Goal: Task Accomplishment & Management: Manage account settings

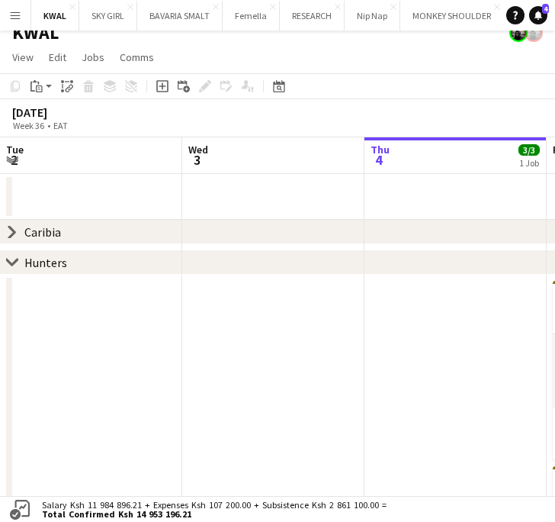
scroll to position [0, 543]
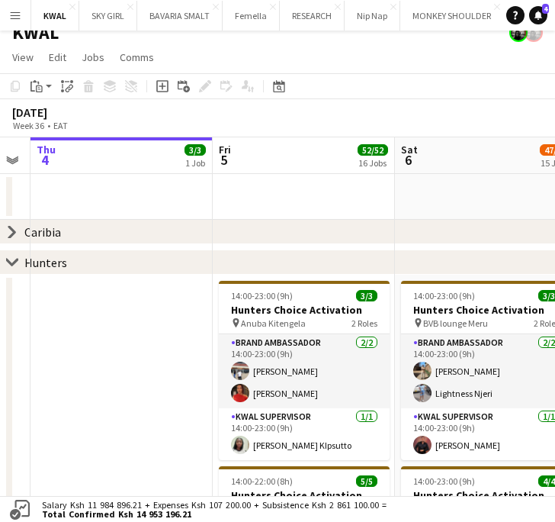
scroll to position [0, 388]
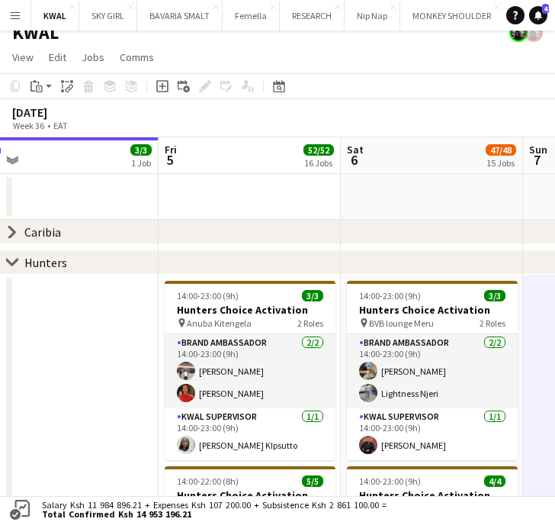
drag, startPoint x: 116, startPoint y: 431, endPoint x: 271, endPoint y: 430, distance: 155.6
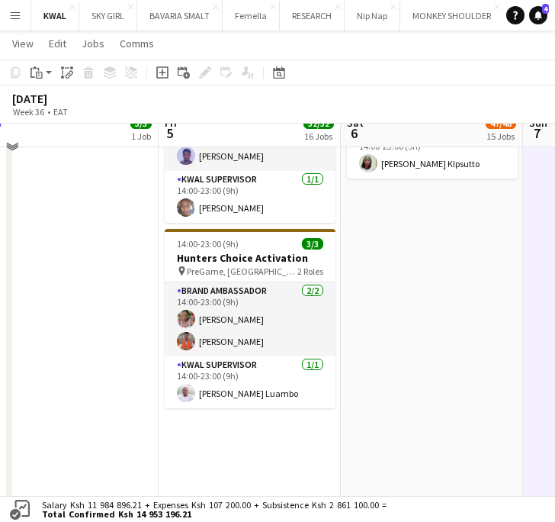
scroll to position [1287, 0]
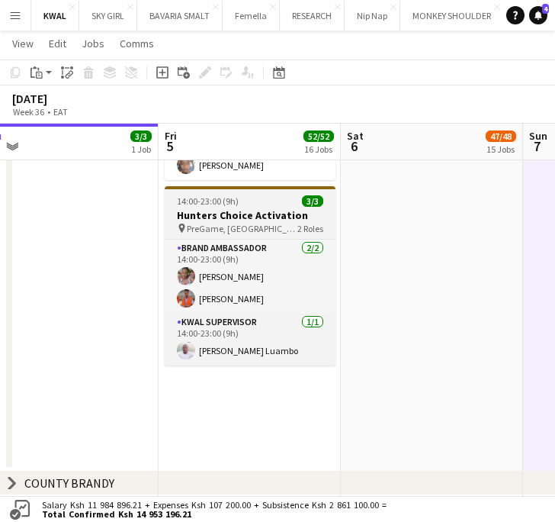
click at [232, 220] on h3 "Hunters Choice Activation" at bounding box center [250, 215] width 171 height 14
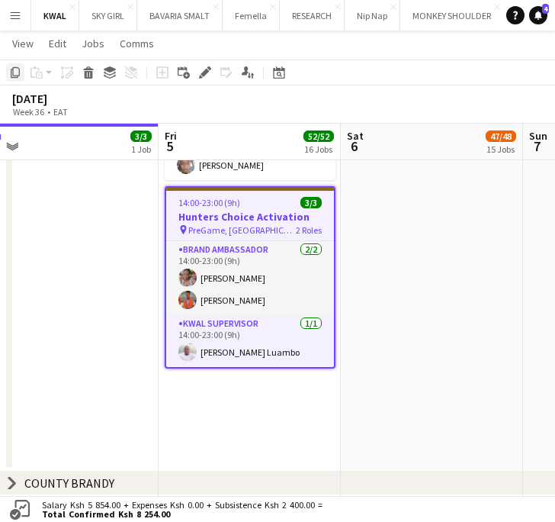
click at [17, 68] on icon at bounding box center [15, 72] width 9 height 11
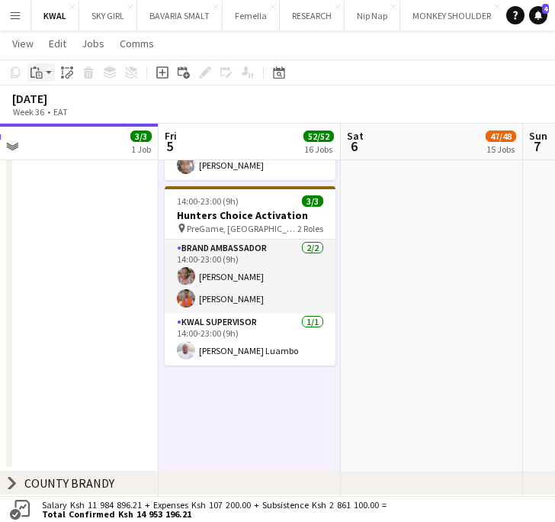
click at [48, 76] on app-action-btn "Paste" at bounding box center [40, 72] width 27 height 18
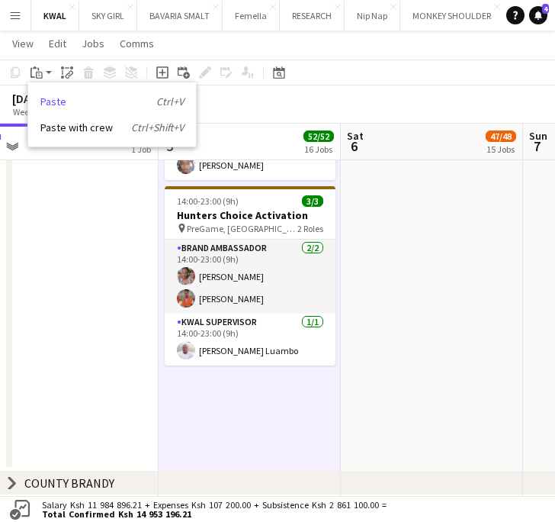
click at [48, 101] on link "Paste Ctrl+V" at bounding box center [111, 102] width 143 height 14
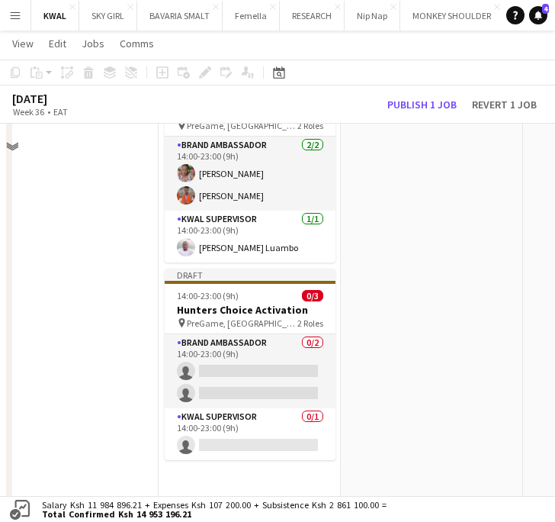
scroll to position [1456, 0]
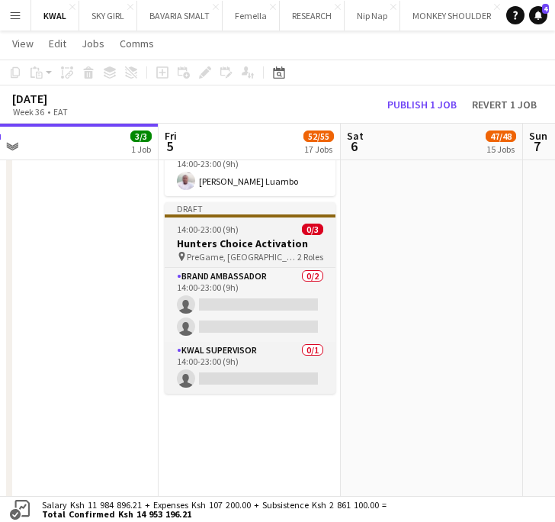
click at [232, 252] on span "PreGame, Westlands" at bounding box center [242, 256] width 111 height 11
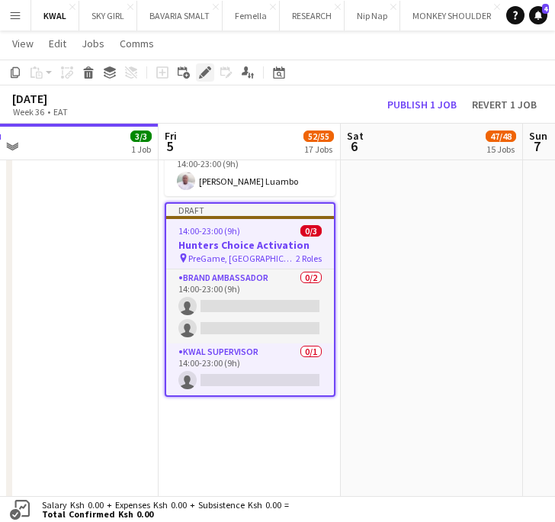
click at [202, 72] on icon at bounding box center [205, 73] width 8 height 8
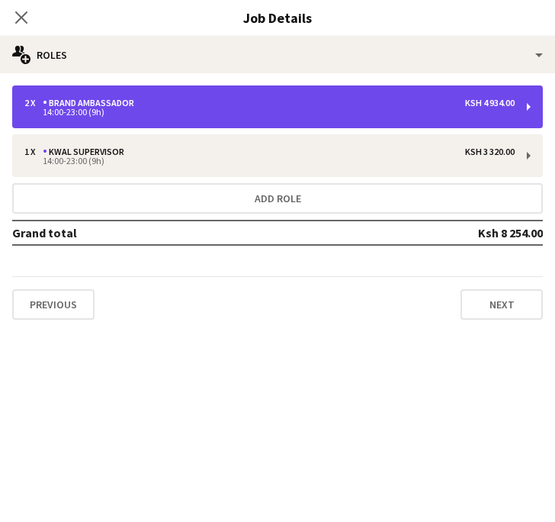
click at [313, 121] on div "2 x Brand Ambassador Ksh 4 934.00 14:00-23:00 (9h)" at bounding box center [277, 106] width 531 height 43
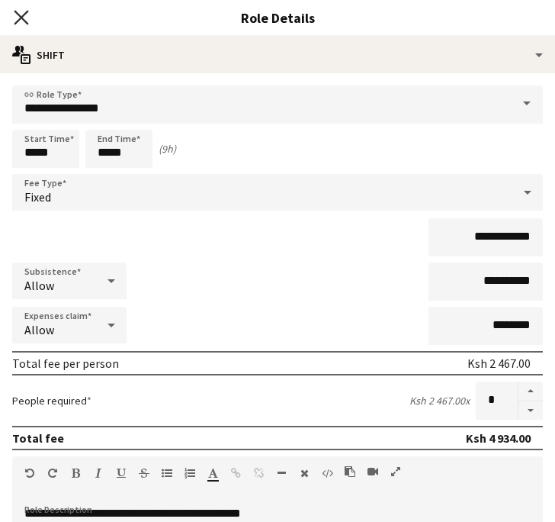
click at [21, 15] on icon "Close pop-in" at bounding box center [21, 17] width 14 height 14
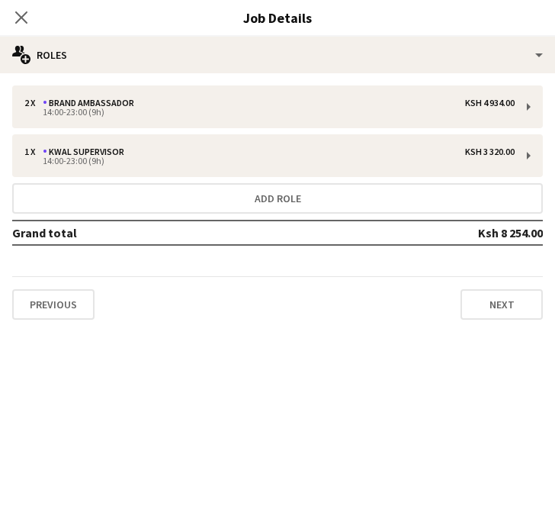
click at [288, 403] on mat-expansion-panel "pencil3 General details 2 x Brand Ambassador Ksh 4 934.00 14:00-23:00 (9h) 1 x …" at bounding box center [277, 297] width 555 height 448
click at [18, 19] on icon at bounding box center [21, 17] width 14 height 14
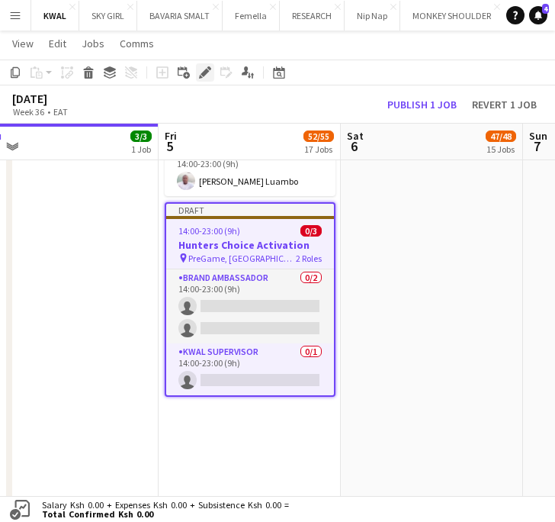
click at [209, 65] on div "Edit" at bounding box center [205, 72] width 18 height 18
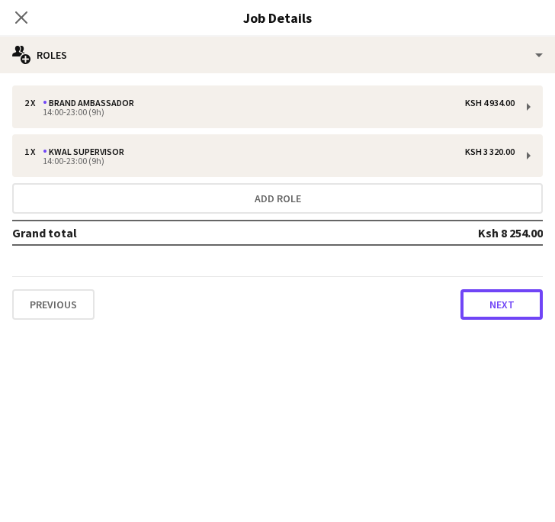
drag, startPoint x: 516, startPoint y: 306, endPoint x: 270, endPoint y: 252, distance: 252.2
click at [515, 305] on button "Next" at bounding box center [502, 304] width 82 height 31
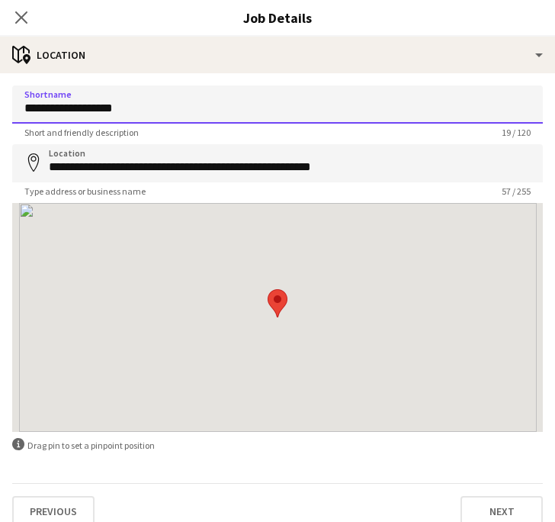
drag, startPoint x: 146, startPoint y: 111, endPoint x: -29, endPoint y: 111, distance: 175.4
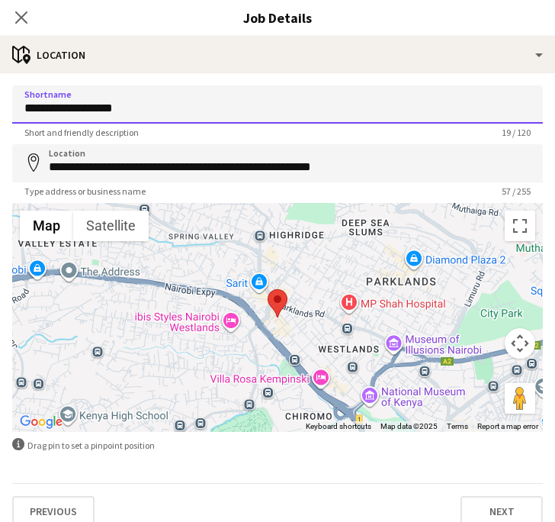
paste input "******"
type input "**********"
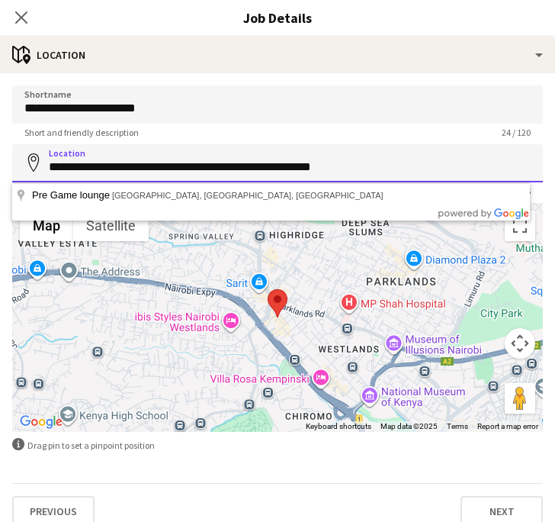
drag, startPoint x: 47, startPoint y: 166, endPoint x: 501, endPoint y: 165, distance: 453.8
click at [503, 171] on input "**********" at bounding box center [277, 163] width 531 height 38
paste input
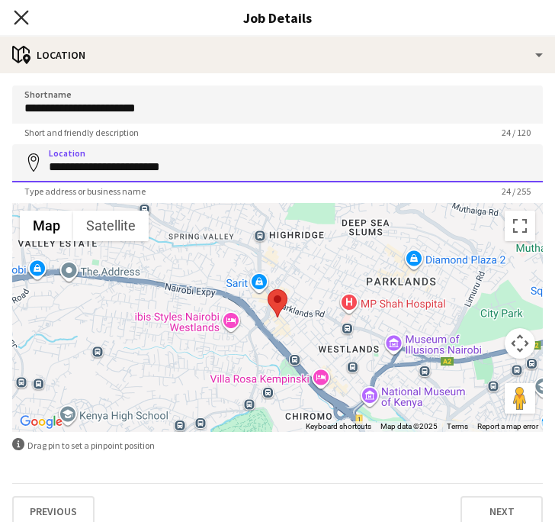
type input "**********"
click at [24, 14] on icon at bounding box center [21, 17] width 14 height 14
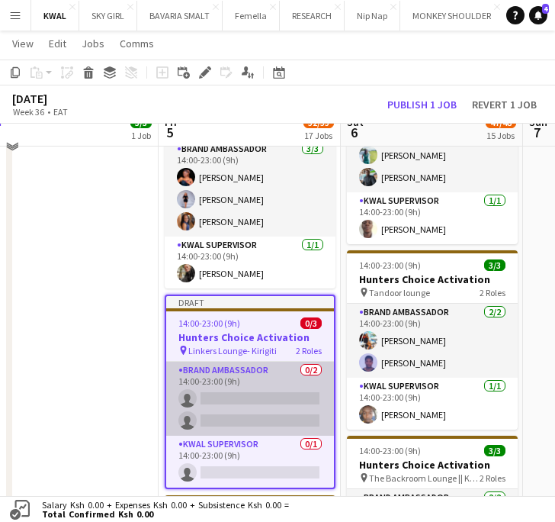
scroll to position [778, 0]
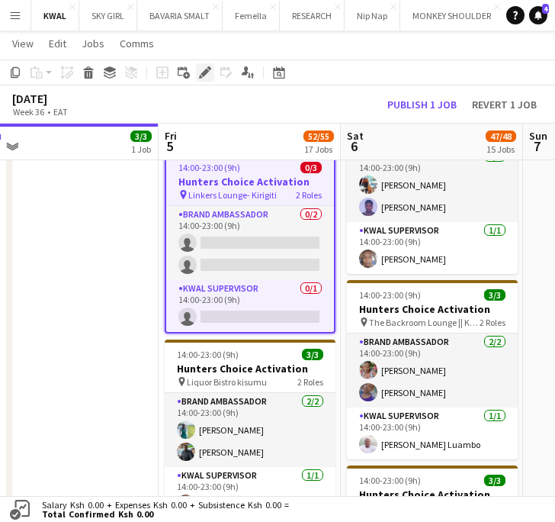
click at [203, 70] on icon "Edit" at bounding box center [205, 72] width 12 height 12
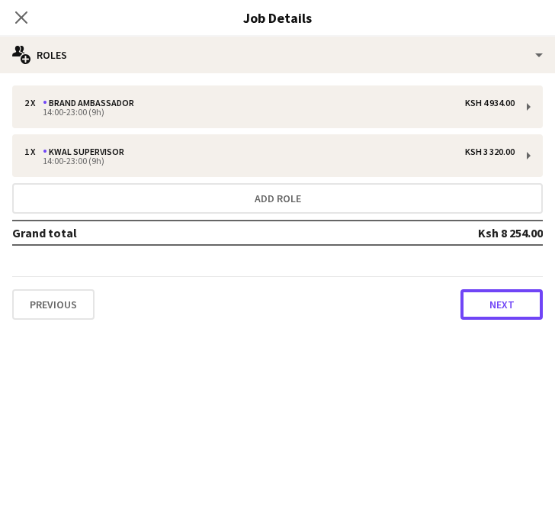
drag, startPoint x: 521, startPoint y: 307, endPoint x: 495, endPoint y: 294, distance: 28.7
click at [520, 307] on button "Next" at bounding box center [502, 304] width 82 height 31
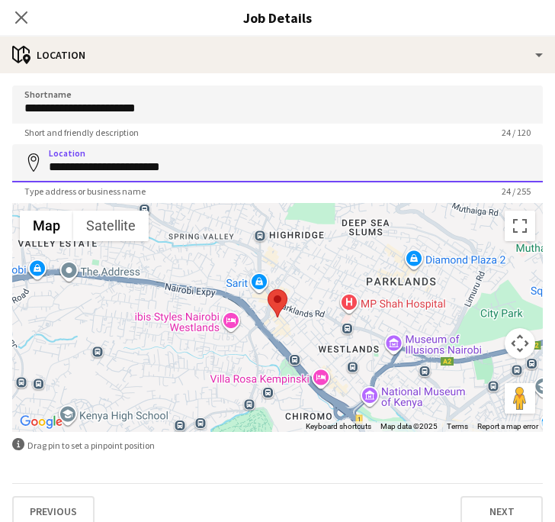
drag, startPoint x: 178, startPoint y: 170, endPoint x: 18, endPoint y: 184, distance: 160.7
click at [0, 165] on html "Menu Boards Boards Boards All jobs Status Workforce Workforce My Workforce Recr…" at bounding box center [277, 316] width 555 height 2189
paste input
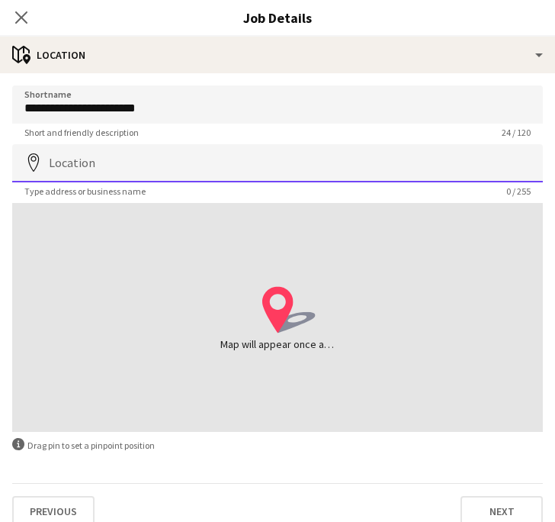
click at [109, 170] on input "Location" at bounding box center [277, 163] width 531 height 38
paste input "**********"
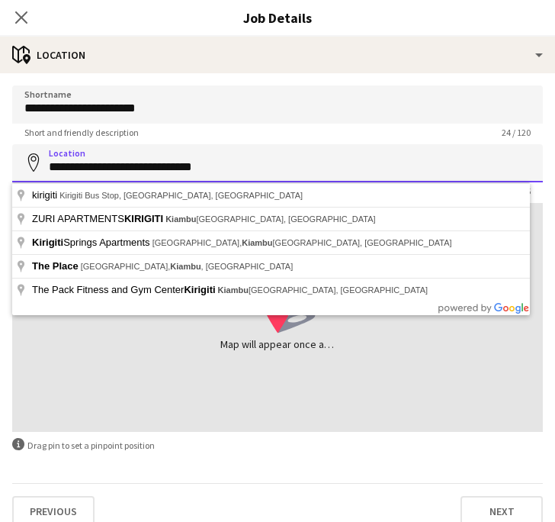
click at [156, 172] on input "**********" at bounding box center [277, 163] width 531 height 38
click at [216, 165] on input "**********" at bounding box center [277, 163] width 531 height 38
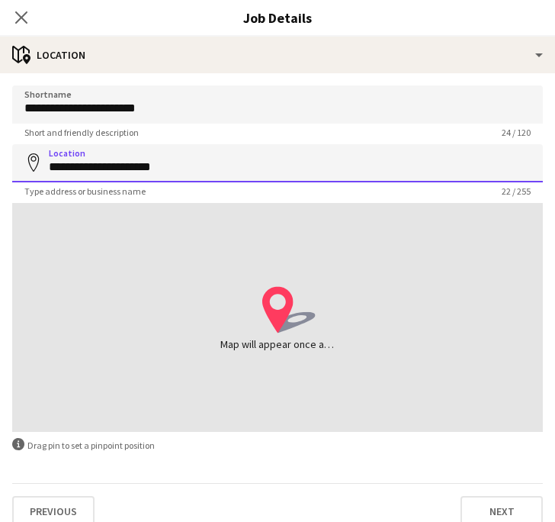
drag, startPoint x: 114, startPoint y: 169, endPoint x: 37, endPoint y: 169, distance: 77.0
click at [31, 169] on div "**********" at bounding box center [277, 163] width 531 height 38
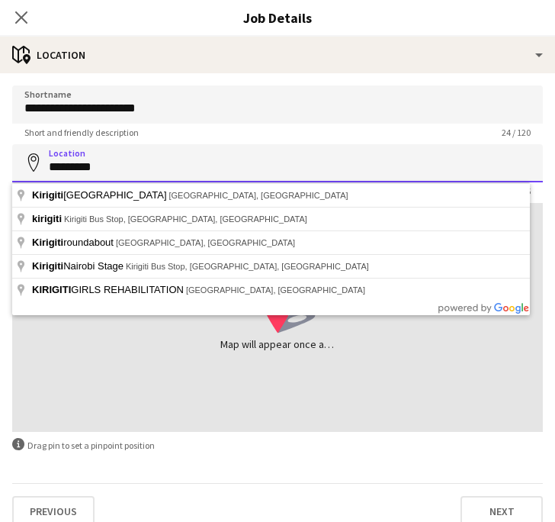
click at [140, 165] on input "********" at bounding box center [277, 163] width 531 height 38
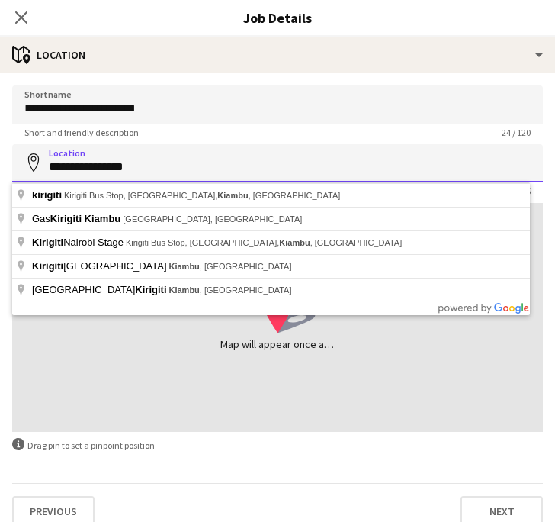
drag, startPoint x: 131, startPoint y: 166, endPoint x: 89, endPoint y: 162, distance: 42.1
click at [89, 162] on input "**********" at bounding box center [277, 163] width 531 height 38
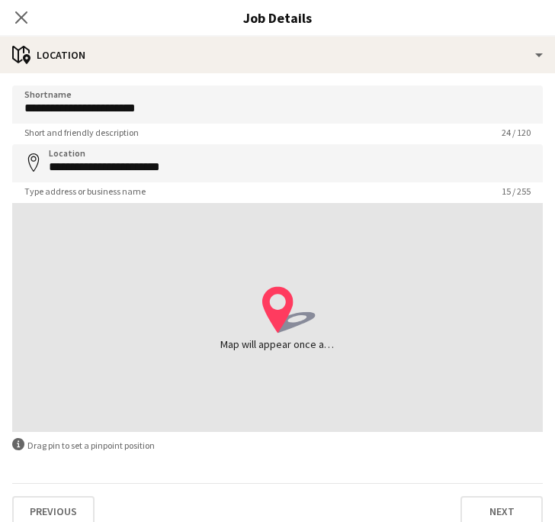
type input "**********"
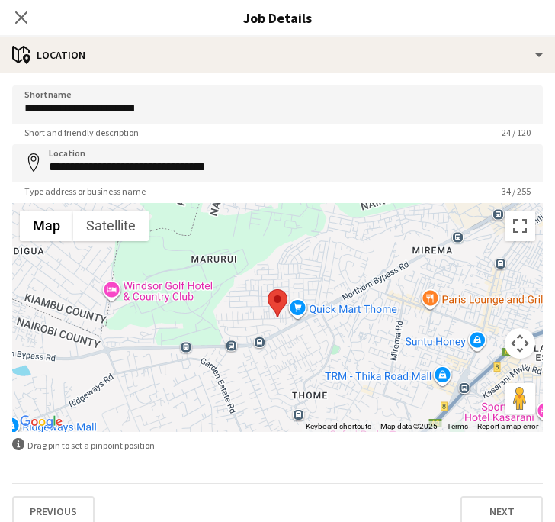
click at [404, 23] on h3 "Job Details" at bounding box center [277, 18] width 555 height 20
click at [25, 16] on icon "Close pop-in" at bounding box center [21, 17] width 14 height 14
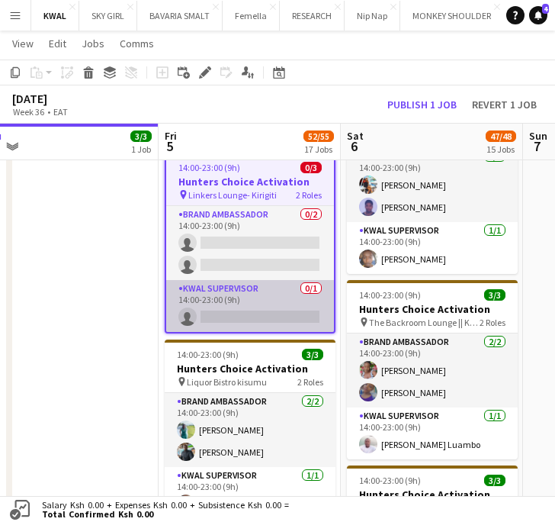
click at [260, 323] on app-card-role "KWAL SUPERVISOR 0/1 14:00-23:00 (9h) single-neutral-actions" at bounding box center [250, 306] width 168 height 52
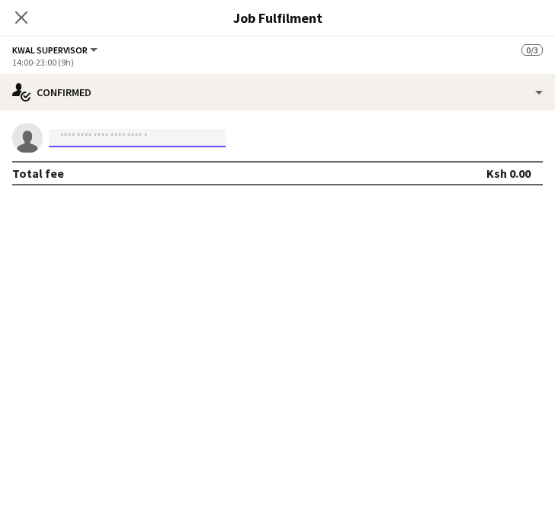
paste input "**********"
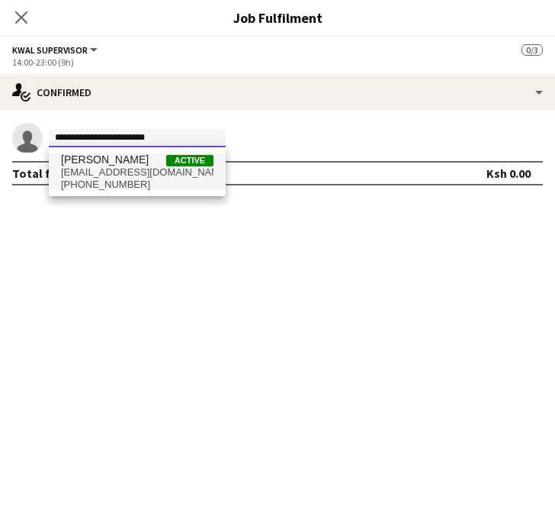
type input "**********"
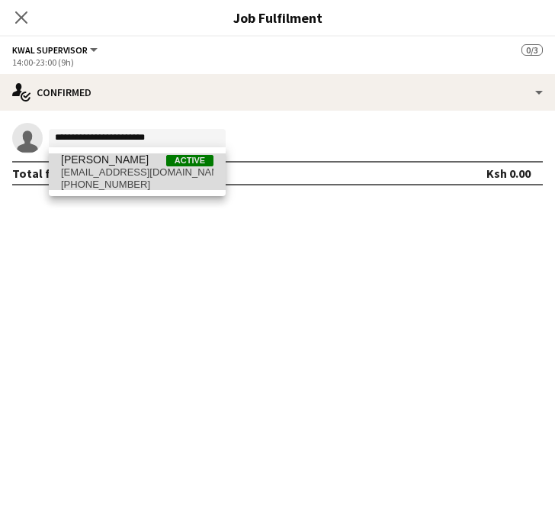
click at [109, 179] on span "+254717336458" at bounding box center [137, 184] width 153 height 12
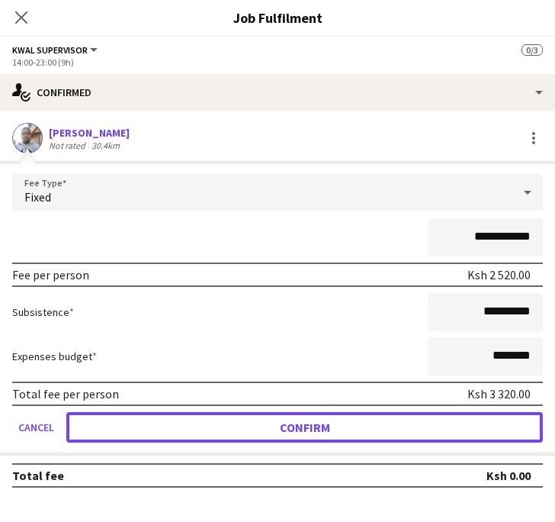
drag, startPoint x: 323, startPoint y: 429, endPoint x: 220, endPoint y: 311, distance: 156.2
click at [320, 428] on button "Confirm" at bounding box center [304, 427] width 477 height 31
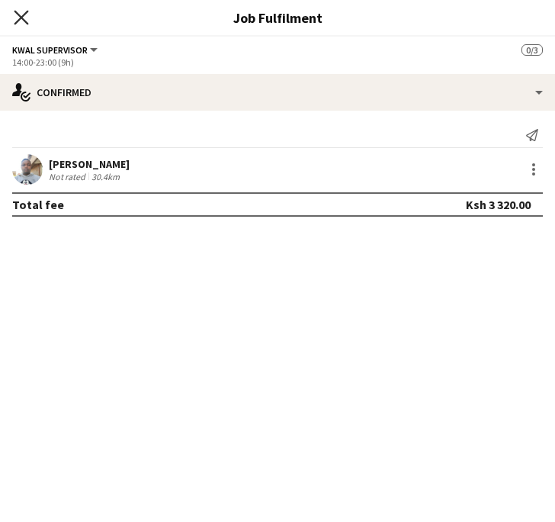
click at [18, 21] on icon at bounding box center [21, 17] width 14 height 14
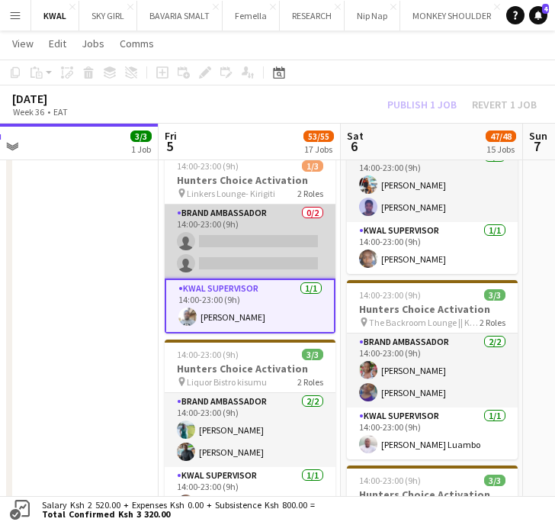
click at [266, 261] on app-card-role "Brand Ambassador 0/2 14:00-23:00 (9h) single-neutral-actions single-neutral-act…" at bounding box center [250, 241] width 171 height 74
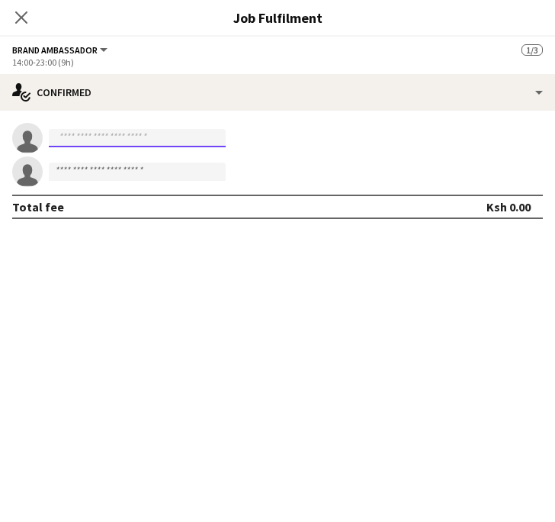
click at [105, 134] on input at bounding box center [137, 138] width 177 height 18
paste input "**********"
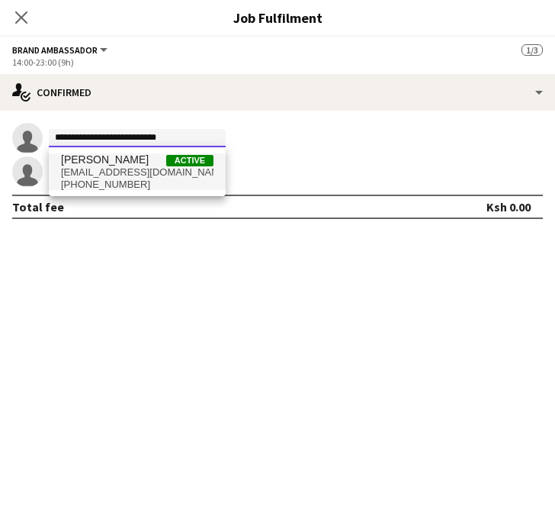
type input "**********"
click at [111, 175] on span "juliusnyerere2030@gmail.com" at bounding box center [137, 172] width 153 height 12
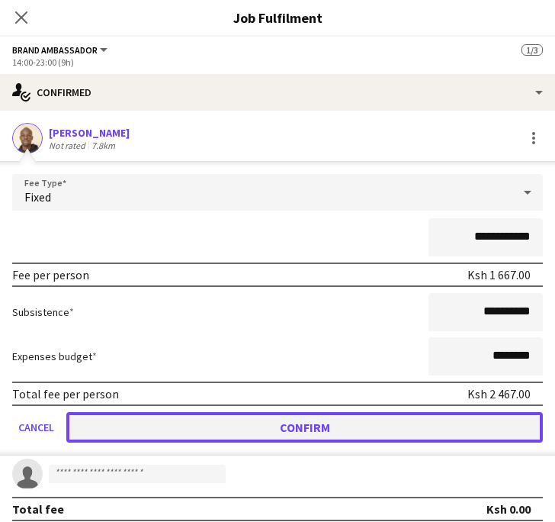
click at [296, 420] on button "Confirm" at bounding box center [304, 427] width 477 height 31
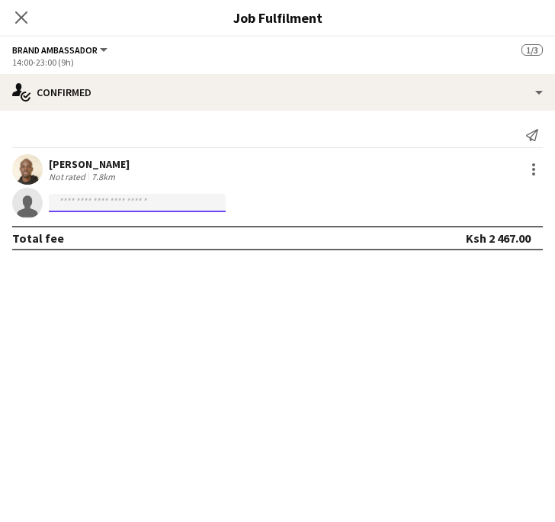
click at [157, 205] on input at bounding box center [137, 203] width 177 height 18
paste input "**********"
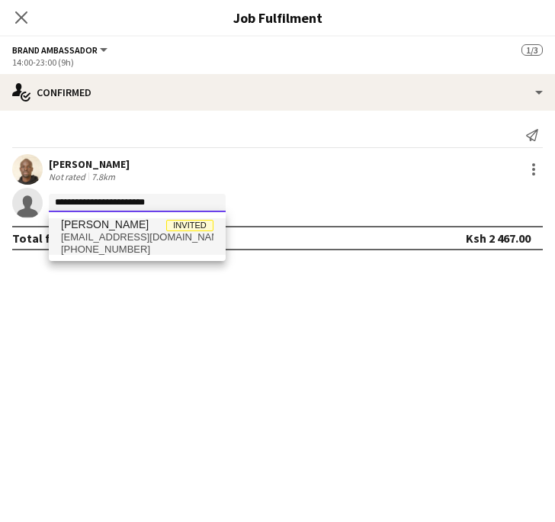
type input "**********"
click at [120, 240] on span "rosewangari841@gmail.com" at bounding box center [137, 237] width 153 height 12
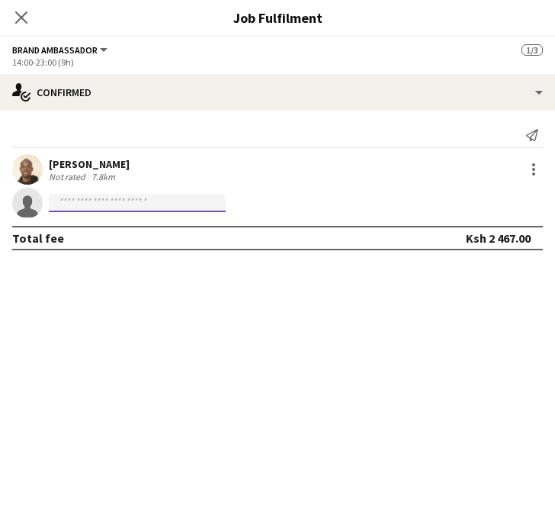
scroll to position [0, 0]
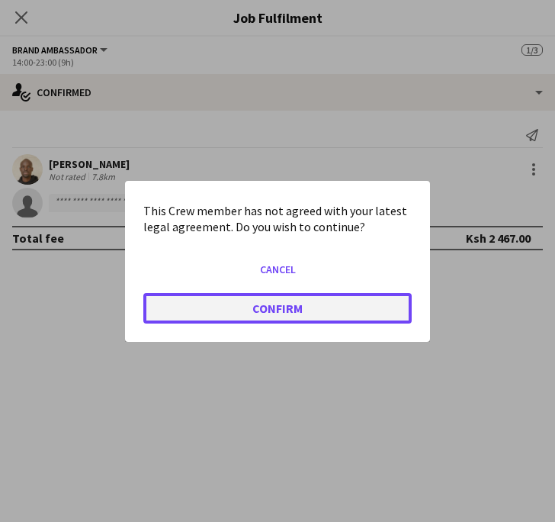
click at [293, 308] on button "Confirm" at bounding box center [277, 307] width 268 height 31
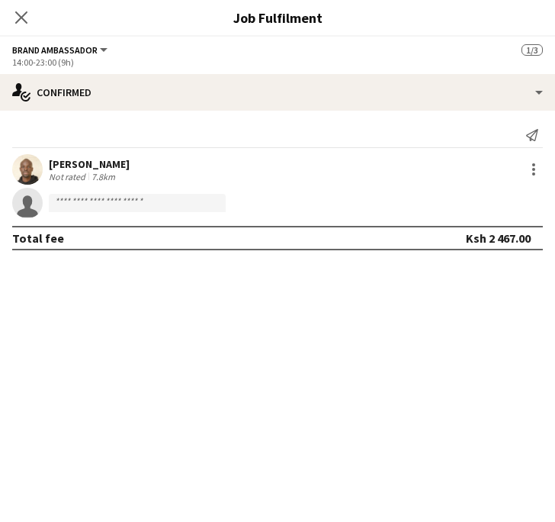
scroll to position [778, 0]
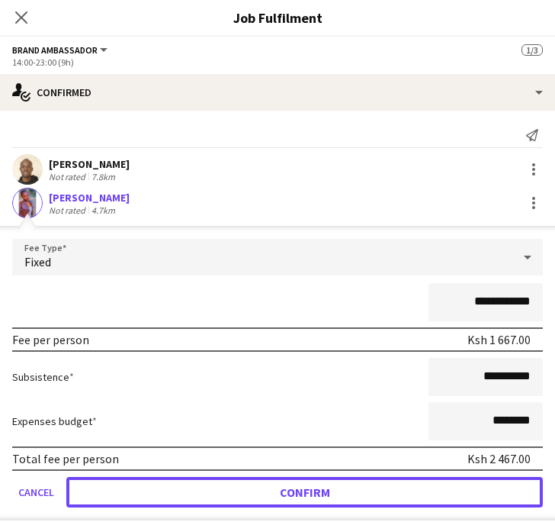
drag, startPoint x: 342, startPoint y: 487, endPoint x: 40, endPoint y: 57, distance: 524.5
click at [337, 484] on button "Confirm" at bounding box center [304, 492] width 477 height 31
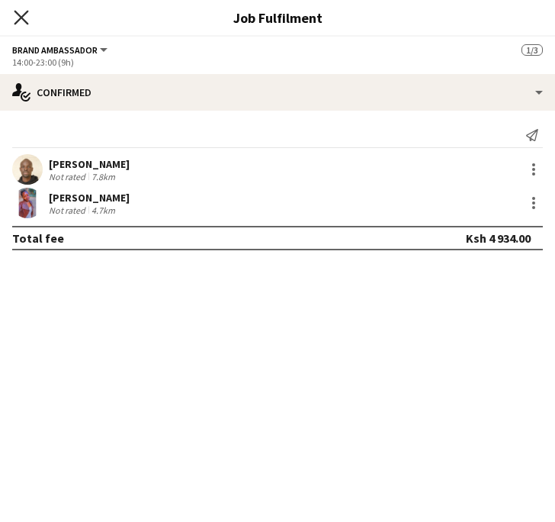
click at [21, 19] on icon at bounding box center [21, 17] width 14 height 14
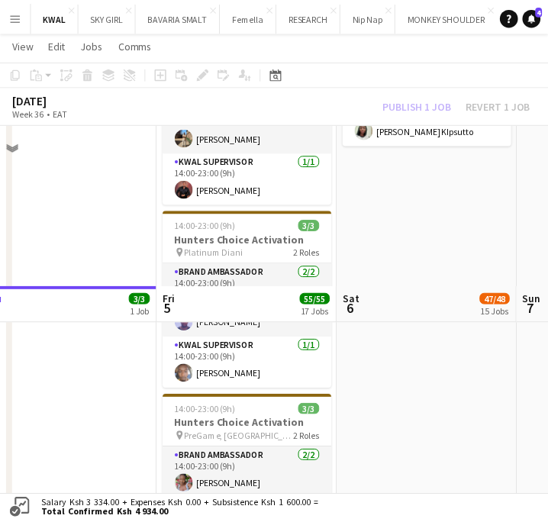
scroll to position [1440, 0]
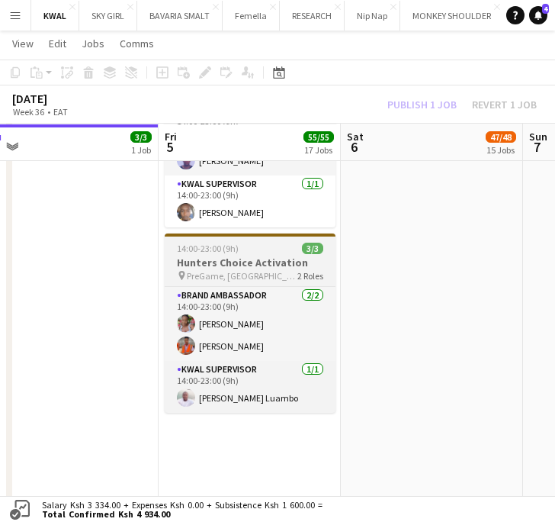
click at [236, 262] on h3 "Hunters Choice Activation" at bounding box center [250, 262] width 171 height 14
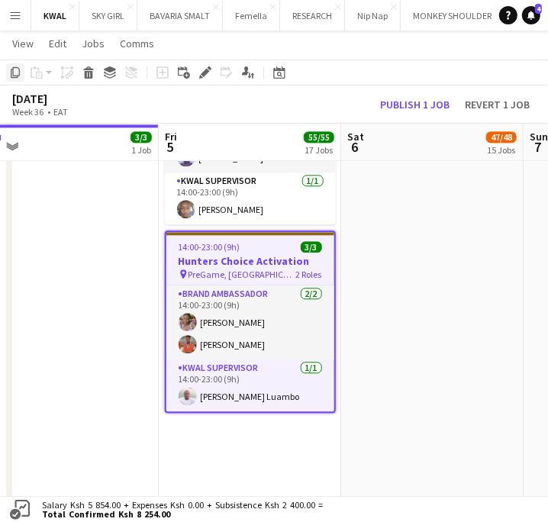
click at [14, 75] on icon at bounding box center [15, 72] width 9 height 11
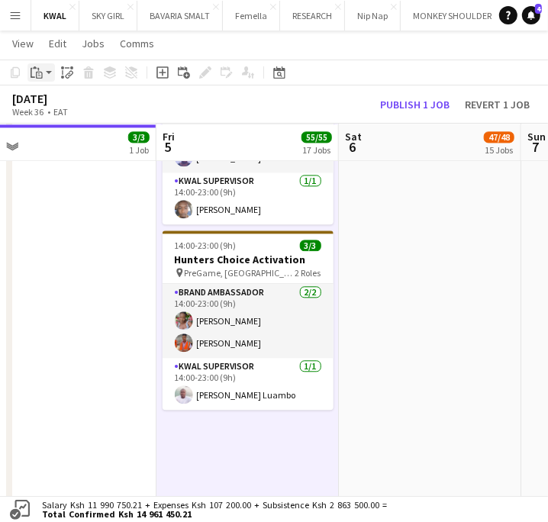
click at [47, 75] on app-action-btn "Paste" at bounding box center [40, 72] width 27 height 18
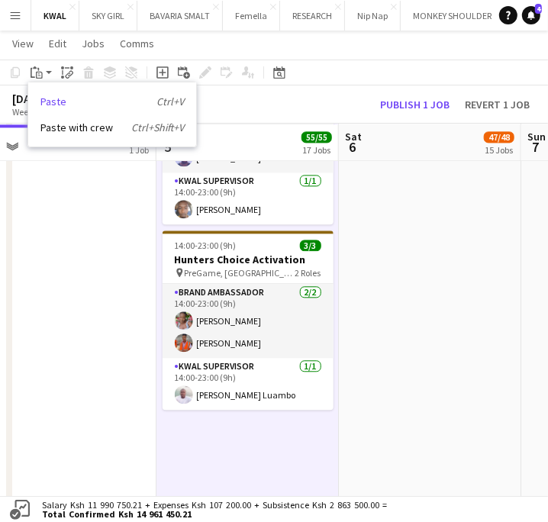
click at [56, 101] on link "Paste Ctrl+V" at bounding box center [111, 102] width 143 height 14
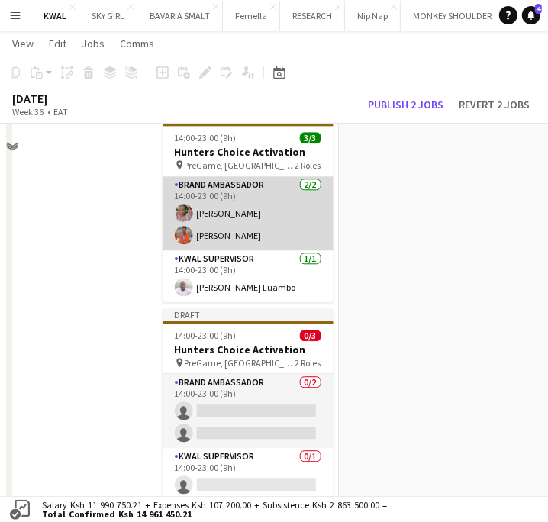
scroll to position [1610, 0]
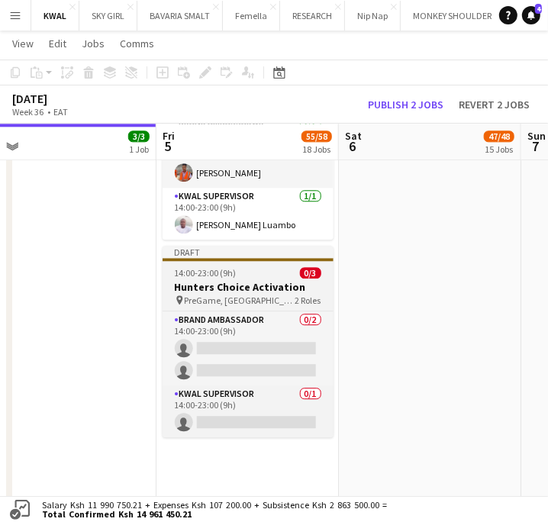
click at [254, 288] on h3 "Hunters Choice Activation" at bounding box center [247, 287] width 171 height 14
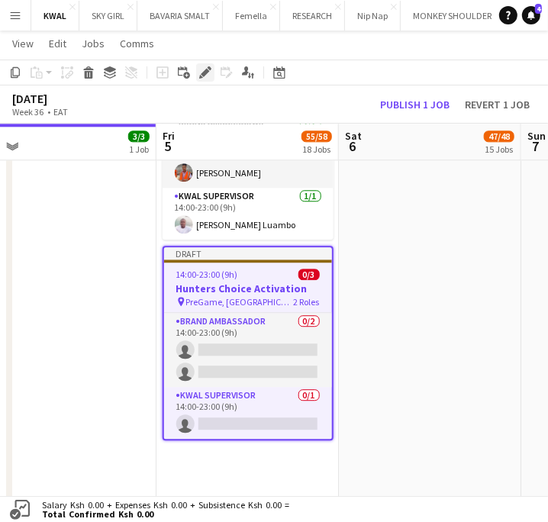
click at [198, 80] on div "Edit" at bounding box center [205, 72] width 18 height 18
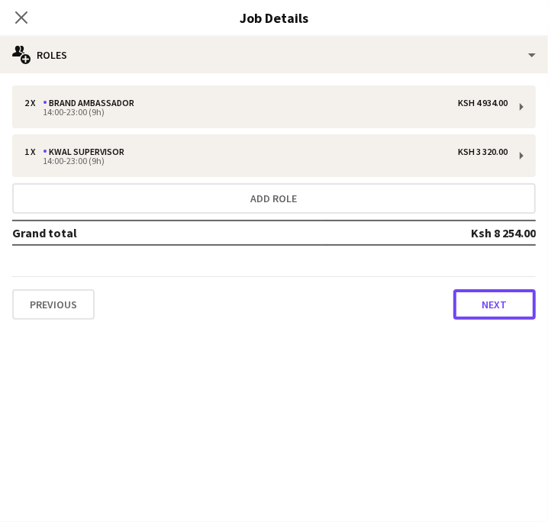
drag, startPoint x: 495, startPoint y: 297, endPoint x: 270, endPoint y: 188, distance: 250.0
click at [493, 297] on button "Next" at bounding box center [494, 304] width 82 height 31
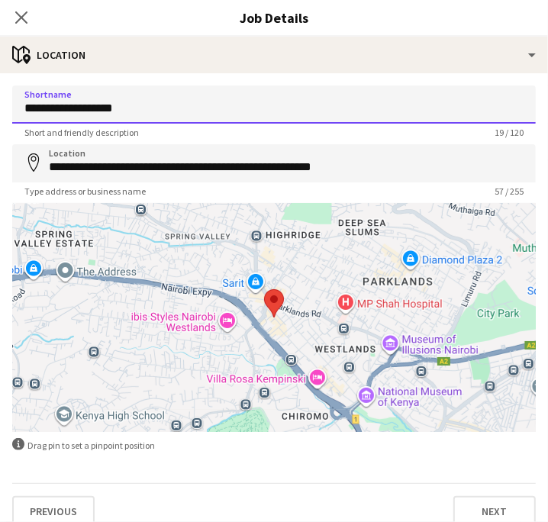
drag, startPoint x: 2, startPoint y: 108, endPoint x: -34, endPoint y: 106, distance: 35.1
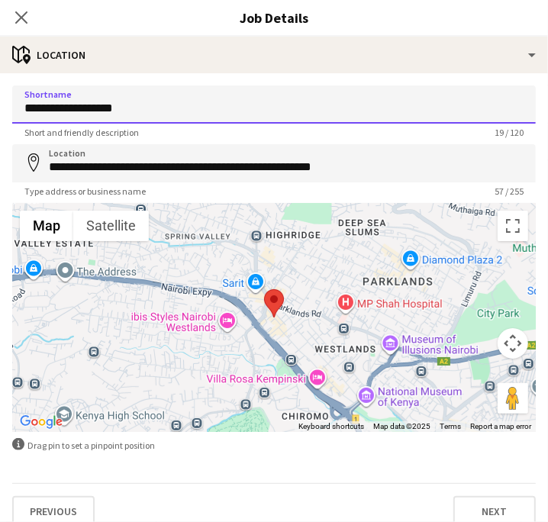
paste input
type input "*****"
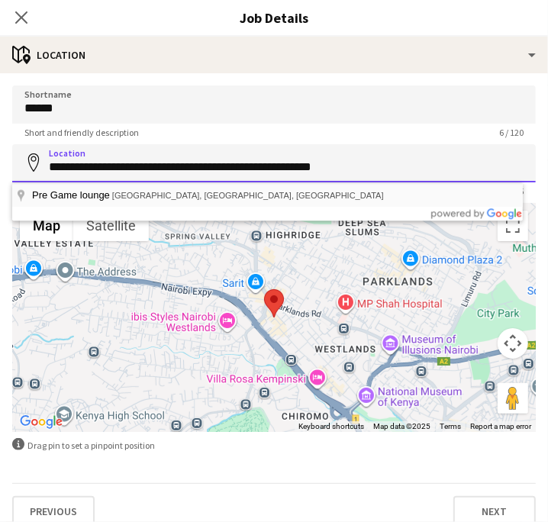
drag, startPoint x: 47, startPoint y: 165, endPoint x: 381, endPoint y: 185, distance: 333.9
paste input
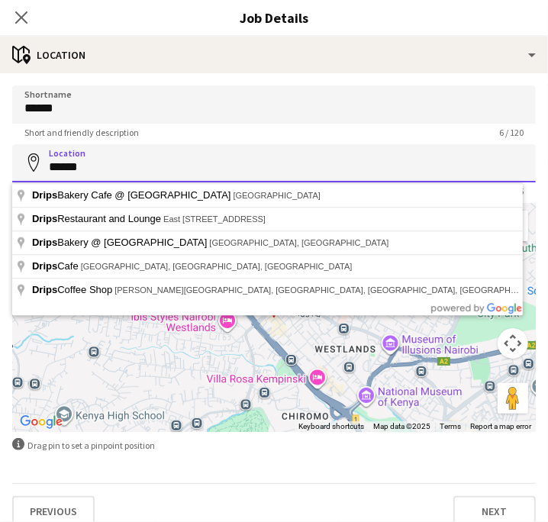
click at [95, 166] on input "*****" at bounding box center [273, 163] width 523 height 38
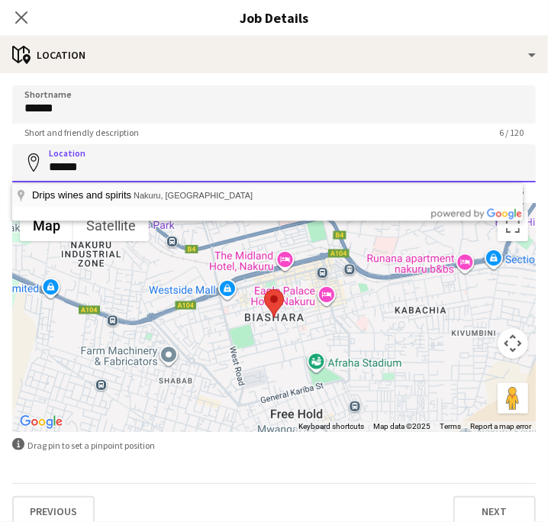
drag, startPoint x: 435, startPoint y: 164, endPoint x: 79, endPoint y: 182, distance: 355.9
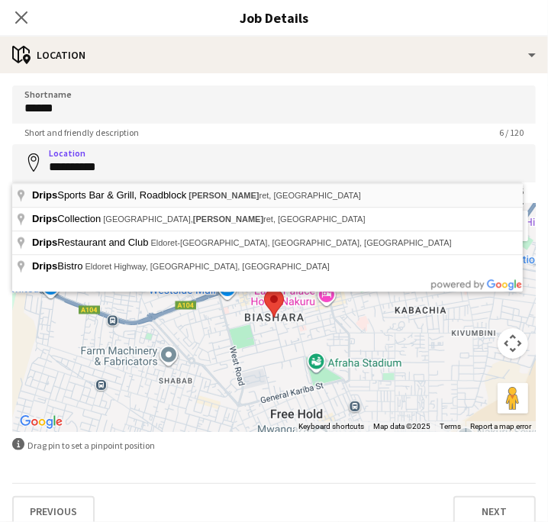
type input "**********"
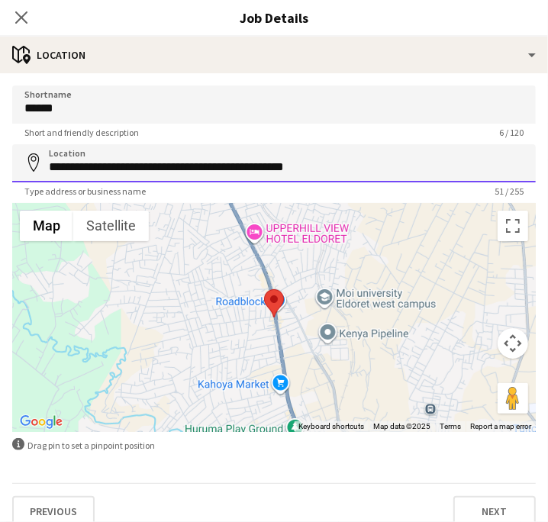
click at [419, 172] on input "**********" at bounding box center [273, 163] width 523 height 38
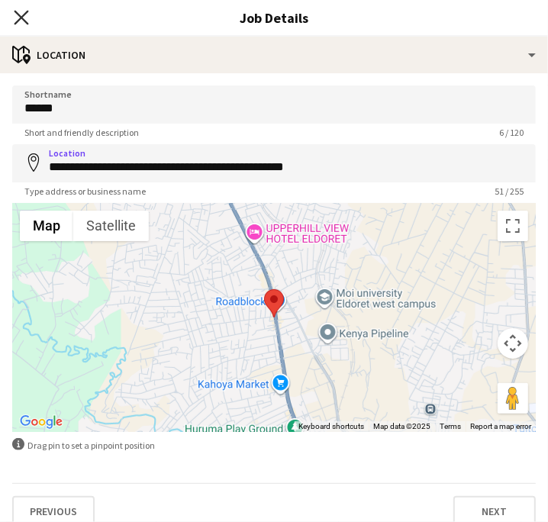
click at [25, 15] on icon "Close pop-in" at bounding box center [21, 17] width 14 height 14
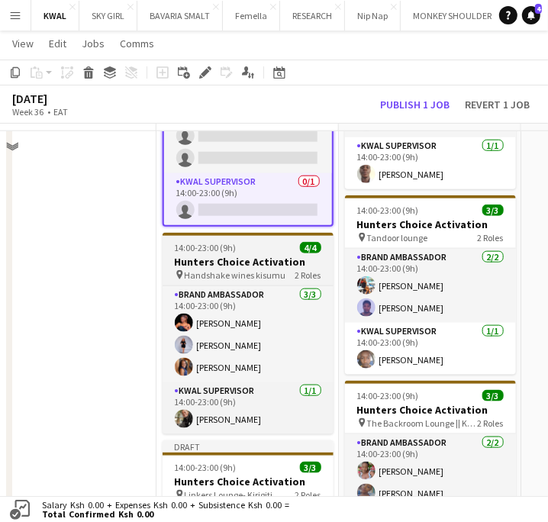
scroll to position [508, 0]
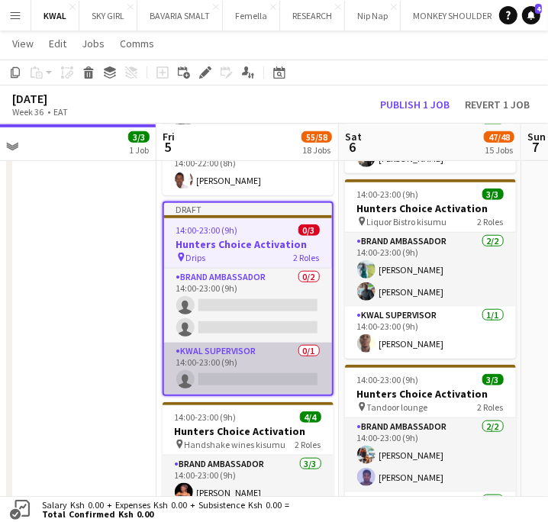
click at [230, 368] on app-card-role "KWAL SUPERVISOR 0/1 14:00-23:00 (9h) single-neutral-actions" at bounding box center [248, 368] width 168 height 52
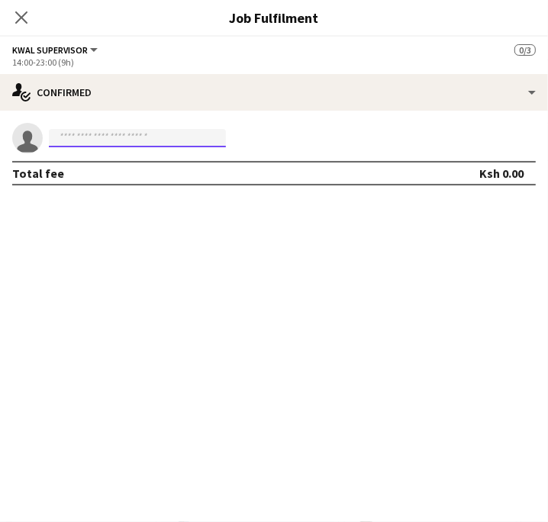
paste input "**********"
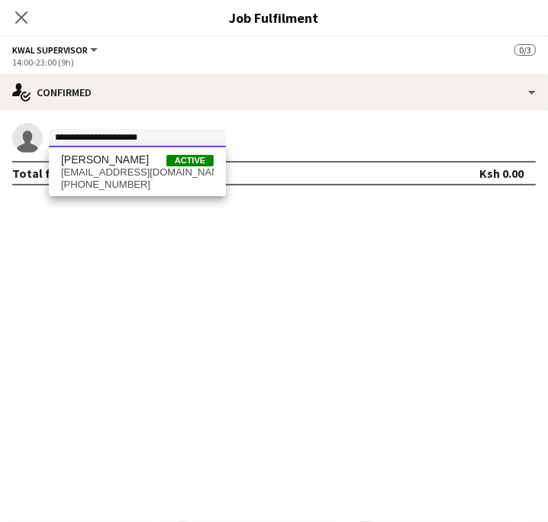
type input "**********"
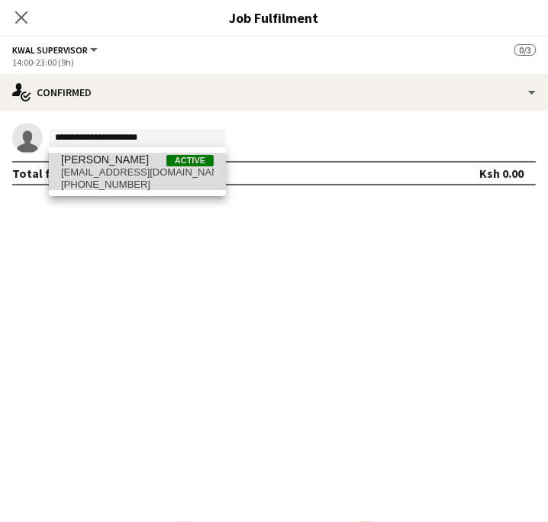
click at [137, 174] on span "karunbetty12@gmail.com" at bounding box center [137, 172] width 153 height 12
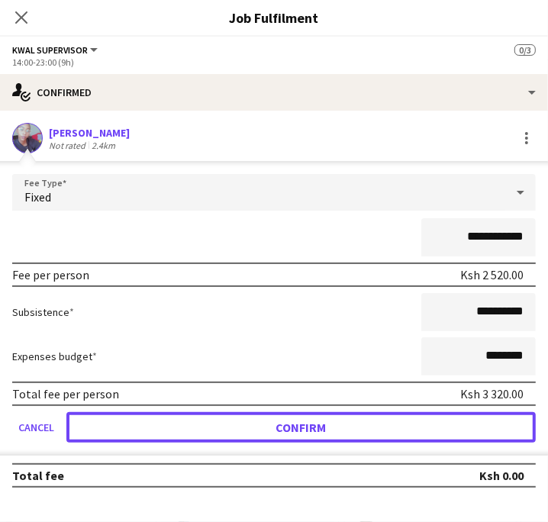
click at [269, 423] on button "Confirm" at bounding box center [300, 427] width 469 height 31
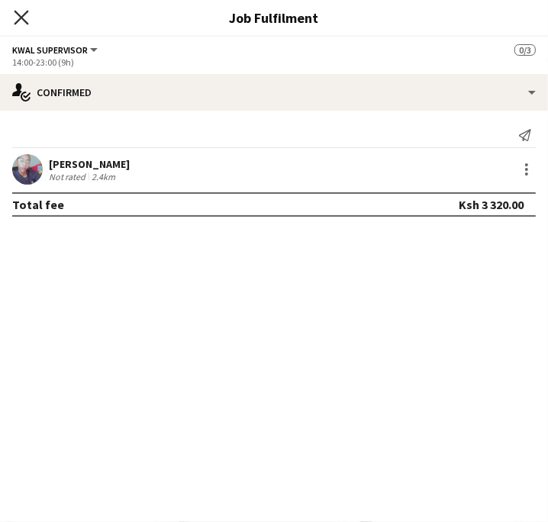
click at [20, 12] on icon "Close pop-in" at bounding box center [21, 17] width 14 height 14
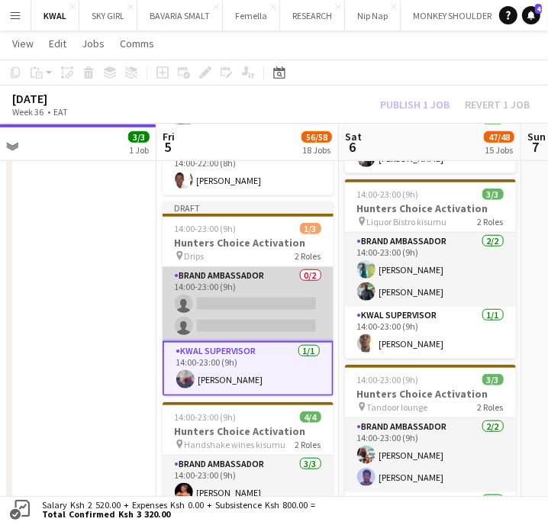
click at [245, 313] on app-card-role "Brand Ambassador 0/2 14:00-23:00 (9h) single-neutral-actions single-neutral-act…" at bounding box center [247, 304] width 171 height 74
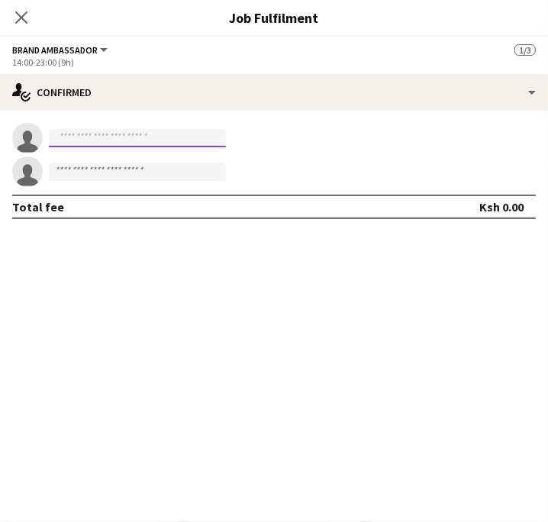
paste input "**********"
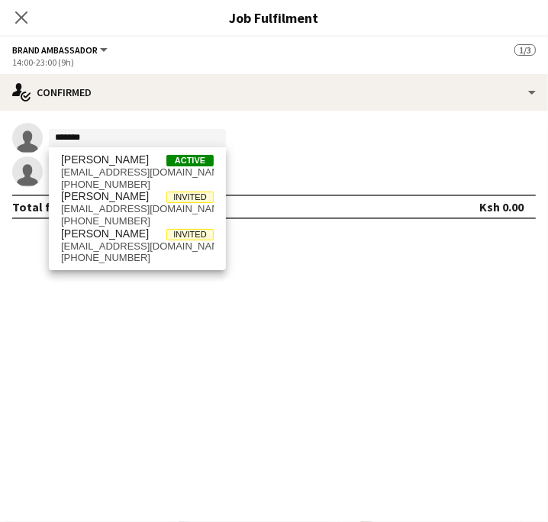
drag, startPoint x: 248, startPoint y: 396, endPoint x: 217, endPoint y: 361, distance: 46.4
click at [244, 392] on mat-expansion-panel "check Confirmed single-neutral-actions ******* single-neutral-actions Total fee…" at bounding box center [274, 316] width 548 height 411
drag, startPoint x: 89, startPoint y: 132, endPoint x: 5, endPoint y: 133, distance: 84.7
click at [5, 133] on app-invite-slot "single-neutral-actions *******" at bounding box center [274, 138] width 548 height 31
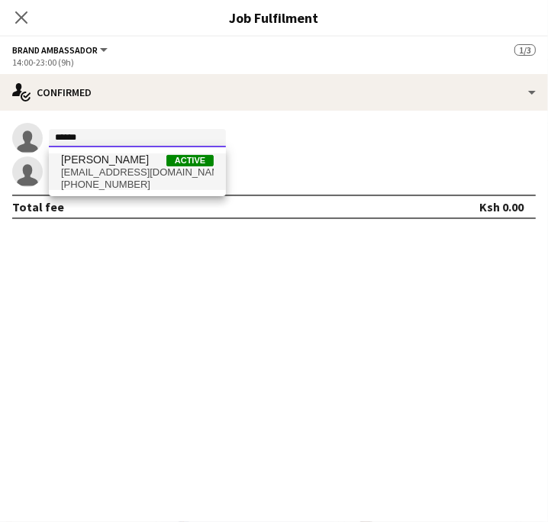
type input "******"
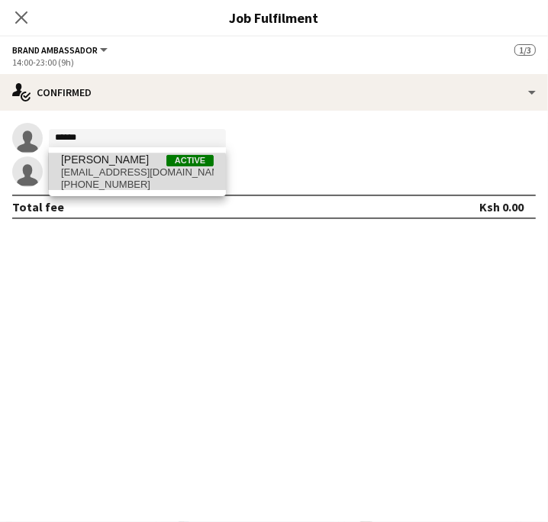
click at [116, 183] on span "+254798502340" at bounding box center [137, 184] width 153 height 12
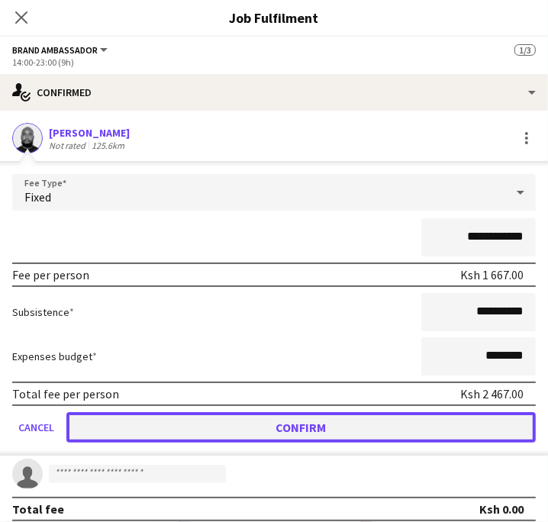
click at [306, 424] on button "Confirm" at bounding box center [300, 427] width 469 height 31
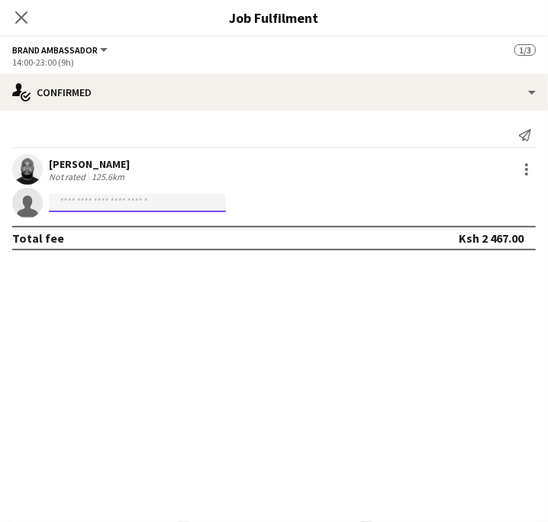
click at [80, 206] on input at bounding box center [137, 203] width 177 height 18
paste input "**********"
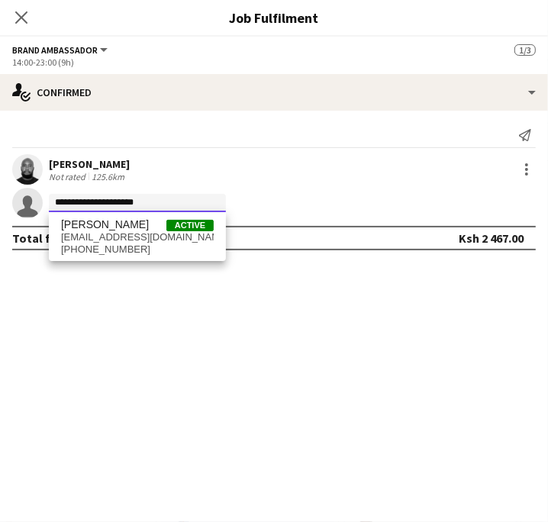
type input "**********"
click at [124, 216] on div "Anita chepkoech Active anitachep94@gmail.com +254719691682" at bounding box center [137, 236] width 177 height 49
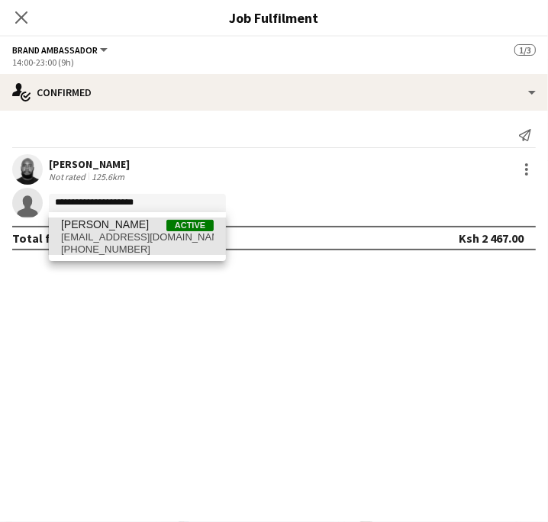
click at [125, 227] on span "Anita chepkoech" at bounding box center [105, 224] width 88 height 13
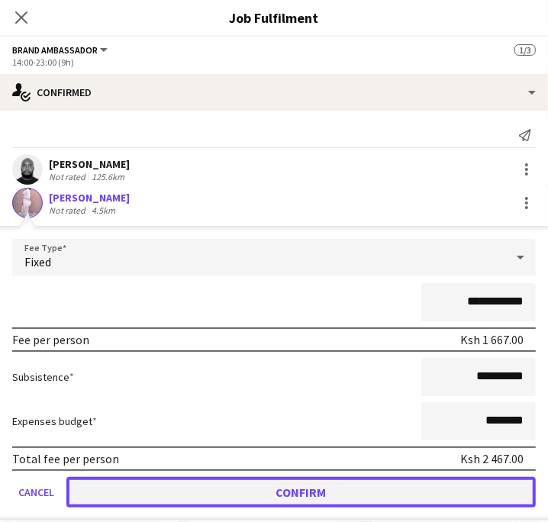
click at [232, 497] on button "Confirm" at bounding box center [300, 492] width 469 height 31
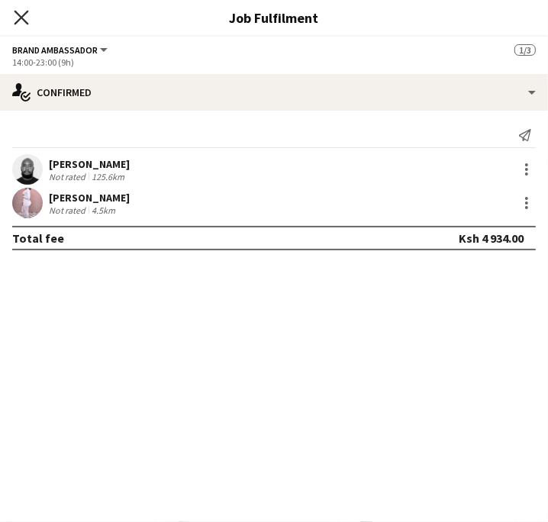
click at [18, 23] on icon "Close pop-in" at bounding box center [21, 17] width 14 height 14
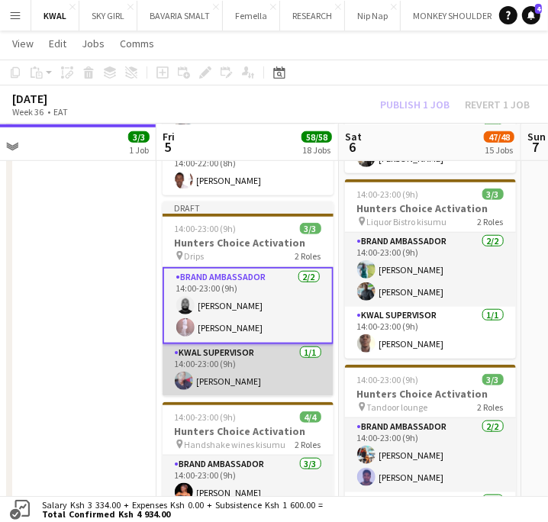
click at [232, 377] on app-card-role "KWAL SUPERVISOR 1/1 14:00-23:00 (9h) Betty Karungani" at bounding box center [247, 370] width 171 height 52
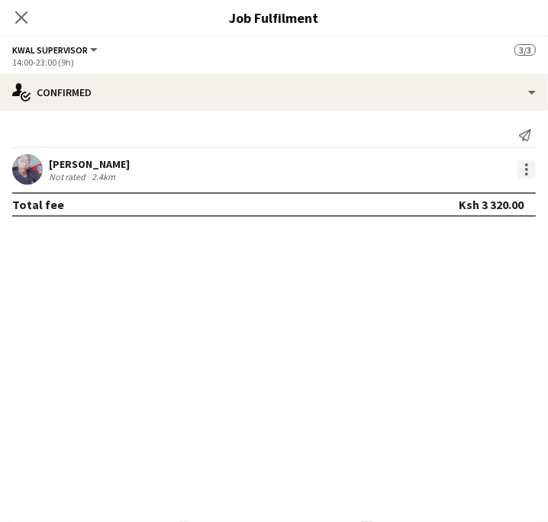
click at [534, 175] on div at bounding box center [526, 169] width 18 height 18
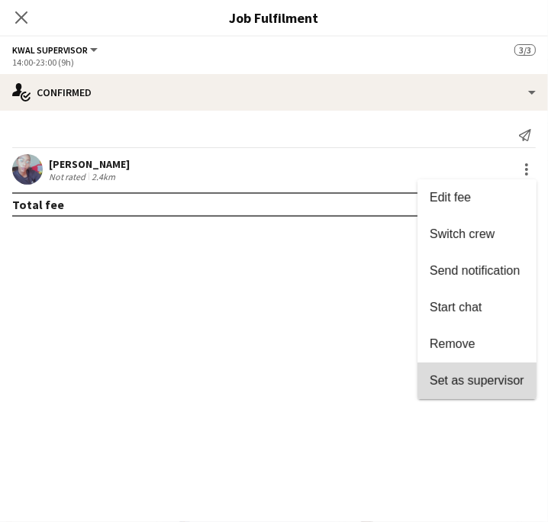
click at [480, 374] on span "Set as supervisor" at bounding box center [476, 380] width 95 height 13
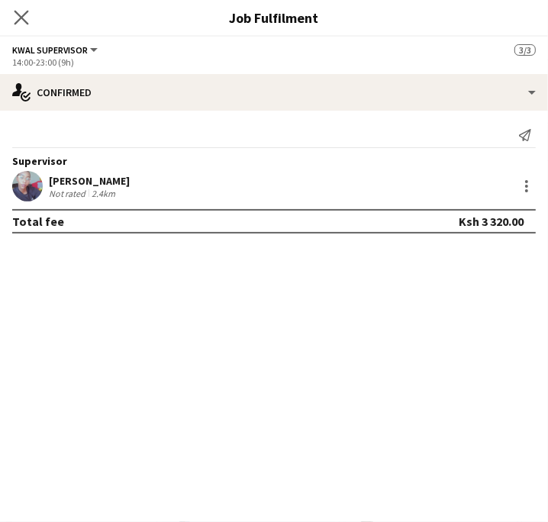
click at [12, 16] on app-icon "Close pop-in" at bounding box center [22, 18] width 22 height 22
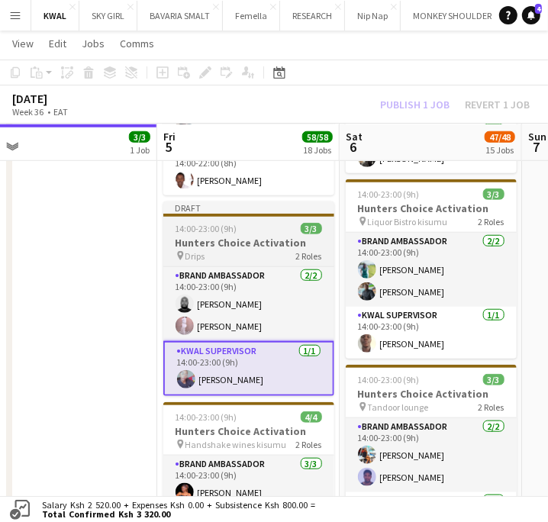
click at [250, 250] on div "pin Drips 2 Roles" at bounding box center [248, 255] width 171 height 12
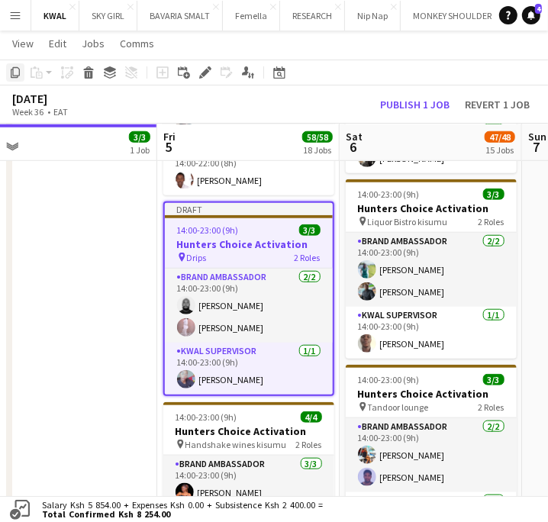
click at [18, 69] on icon at bounding box center [15, 72] width 9 height 11
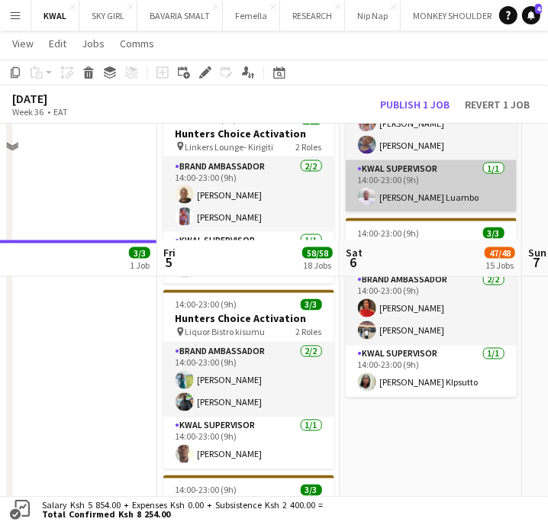
scroll to position [1186, 0]
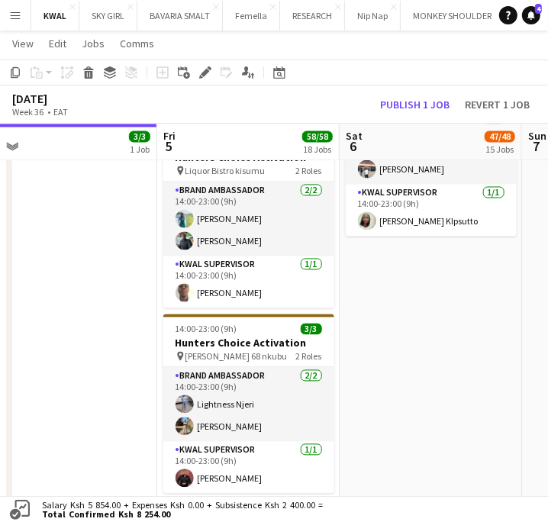
click at [451, 289] on app-date-cell "14:00-23:00 (9h) 3/3 Hunters Choice Activation pin BVB lounge Meru 2 Roles Bran…" at bounding box center [430, 57] width 182 height 1910
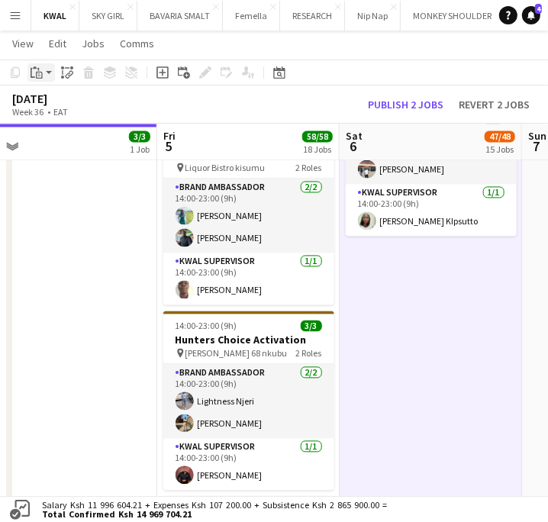
click at [49, 72] on app-action-btn "Paste" at bounding box center [40, 72] width 27 height 18
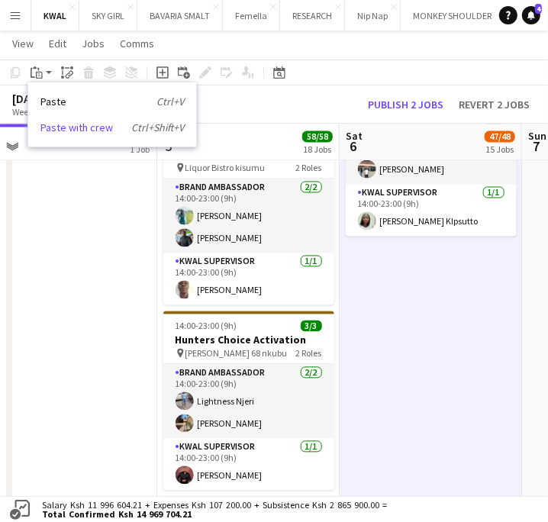
click at [59, 122] on link "Paste with crew Ctrl+Shift+V" at bounding box center [111, 127] width 143 height 14
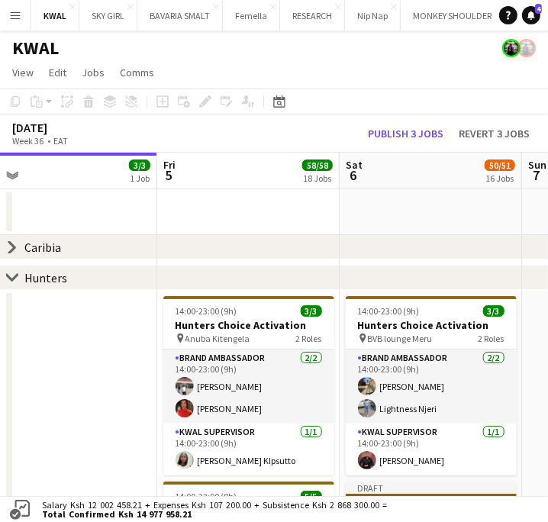
scroll to position [254, 0]
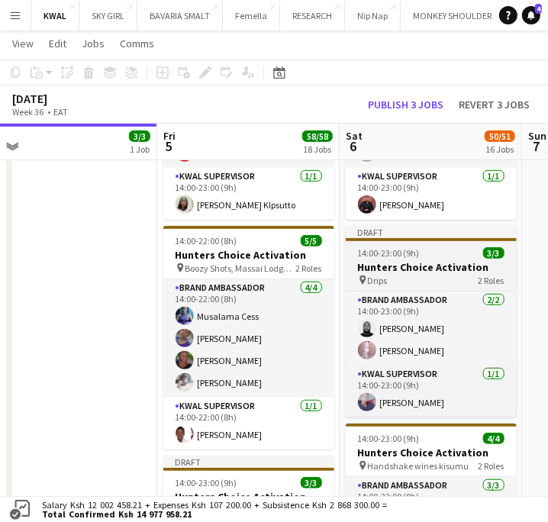
click at [384, 271] on h3 "Hunters Choice Activation" at bounding box center [430, 267] width 171 height 14
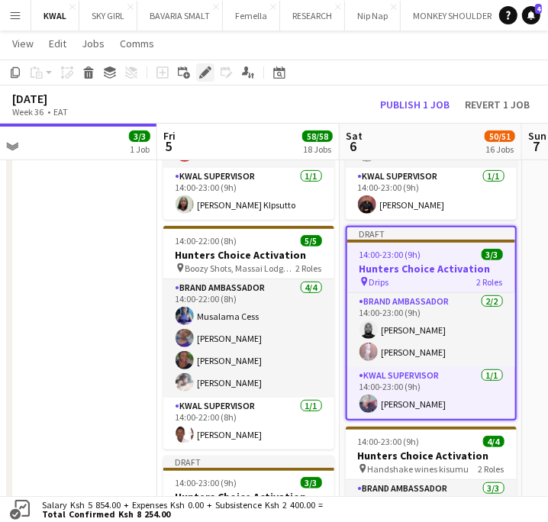
click at [202, 72] on icon at bounding box center [205, 73] width 8 height 8
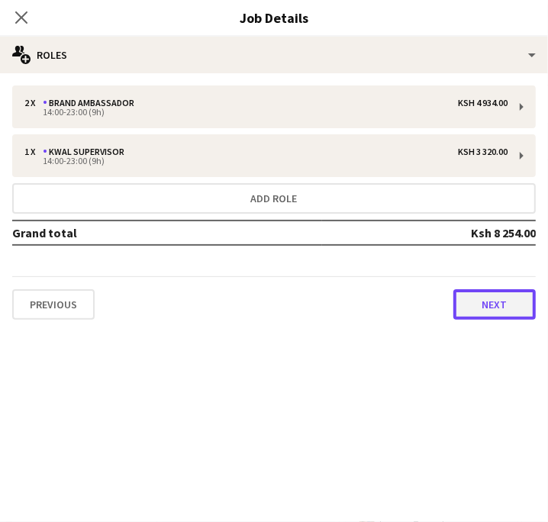
click at [497, 300] on button "Next" at bounding box center [494, 304] width 82 height 31
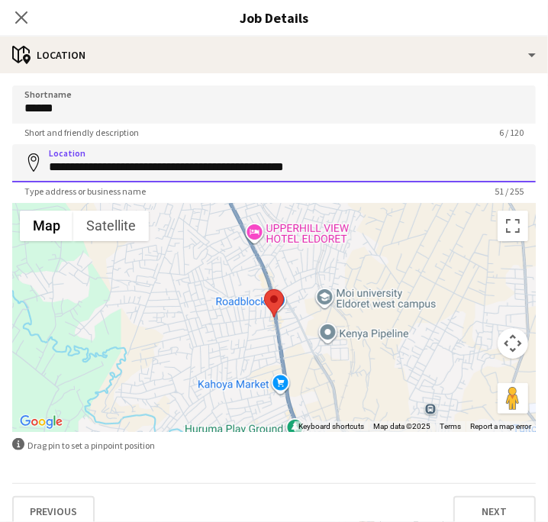
drag, startPoint x: 327, startPoint y: 153, endPoint x: 37, endPoint y: 165, distance: 290.0
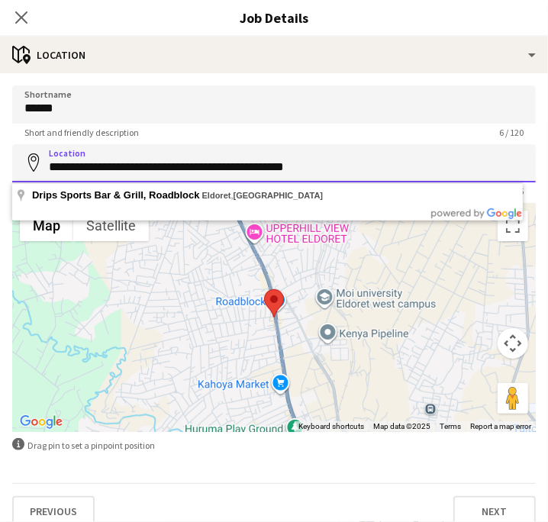
paste input
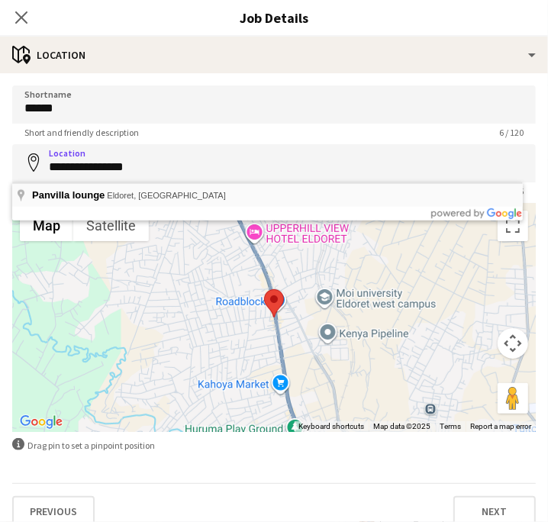
type input "**********"
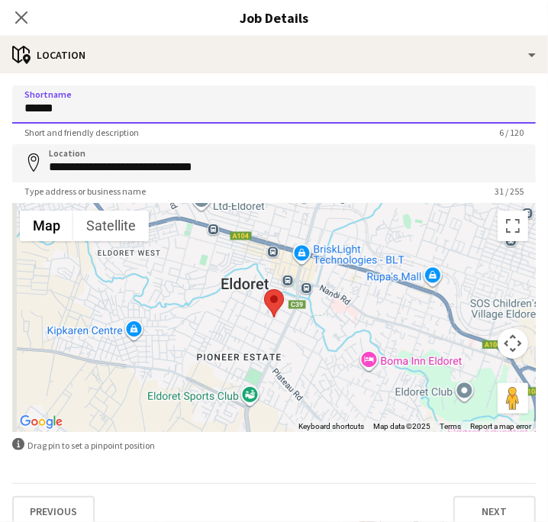
drag, startPoint x: 65, startPoint y: 105, endPoint x: -6, endPoint y: 110, distance: 71.1
paste input "**********"
type input "**********"
click at [21, 22] on icon "Close pop-in" at bounding box center [21, 17] width 14 height 14
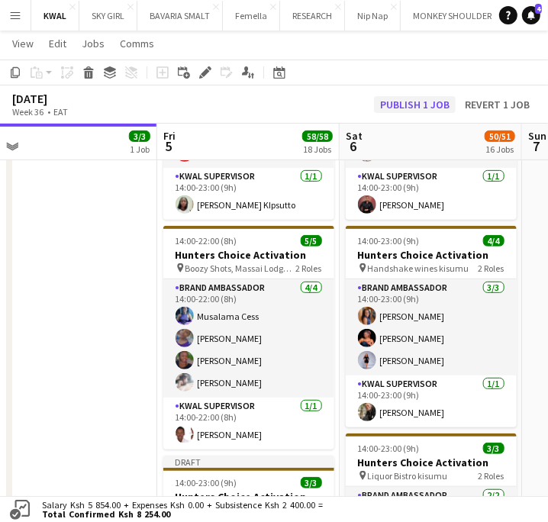
click at [415, 99] on div "September 2025 Week 36 • EAT Publish 1 job Revert 1 job" at bounding box center [274, 104] width 548 height 38
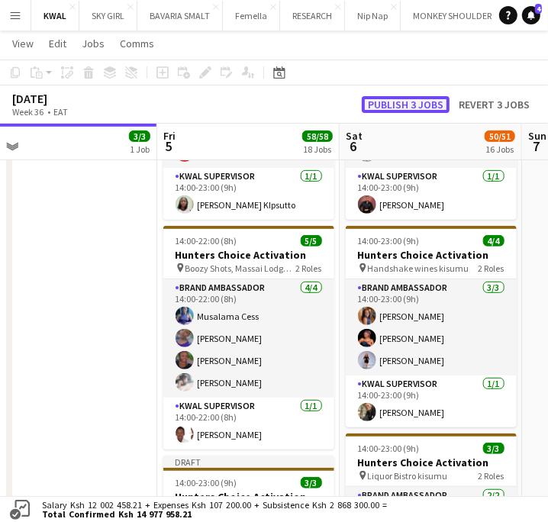
click at [415, 100] on button "Publish 3 jobs" at bounding box center [405, 104] width 88 height 17
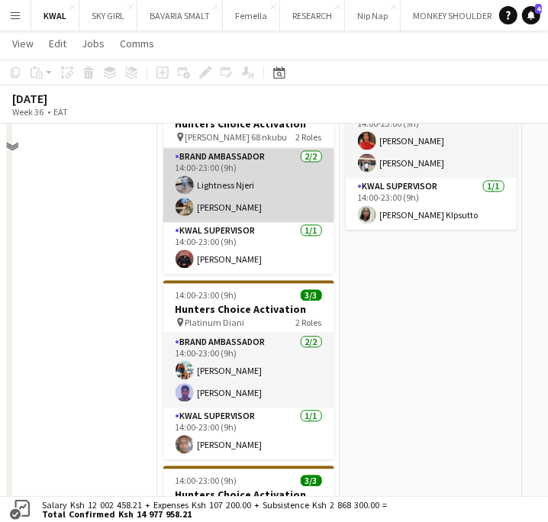
scroll to position [1610, 0]
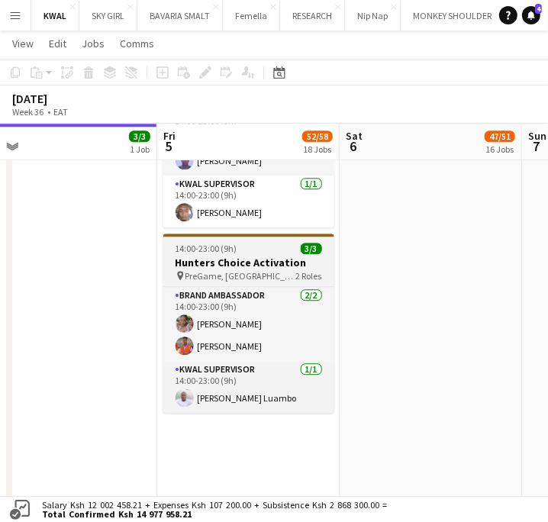
click at [250, 264] on h3 "Hunters Choice Activation" at bounding box center [248, 262] width 171 height 14
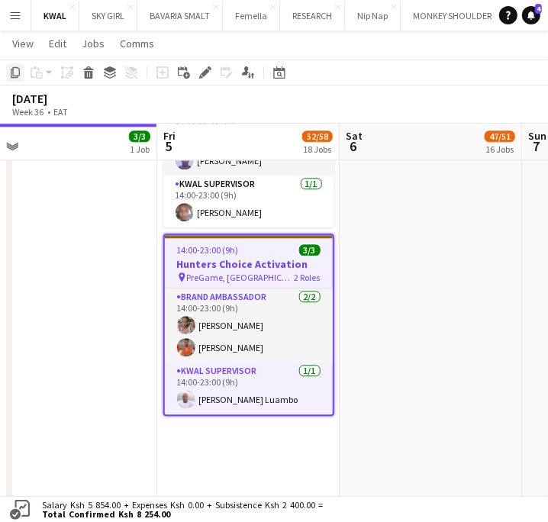
click at [14, 76] on icon "Copy" at bounding box center [15, 72] width 12 height 12
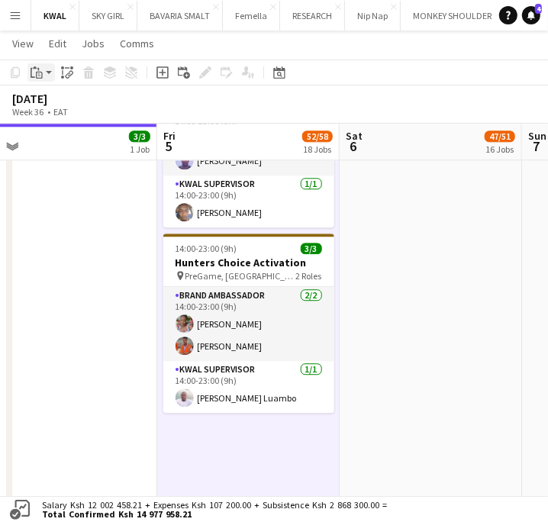
click at [49, 74] on app-action-btn "Paste" at bounding box center [40, 72] width 27 height 18
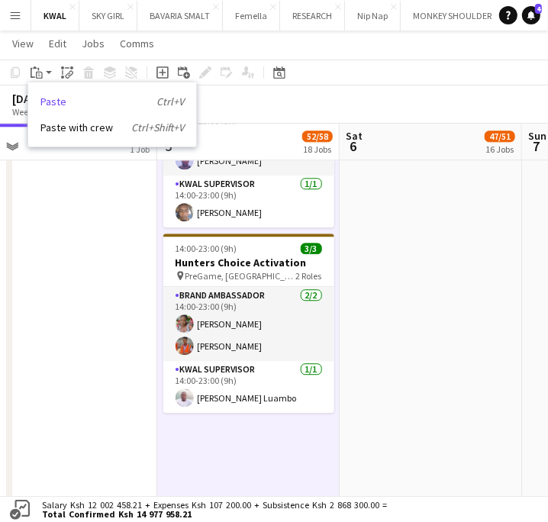
click at [51, 101] on link "Paste Ctrl+V" at bounding box center [111, 102] width 143 height 14
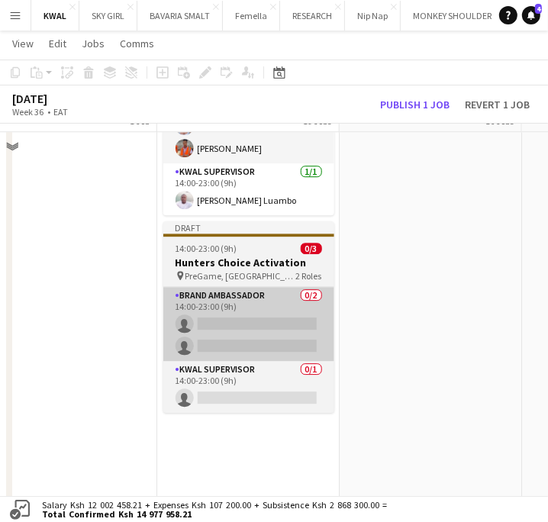
scroll to position [1779, 0]
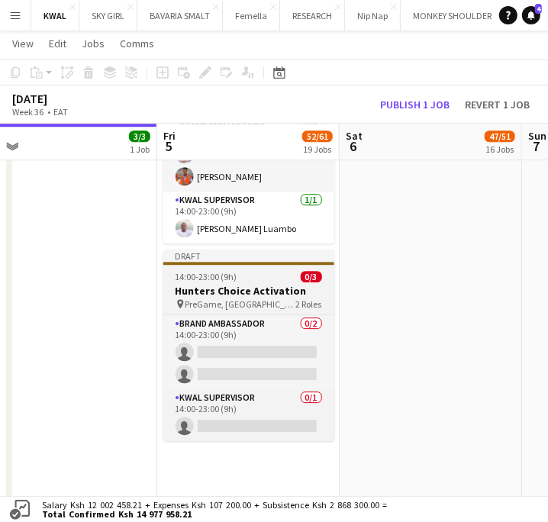
click at [233, 300] on span "PreGame, Westlands" at bounding box center [240, 303] width 111 height 11
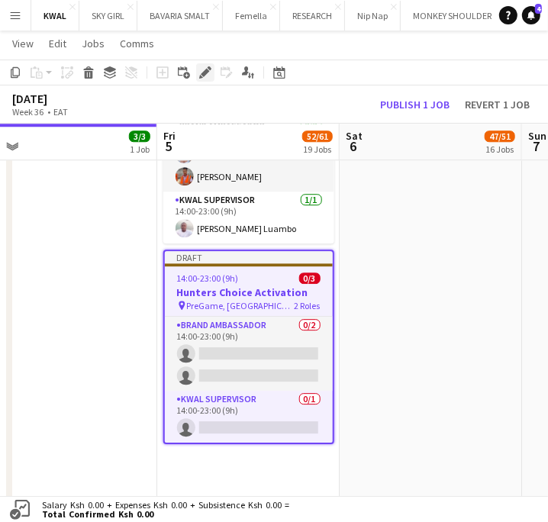
click at [202, 71] on icon "Edit" at bounding box center [205, 72] width 12 height 12
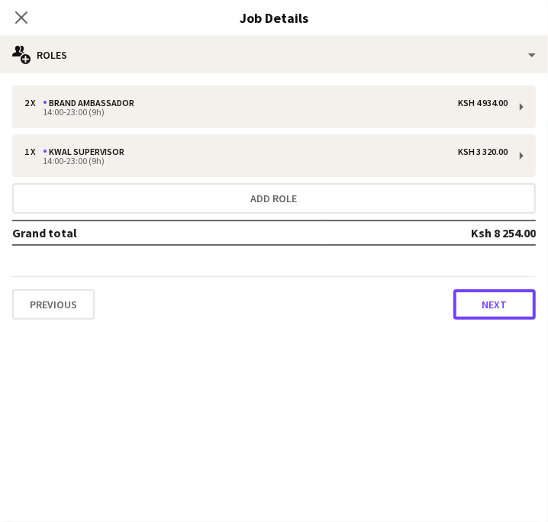
drag, startPoint x: 480, startPoint y: 310, endPoint x: 397, endPoint y: 263, distance: 95.3
click at [477, 310] on button "Next" at bounding box center [494, 304] width 82 height 31
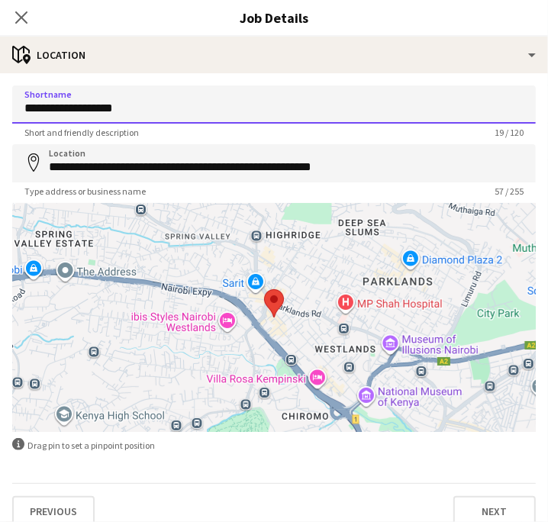
drag, startPoint x: 183, startPoint y: 106, endPoint x: -85, endPoint y: 102, distance: 268.5
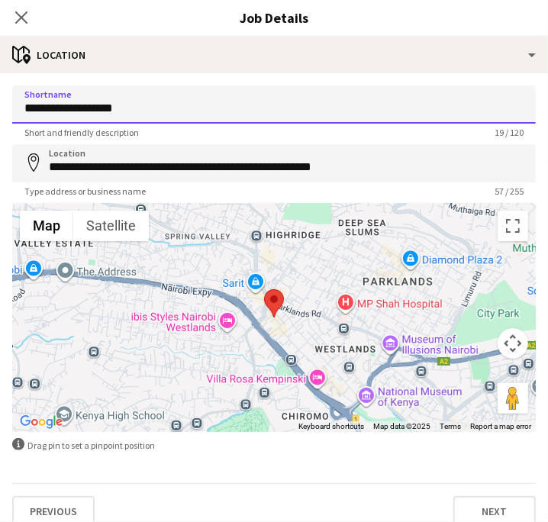
paste input "**"
type input "**********"
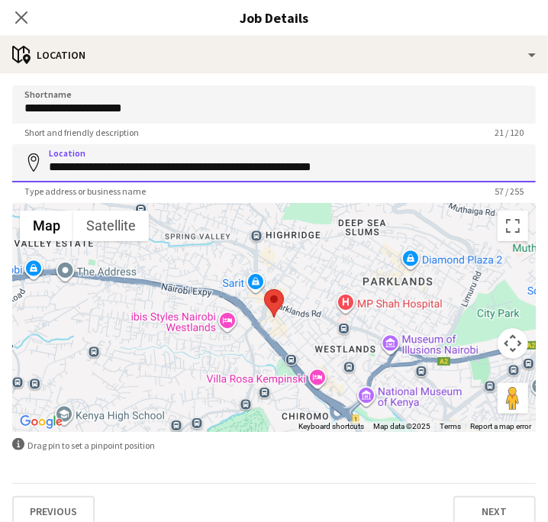
drag, startPoint x: 46, startPoint y: 161, endPoint x: 459, endPoint y: 179, distance: 413.7
click at [459, 179] on input "**********" at bounding box center [273, 163] width 523 height 38
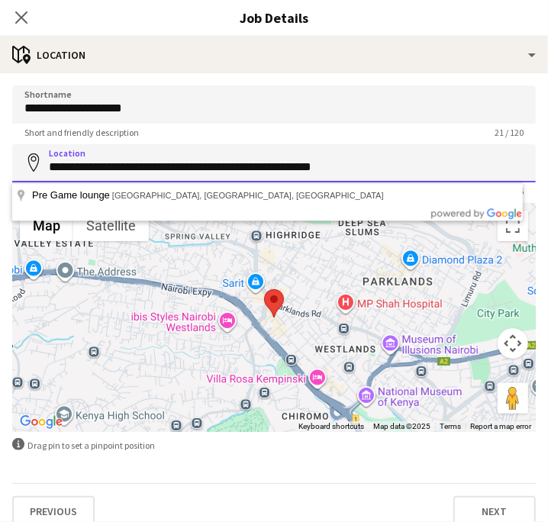
paste input
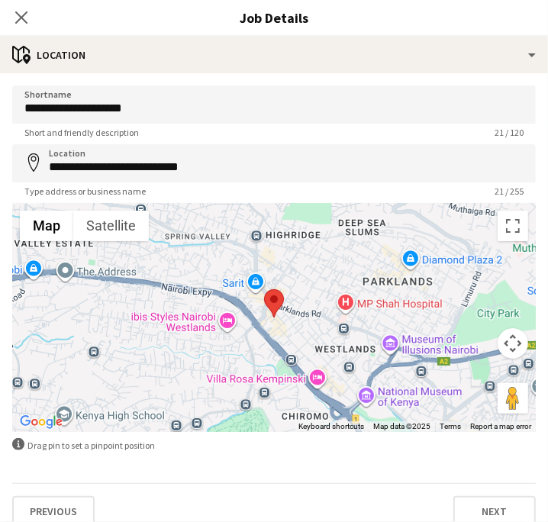
type input "**********"
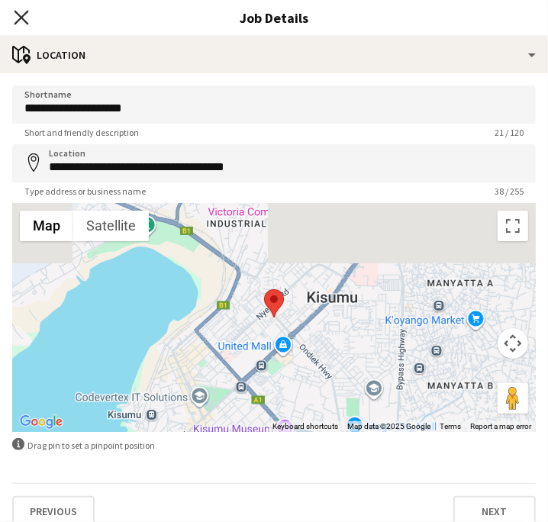
click at [23, 16] on icon at bounding box center [21, 17] width 14 height 14
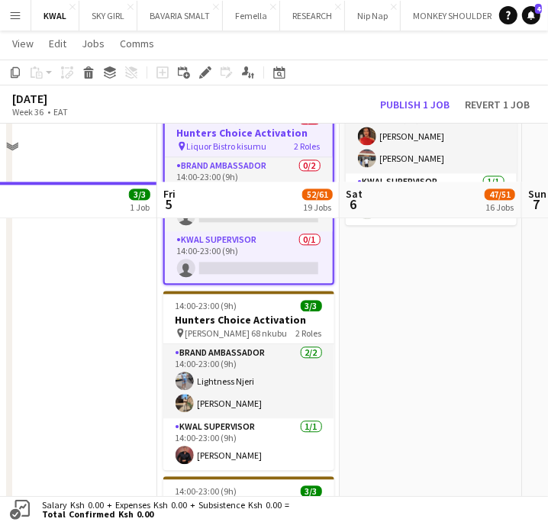
scroll to position [1355, 0]
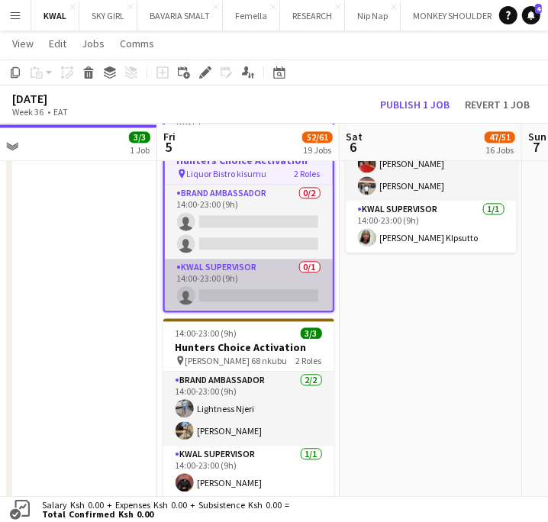
click at [253, 294] on app-card-role "KWAL SUPERVISOR 0/1 14:00-23:00 (9h) single-neutral-actions" at bounding box center [249, 285] width 168 height 52
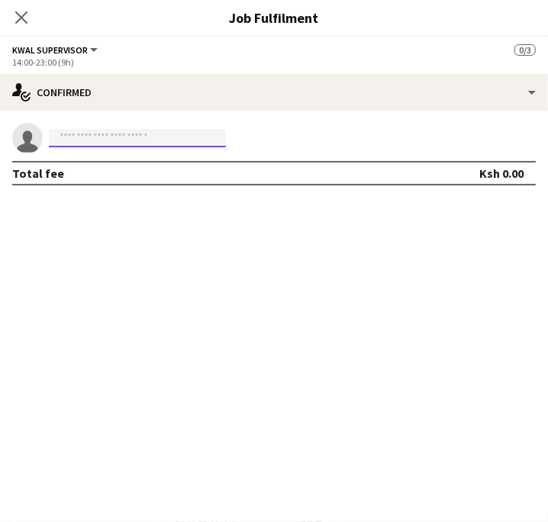
paste input "**********"
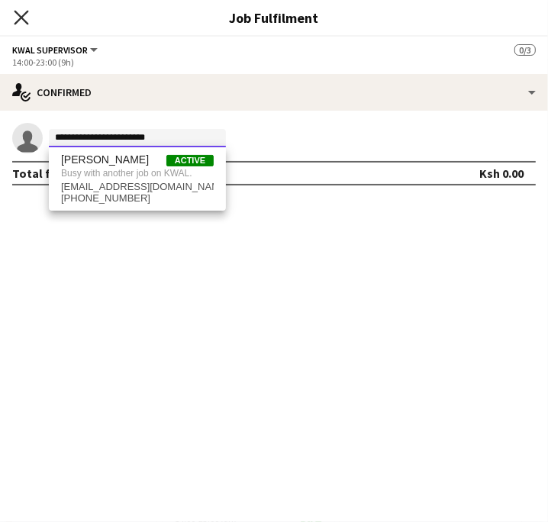
type input "**********"
click at [24, 18] on icon "Close pop-in" at bounding box center [21, 17] width 12 height 12
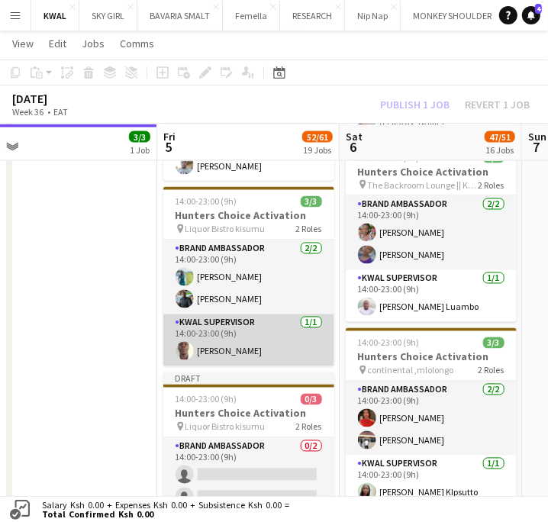
scroll to position [1101, 0]
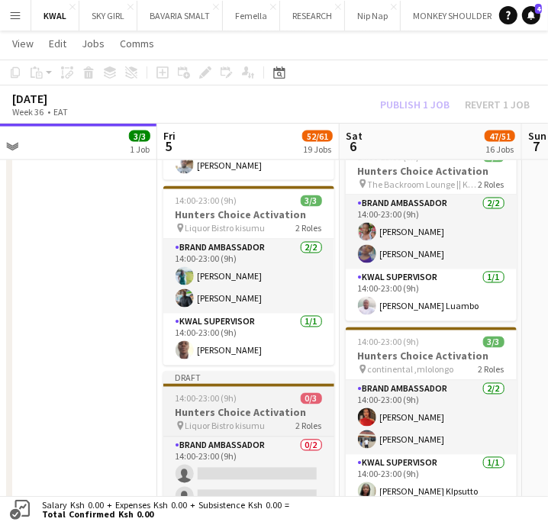
click at [246, 403] on div "14:00-23:00 (9h) 0/3" at bounding box center [248, 398] width 171 height 11
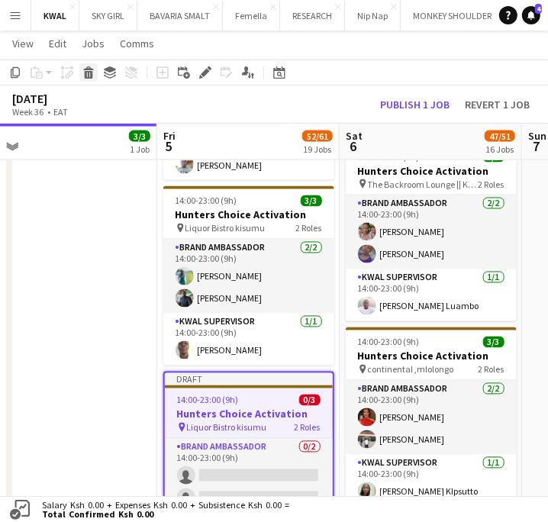
click at [85, 76] on icon at bounding box center [89, 75] width 8 height 8
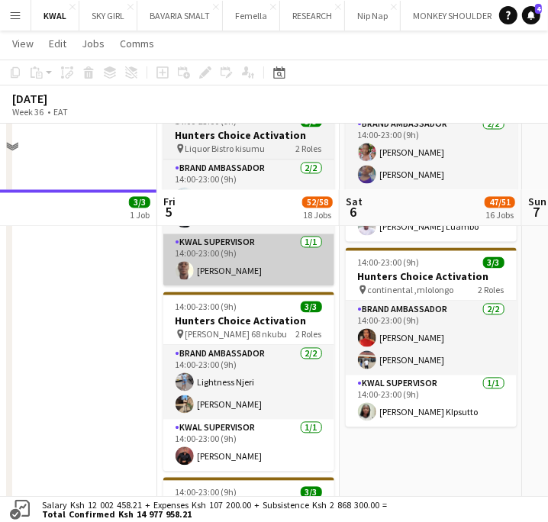
scroll to position [1271, 0]
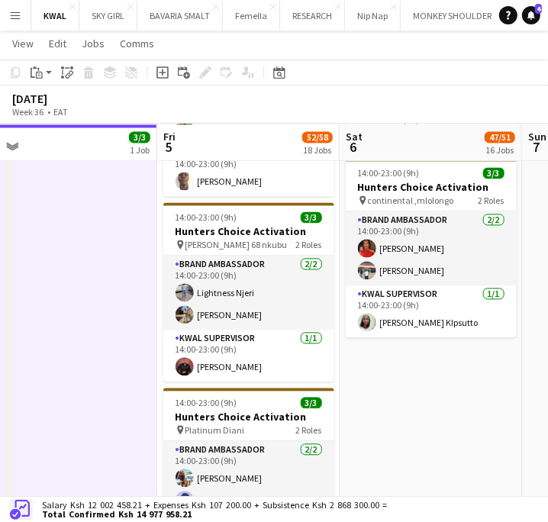
click at [18, 514] on app-icon at bounding box center [21, 510] width 22 height 20
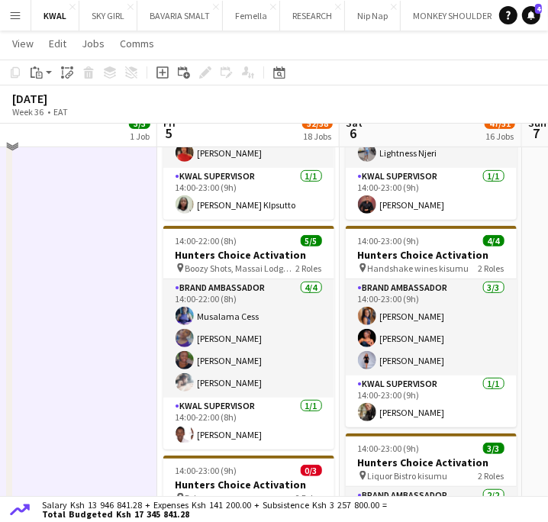
scroll to position [169, 0]
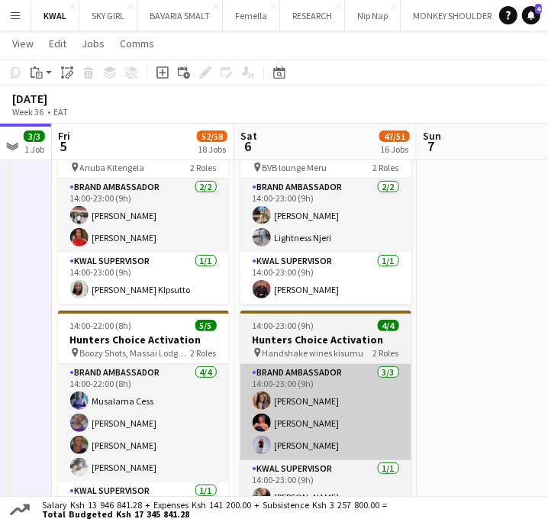
drag, startPoint x: 465, startPoint y: 415, endPoint x: 358, endPoint y: 416, distance: 107.5
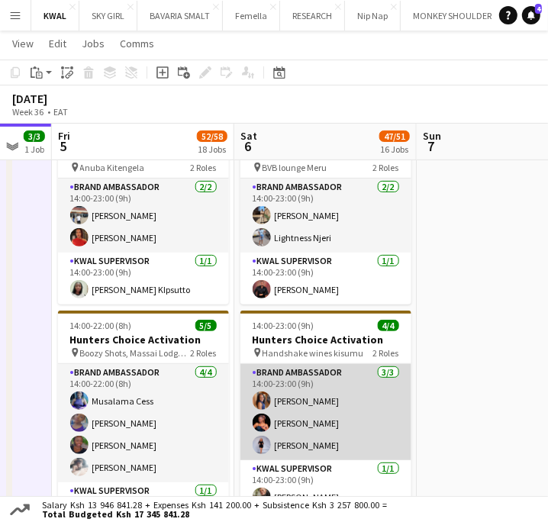
scroll to position [0, 497]
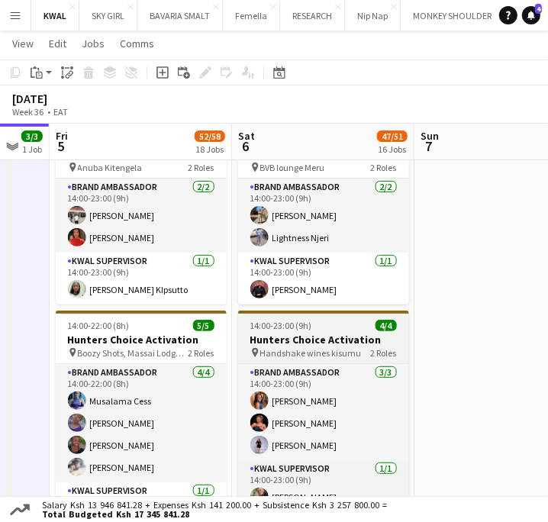
click at [320, 344] on h3 "Hunters Choice Activation" at bounding box center [323, 340] width 171 height 14
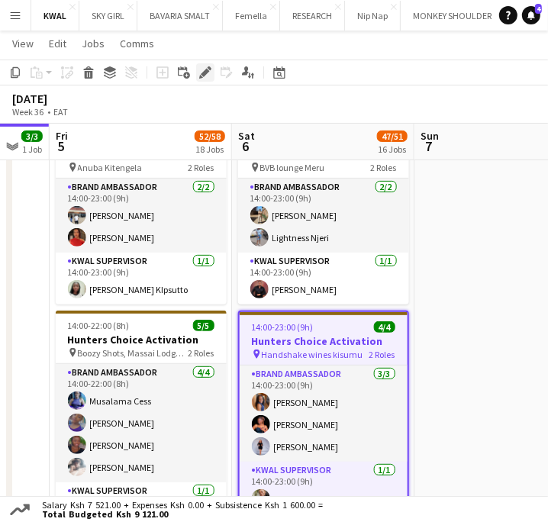
click at [202, 74] on icon at bounding box center [205, 73] width 8 height 8
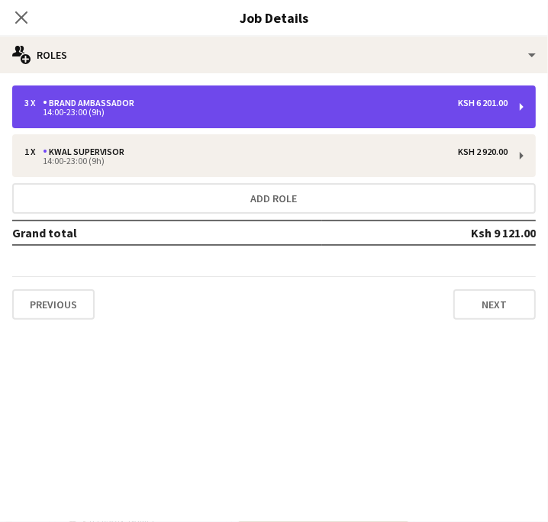
click at [288, 105] on div "3 x Brand Ambassador Ksh 6 201.00" at bounding box center [265, 103] width 483 height 11
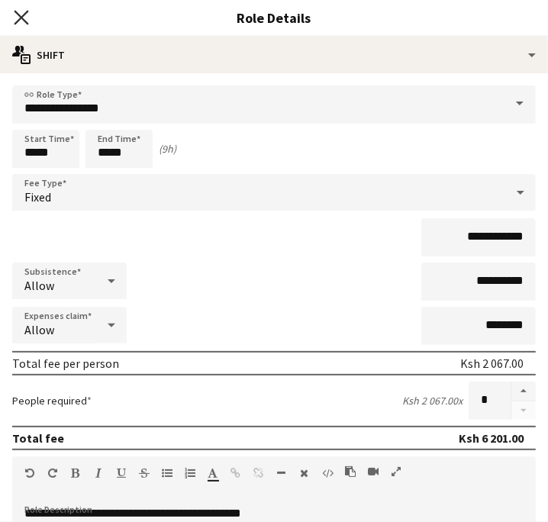
click at [16, 16] on icon "Close pop-in" at bounding box center [21, 17] width 14 height 14
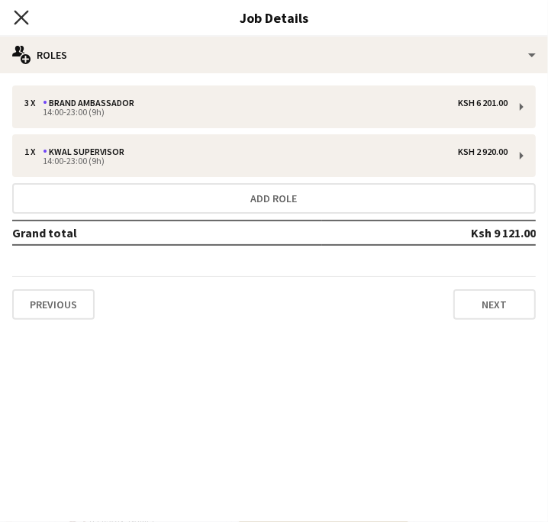
click at [24, 14] on icon at bounding box center [21, 17] width 14 height 14
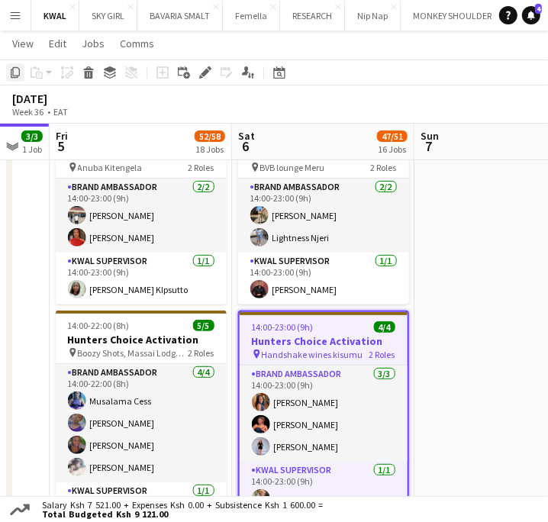
click at [19, 68] on icon "Copy" at bounding box center [15, 72] width 12 height 12
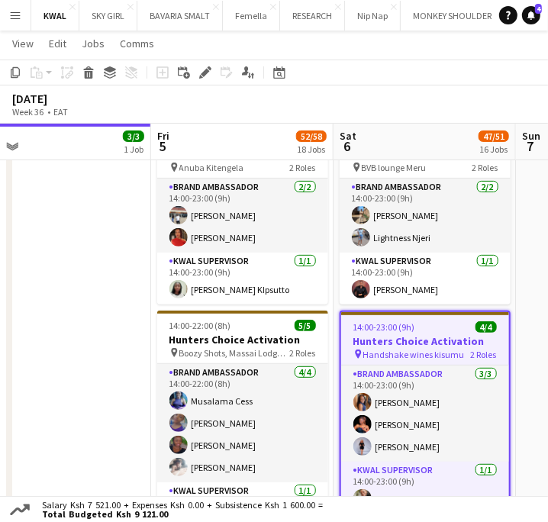
drag, startPoint x: 167, startPoint y: 430, endPoint x: 271, endPoint y: 422, distance: 104.8
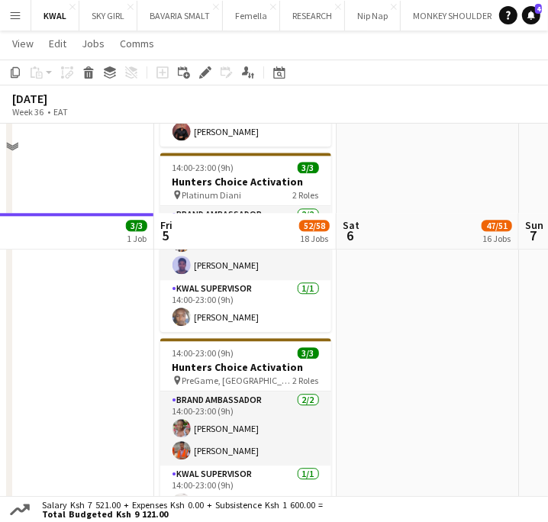
scroll to position [1695, 0]
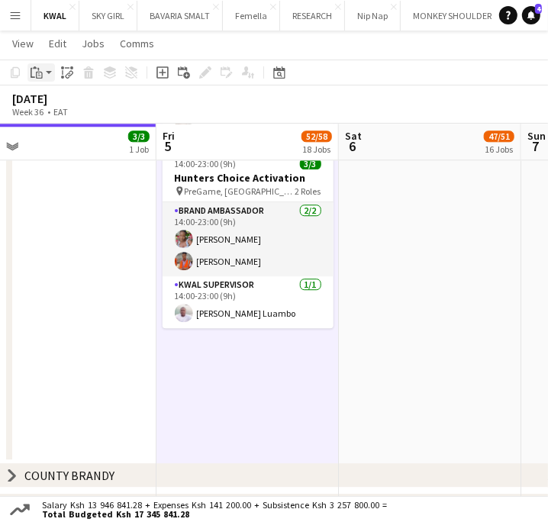
click at [49, 75] on app-action-btn "Paste" at bounding box center [40, 72] width 27 height 18
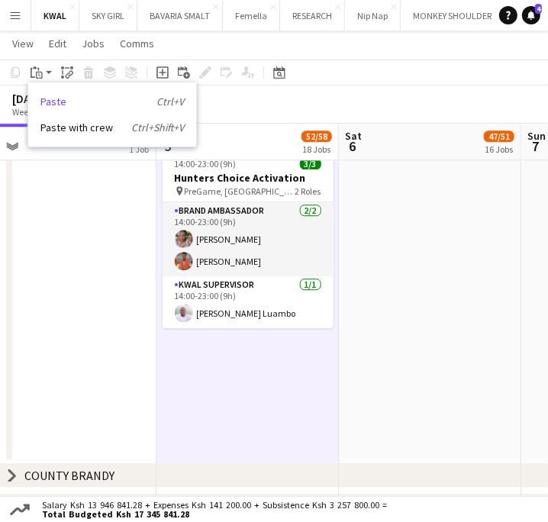
click at [56, 101] on link "Paste Ctrl+V" at bounding box center [111, 102] width 143 height 14
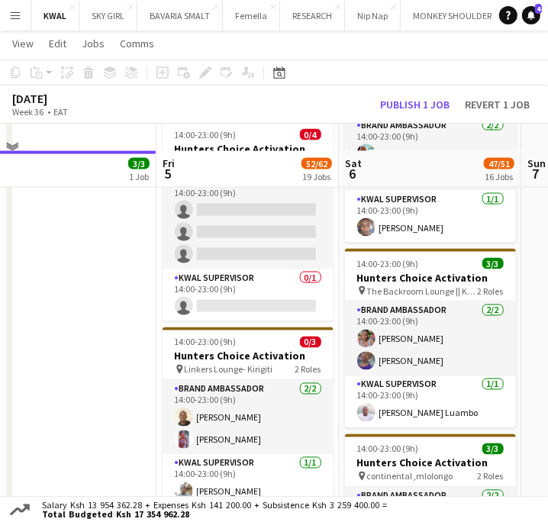
scroll to position [932, 0]
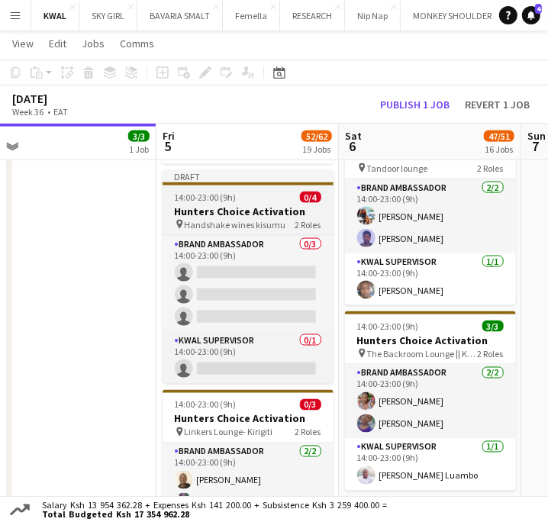
click at [228, 209] on h3 "Hunters Choice Activation" at bounding box center [247, 211] width 171 height 14
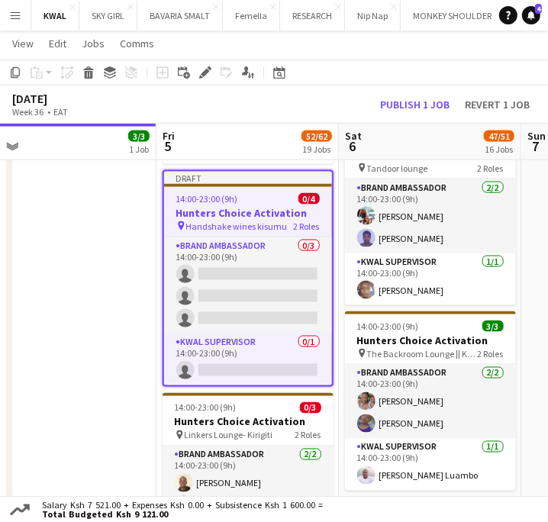
scroll to position [0, 390]
click at [209, 75] on icon "Edit" at bounding box center [205, 72] width 12 height 12
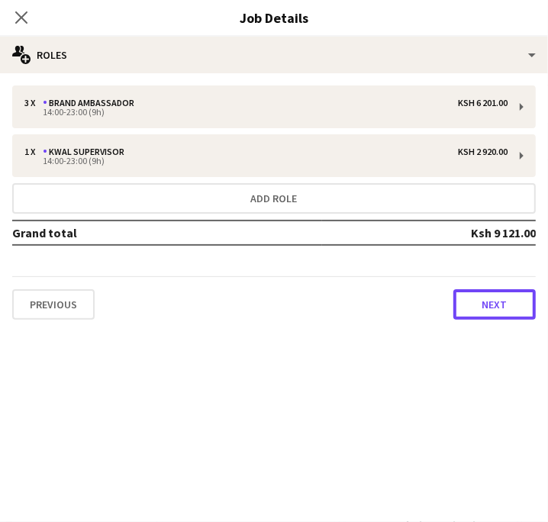
drag, startPoint x: 497, startPoint y: 299, endPoint x: 390, endPoint y: 220, distance: 132.5
click at [496, 300] on button "Next" at bounding box center [494, 304] width 82 height 31
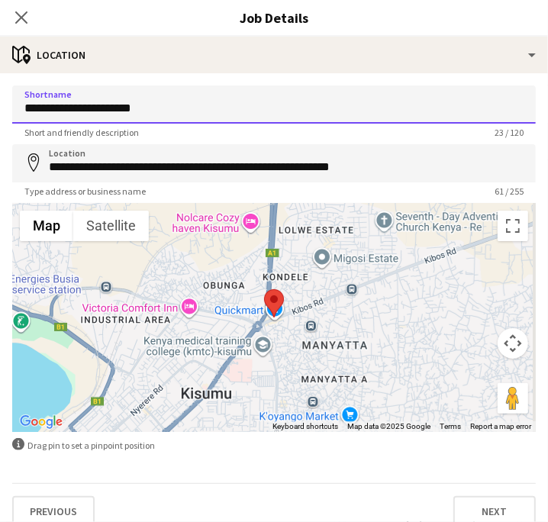
drag, startPoint x: 127, startPoint y: 104, endPoint x: -115, endPoint y: 118, distance: 242.1
click at [0, 118] on html "Menu Boards Boards Boards All jobs Status Workforce Workforce My Workforce Recr…" at bounding box center [274, 372] width 548 height 2609
paste input
type input "**********"
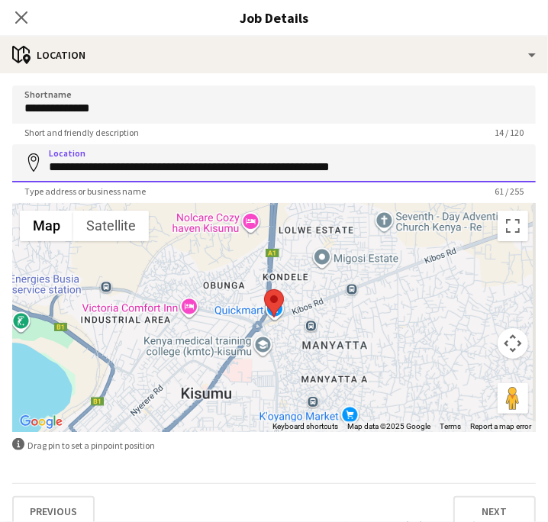
drag, startPoint x: 47, startPoint y: 159, endPoint x: 508, endPoint y: 148, distance: 460.7
click at [511, 149] on input "**********" at bounding box center [273, 163] width 523 height 38
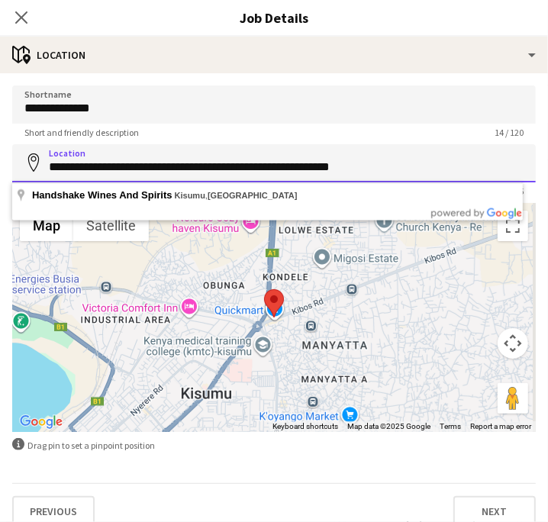
paste input
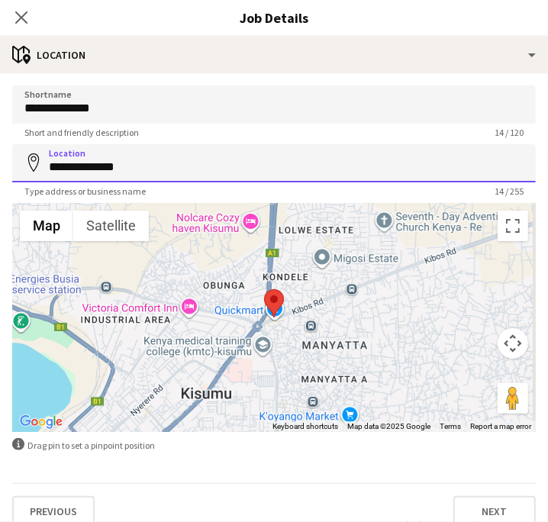
type input "**********"
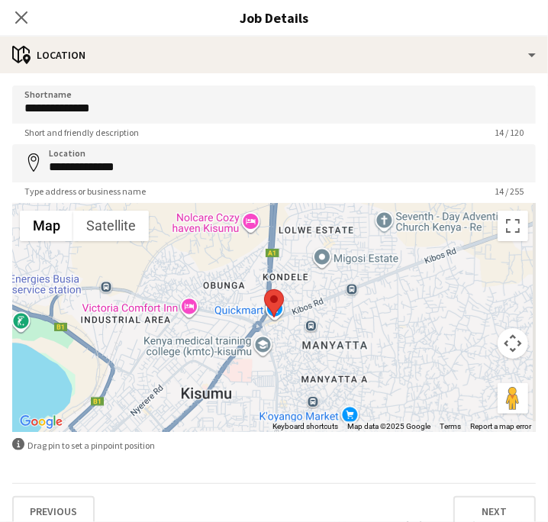
click at [432, 191] on div "Type address or business name 14 / 255" at bounding box center [273, 190] width 523 height 11
click at [19, 16] on icon at bounding box center [21, 17] width 14 height 14
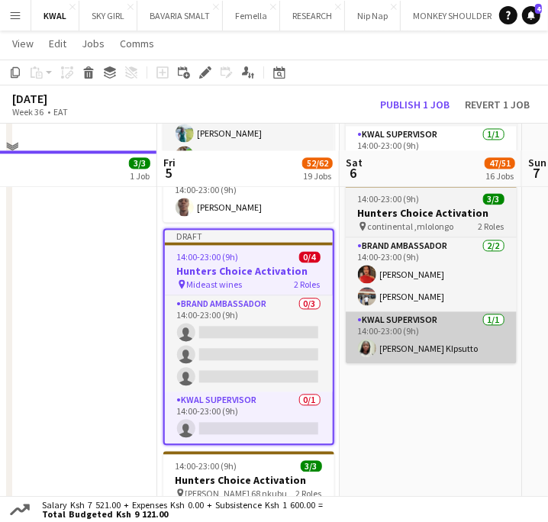
scroll to position [1271, 0]
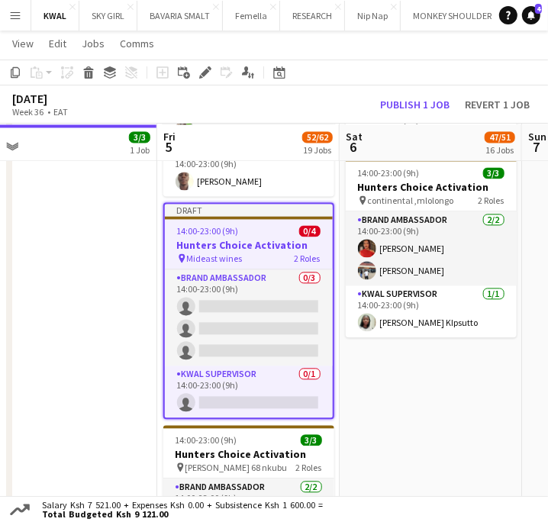
click at [227, 243] on h3 "Hunters Choice Activation" at bounding box center [249, 245] width 168 height 14
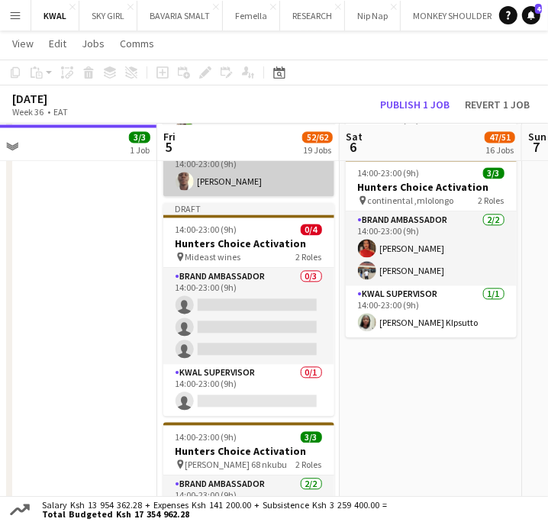
drag, startPoint x: 207, startPoint y: 234, endPoint x: 201, endPoint y: 162, distance: 71.9
click at [207, 230] on app-job-card "Draft 14:00-23:00 (9h) 0/4 Hunters Choice Activation pin Mideast wines 2 Roles …" at bounding box center [248, 309] width 171 height 214
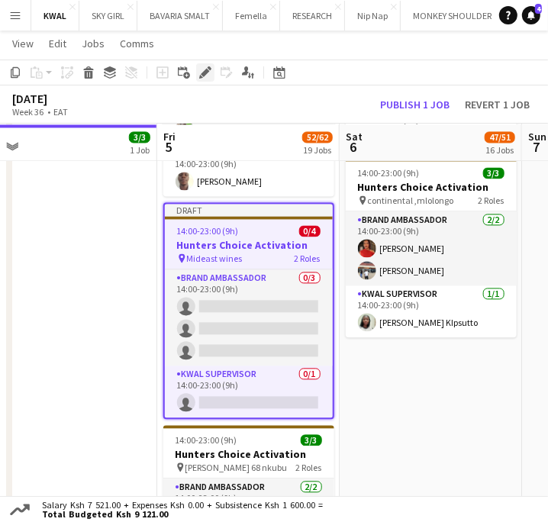
click at [207, 71] on icon at bounding box center [205, 73] width 8 height 8
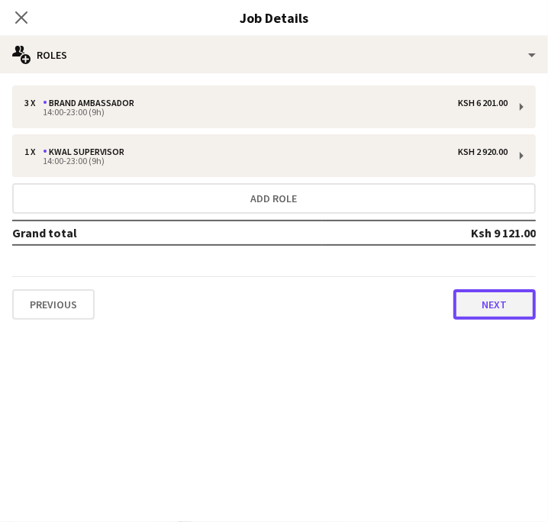
click at [474, 305] on button "Next" at bounding box center [494, 304] width 82 height 31
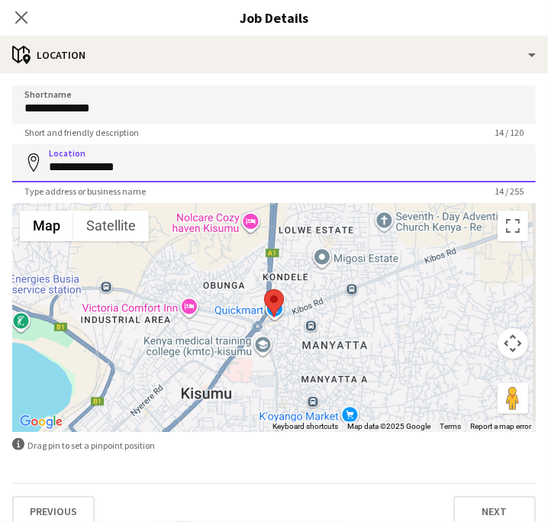
click at [132, 168] on input "**********" at bounding box center [273, 163] width 523 height 38
type input "*"
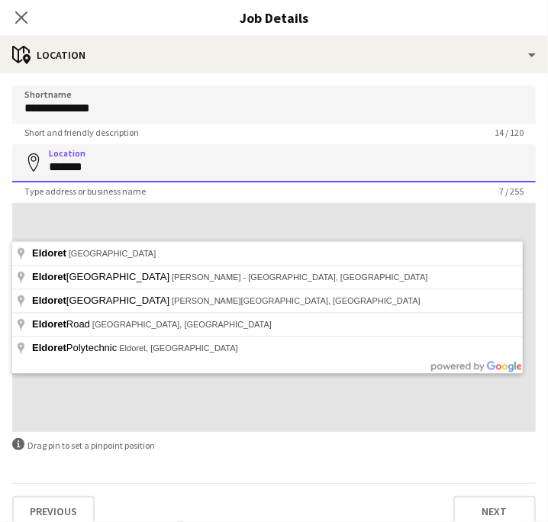
scroll to position [1186, 0]
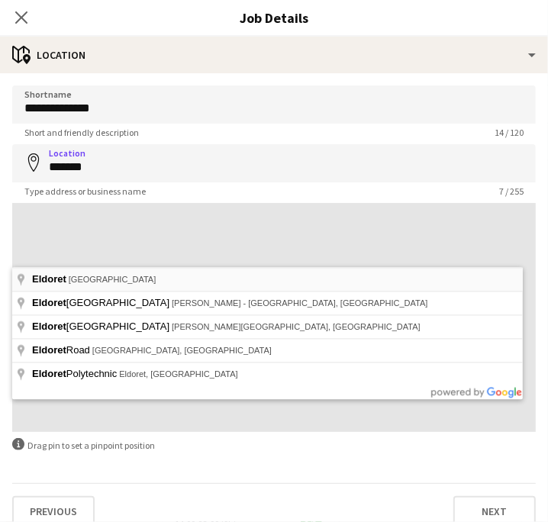
type input "**********"
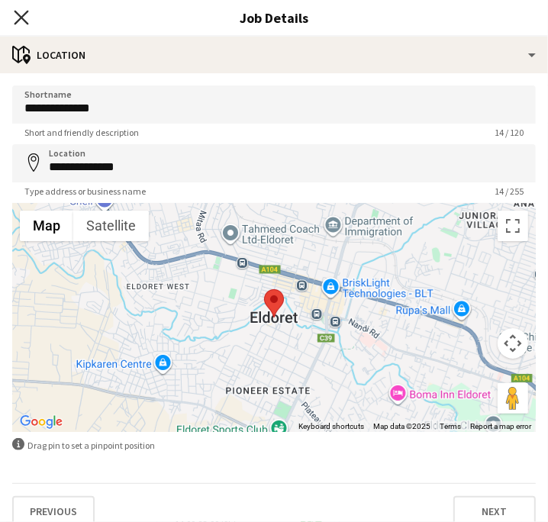
click at [19, 21] on icon "Close pop-in" at bounding box center [21, 17] width 14 height 14
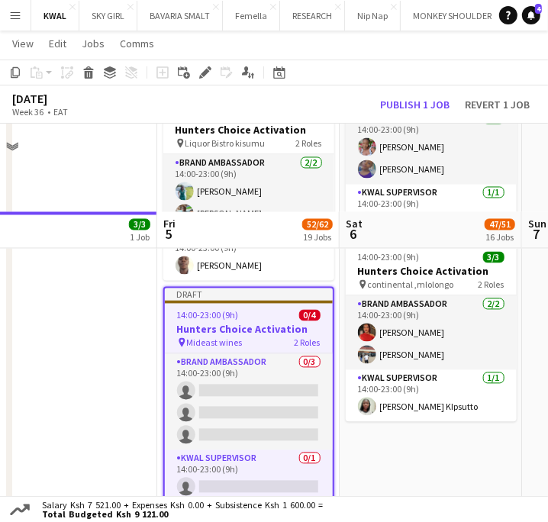
scroll to position [1355, 0]
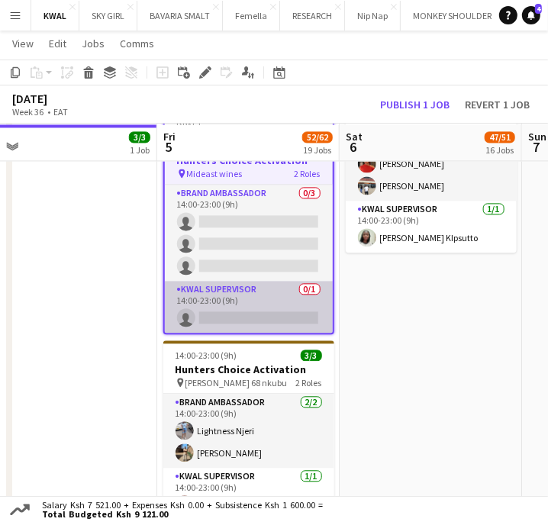
click at [261, 317] on app-card-role "KWAL SUPERVISOR 0/1 14:00-23:00 (9h) single-neutral-actions" at bounding box center [249, 307] width 168 height 52
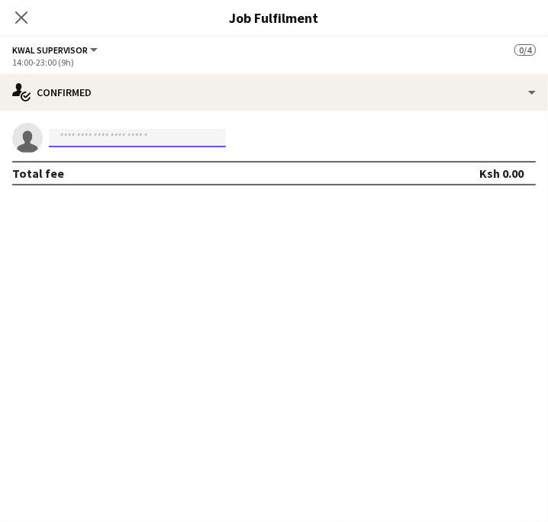
click at [117, 130] on input at bounding box center [137, 138] width 177 height 18
paste input "**********"
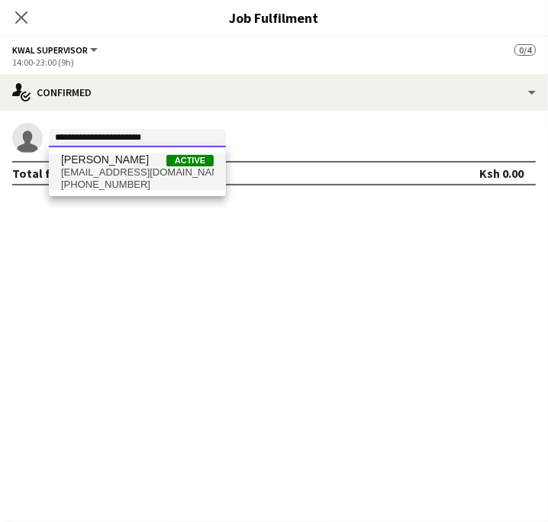
type input "**********"
click at [134, 169] on span "mutuallan3042@gmail.com" at bounding box center [137, 172] width 153 height 12
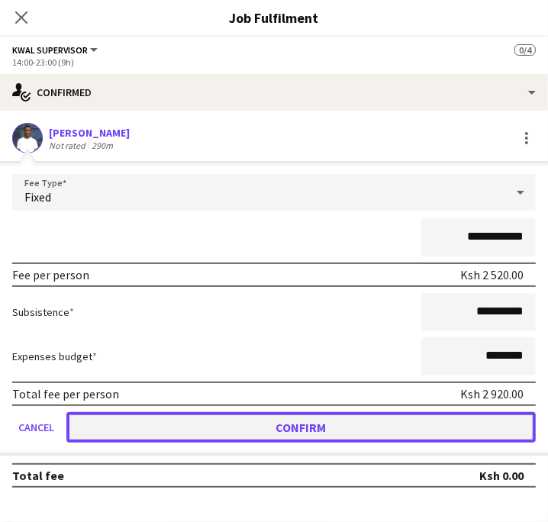
click at [366, 433] on button "Confirm" at bounding box center [300, 427] width 469 height 31
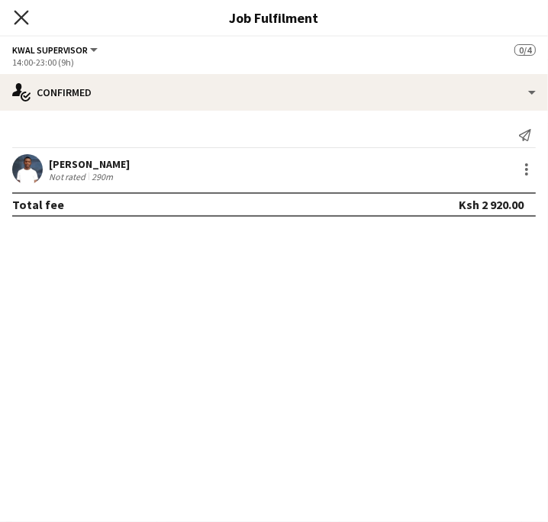
click at [16, 21] on icon "Close pop-in" at bounding box center [21, 17] width 14 height 14
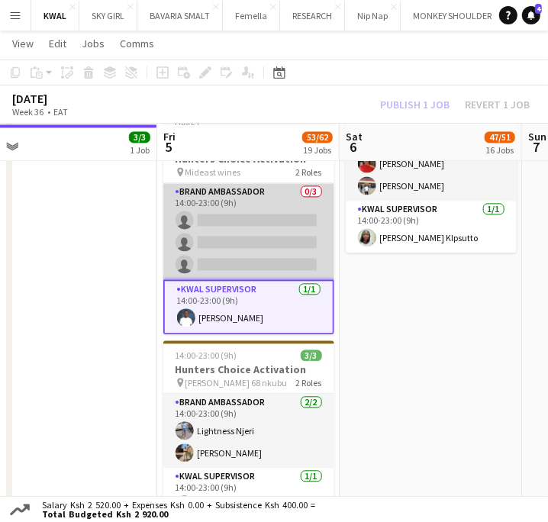
click at [236, 239] on app-card-role "Brand Ambassador 0/3 14:00-23:00 (9h) single-neutral-actions single-neutral-act…" at bounding box center [248, 231] width 171 height 96
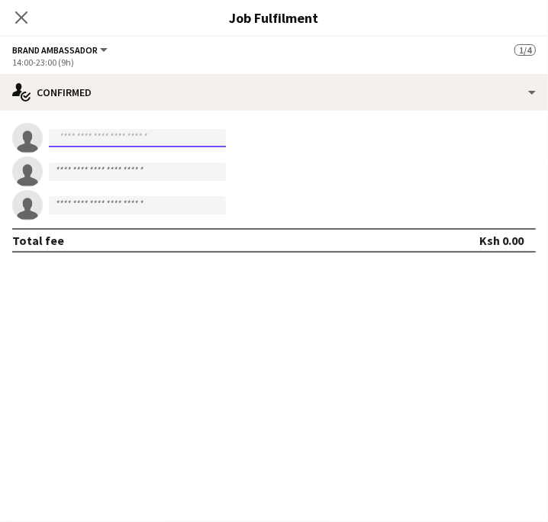
paste input "**********"
type input "********"
click at [113, 173] on input at bounding box center [137, 171] width 177 height 18
paste input "**********"
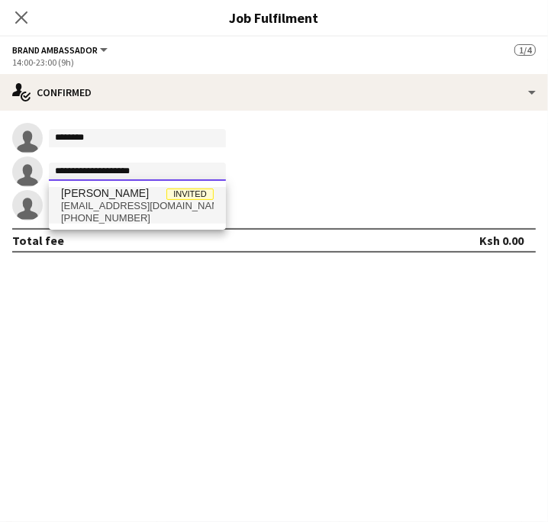
type input "**********"
click at [122, 196] on span "Nicole Gesare" at bounding box center [105, 193] width 88 height 13
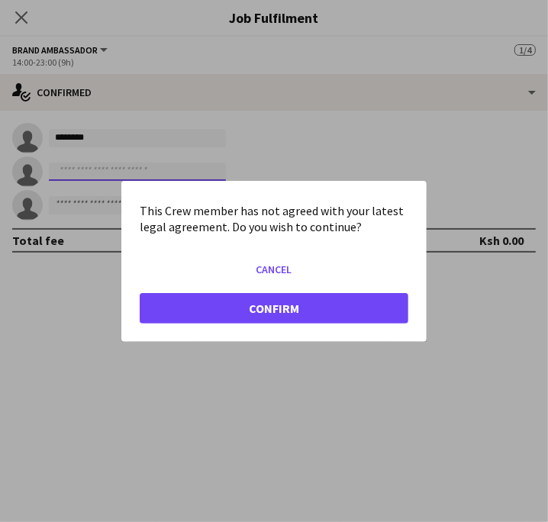
scroll to position [0, 0]
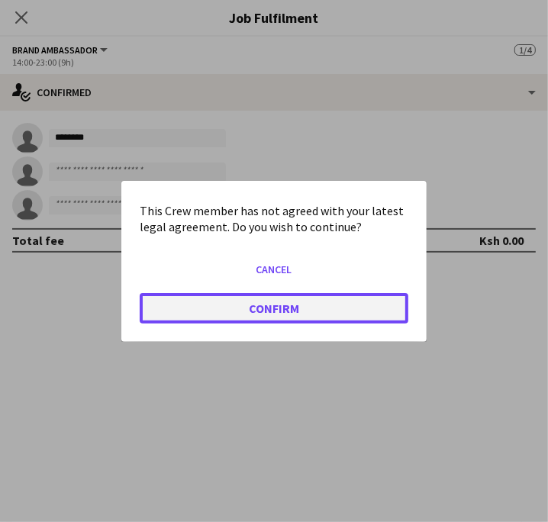
click at [294, 310] on button "Confirm" at bounding box center [274, 307] width 268 height 31
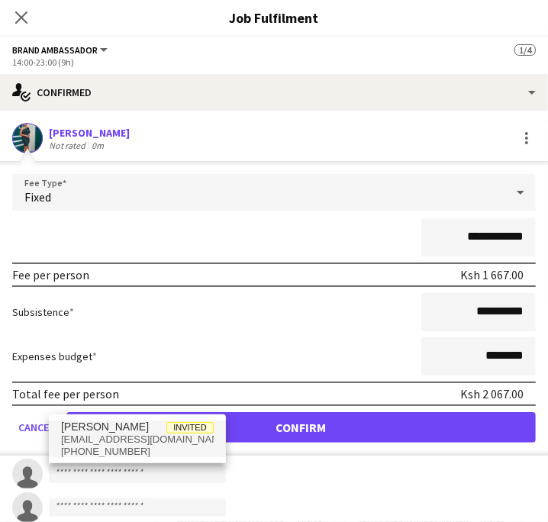
scroll to position [1355, 0]
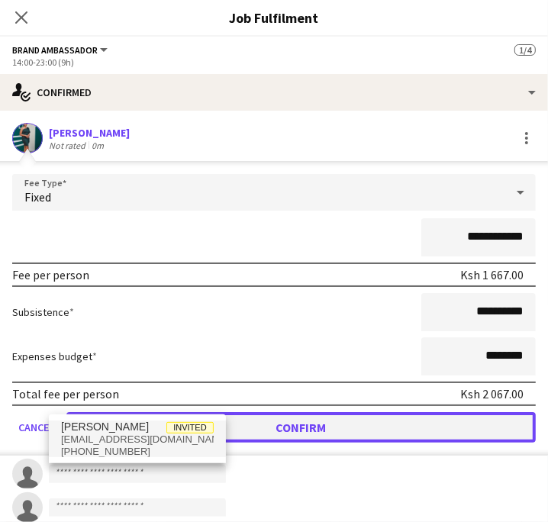
click at [365, 416] on button "Confirm" at bounding box center [300, 427] width 469 height 31
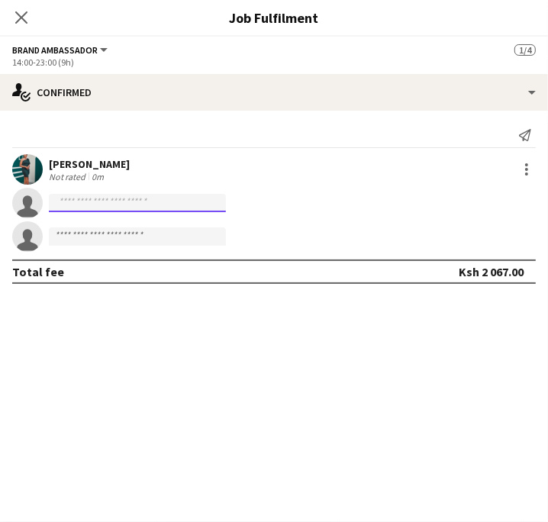
click at [104, 197] on input at bounding box center [137, 203] width 177 height 18
paste input "**********"
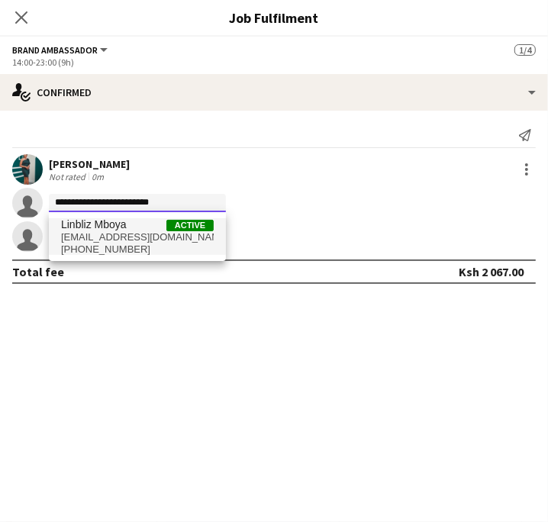
type input "**********"
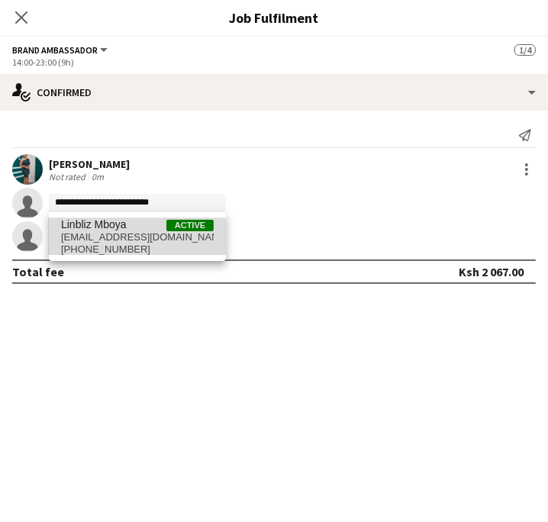
click at [105, 239] on span "mboyalinbliz093@gmail.com" at bounding box center [137, 237] width 153 height 12
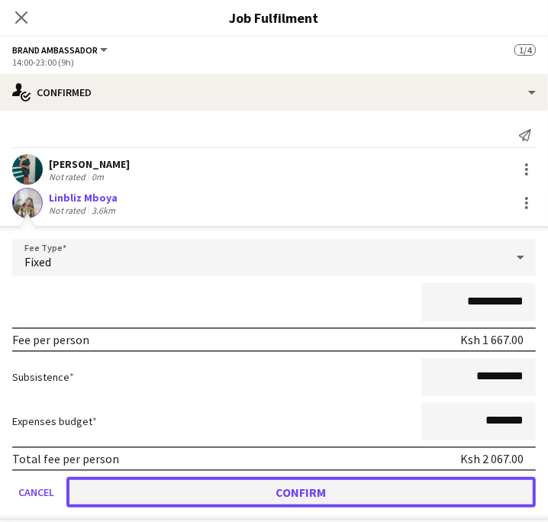
click at [342, 491] on button "Confirm" at bounding box center [300, 492] width 469 height 31
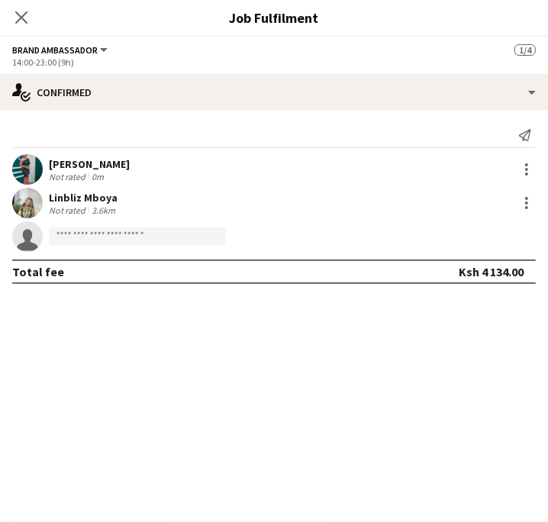
click at [98, 394] on mat-expansion-panel "check Confirmed Send notification Nicole Gesare Not rated 0m Linbliz Mboya Not …" at bounding box center [274, 316] width 548 height 411
click at [22, 14] on icon "Close pop-in" at bounding box center [21, 17] width 14 height 14
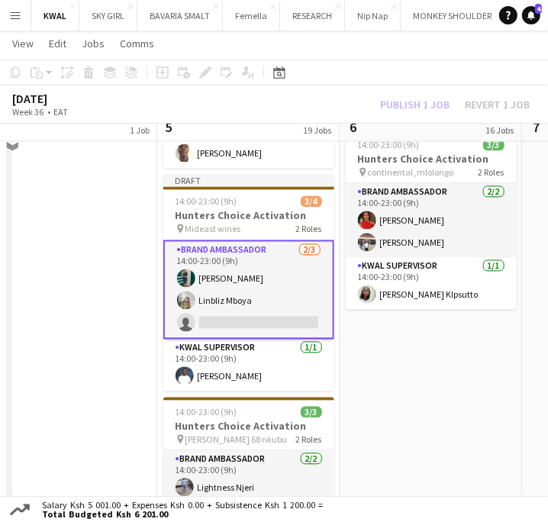
scroll to position [1271, 0]
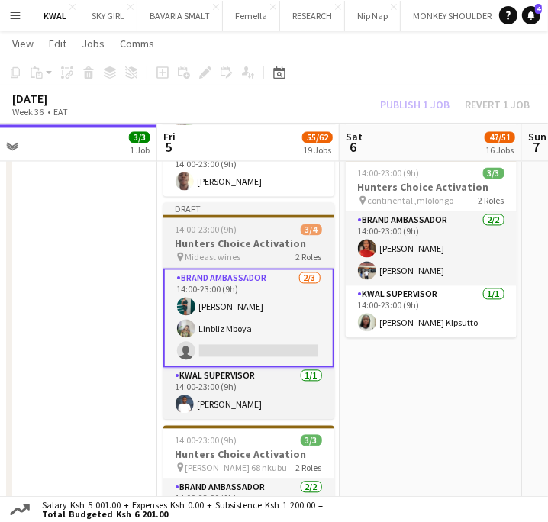
click at [219, 246] on h3 "Hunters Choice Activation" at bounding box center [248, 243] width 171 height 14
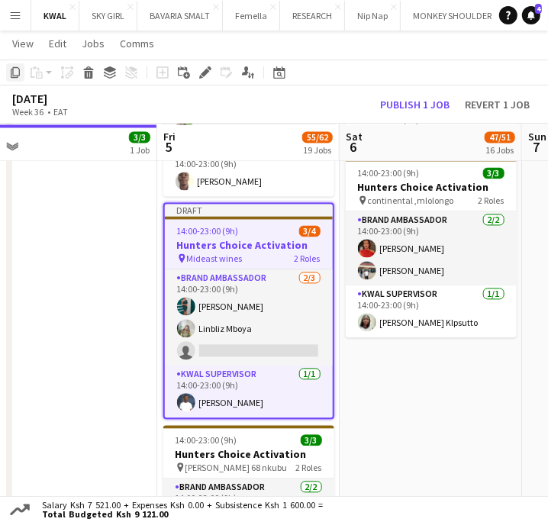
click at [18, 75] on icon at bounding box center [15, 72] width 9 height 11
drag, startPoint x: 448, startPoint y: 412, endPoint x: 376, endPoint y: 388, distance: 75.5
click at [445, 411] on app-date-cell "14:00-23:00 (9h) 3/3 Hunters Choice Activation pin BVB lounge Meru 2 Roles Bran…" at bounding box center [430, 77] width 182 height 2118
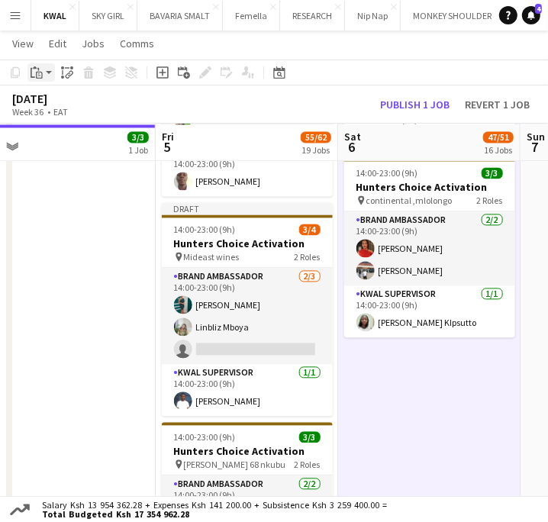
click at [47, 74] on app-action-btn "Paste" at bounding box center [40, 72] width 27 height 18
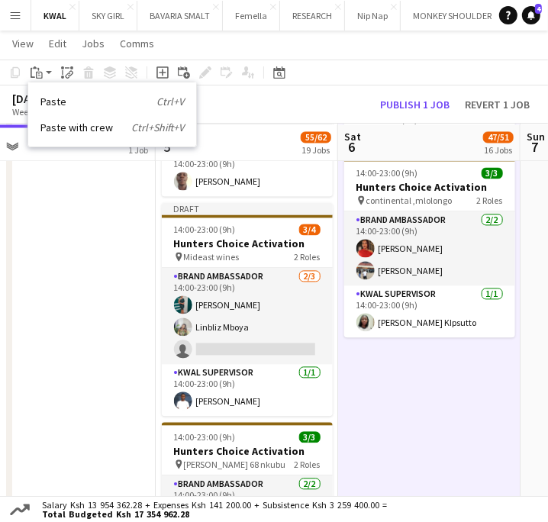
click at [65, 127] on link "Paste with crew Ctrl+Shift+V" at bounding box center [111, 127] width 143 height 14
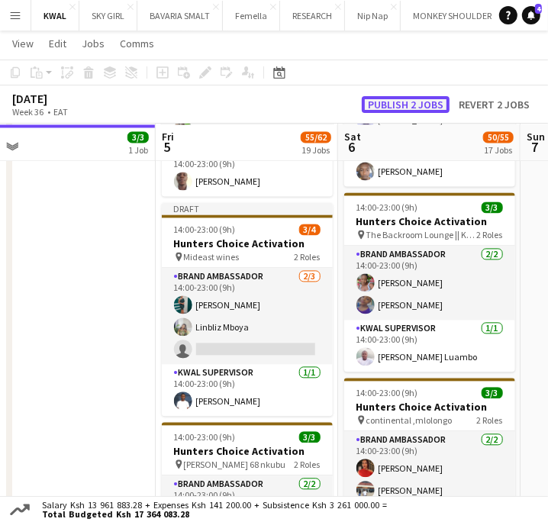
click at [416, 108] on button "Publish 2 jobs" at bounding box center [405, 104] width 88 height 17
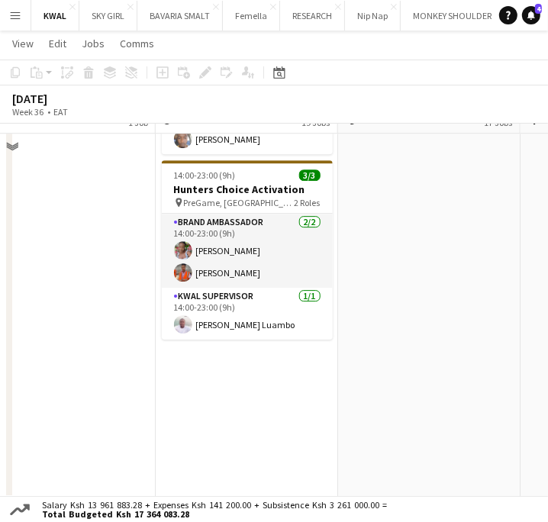
scroll to position [1864, 0]
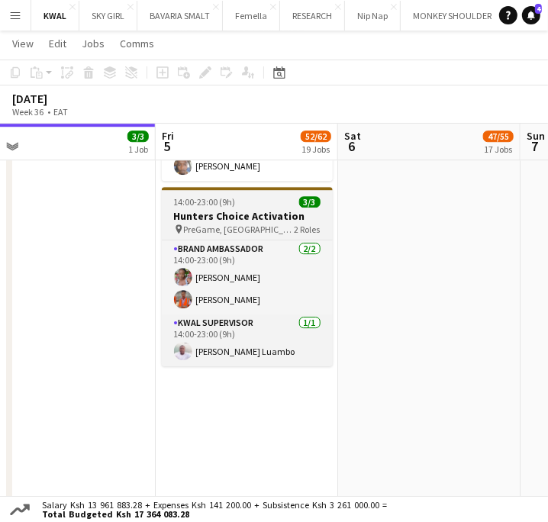
click at [202, 201] on span "14:00-23:00 (9h)" at bounding box center [205, 201] width 62 height 11
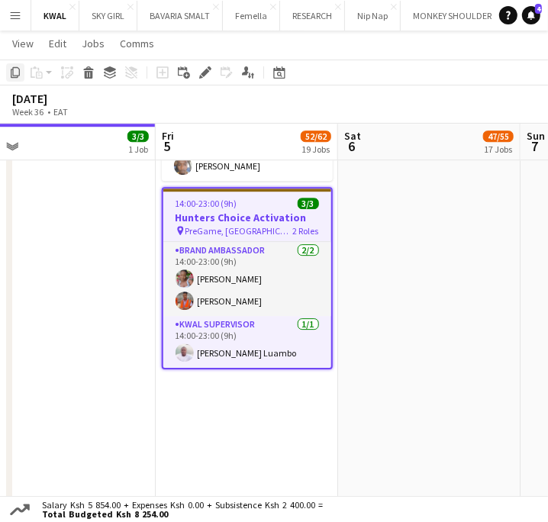
click at [18, 72] on icon "Copy" at bounding box center [15, 72] width 12 height 12
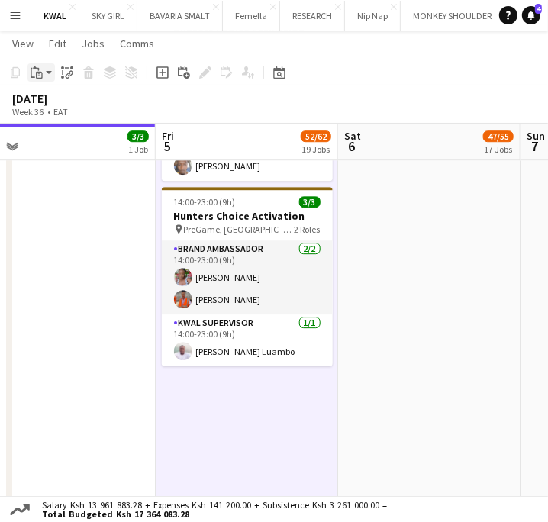
click at [50, 75] on app-action-btn "Paste" at bounding box center [40, 72] width 27 height 18
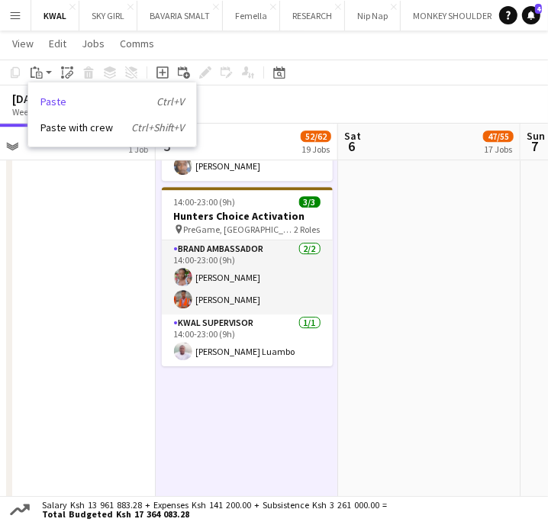
click at [66, 98] on link "Paste Ctrl+V" at bounding box center [111, 102] width 143 height 14
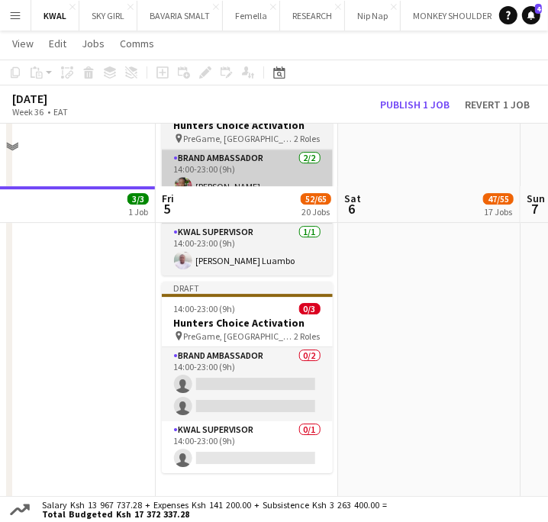
scroll to position [2033, 0]
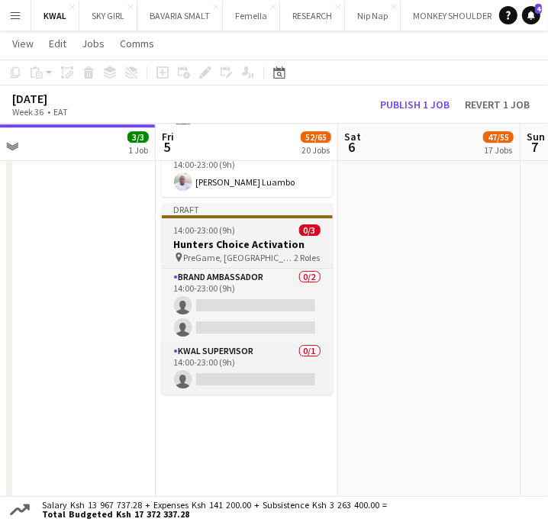
click at [213, 233] on span "14:00-23:00 (9h)" at bounding box center [205, 229] width 62 height 11
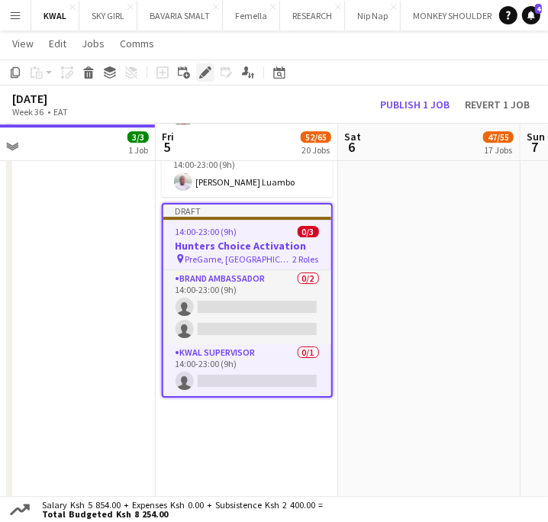
click at [209, 69] on icon at bounding box center [209, 68] width 4 height 4
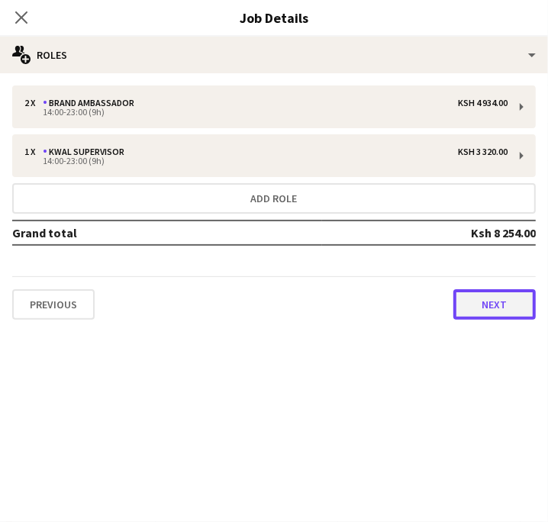
click at [494, 315] on button "Next" at bounding box center [494, 304] width 82 height 31
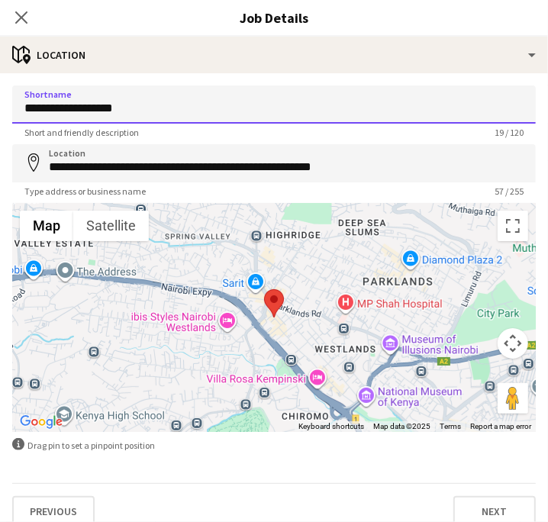
drag, startPoint x: 143, startPoint y: 109, endPoint x: -27, endPoint y: 121, distance: 170.5
paste input
type input "**********"
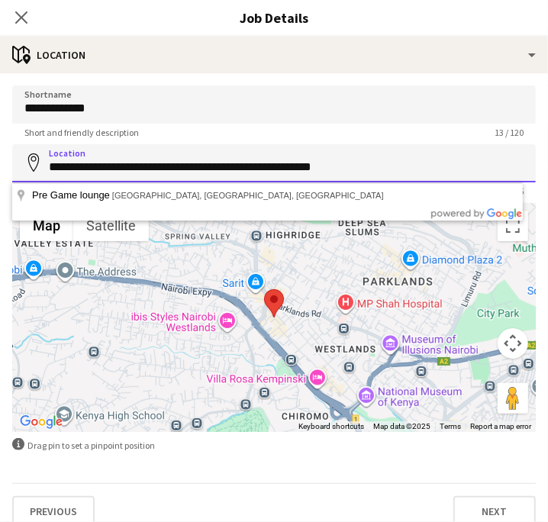
drag, startPoint x: 46, startPoint y: 162, endPoint x: 475, endPoint y: 174, distance: 429.5
click at [475, 174] on input "**********" at bounding box center [273, 163] width 523 height 38
paste input
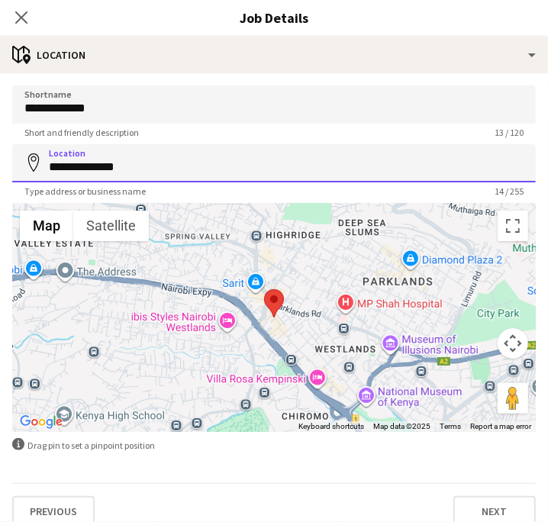
drag, startPoint x: 132, startPoint y: 163, endPoint x: -11, endPoint y: 147, distance: 143.5
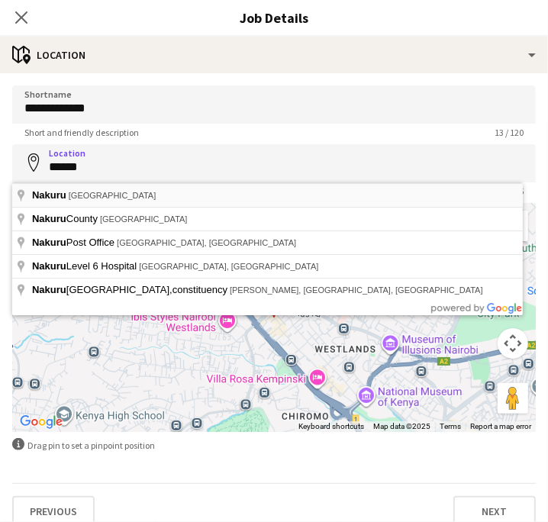
type input "**********"
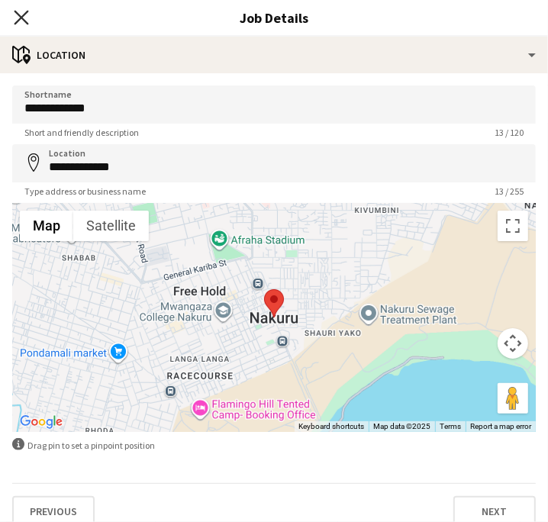
click at [14, 20] on icon "Close pop-in" at bounding box center [21, 17] width 14 height 14
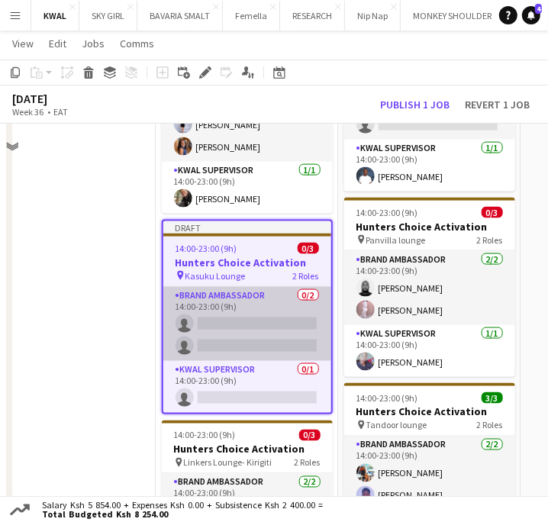
scroll to position [1017, 0]
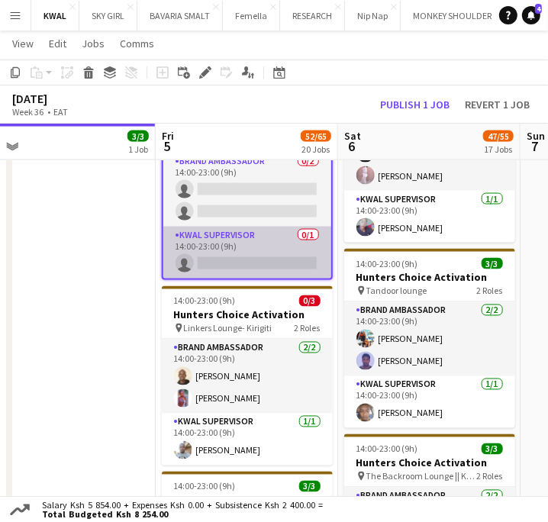
click at [254, 255] on app-card-role "KWAL SUPERVISOR 0/1 14:00-23:00 (9h) single-neutral-actions" at bounding box center [247, 252] width 168 height 52
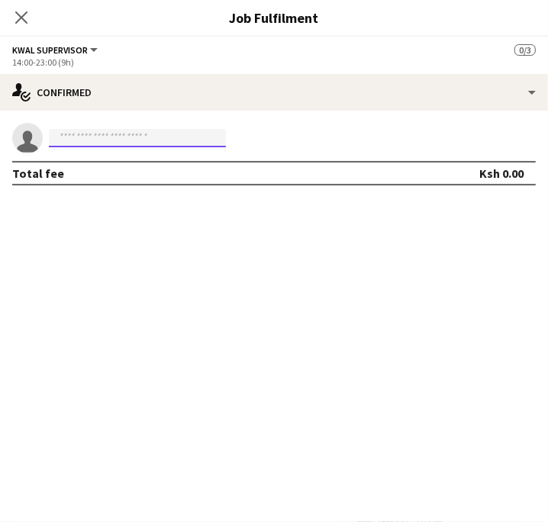
paste input "**********"
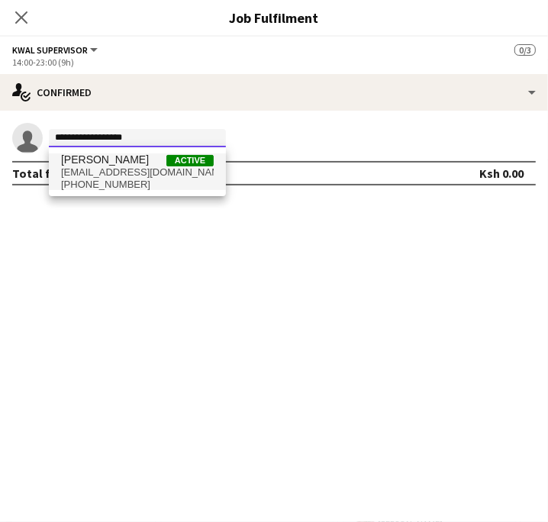
type input "**********"
click at [98, 163] on span "John Musasia" at bounding box center [105, 159] width 88 height 13
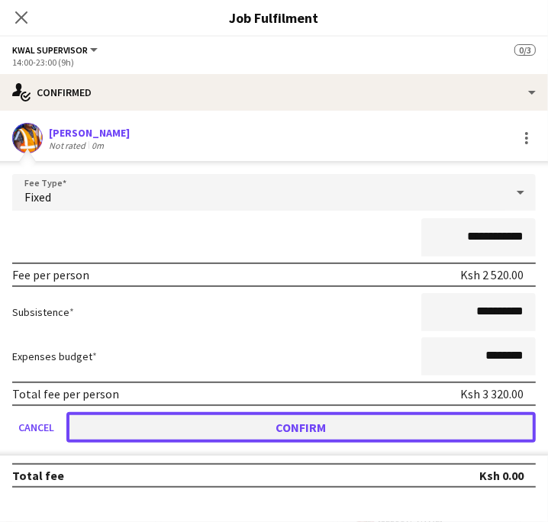
click at [268, 430] on button "Confirm" at bounding box center [300, 427] width 469 height 31
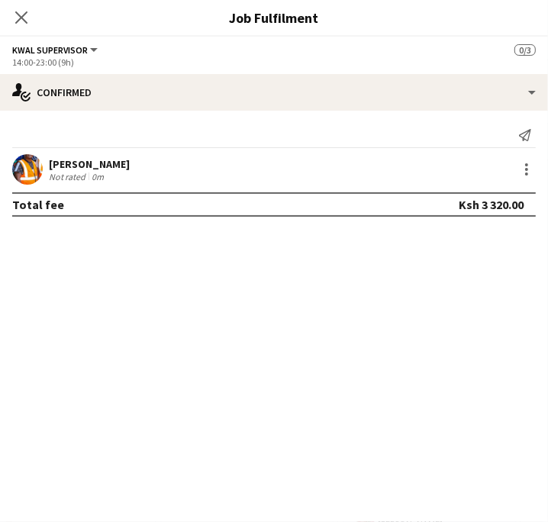
click at [92, 294] on mat-expansion-panel "check Confirmed Send notification John Musasia Not rated 0m Total fee Ksh 3 320…" at bounding box center [274, 316] width 548 height 411
click at [21, 17] on icon at bounding box center [21, 17] width 14 height 14
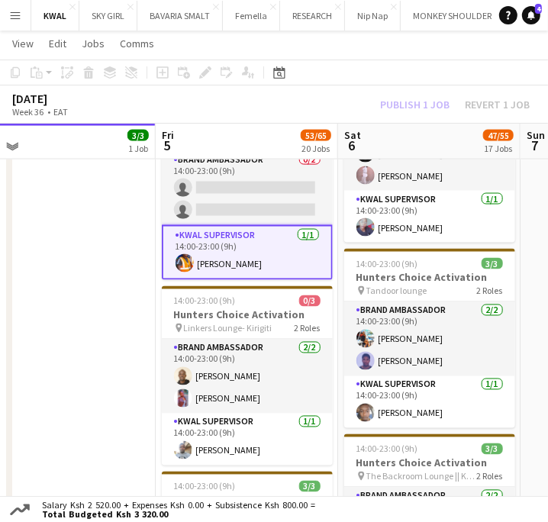
scroll to position [932, 0]
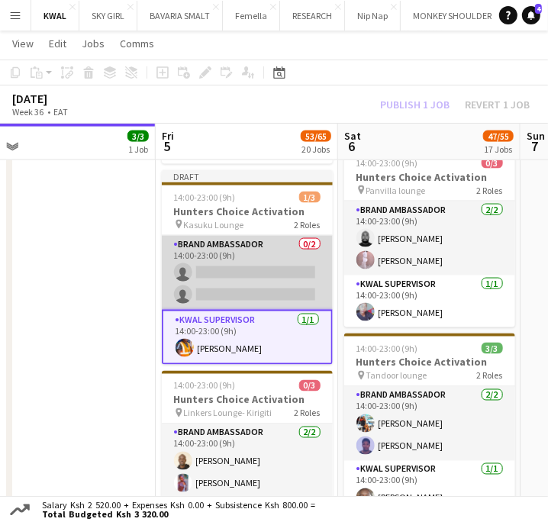
click at [244, 268] on app-card-role "Brand Ambassador 0/2 14:00-23:00 (9h) single-neutral-actions single-neutral-act…" at bounding box center [247, 273] width 171 height 74
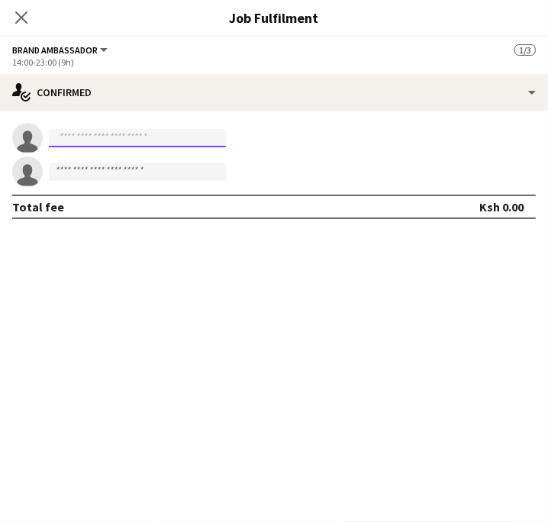
paste input "**********"
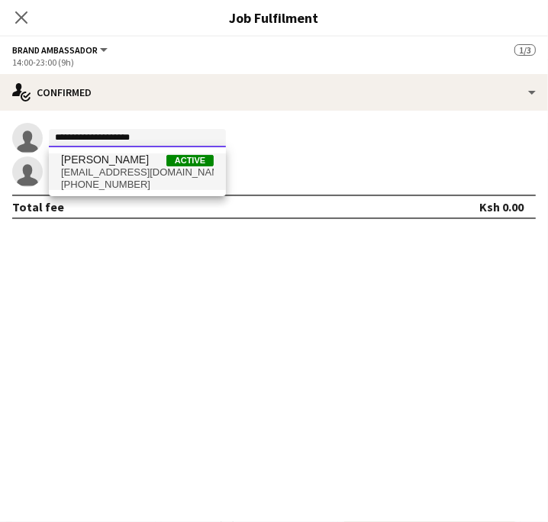
type input "**********"
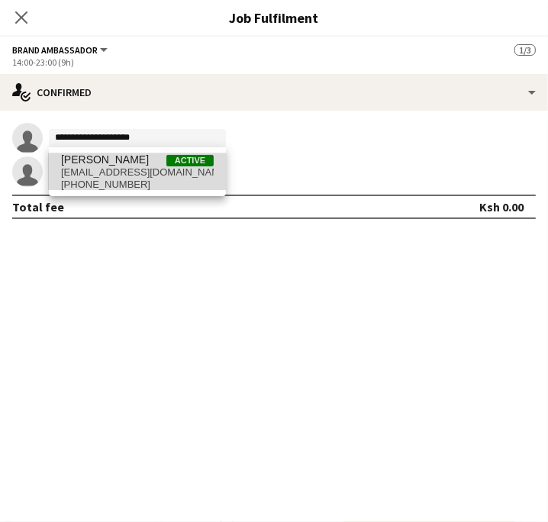
click at [108, 176] on span "zwairimu63@gmail.com" at bounding box center [137, 172] width 153 height 12
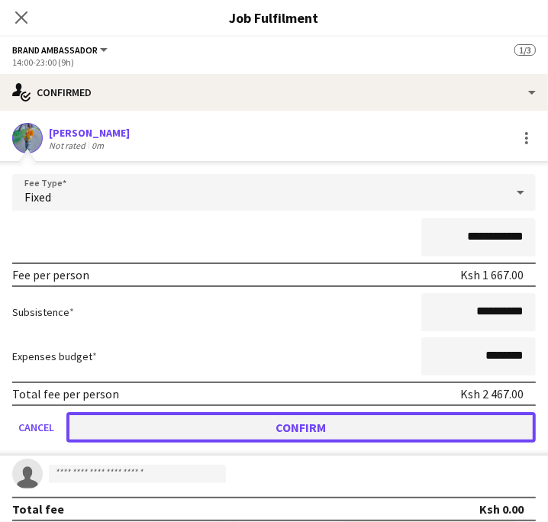
click at [287, 419] on button "Confirm" at bounding box center [300, 427] width 469 height 31
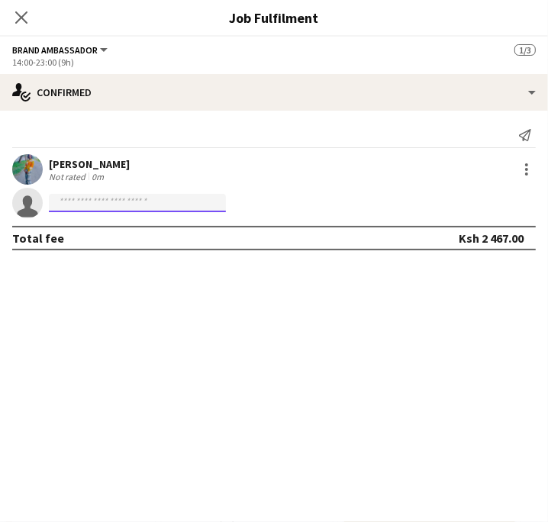
click at [79, 201] on input at bounding box center [137, 203] width 177 height 18
paste input "**********"
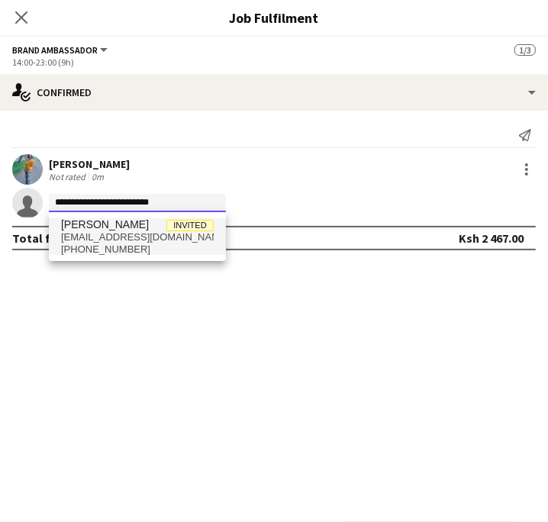
type input "**********"
click at [104, 239] on span "kevinkimani0505@gmail.com" at bounding box center [137, 237] width 153 height 12
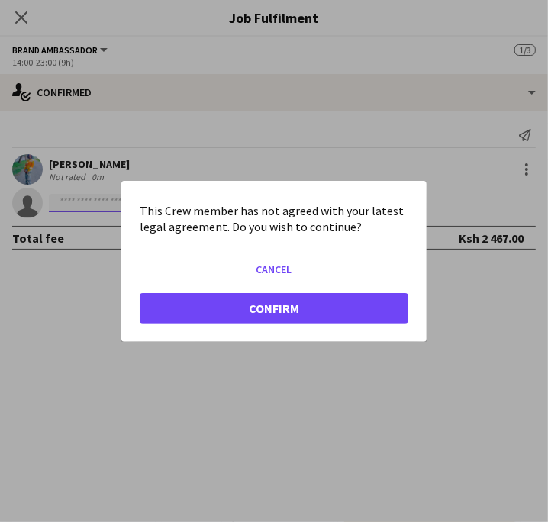
scroll to position [0, 0]
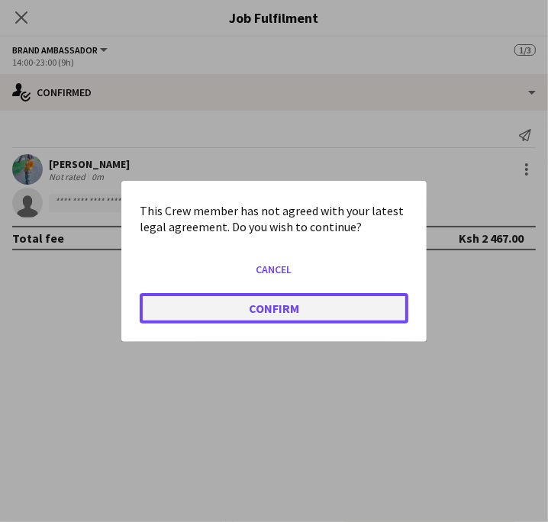
click at [294, 305] on button "Confirm" at bounding box center [274, 307] width 268 height 31
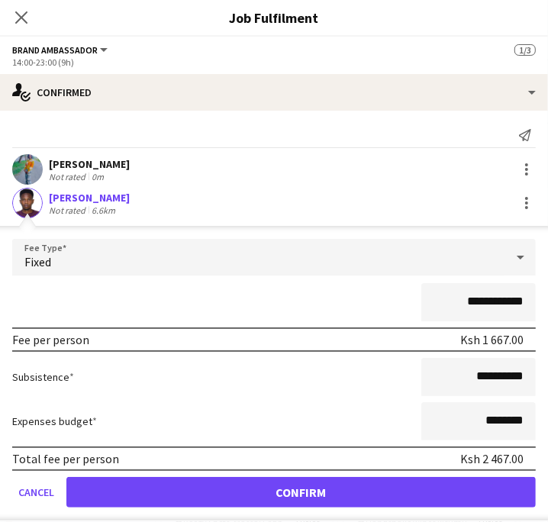
scroll to position [932, 0]
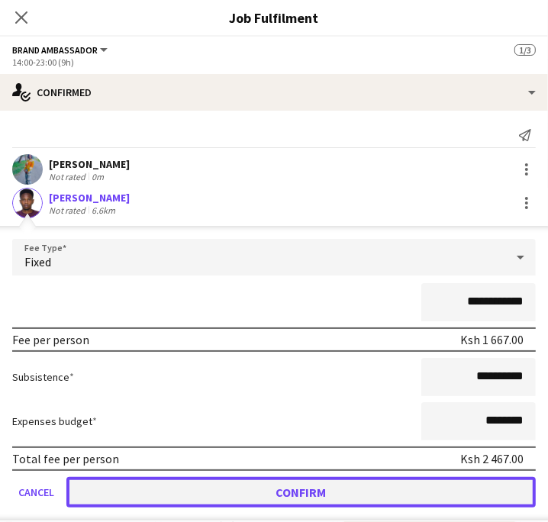
drag, startPoint x: 345, startPoint y: 487, endPoint x: 263, endPoint y: 387, distance: 129.0
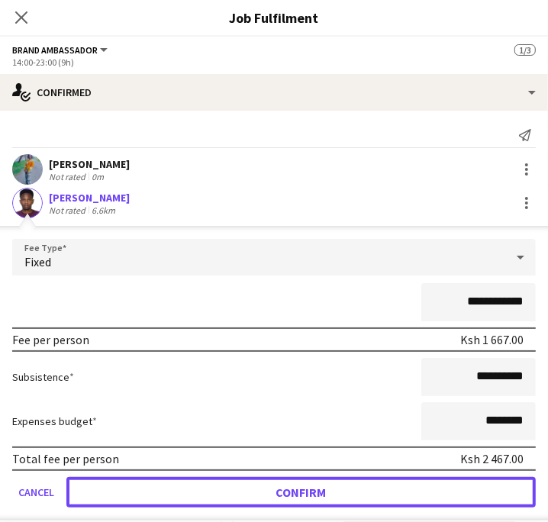
click at [344, 487] on button "Confirm" at bounding box center [300, 492] width 469 height 31
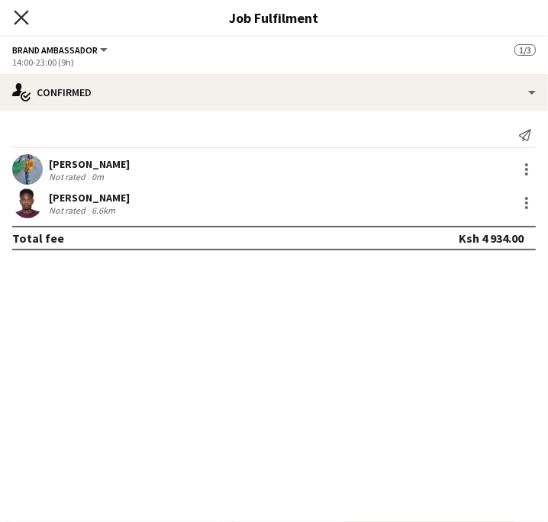
click at [24, 13] on icon "Close pop-in" at bounding box center [21, 17] width 14 height 14
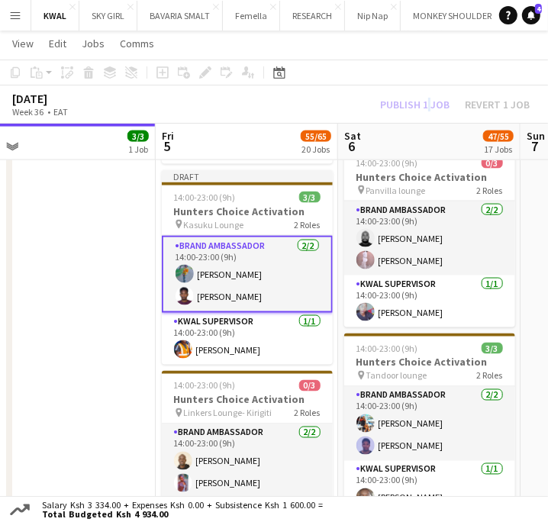
click at [427, 102] on div "Publish 1 job Revert 1 job" at bounding box center [454, 104] width 186 height 17
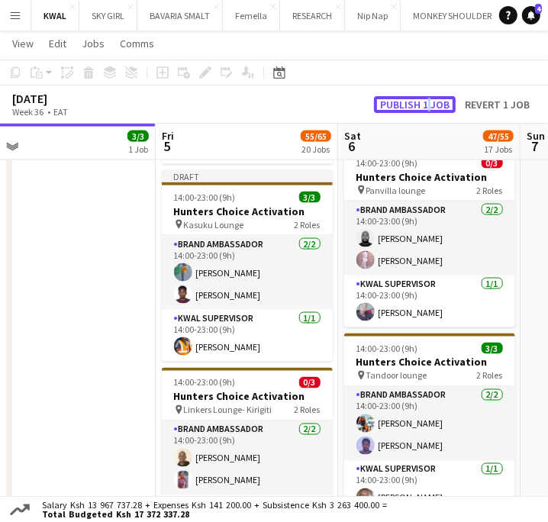
click at [427, 102] on button "Publish 1 job" at bounding box center [415, 104] width 82 height 17
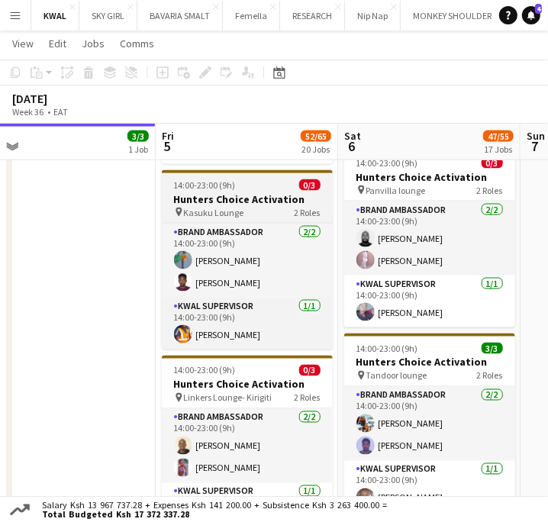
click at [231, 198] on h3 "Hunters Choice Activation" at bounding box center [247, 199] width 171 height 14
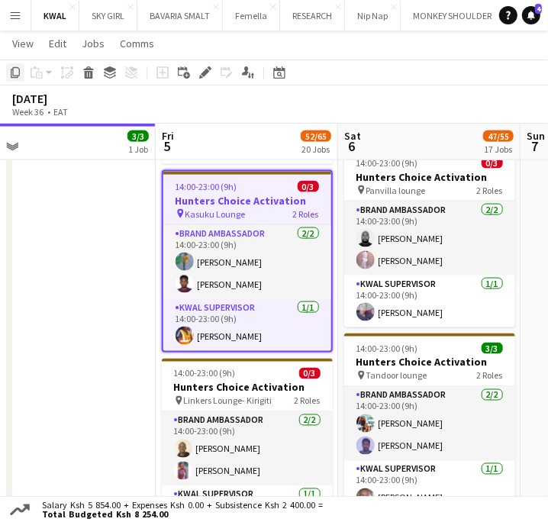
click at [17, 69] on icon "Copy" at bounding box center [15, 72] width 12 height 12
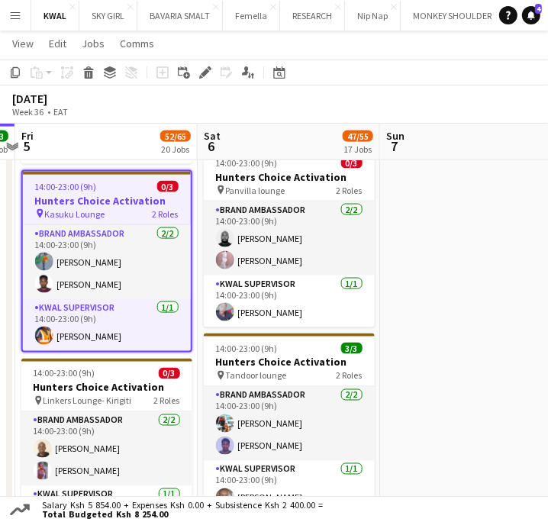
scroll to position [0, 564]
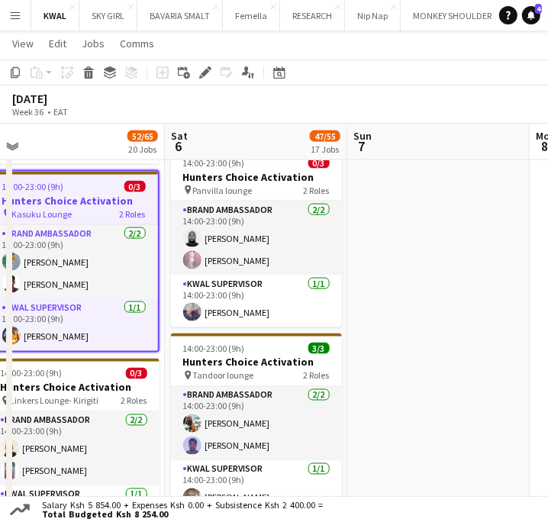
drag, startPoint x: 358, startPoint y: 416, endPoint x: 220, endPoint y: 401, distance: 138.1
click at [220, 402] on app-calendar-viewport "Tue 2 Wed 3 Thu 4 3/3 1 Job Fri 5 52/65 20 Jobs Sat 6 47/55 17 Jobs Sun 7 Mon 8…" at bounding box center [274, 491] width 548 height 2726
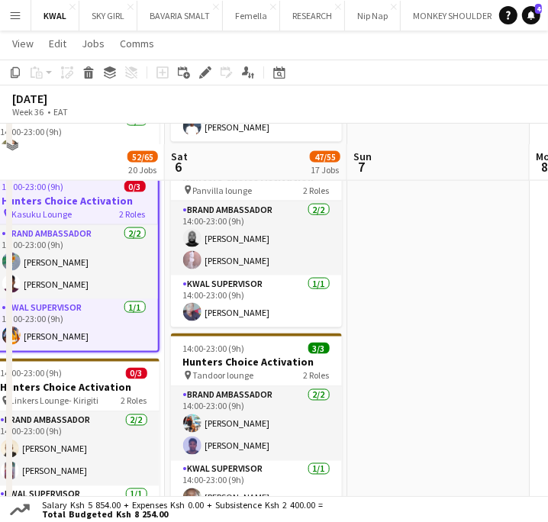
scroll to position [1440, 0]
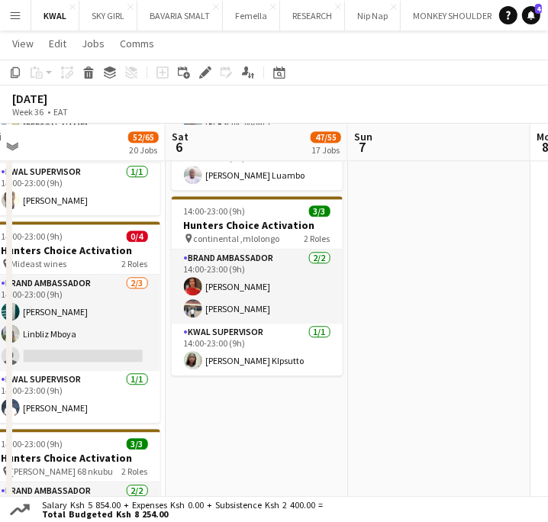
click at [279, 412] on app-date-cell "14:00-23:00 (9h) 3/3 Hunters Choice Activation pin BVB lounge Meru 2 Roles Bran…" at bounding box center [256, 8] width 182 height 2321
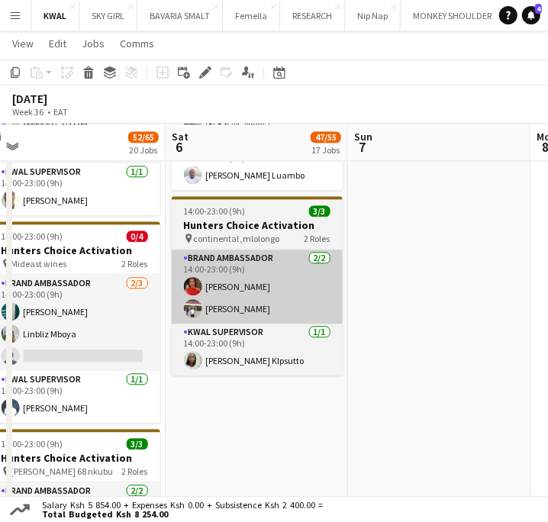
scroll to position [0, 564]
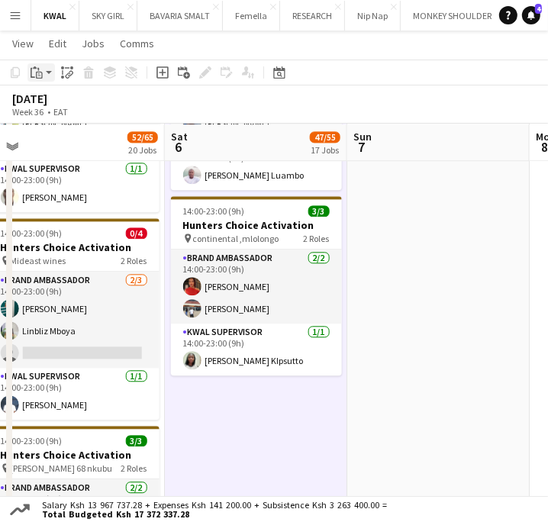
click at [50, 66] on app-action-btn "Paste" at bounding box center [40, 72] width 27 height 18
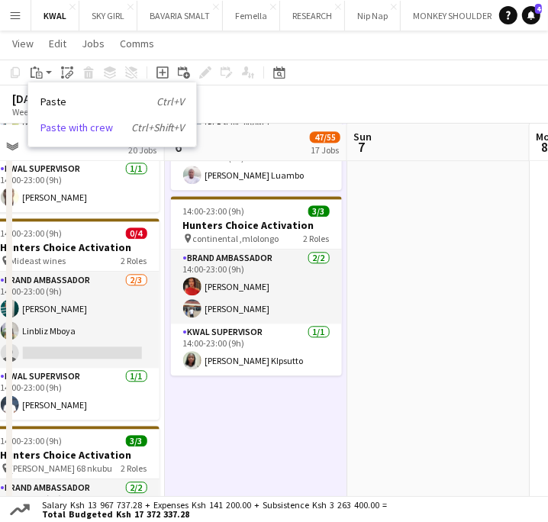
click at [58, 129] on link "Paste with crew Ctrl+Shift+V" at bounding box center [111, 127] width 143 height 14
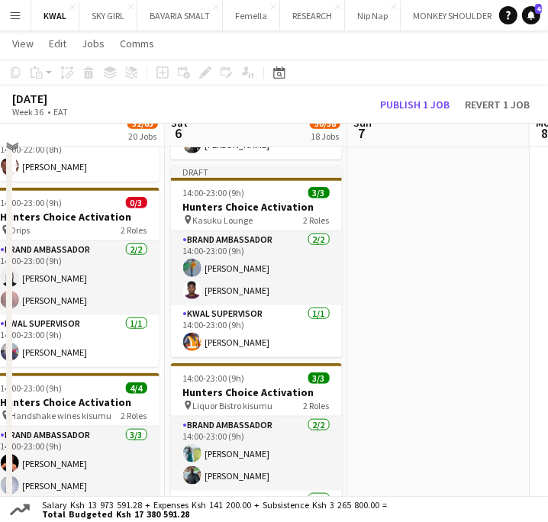
scroll to position [508, 0]
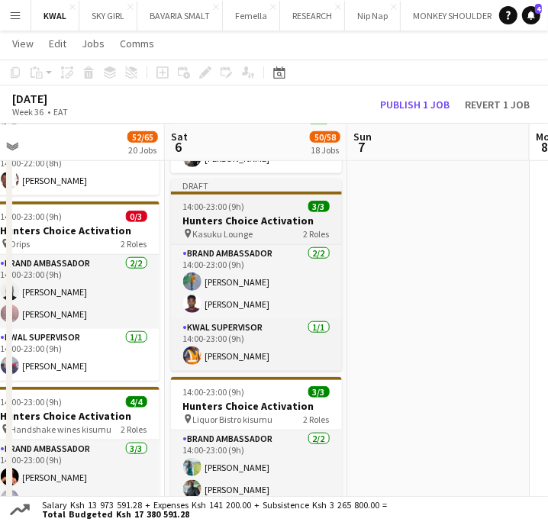
click at [229, 224] on h3 "Hunters Choice Activation" at bounding box center [256, 221] width 171 height 14
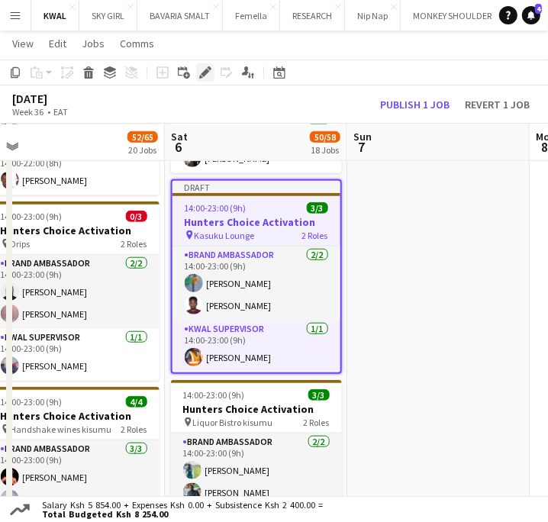
click at [204, 76] on icon "Edit" at bounding box center [205, 72] width 12 height 12
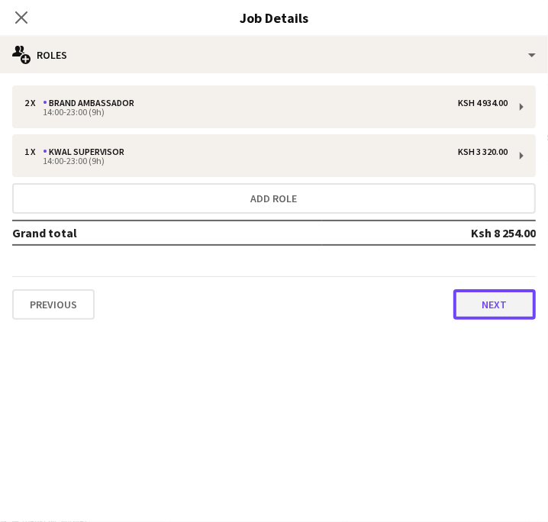
click at [472, 311] on button "Next" at bounding box center [494, 304] width 82 height 31
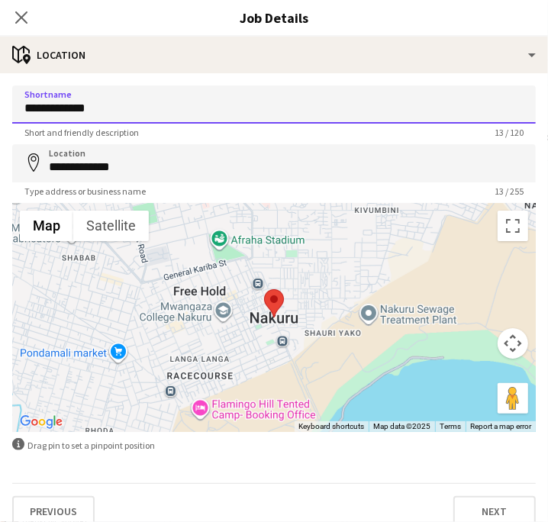
drag, startPoint x: 124, startPoint y: 111, endPoint x: -11, endPoint y: 111, distance: 134.2
paste input
type input "**********"
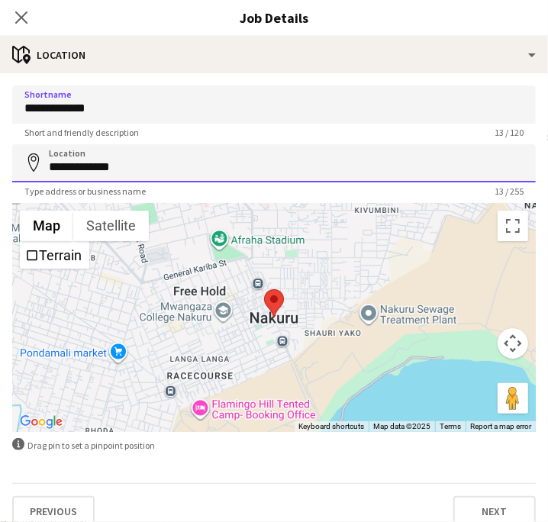
drag, startPoint x: 146, startPoint y: 167, endPoint x: -150, endPoint y: 152, distance: 296.3
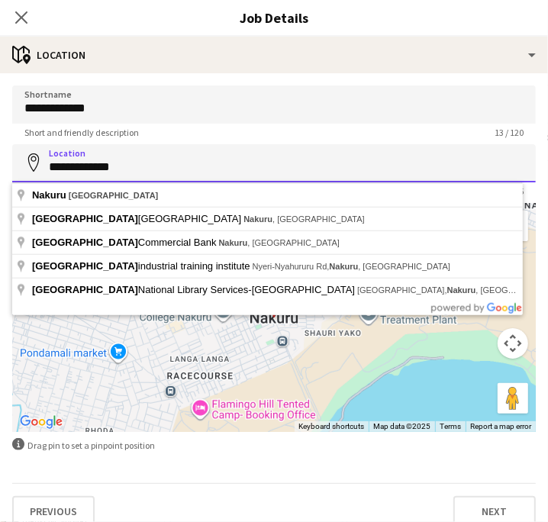
paste input
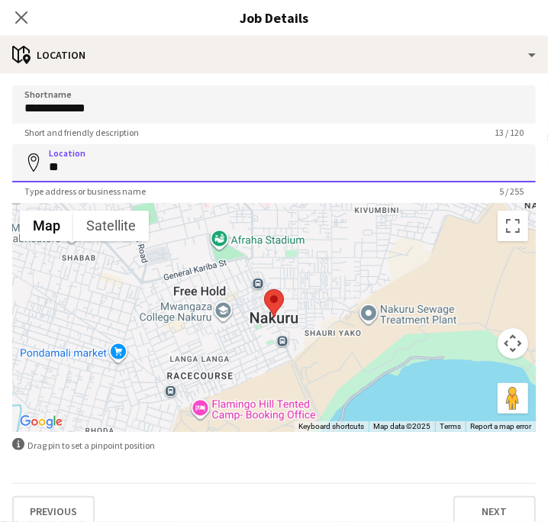
type input "*"
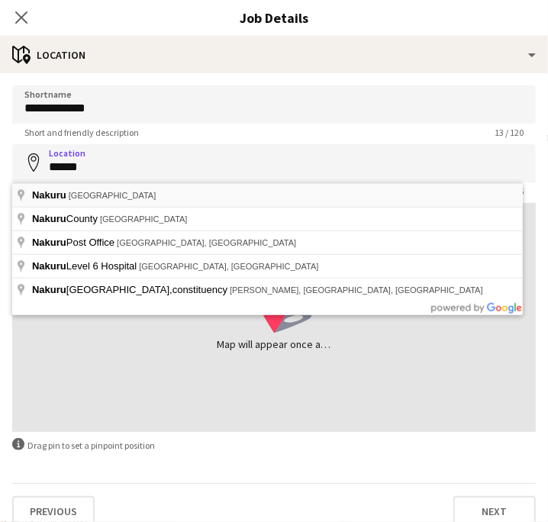
type input "**********"
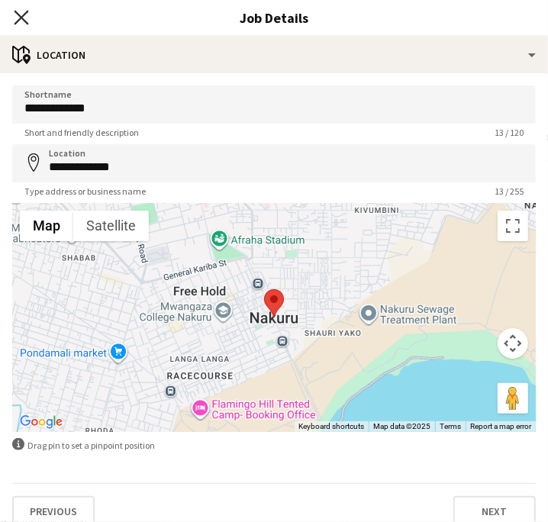
click at [18, 21] on icon at bounding box center [21, 17] width 14 height 14
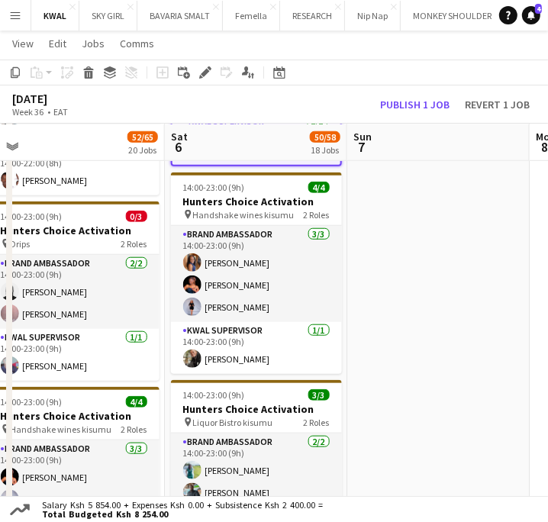
drag, startPoint x: 470, startPoint y: 361, endPoint x: 434, endPoint y: 318, distance: 56.3
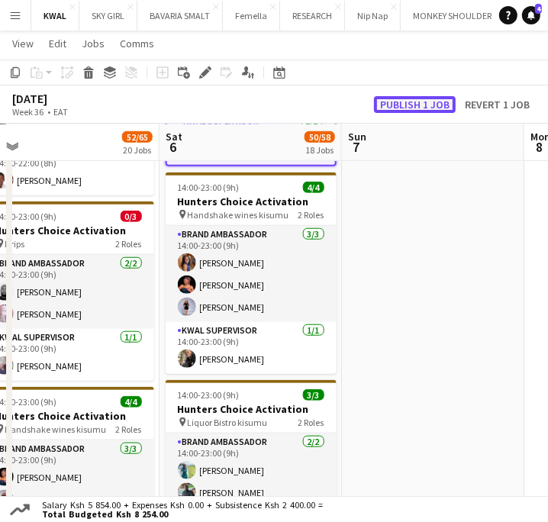
click at [427, 101] on button "Publish 1 job" at bounding box center [415, 104] width 82 height 17
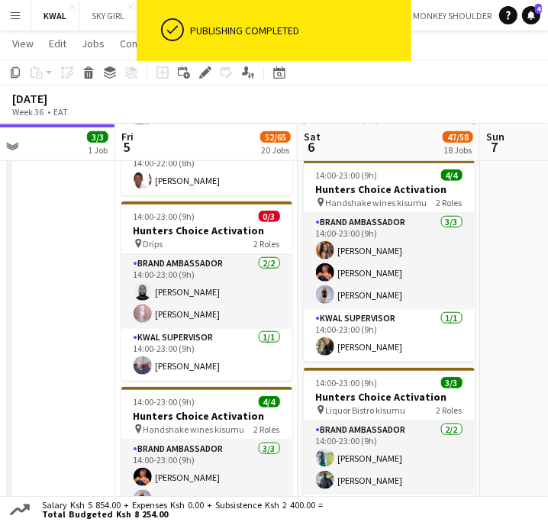
scroll to position [0, 431]
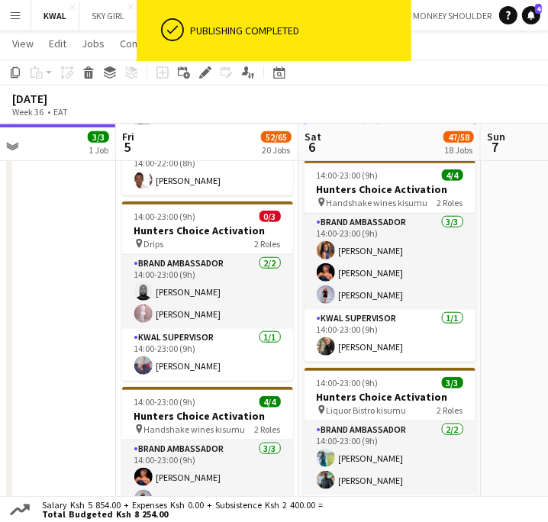
drag, startPoint x: 329, startPoint y: 400, endPoint x: 468, endPoint y: 410, distance: 139.2
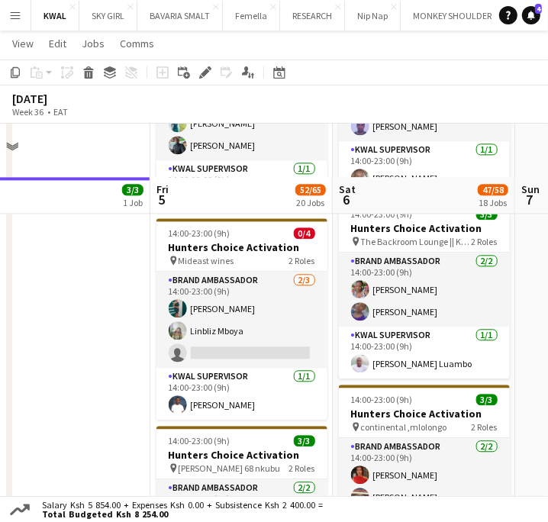
scroll to position [1864, 0]
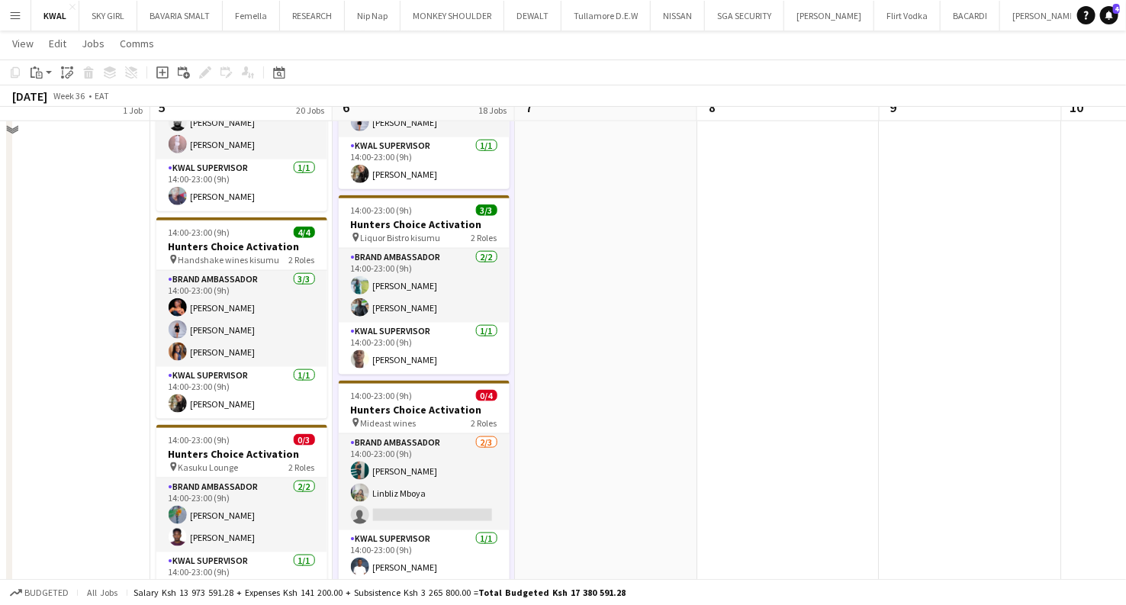
scroll to position [339, 0]
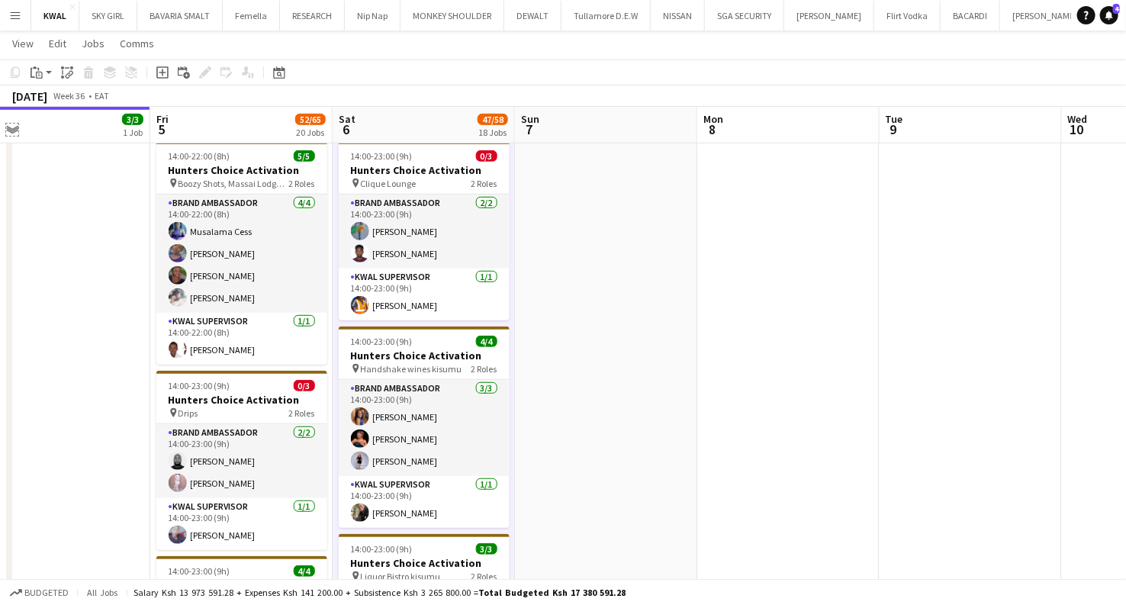
drag, startPoint x: 12, startPoint y: 127, endPoint x: 62, endPoint y: 140, distance: 51.2
click at [11, 127] on app-icon "Expand/collapse" at bounding box center [12, 128] width 12 height 14
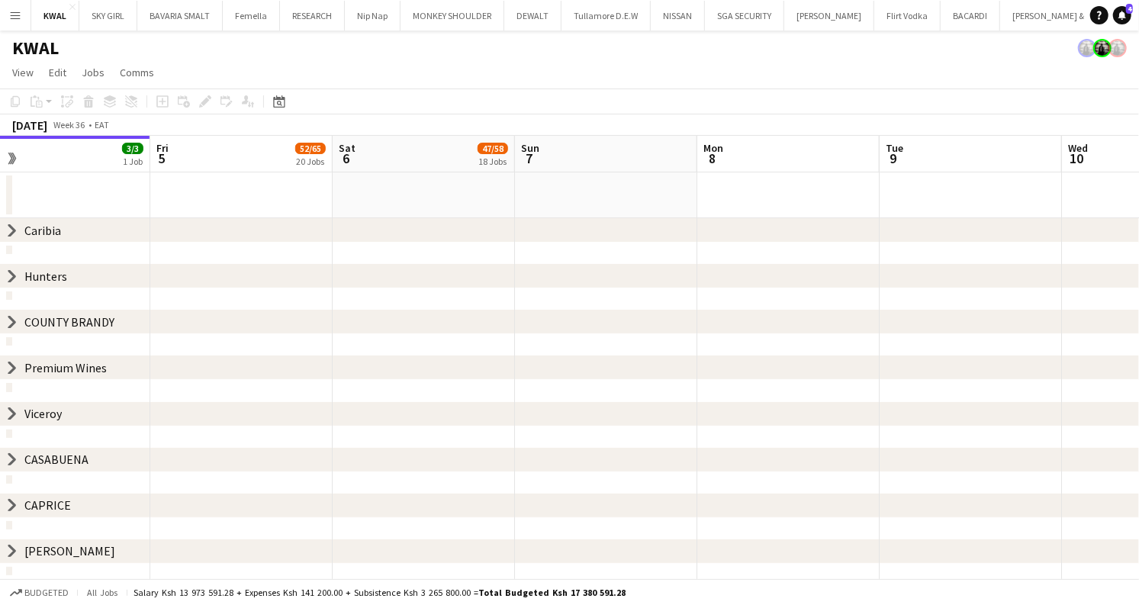
click at [12, 410] on icon at bounding box center [12, 413] width 6 height 11
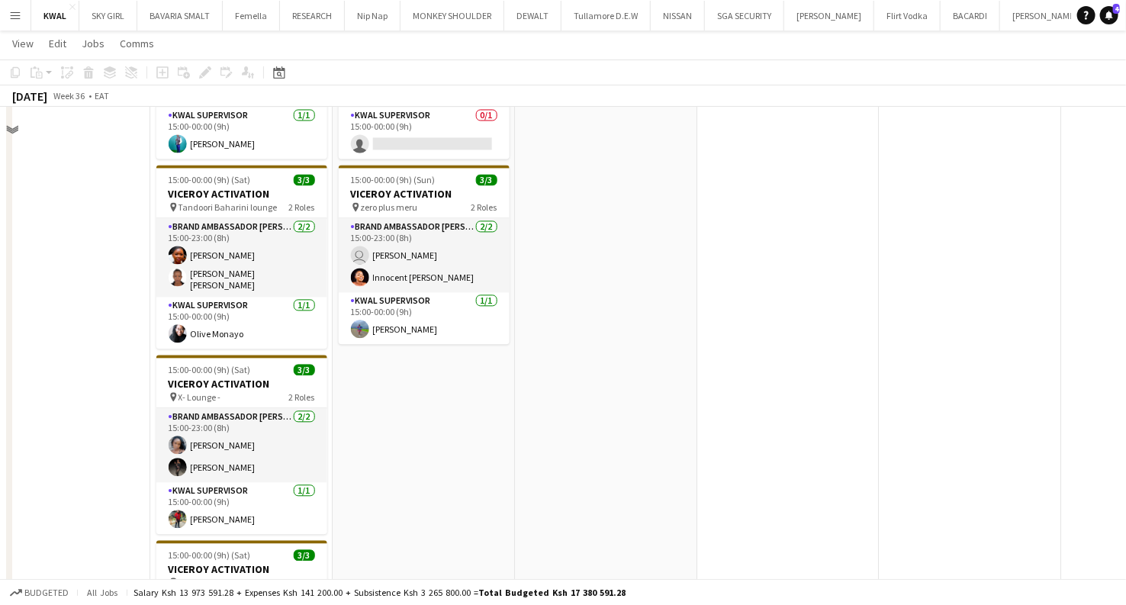
scroll to position [1261, 0]
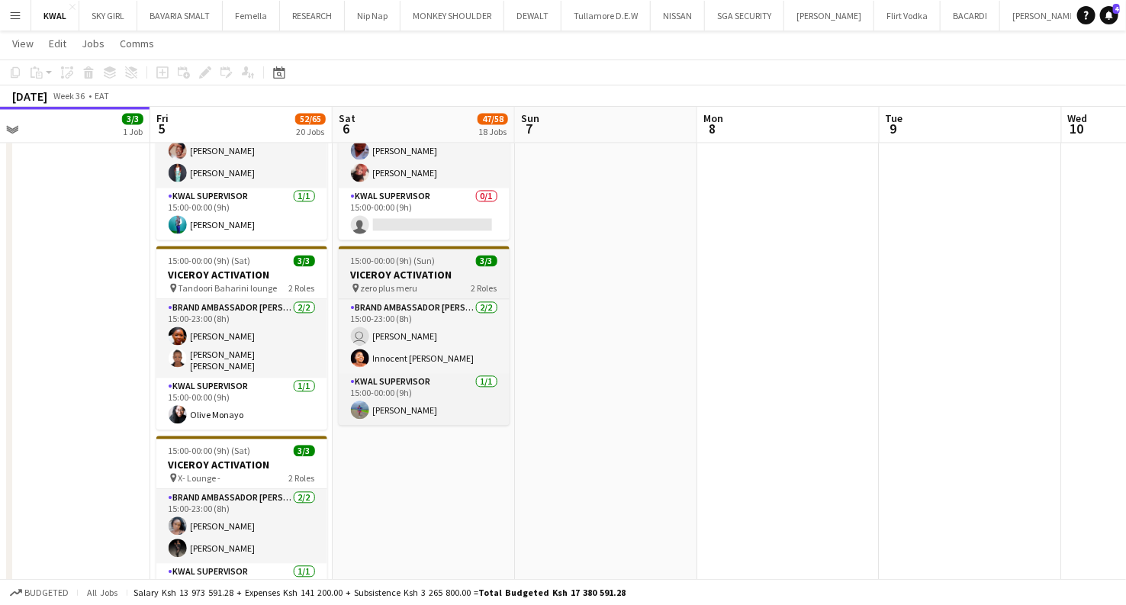
click at [409, 268] on h3 "VICEROY ACTIVATION" at bounding box center [424, 275] width 171 height 14
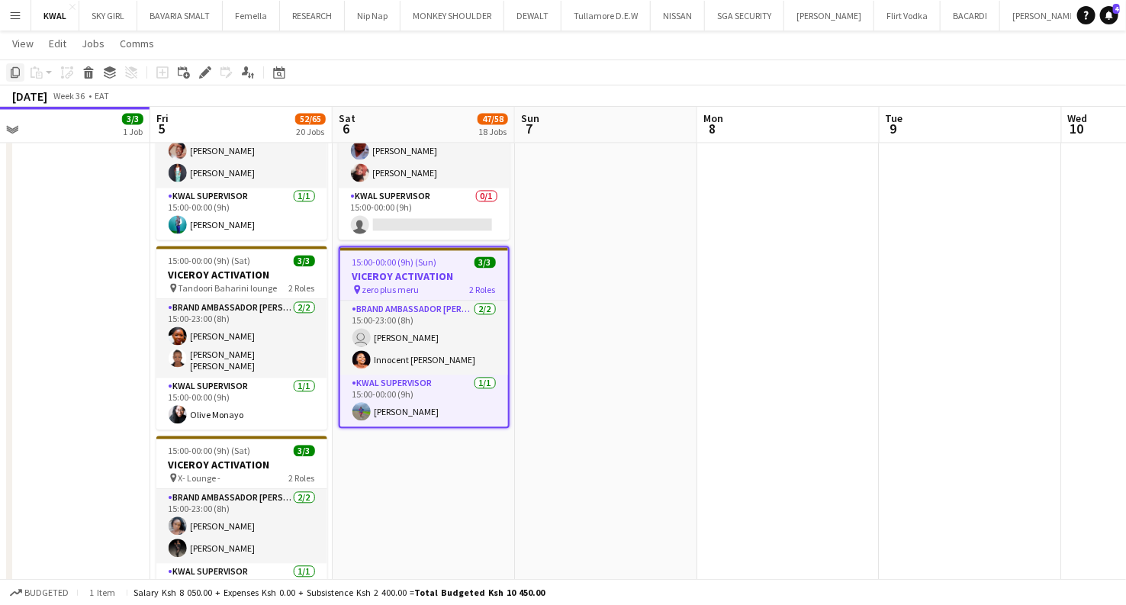
click at [21, 75] on div "Copy" at bounding box center [15, 72] width 18 height 18
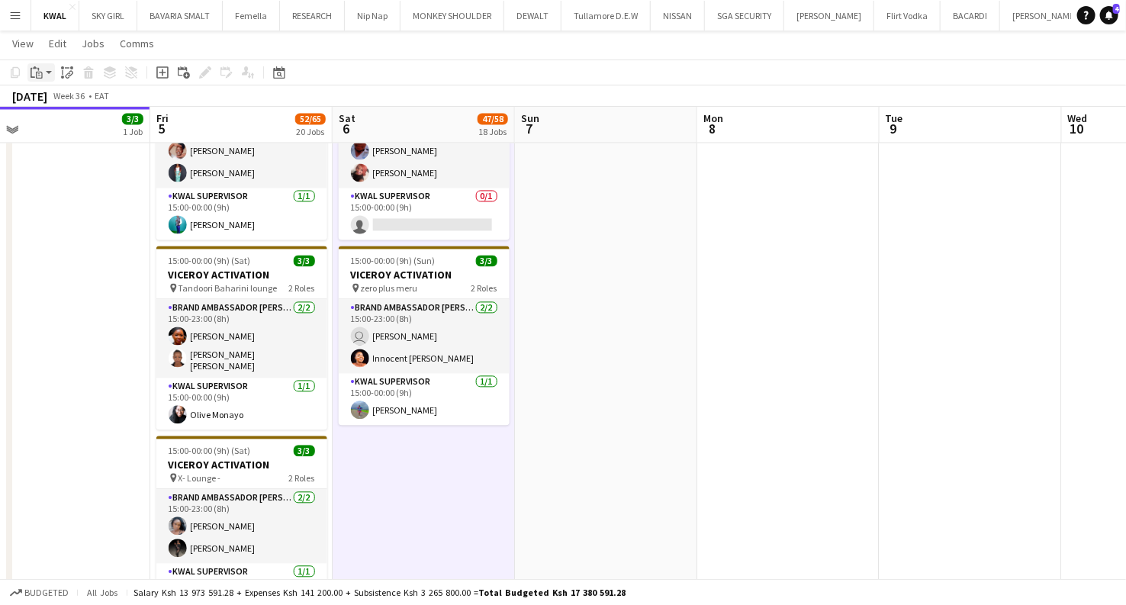
click at [53, 72] on app-action-btn "Paste" at bounding box center [40, 72] width 27 height 18
click at [53, 99] on link "Paste Ctrl+V" at bounding box center [111, 102] width 143 height 14
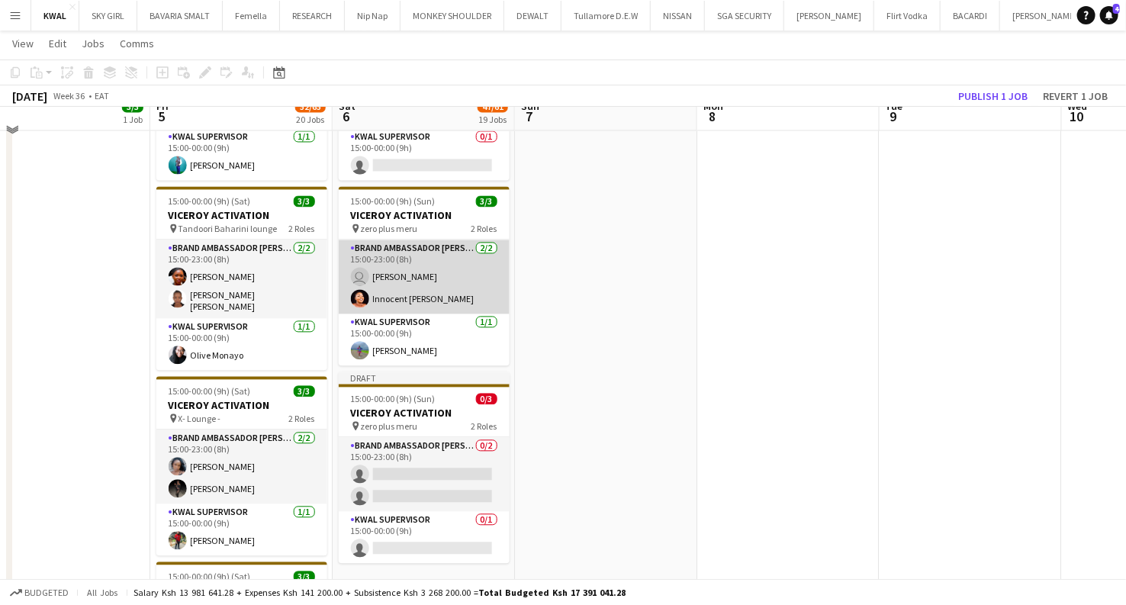
scroll to position [1346, 0]
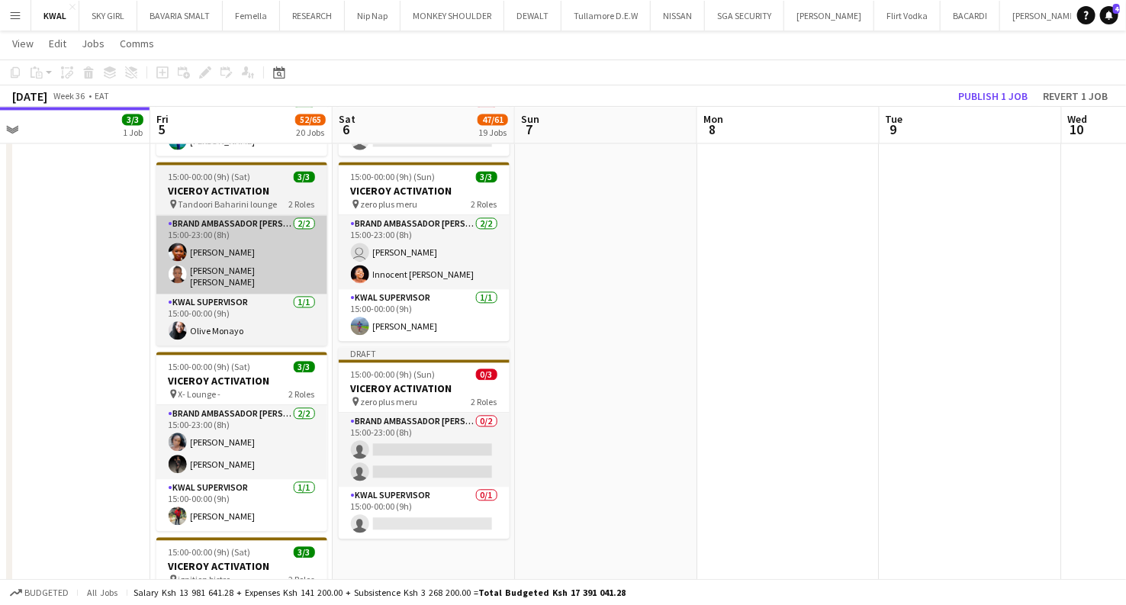
drag, startPoint x: 428, startPoint y: 386, endPoint x: 212, endPoint y: 223, distance: 270.1
click at [427, 386] on h3 "VICEROY ACTIVATION" at bounding box center [424, 388] width 171 height 14
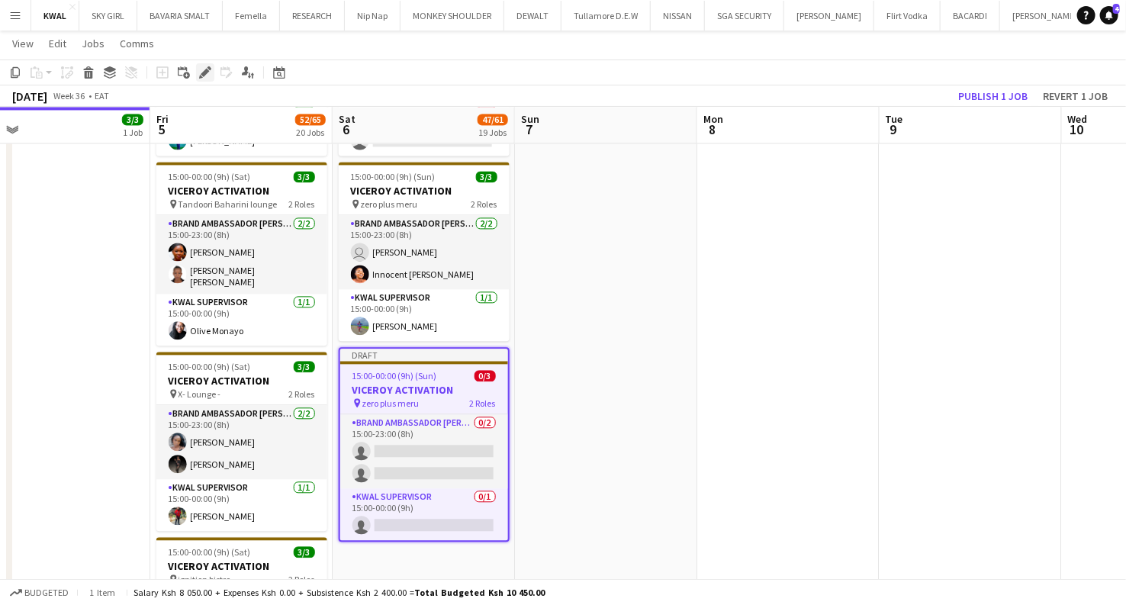
click at [204, 73] on icon at bounding box center [205, 73] width 8 height 8
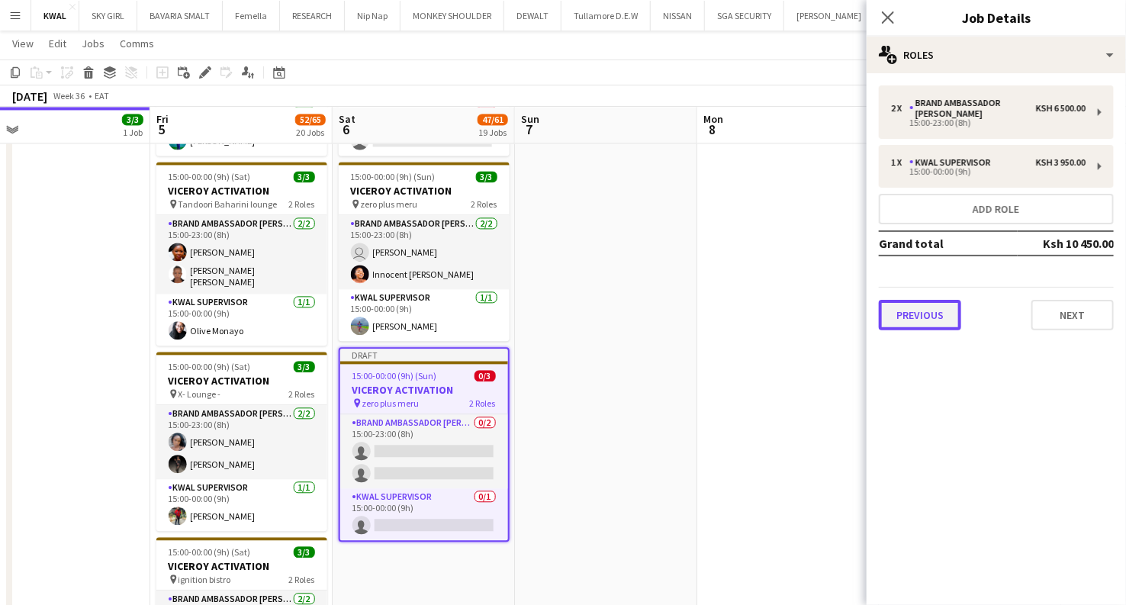
click at [554, 305] on button "Previous" at bounding box center [920, 315] width 82 height 31
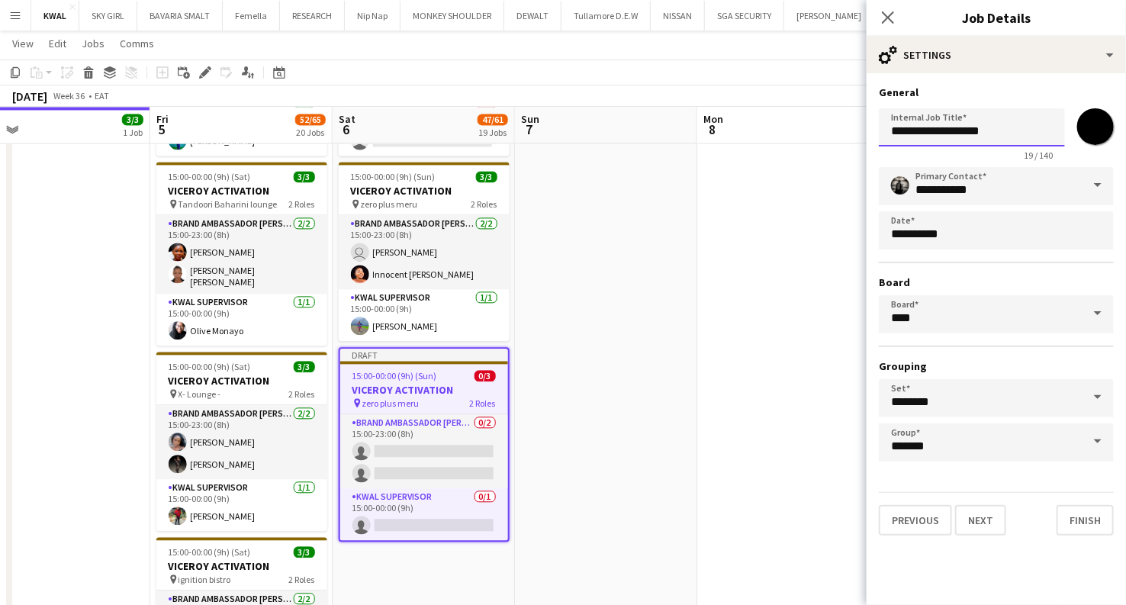
click at [554, 133] on input "**********" at bounding box center [972, 127] width 186 height 38
type input "**********"
click at [554, 521] on button "Next" at bounding box center [980, 520] width 51 height 31
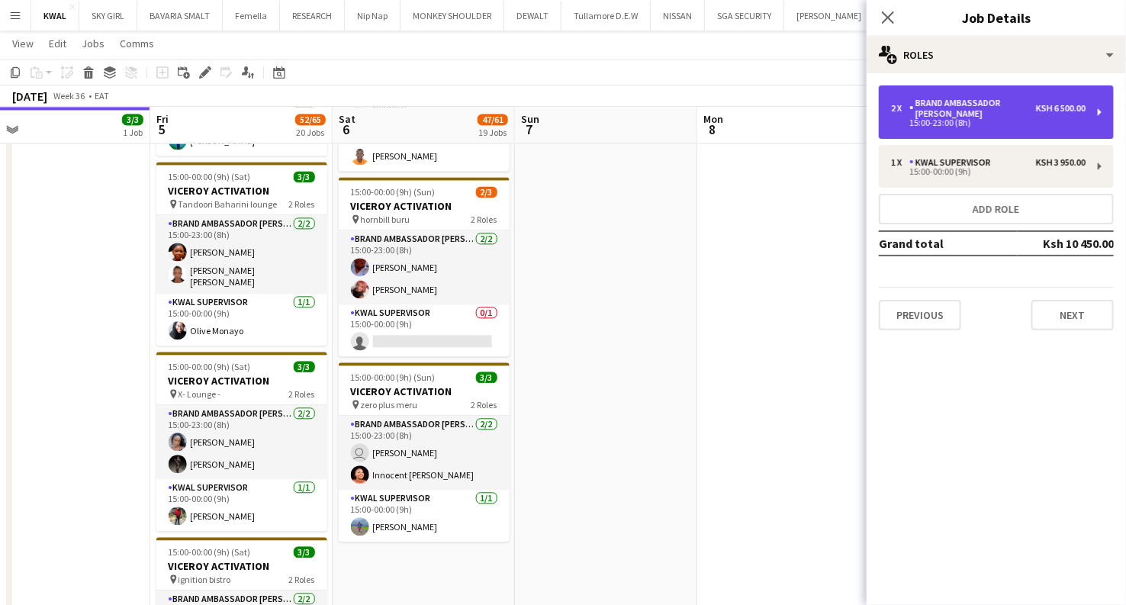
drag, startPoint x: 976, startPoint y: 104, endPoint x: 979, endPoint y: 119, distance: 14.8
click at [554, 104] on div "Brand Ambassador [PERSON_NAME]" at bounding box center [972, 108] width 127 height 21
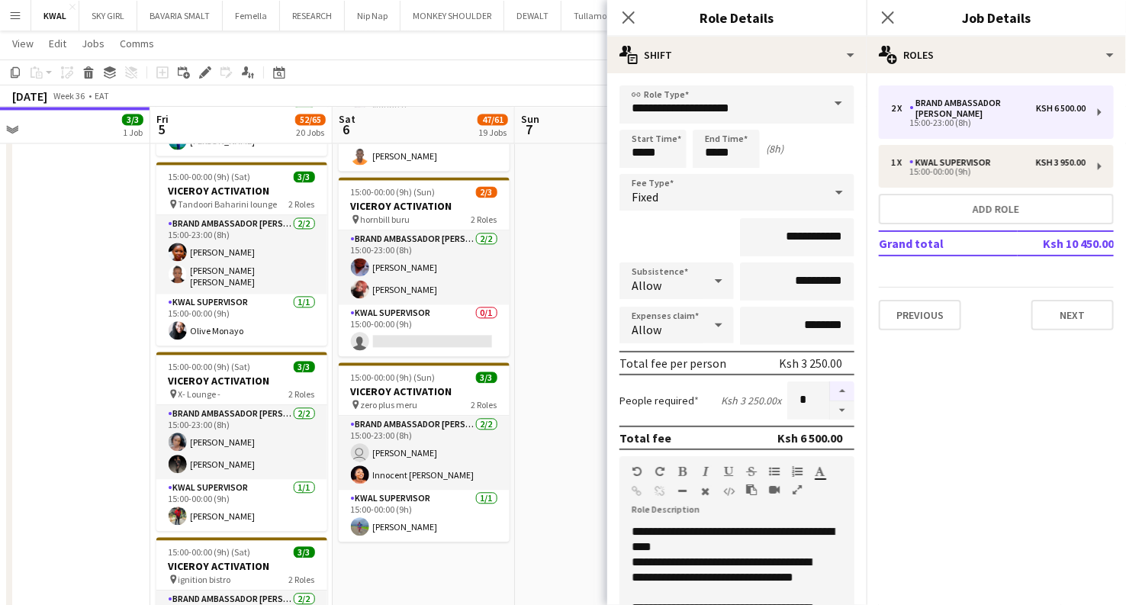
click at [554, 388] on button "button" at bounding box center [842, 391] width 24 height 20
type input "*"
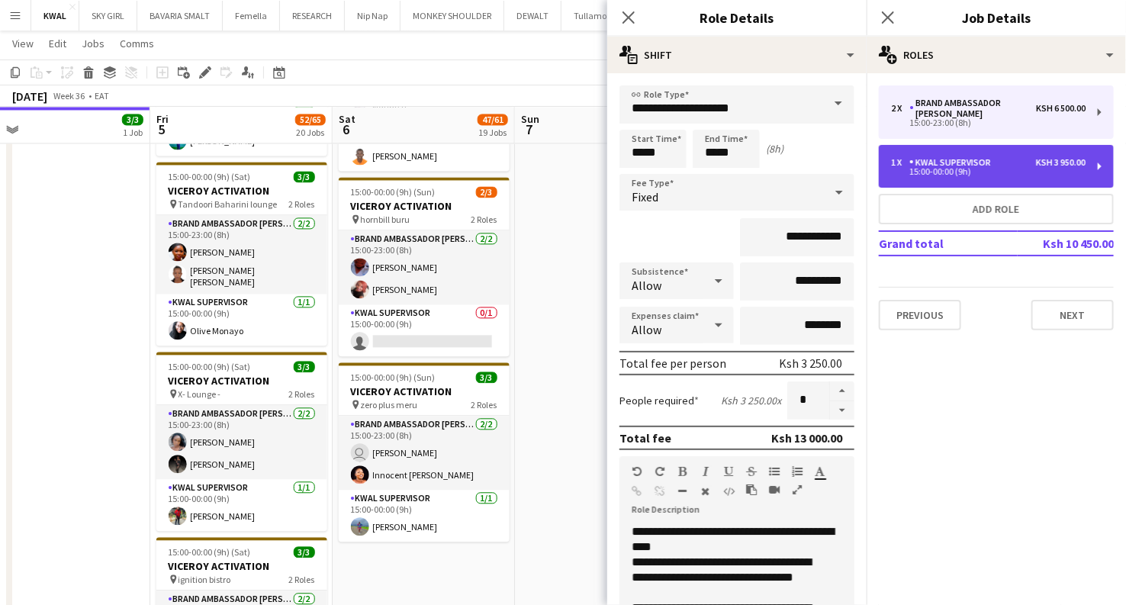
click at [554, 168] on div "15:00-00:00 (9h)" at bounding box center [988, 172] width 194 height 8
type input "**********"
type input "*****"
type input "**********"
type input "*"
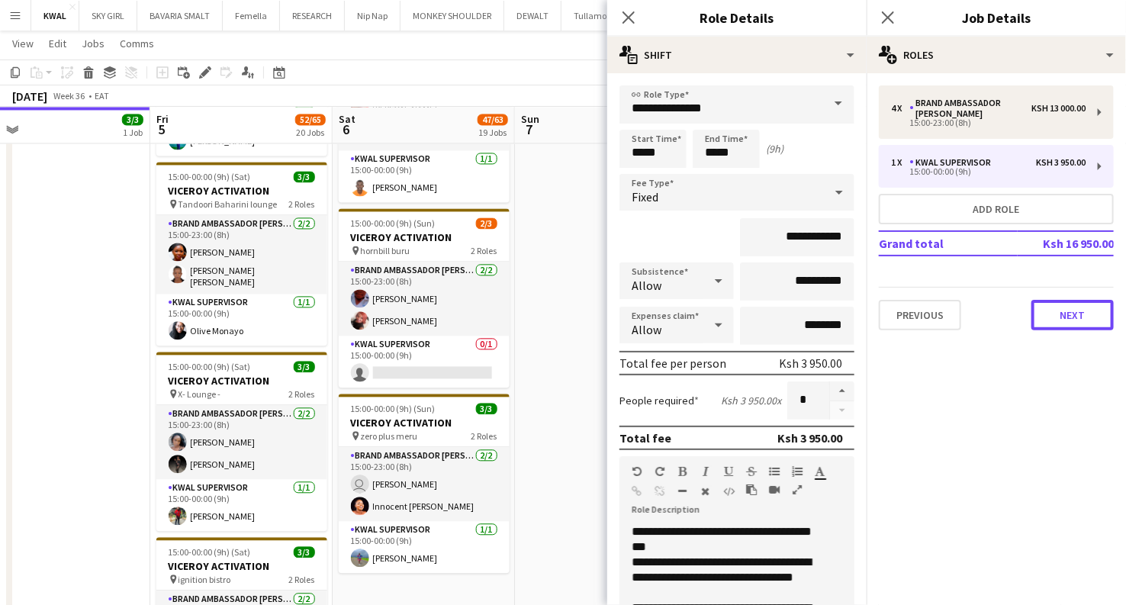
click at [554, 310] on button "Next" at bounding box center [1072, 315] width 82 height 31
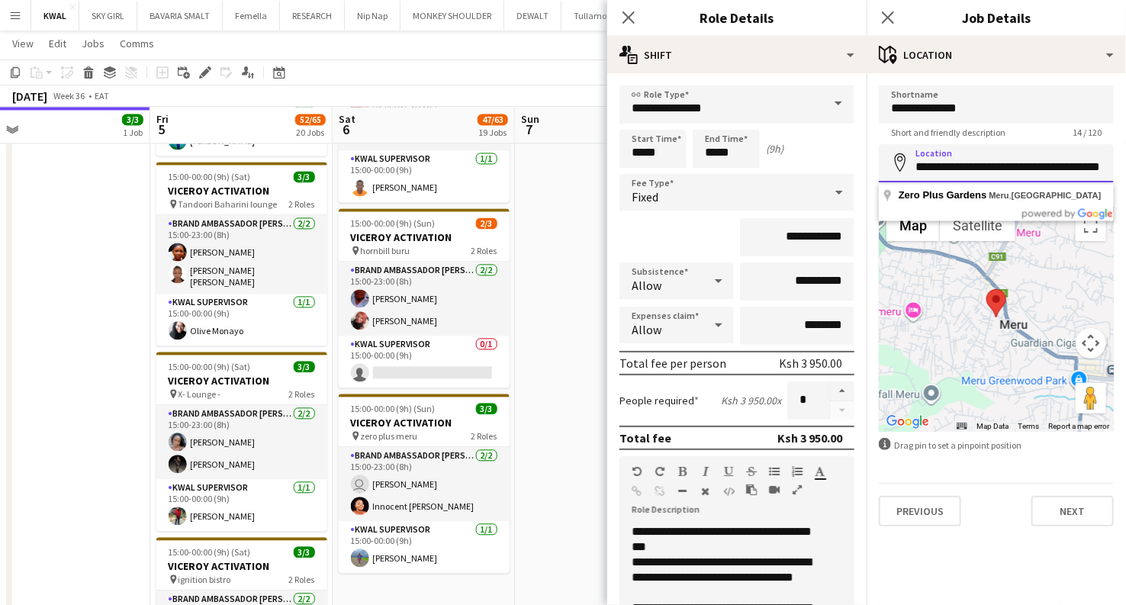
scroll to position [0, 31]
drag, startPoint x: 915, startPoint y: 167, endPoint x: 1138, endPoint y: 136, distance: 224.9
type input "**********"
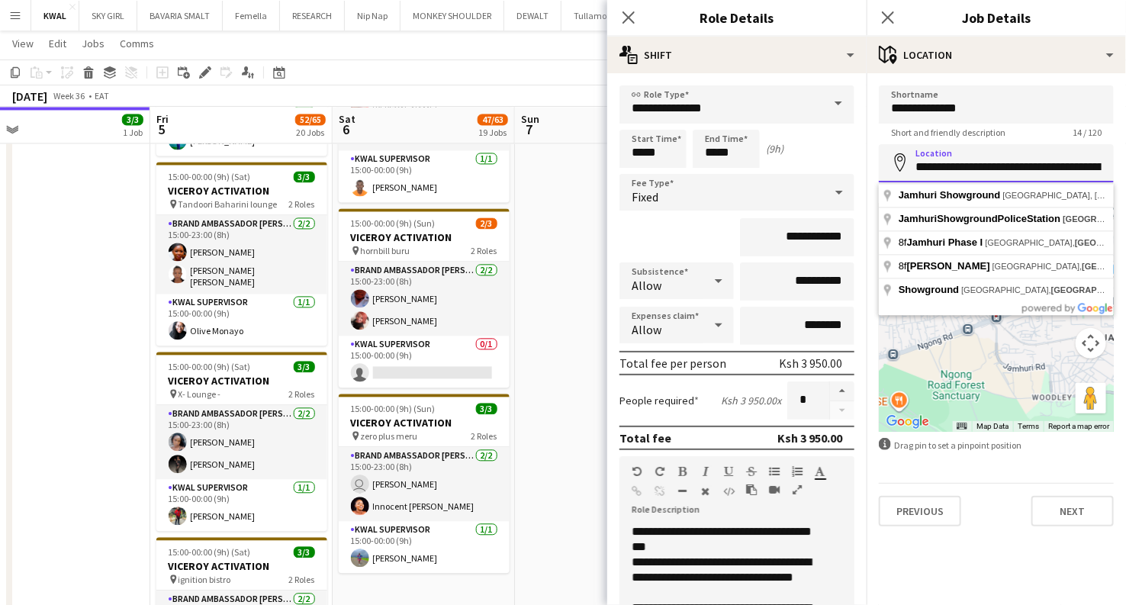
drag, startPoint x: 915, startPoint y: 169, endPoint x: 1024, endPoint y: 175, distance: 109.3
click at [554, 175] on input "**********" at bounding box center [996, 163] width 235 height 38
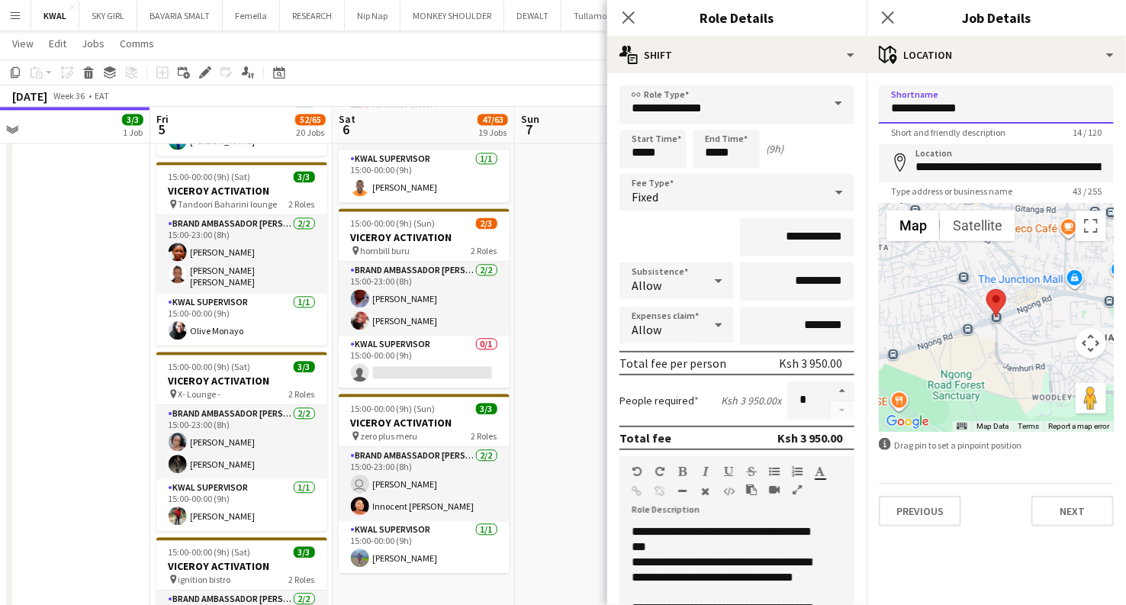
drag, startPoint x: 977, startPoint y: 110, endPoint x: 863, endPoint y: 125, distance: 115.4
drag, startPoint x: 982, startPoint y: 105, endPoint x: 892, endPoint y: 113, distance: 90.3
click at [554, 113] on input "**********" at bounding box center [996, 104] width 235 height 38
paste input "****"
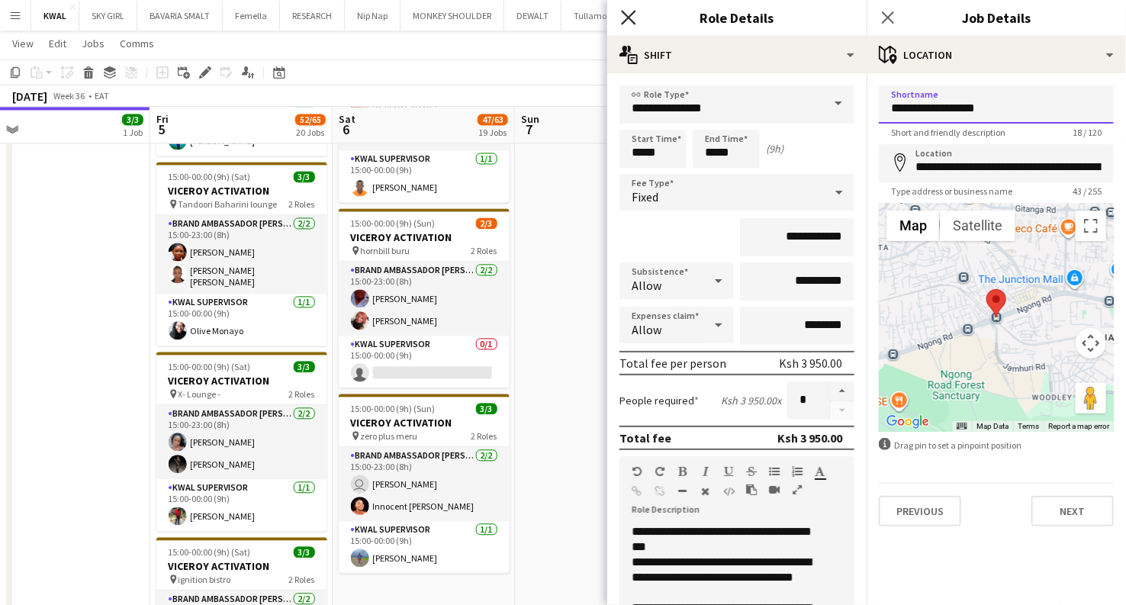
type input "**********"
click at [554, 14] on icon "Close pop-in" at bounding box center [628, 17] width 14 height 14
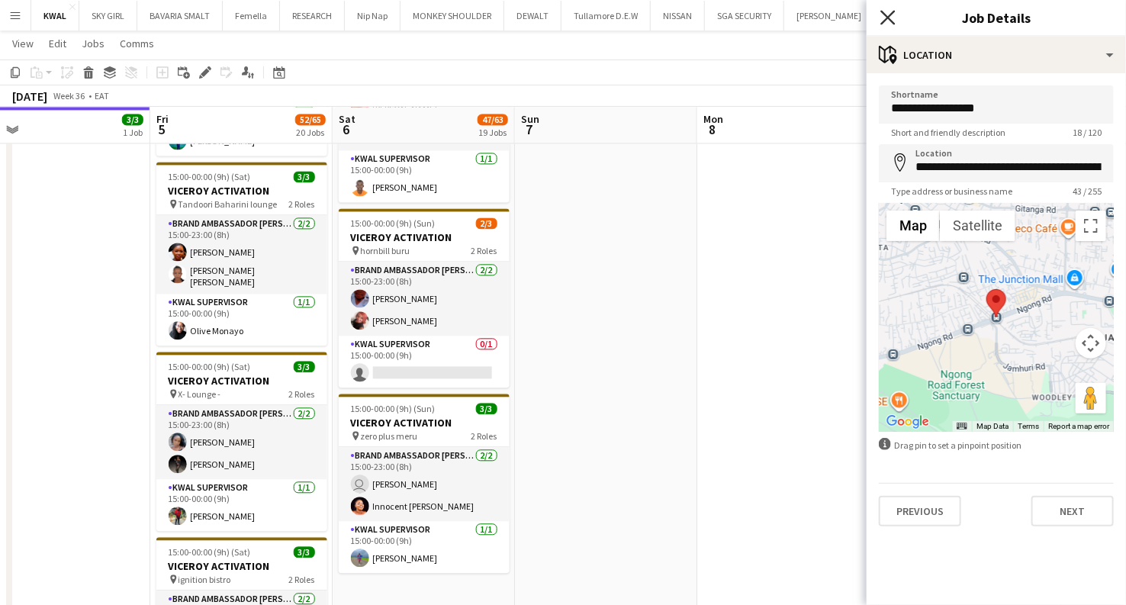
click at [554, 24] on icon "Close pop-in" at bounding box center [887, 17] width 14 height 14
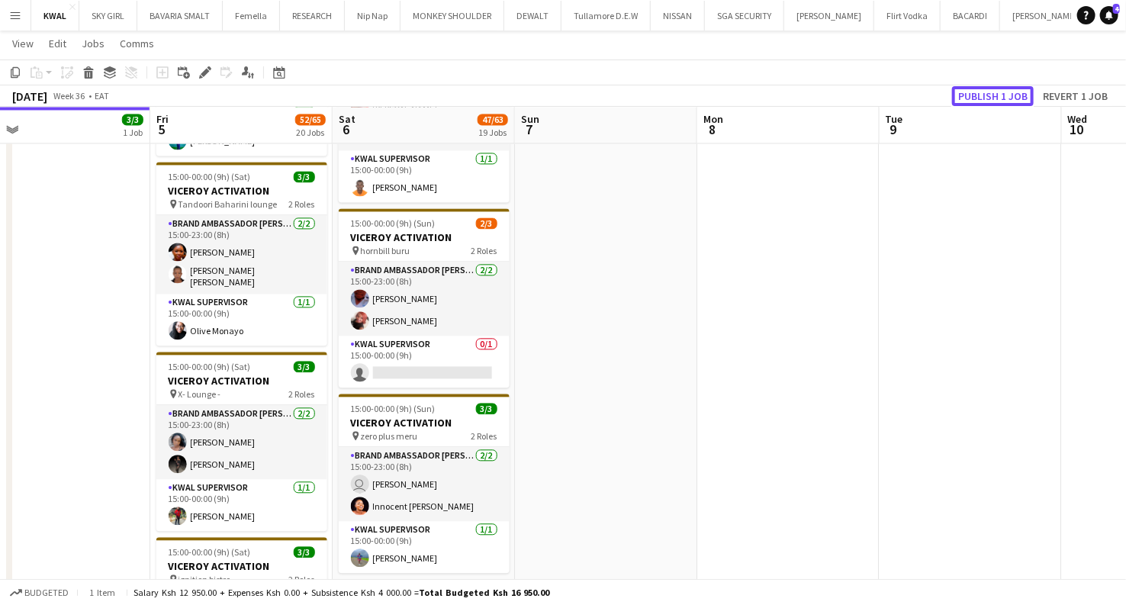
drag, startPoint x: 988, startPoint y: 92, endPoint x: 820, endPoint y: 201, distance: 200.7
click at [554, 93] on button "Publish 1 job" at bounding box center [993, 96] width 82 height 20
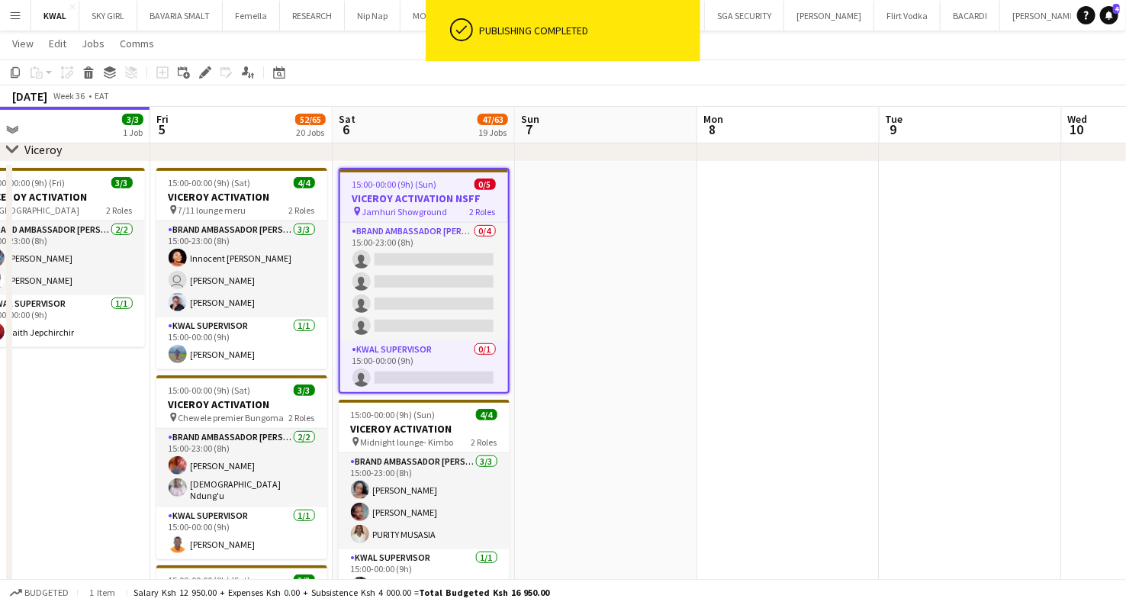
scroll to position [159, 0]
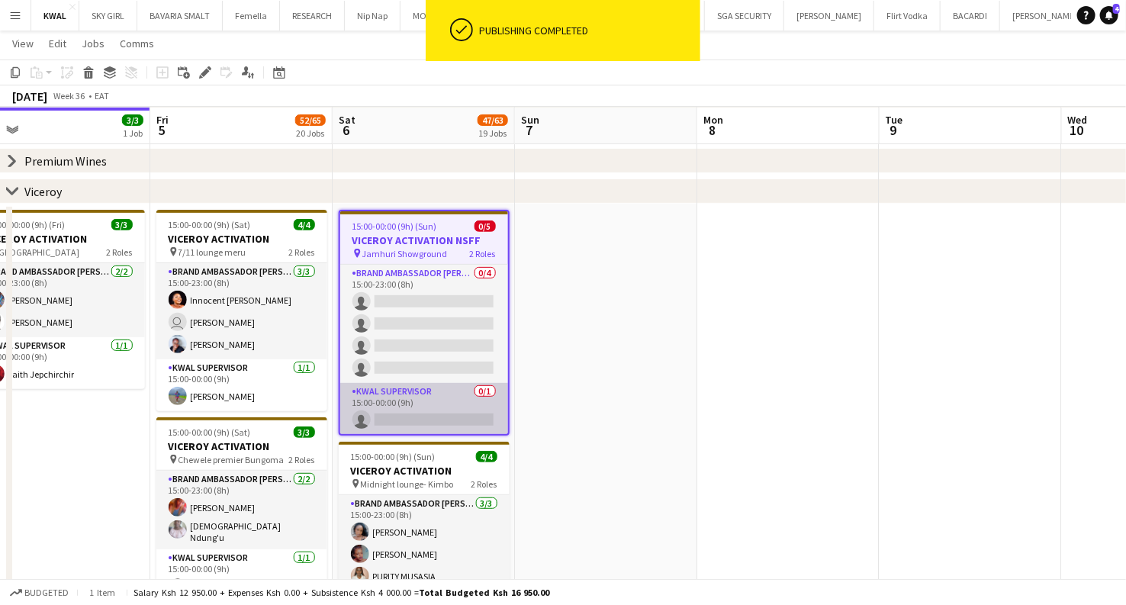
click at [407, 416] on app-card-role "KWAL SUPERVISOR 0/1 15:00-00:00 (9h) single-neutral-actions" at bounding box center [424, 409] width 168 height 52
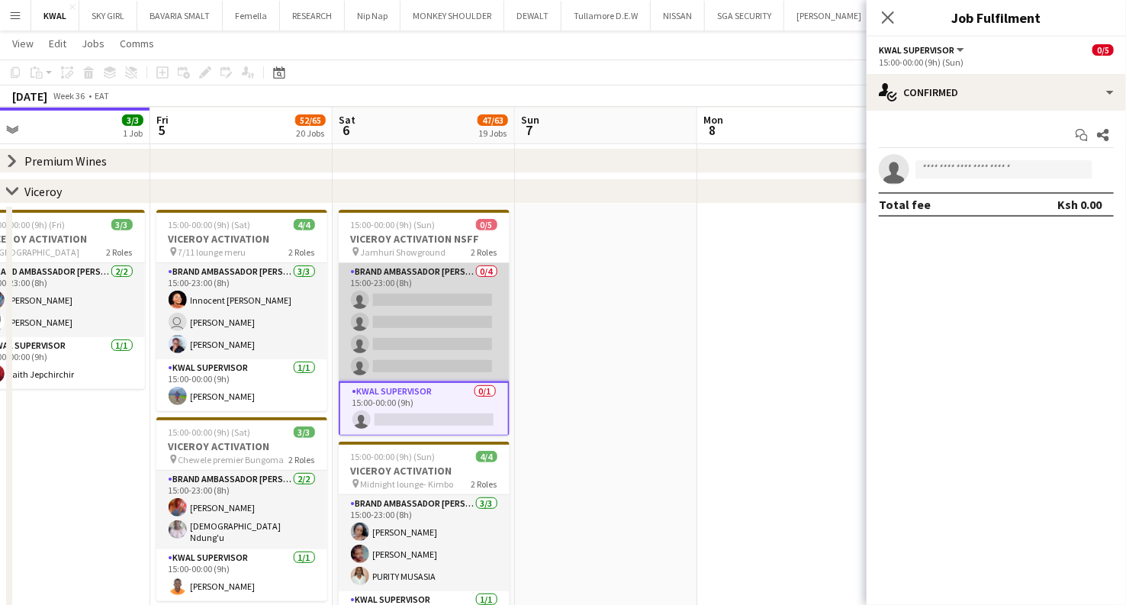
click at [436, 339] on app-card-role "Brand Ambassador kwal 0/4 15:00-23:00 (8h) single-neutral-actions single-neutra…" at bounding box center [424, 322] width 171 height 118
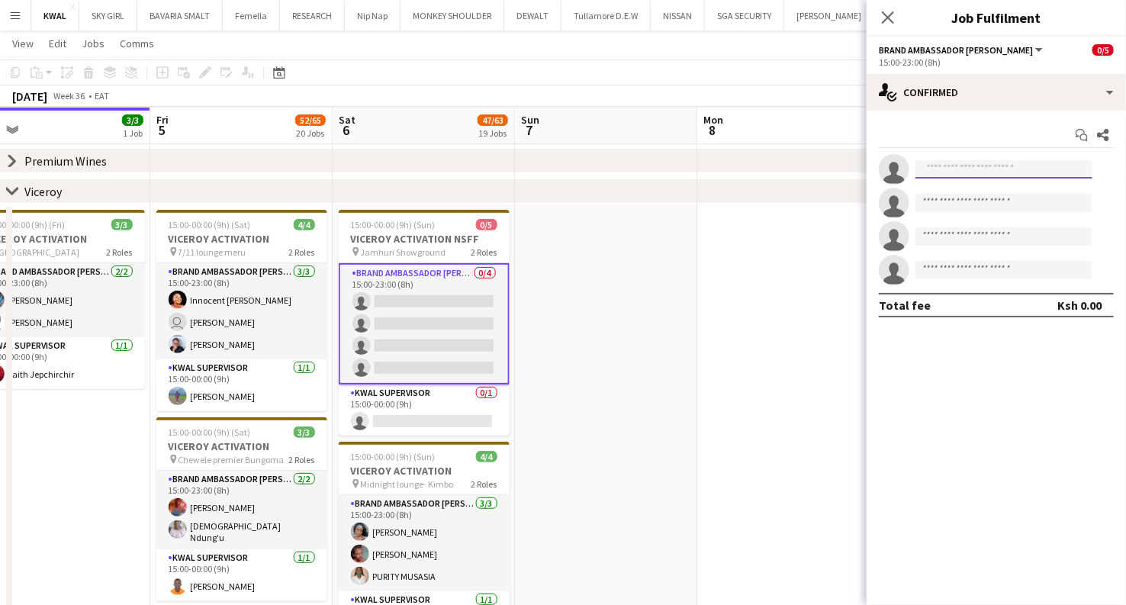
click at [554, 168] on input at bounding box center [1003, 169] width 177 height 18
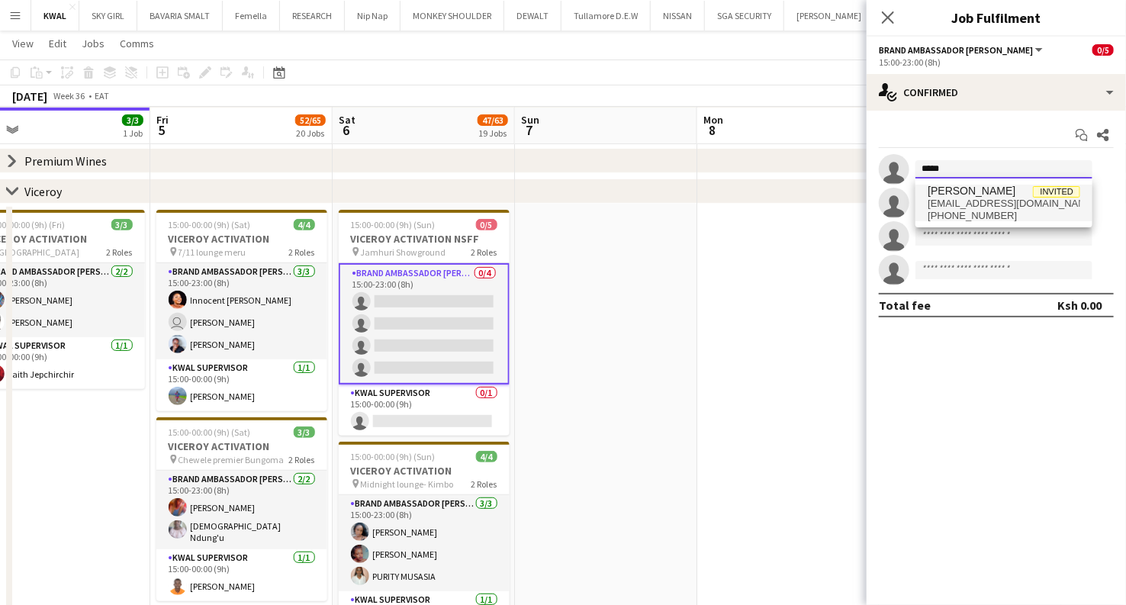
type input "*****"
click at [554, 198] on span "evelyngathingi@gmail.com" at bounding box center [1003, 204] width 153 height 12
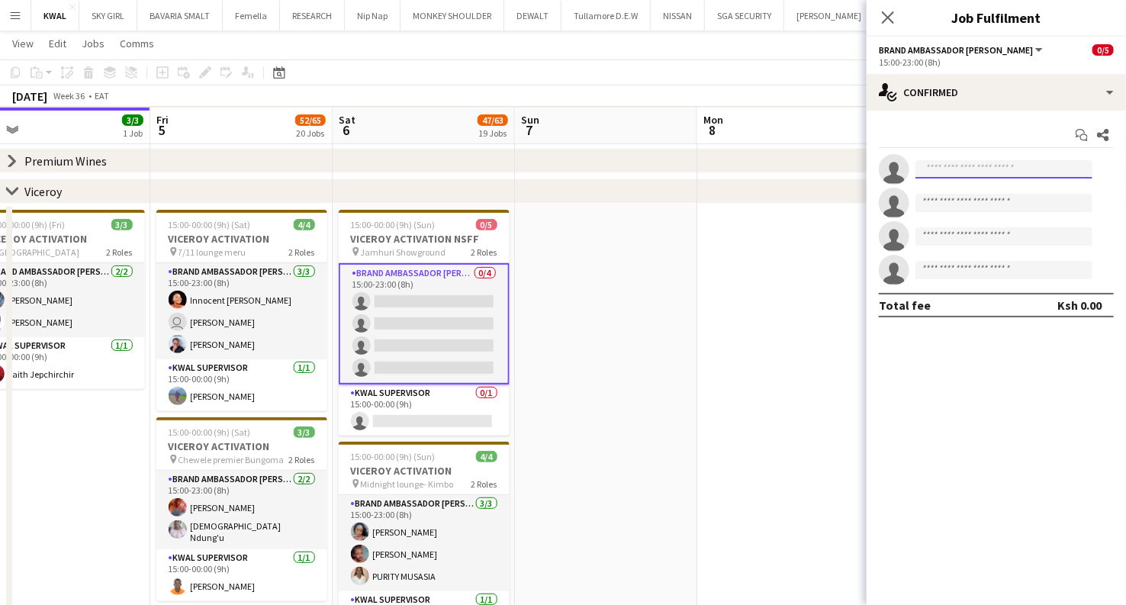
scroll to position [0, 0]
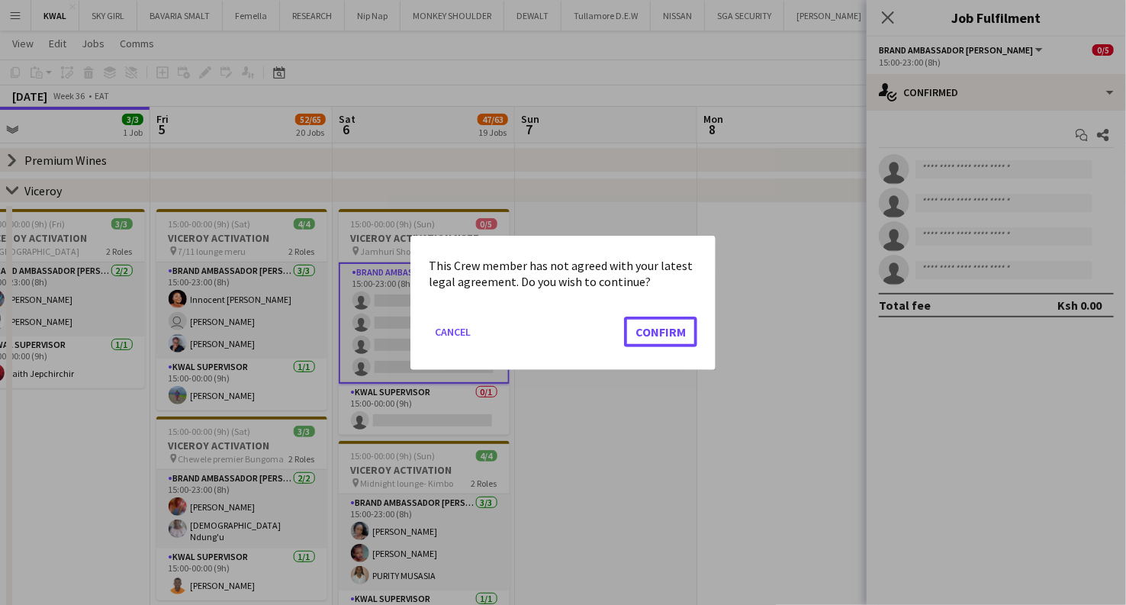
drag, startPoint x: 682, startPoint y: 329, endPoint x: 814, endPoint y: 259, distance: 149.7
click at [554, 325] on button "Confirm" at bounding box center [660, 331] width 73 height 31
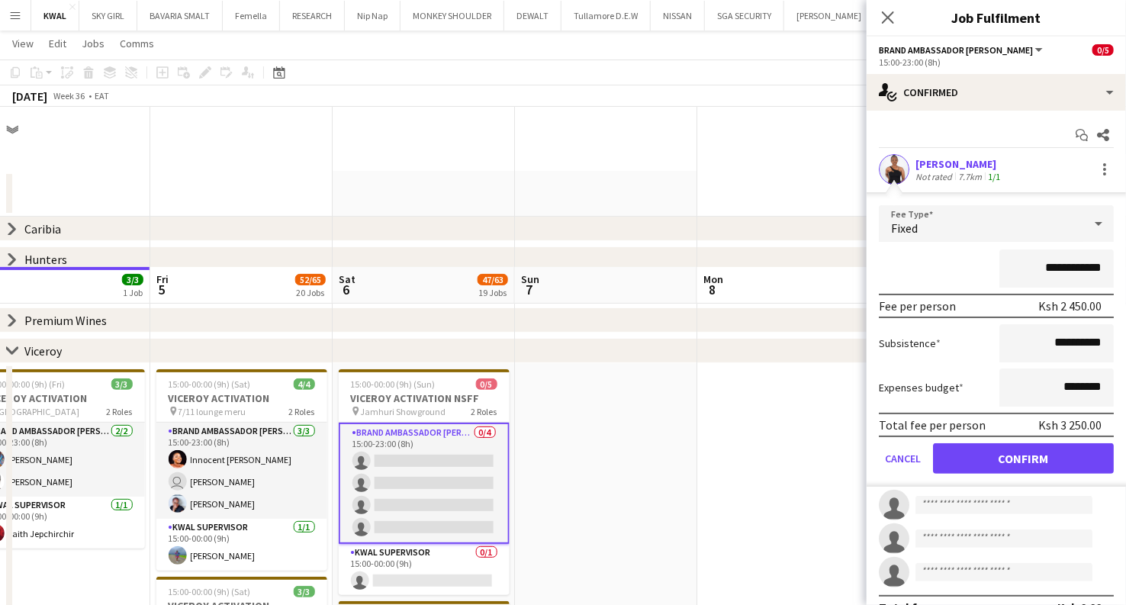
scroll to position [159, 0]
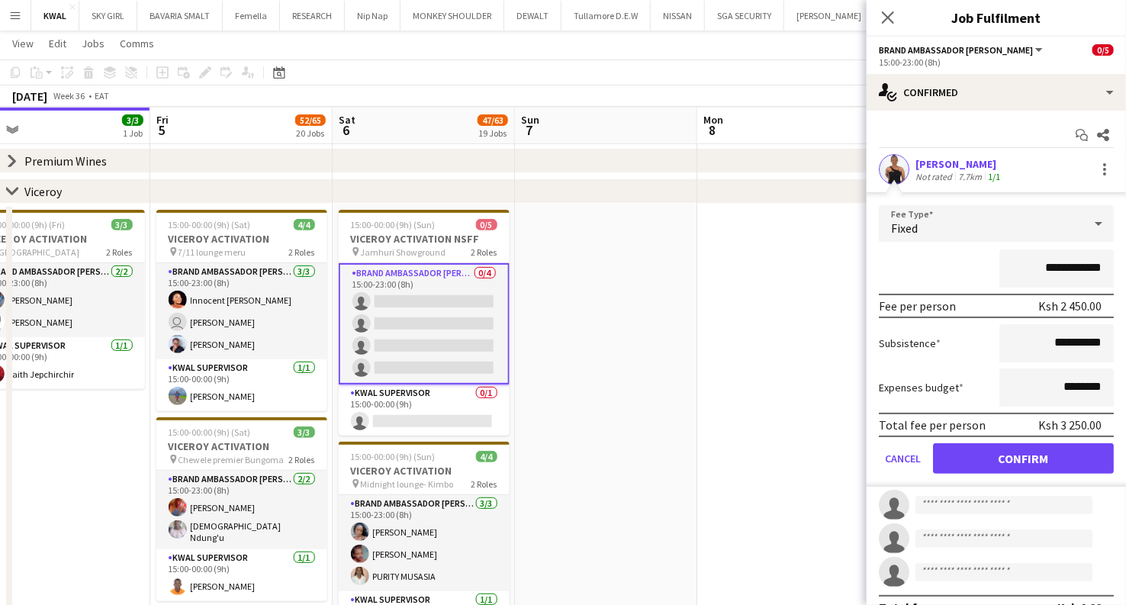
click at [554, 169] on app-user-avatar at bounding box center [894, 169] width 31 height 31
drag, startPoint x: 893, startPoint y: 167, endPoint x: 902, endPoint y: 174, distance: 11.4
click at [554, 168] on app-user-avatar at bounding box center [894, 169] width 31 height 31
drag, startPoint x: 1008, startPoint y: 448, endPoint x: 1000, endPoint y: 428, distance: 21.5
click at [554, 439] on form "**********" at bounding box center [995, 345] width 259 height 281
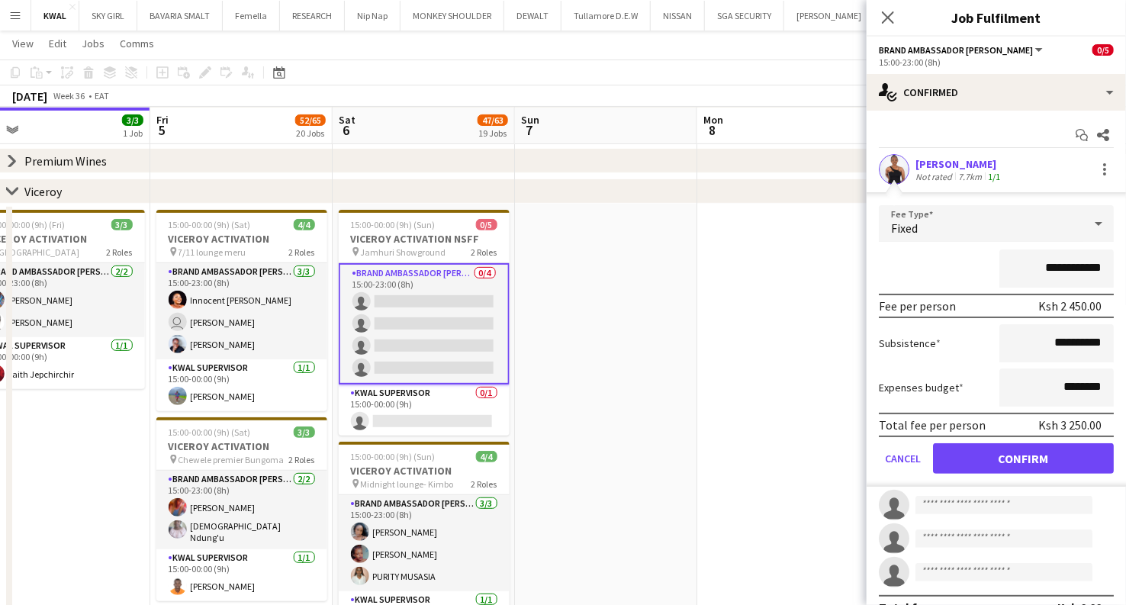
click at [554, 167] on app-user-avatar at bounding box center [894, 169] width 31 height 31
click at [554, 455] on button "Confirm" at bounding box center [1023, 458] width 181 height 31
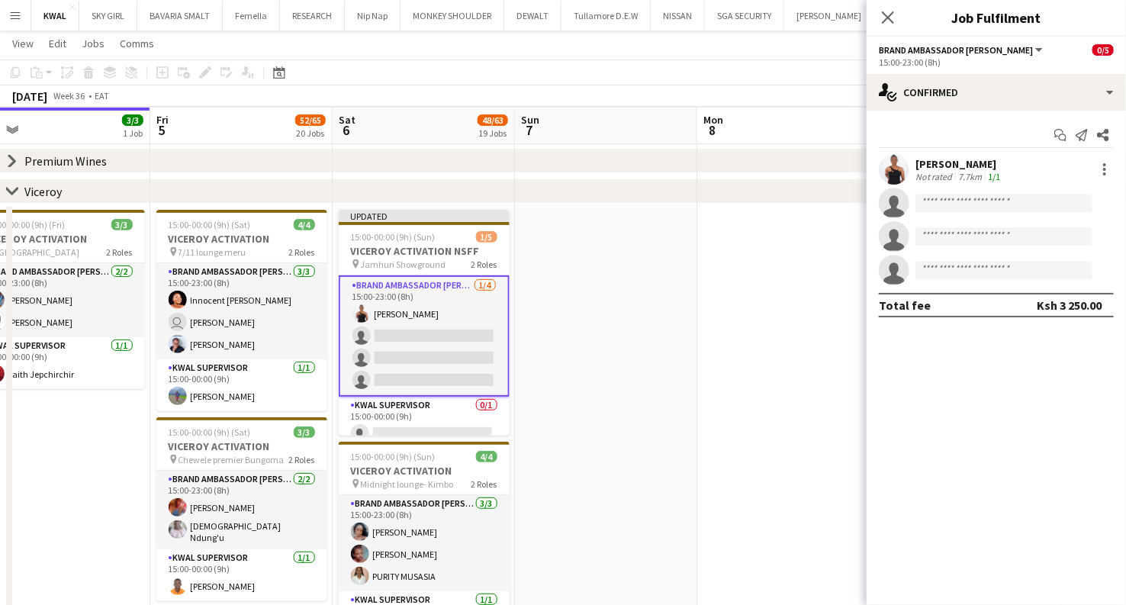
click at [554, 165] on app-user-avatar at bounding box center [894, 169] width 31 height 31
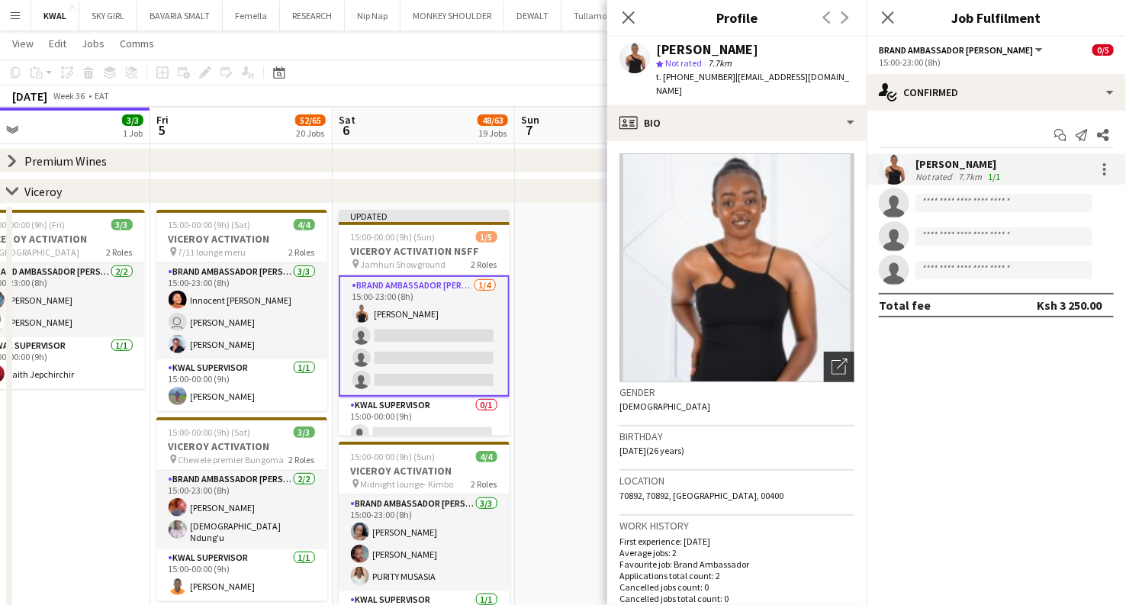
click at [554, 358] on icon "Open photos pop-in" at bounding box center [839, 366] width 16 height 16
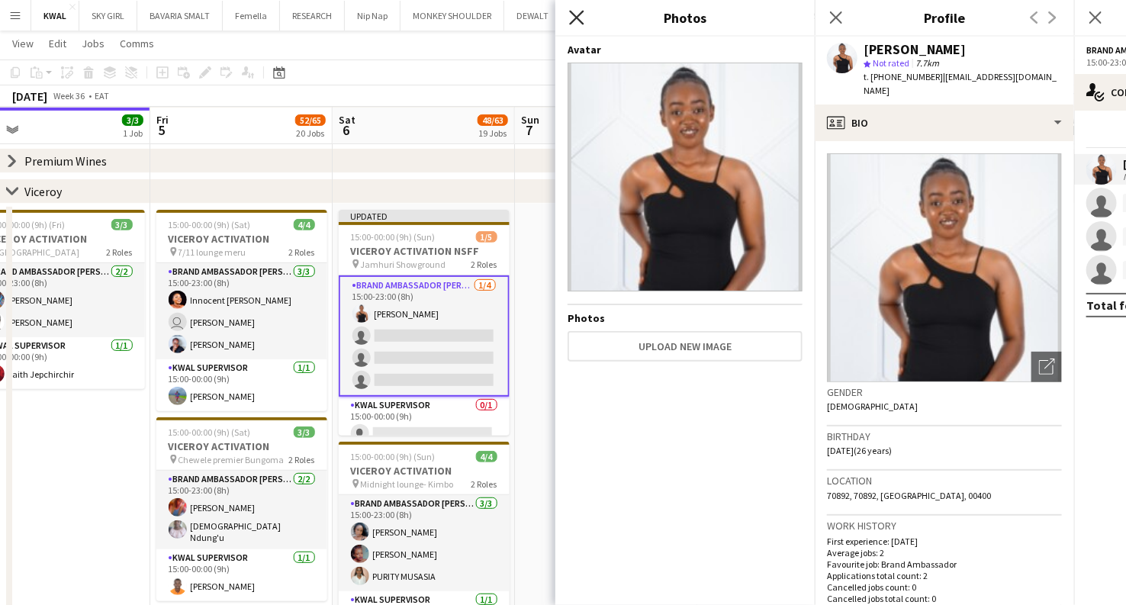
click at [554, 15] on icon "Close pop-in" at bounding box center [576, 17] width 14 height 14
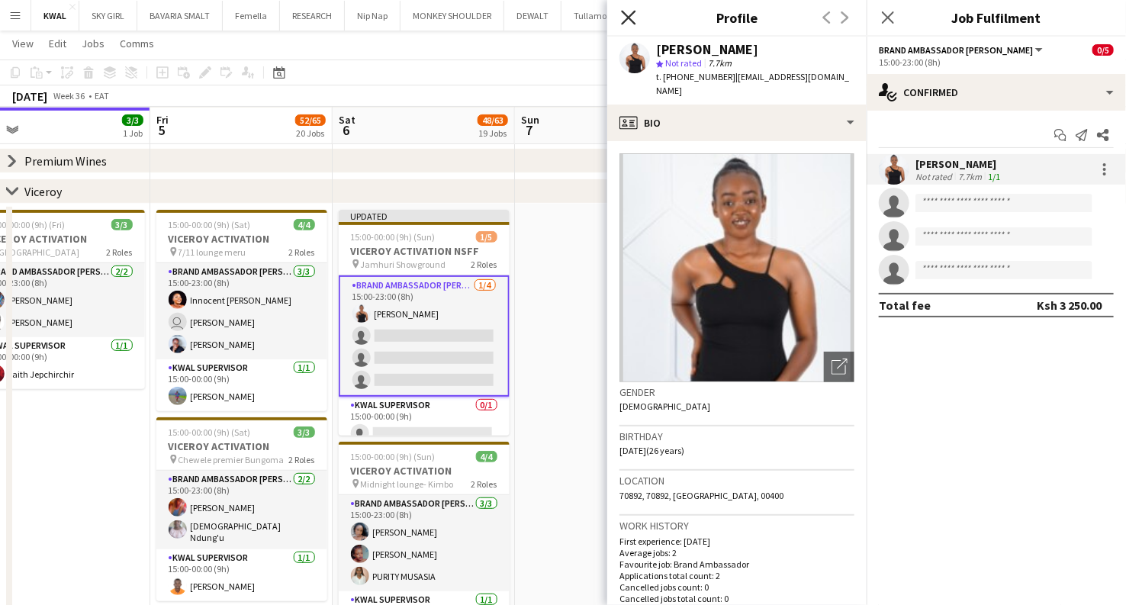
click at [554, 18] on icon "Close pop-in" at bounding box center [628, 17] width 14 height 14
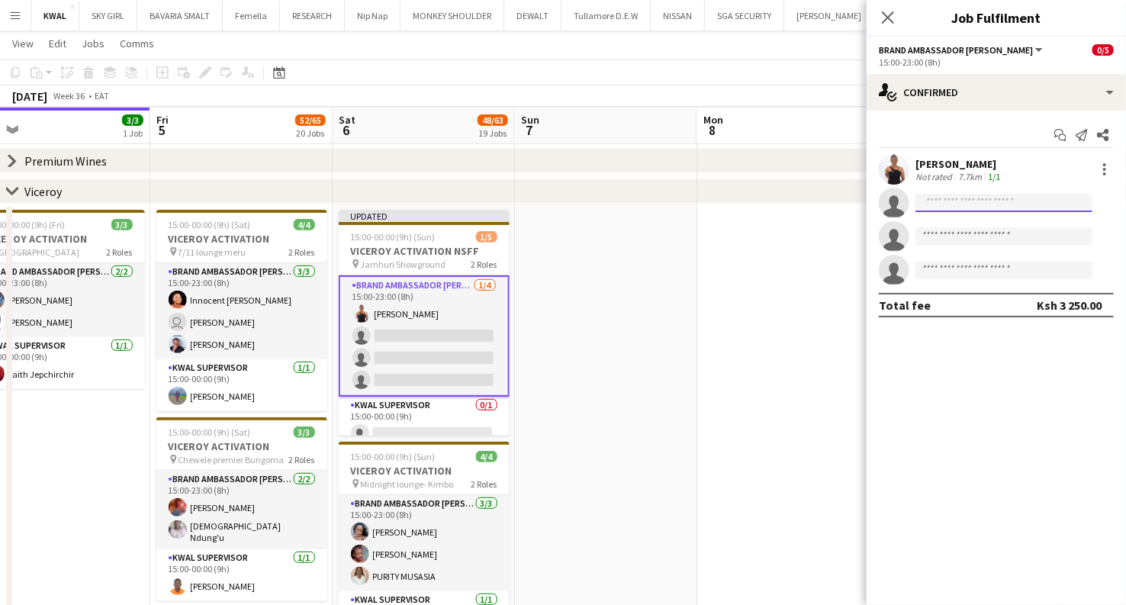
click at [554, 194] on input at bounding box center [1003, 203] width 177 height 18
type input "*"
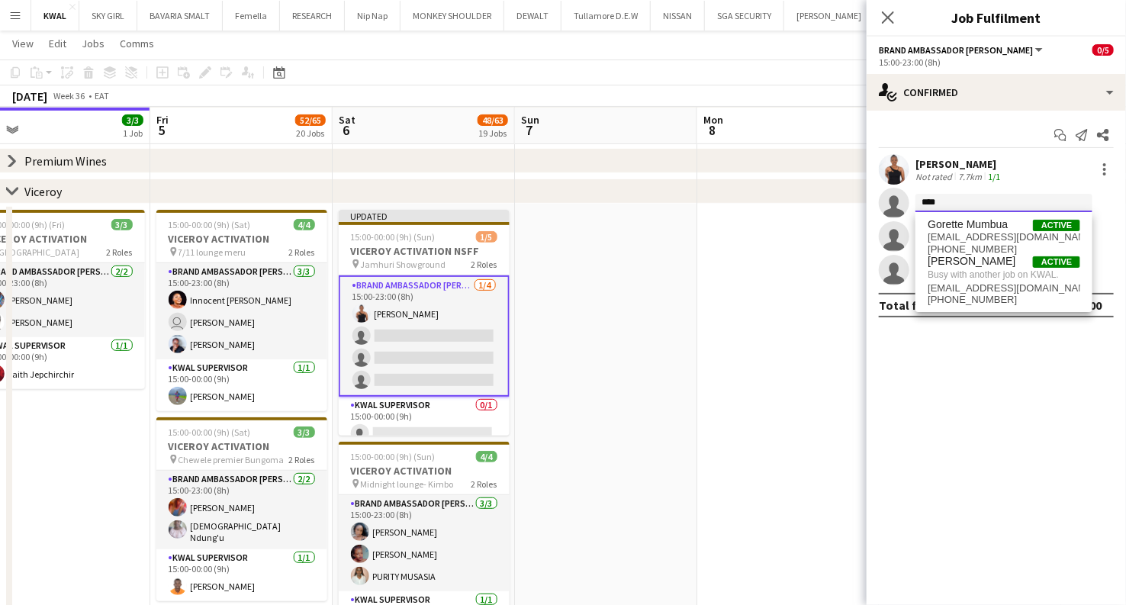
drag, startPoint x: 944, startPoint y: 207, endPoint x: 888, endPoint y: 209, distance: 56.5
click at [554, 209] on app-invite-slot "single-neutral-actions ****" at bounding box center [995, 203] width 259 height 31
type input "*"
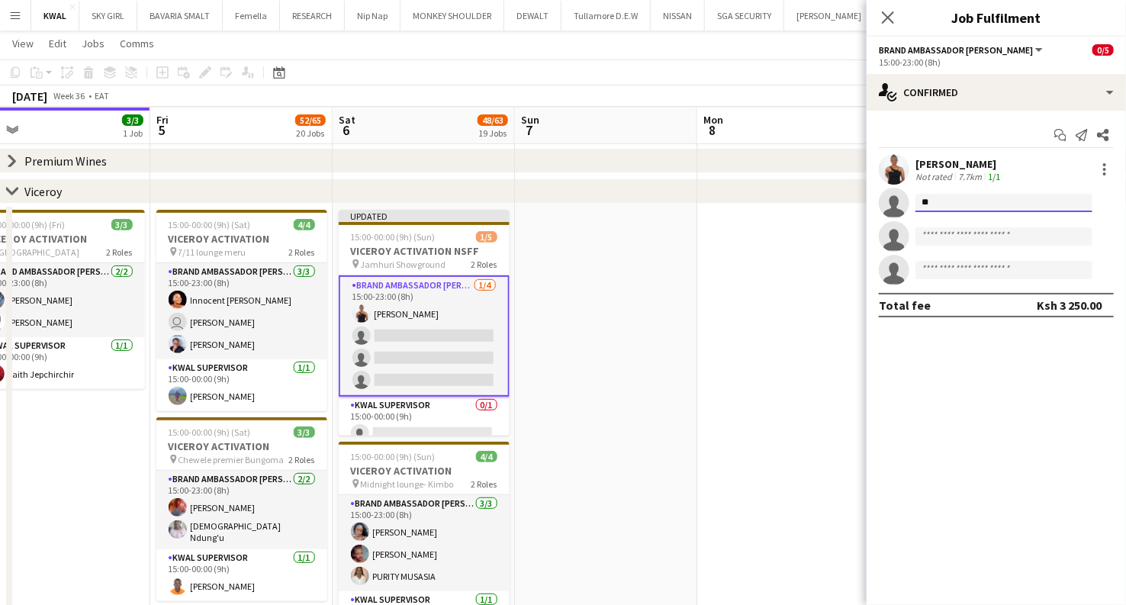
type input "*"
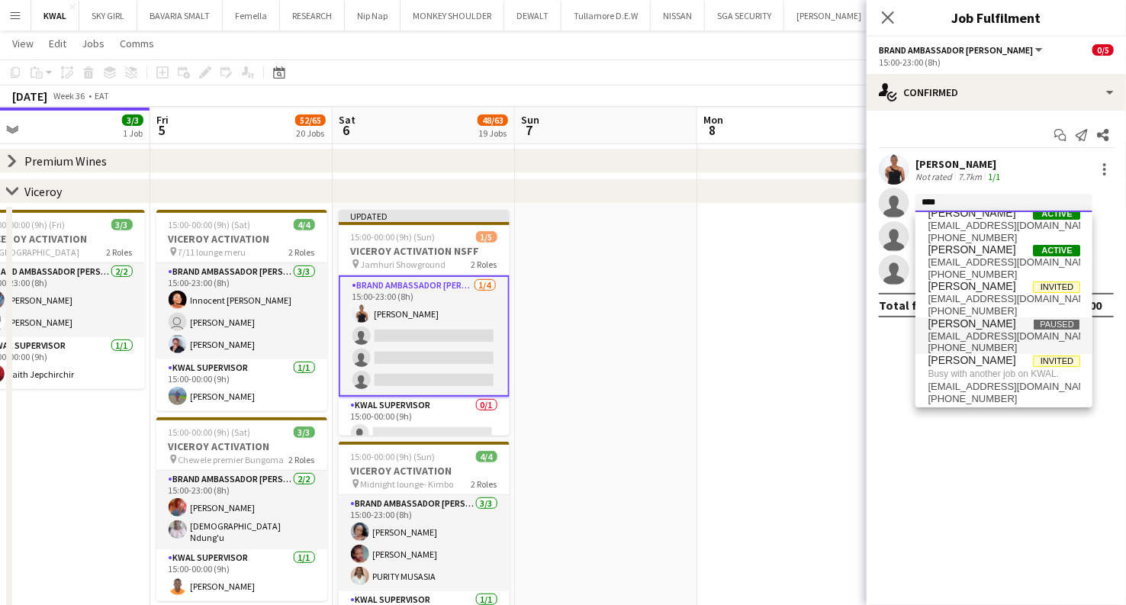
scroll to position [14, 0]
drag, startPoint x: 960, startPoint y: 203, endPoint x: 898, endPoint y: 217, distance: 64.2
click at [554, 217] on app-invite-slot "single-neutral-actions ****" at bounding box center [995, 203] width 259 height 31
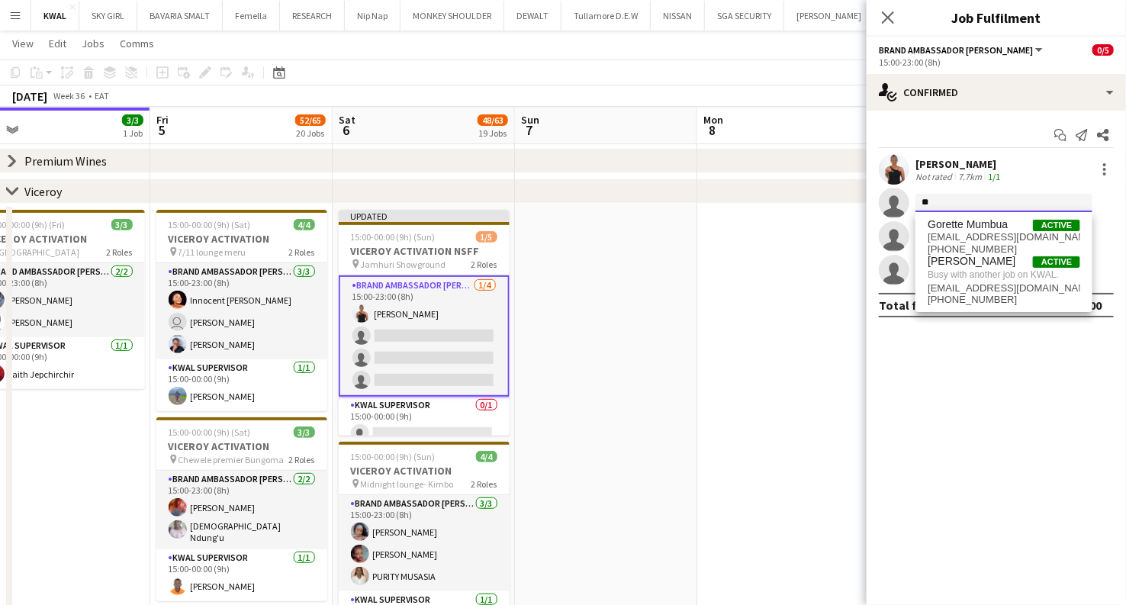
type input "*"
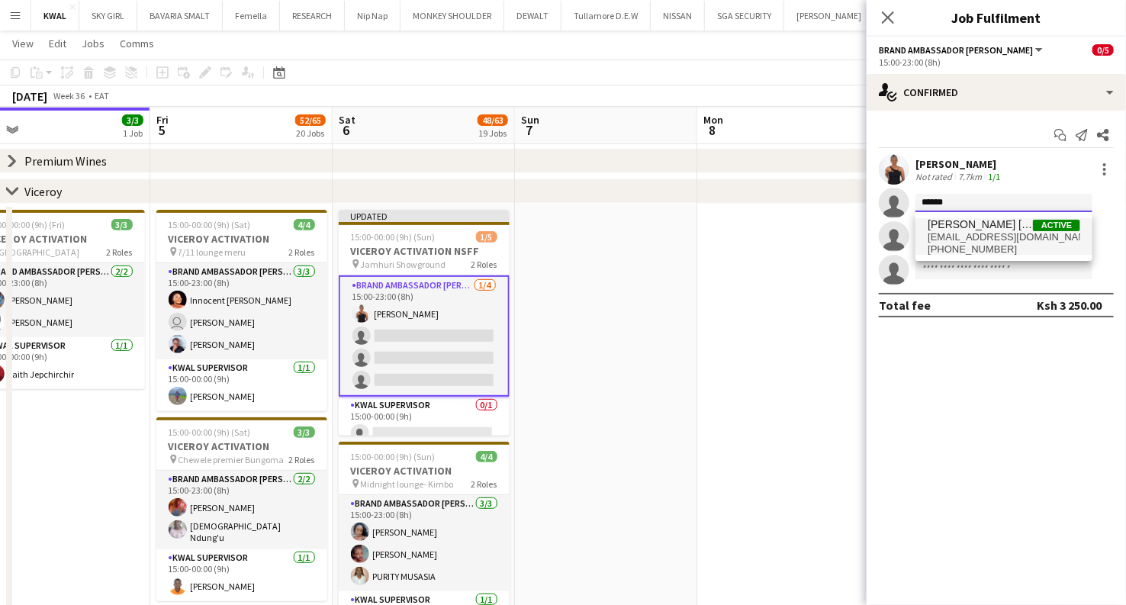
type input "******"
click at [554, 233] on span "owinom663@gmail.com" at bounding box center [1003, 237] width 153 height 12
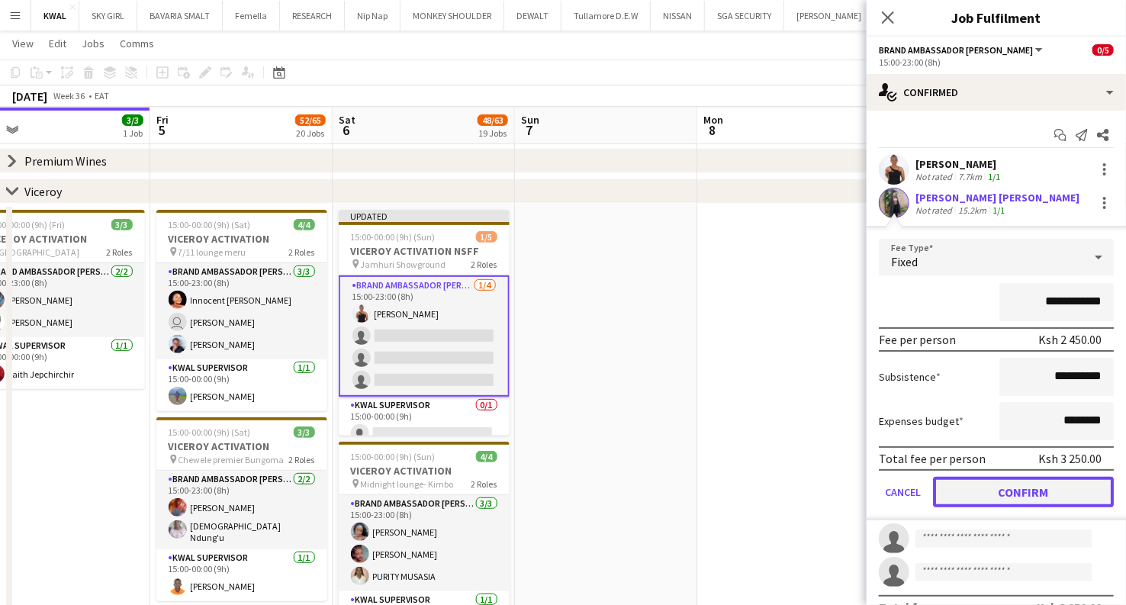
click at [554, 493] on button "Confirm" at bounding box center [1023, 492] width 181 height 31
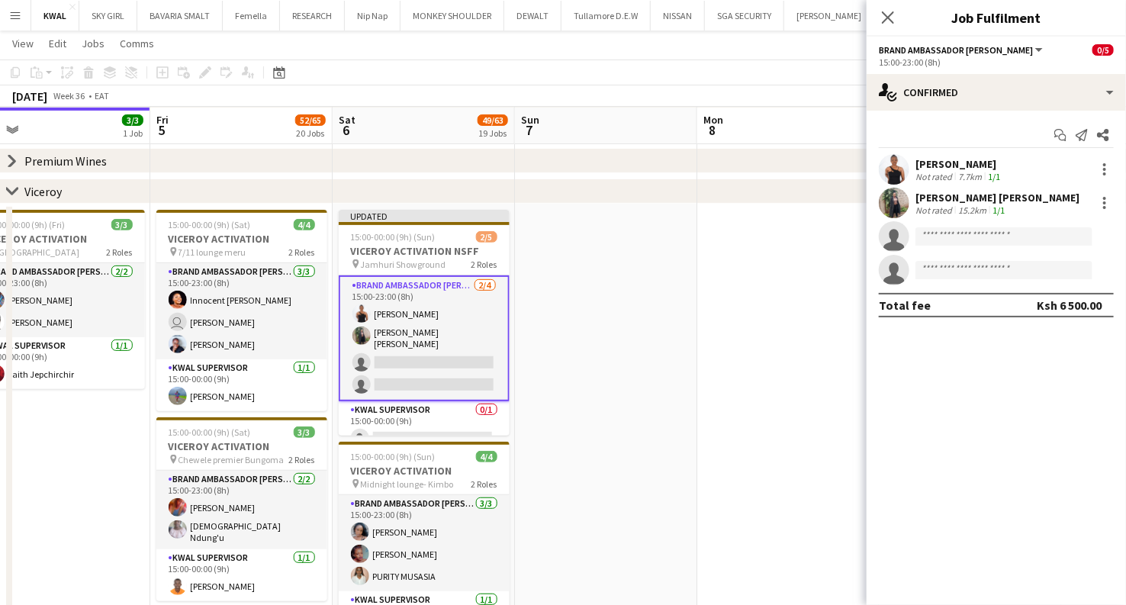
click at [554, 197] on app-user-avatar at bounding box center [894, 203] width 31 height 31
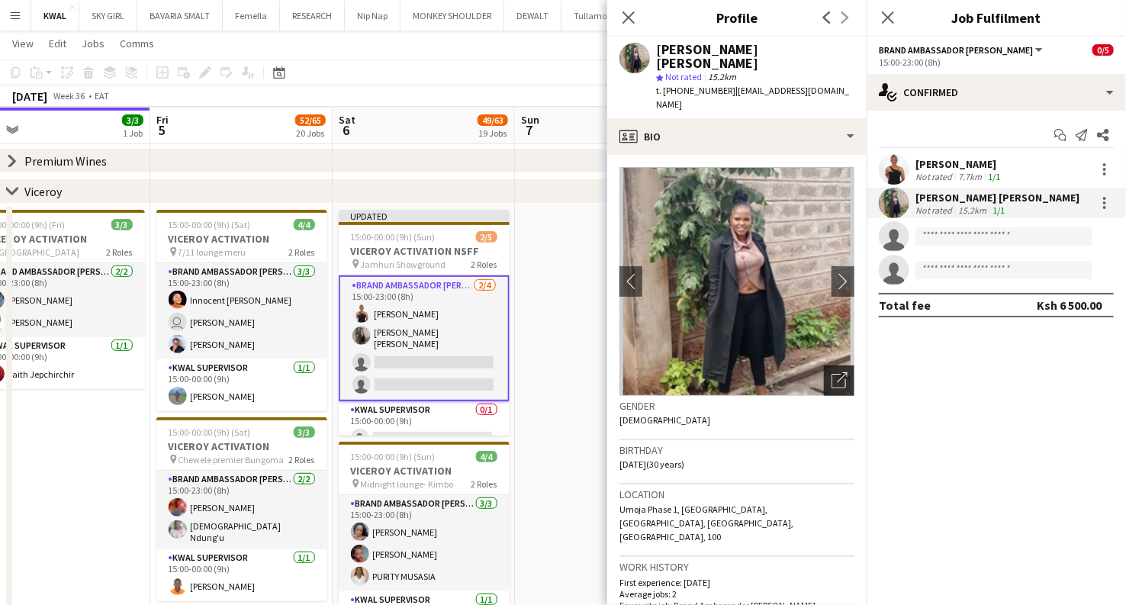
click at [554, 372] on icon "Open photos pop-in" at bounding box center [839, 380] width 16 height 16
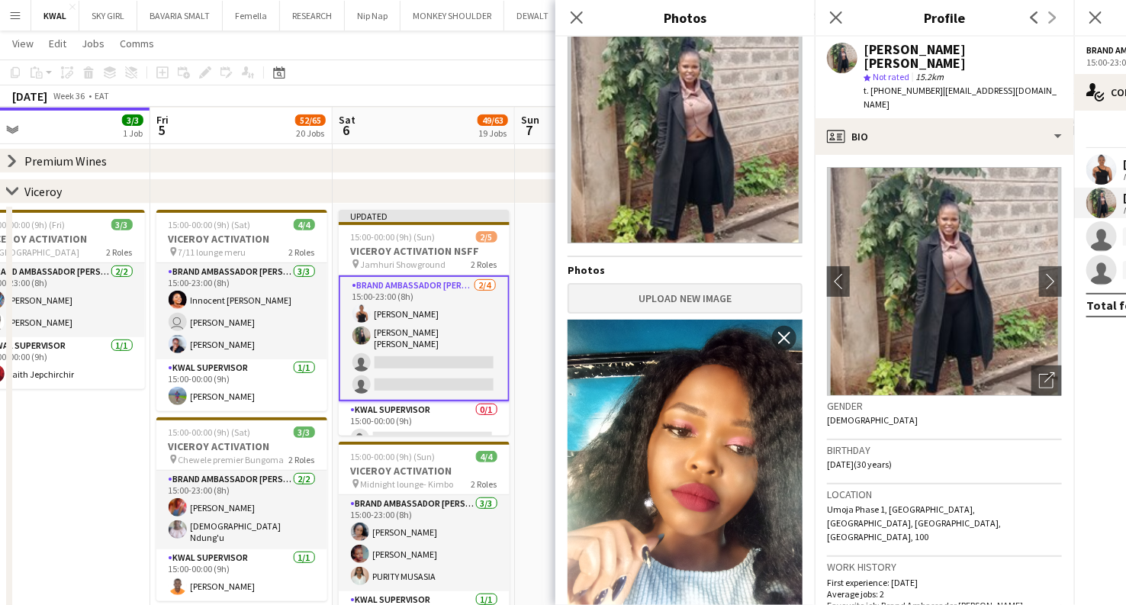
scroll to position [85, 0]
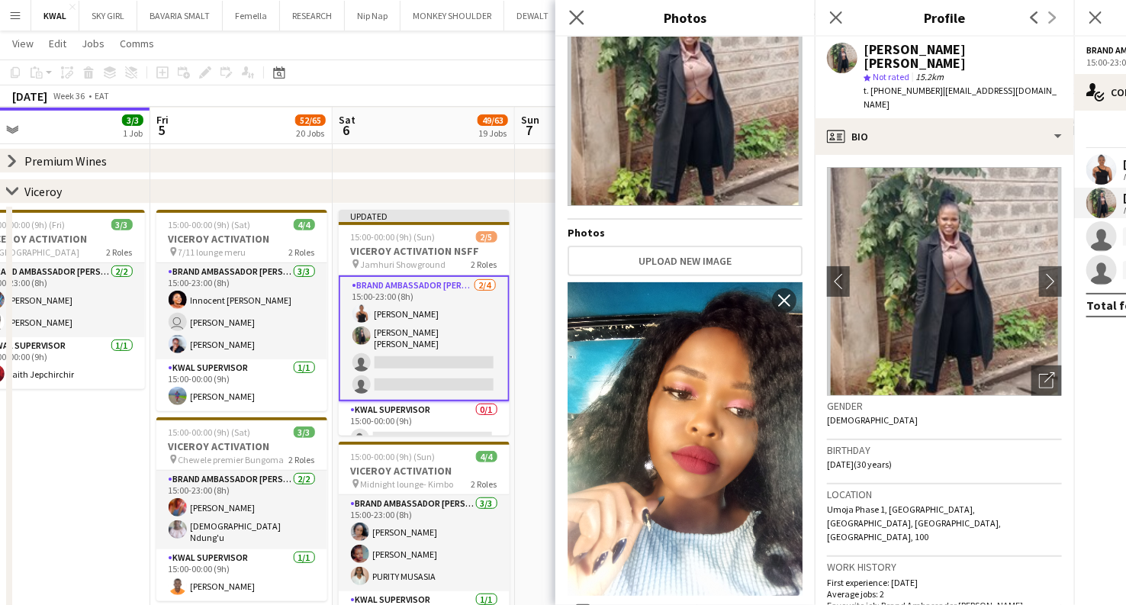
click at [554, 14] on icon "Close pop-in" at bounding box center [576, 17] width 14 height 14
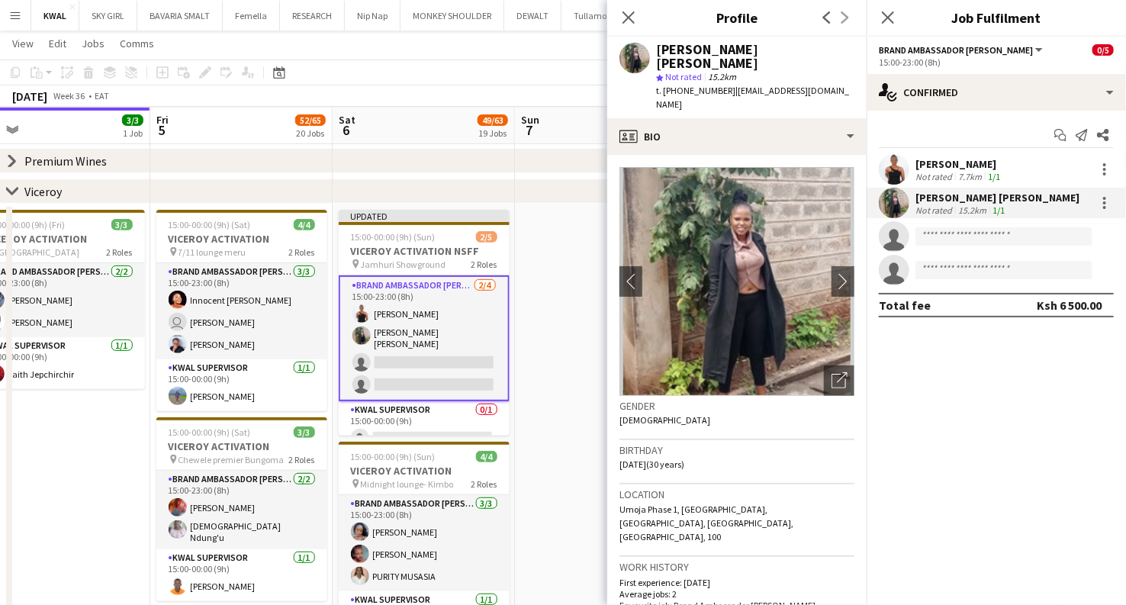
click at [554, 8] on div "Close pop-in" at bounding box center [628, 17] width 43 height 35
drag, startPoint x: 626, startPoint y: 20, endPoint x: 611, endPoint y: -14, distance: 36.9
click at [554, 23] on icon "Close pop-in" at bounding box center [628, 17] width 14 height 14
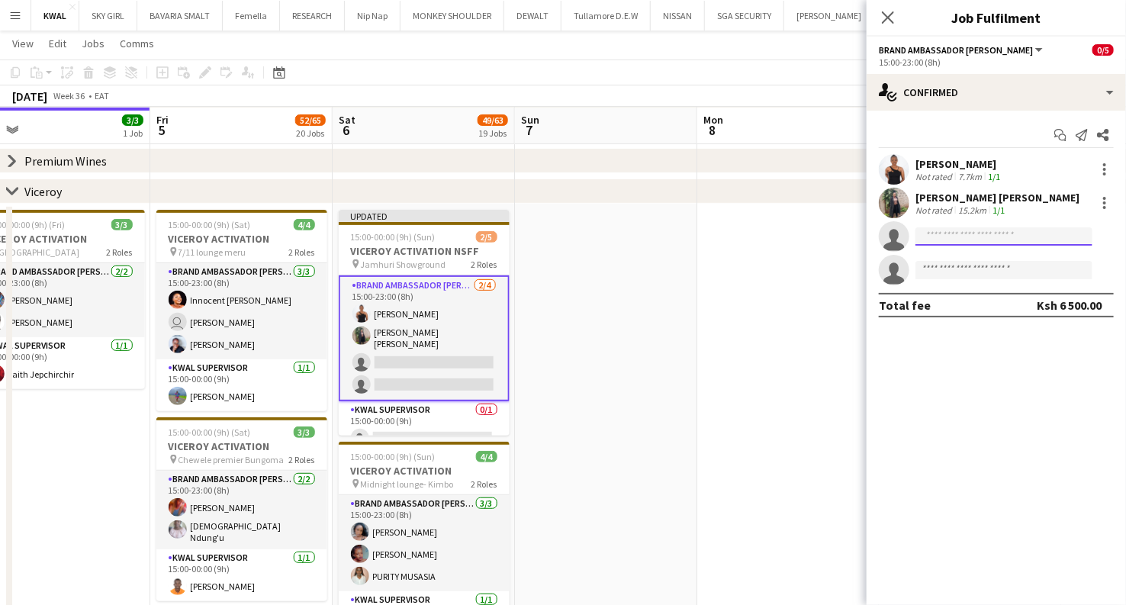
click at [554, 236] on input at bounding box center [1003, 236] width 177 height 18
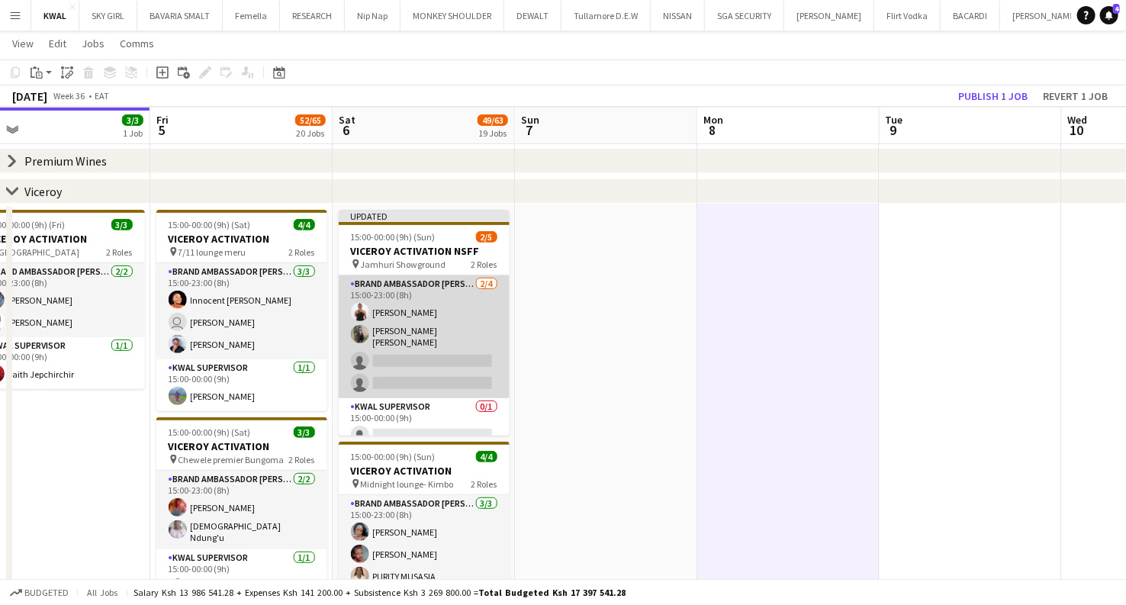
drag, startPoint x: 399, startPoint y: 363, endPoint x: 378, endPoint y: 345, distance: 27.0
click at [397, 348] on app-card-role "Brand Ambassador kwal 2/4 15:00-23:00 (8h) Everlyn Gathingi Mary Gorretti Owino…" at bounding box center [424, 336] width 171 height 123
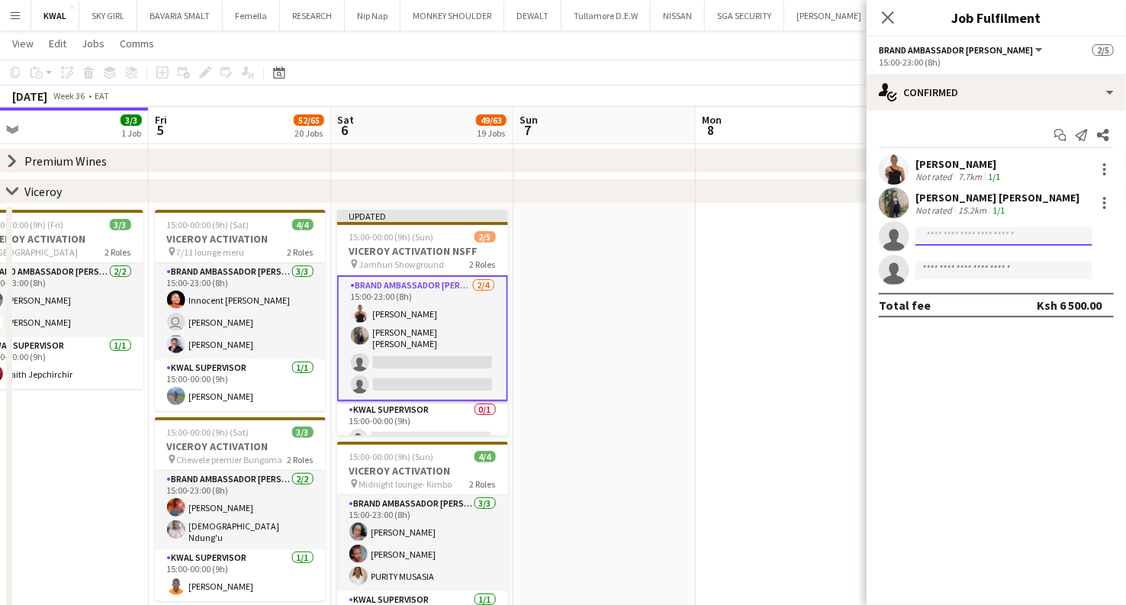
click at [554, 234] on input at bounding box center [1003, 236] width 177 height 18
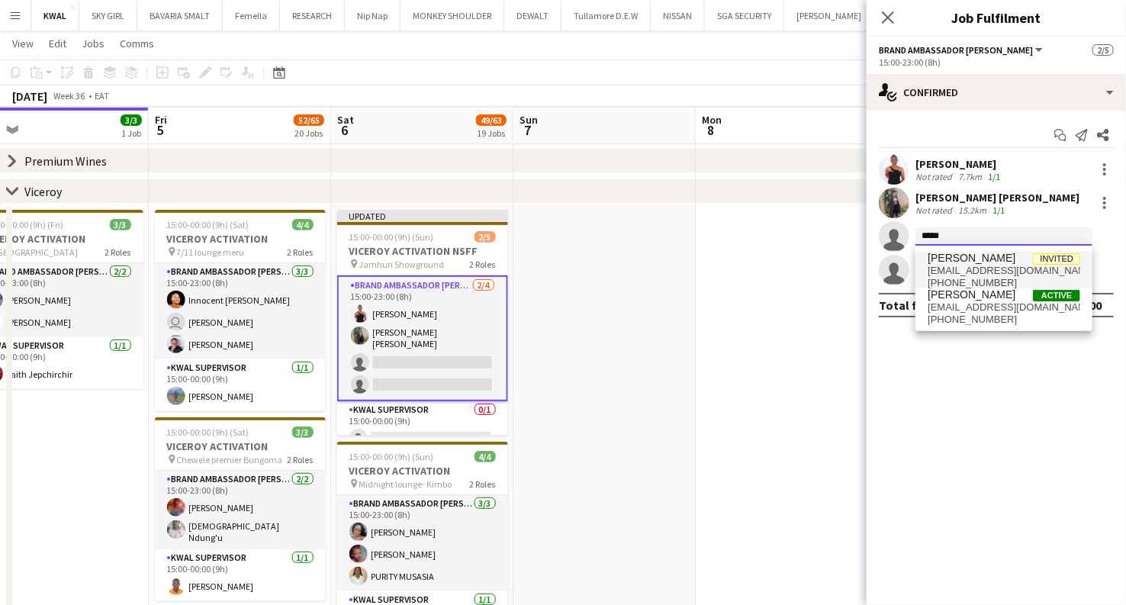
type input "*****"
click at [554, 271] on span "fionakarenju@gmail.com" at bounding box center [1003, 271] width 153 height 12
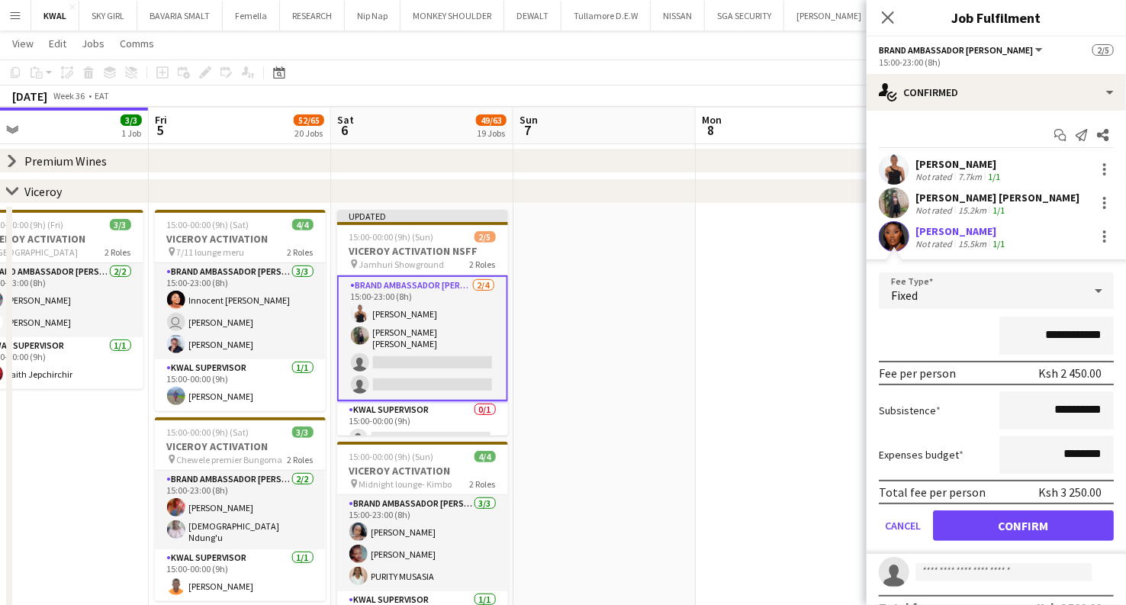
click at [554, 244] on app-user-avatar at bounding box center [894, 236] width 31 height 31
drag, startPoint x: 957, startPoint y: 520, endPoint x: 923, endPoint y: 455, distance: 74.0
click at [554, 519] on button "Confirm" at bounding box center [1023, 525] width 181 height 31
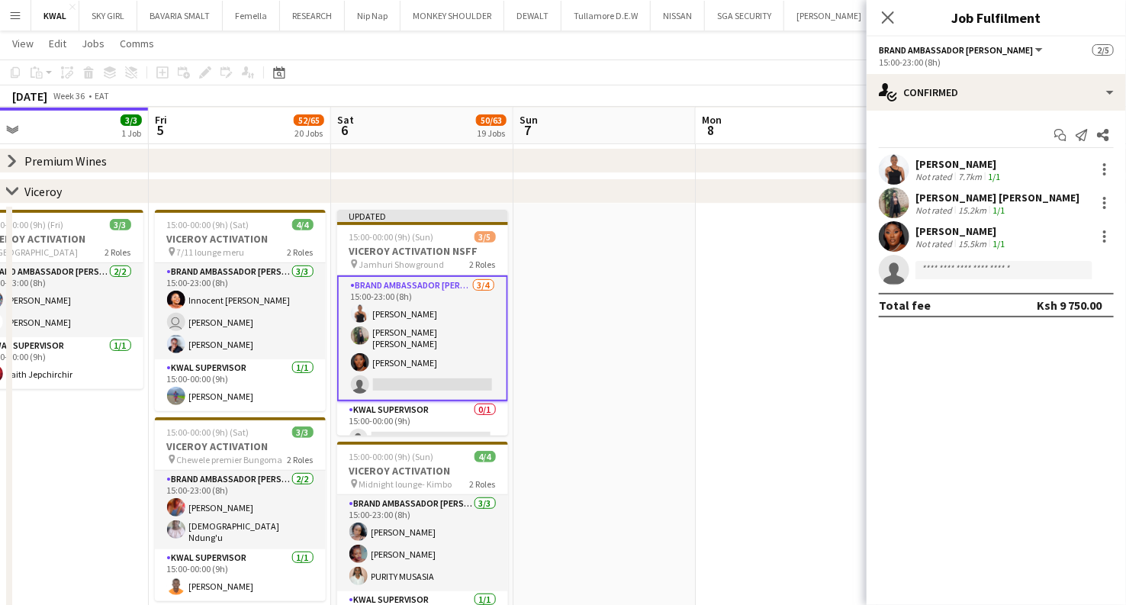
click at [554, 237] on app-user-avatar at bounding box center [894, 236] width 31 height 31
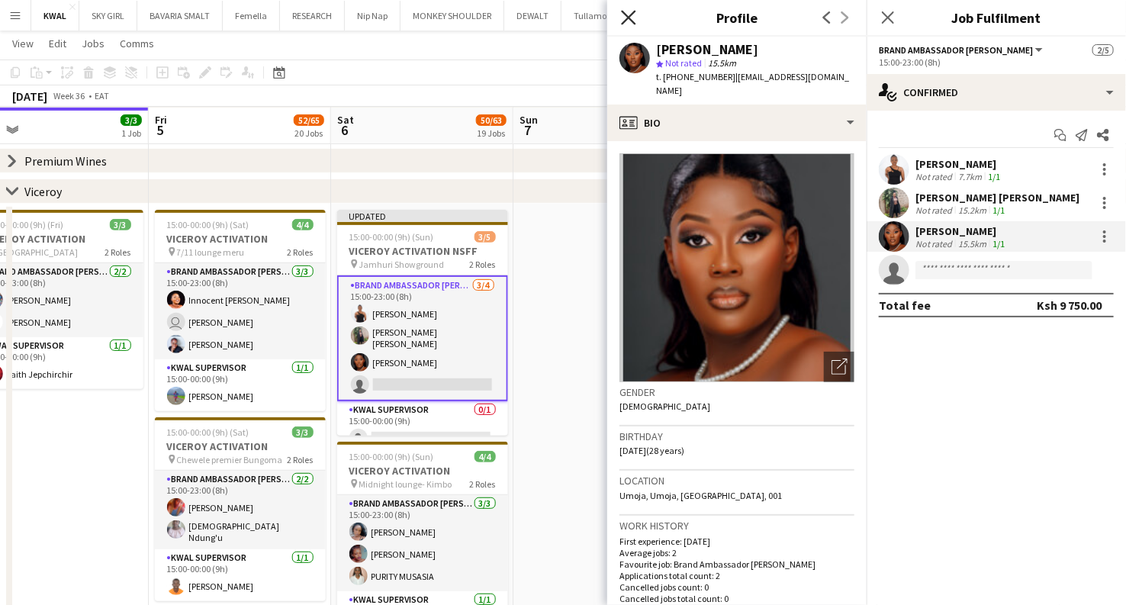
click at [554, 20] on icon at bounding box center [628, 17] width 14 height 14
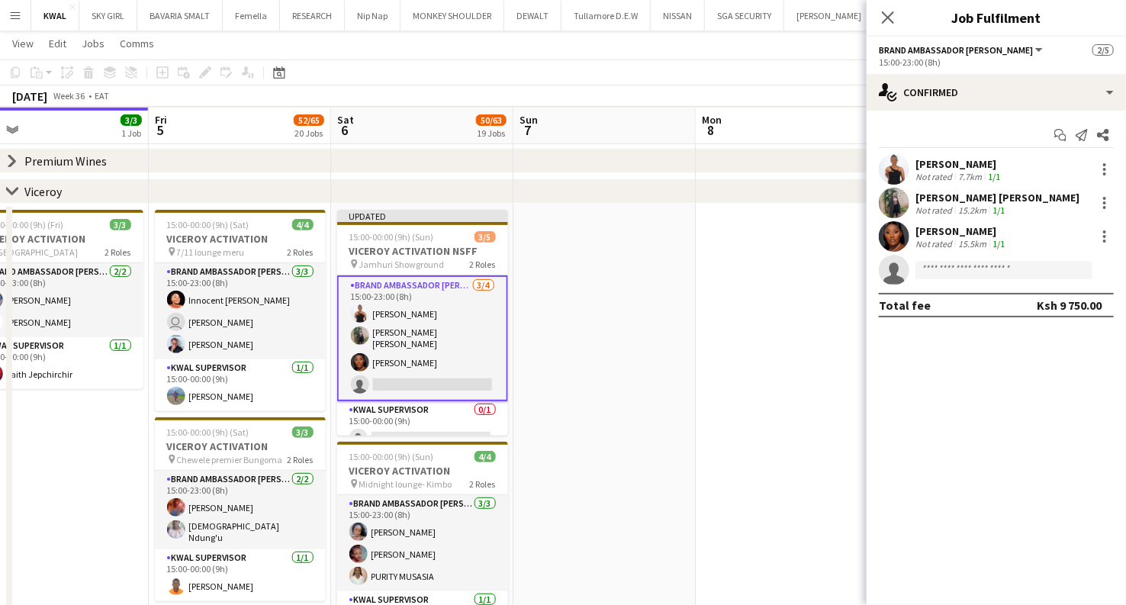
click at [554, 240] on app-user-avatar at bounding box center [894, 236] width 31 height 31
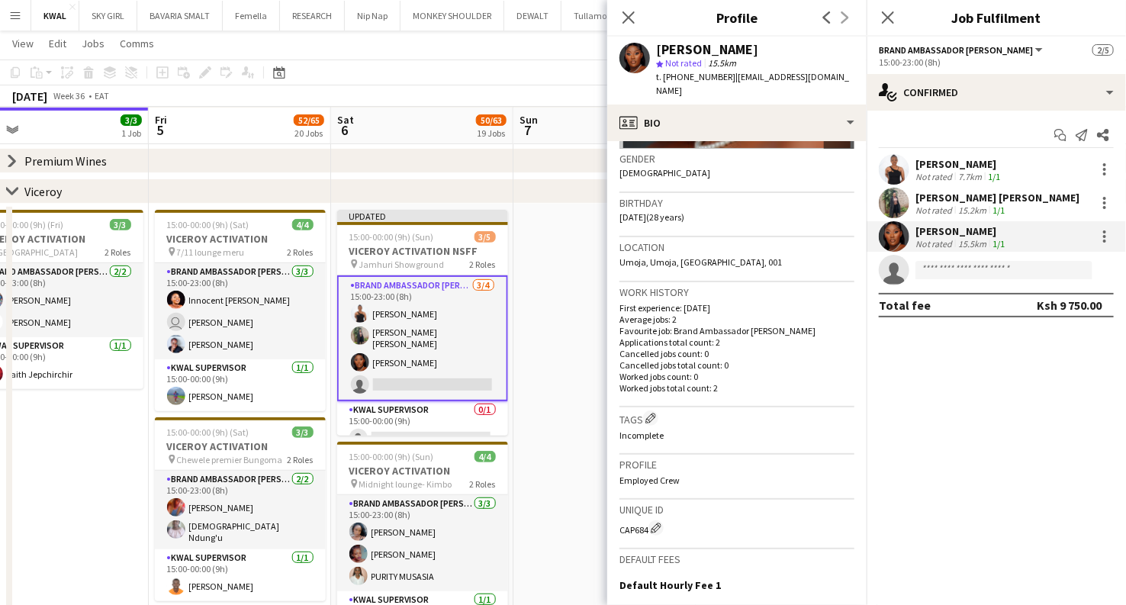
scroll to position [254, 0]
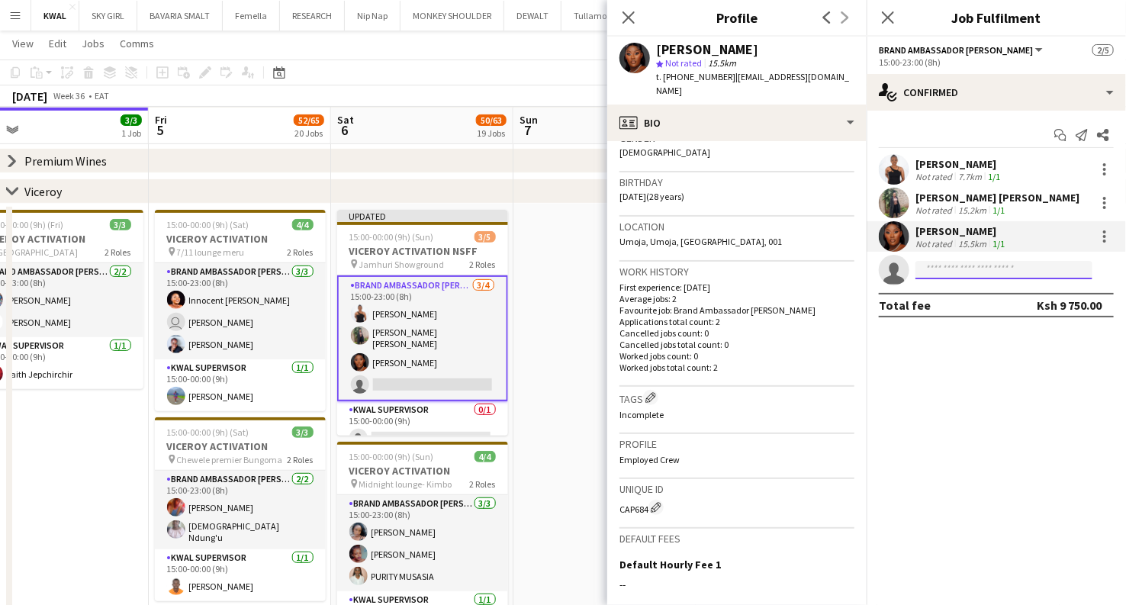
click at [554, 270] on input at bounding box center [1003, 270] width 177 height 18
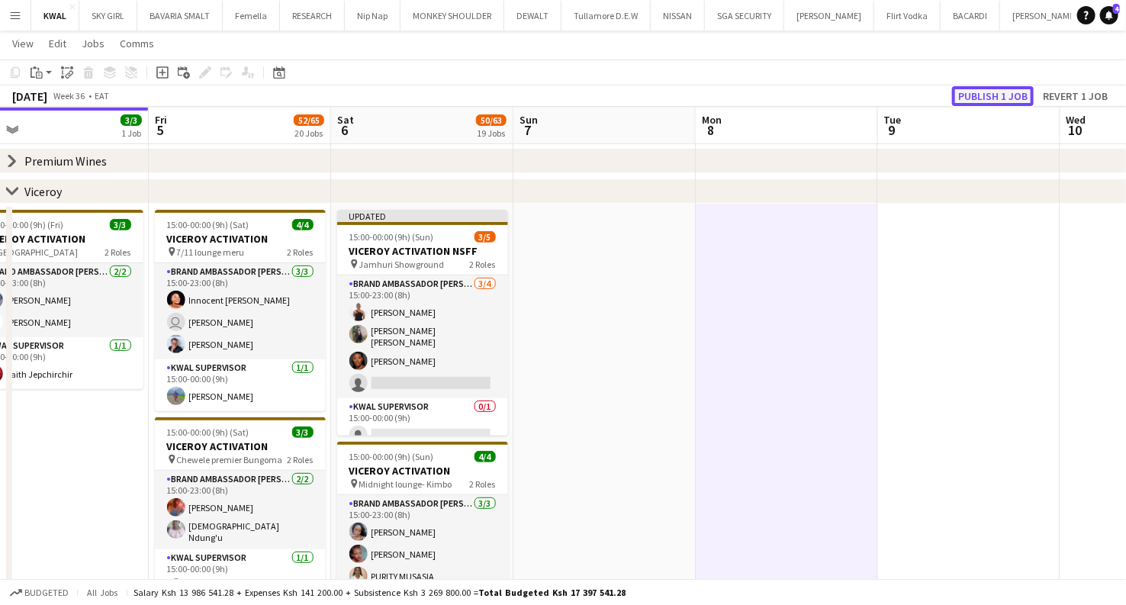
click at [554, 91] on button "Publish 1 job" at bounding box center [993, 96] width 82 height 20
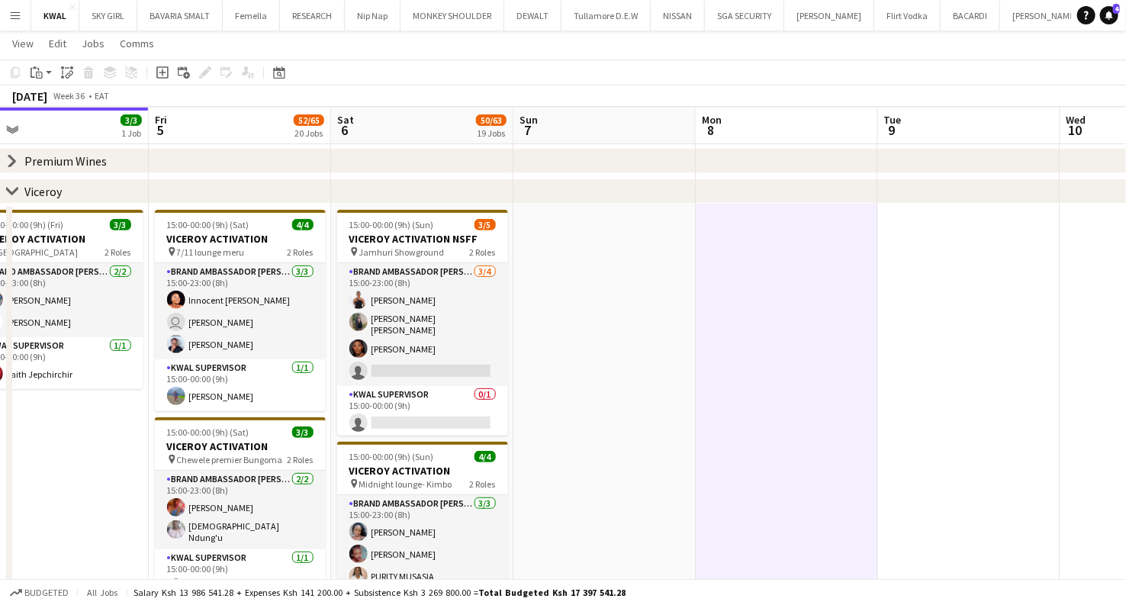
scroll to position [0, 387]
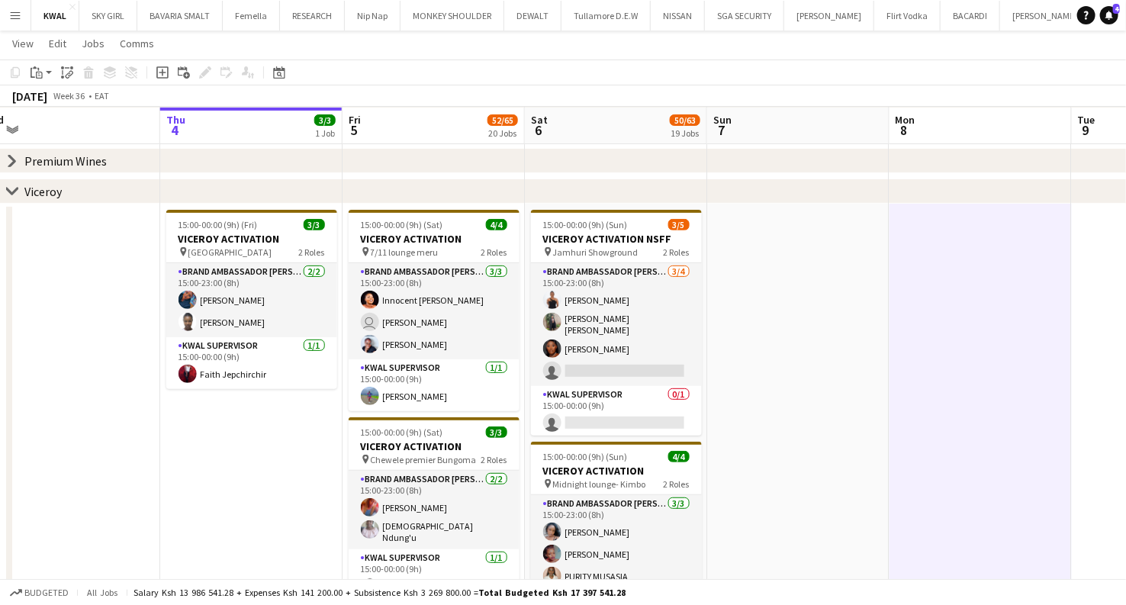
drag, startPoint x: 382, startPoint y: 445, endPoint x: 410, endPoint y: 442, distance: 28.3
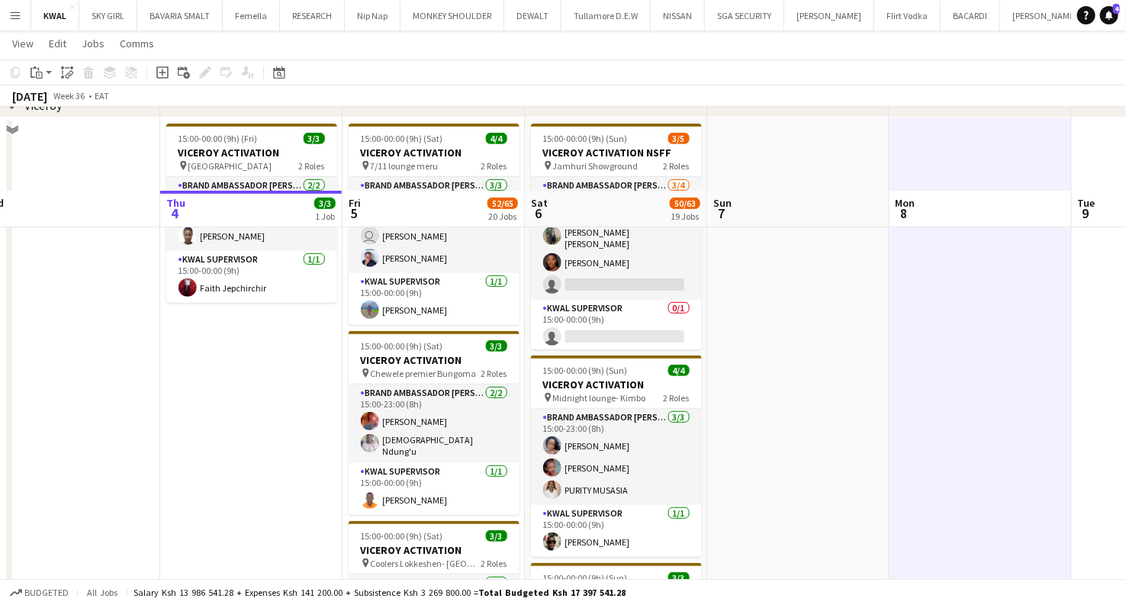
scroll to position [75, 0]
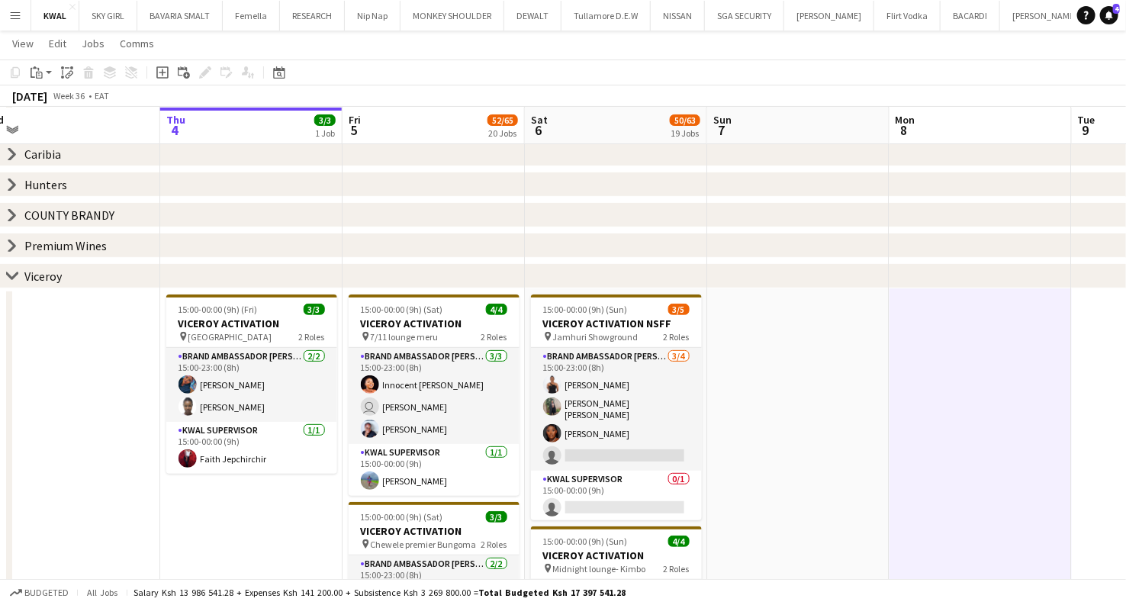
click at [14, 275] on icon at bounding box center [11, 275] width 11 height 6
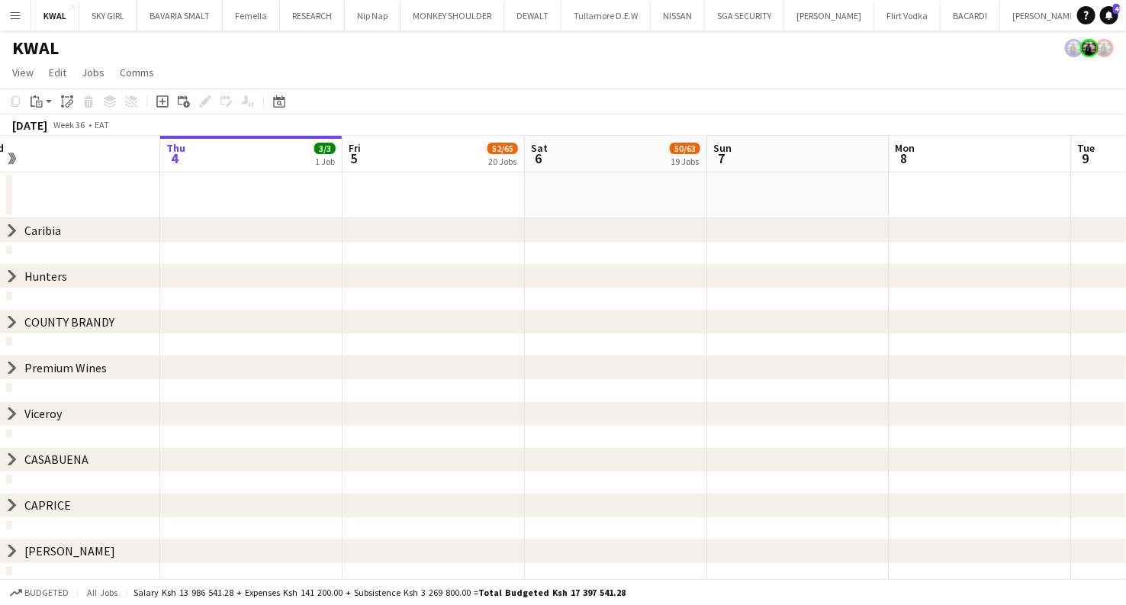
scroll to position [0, 0]
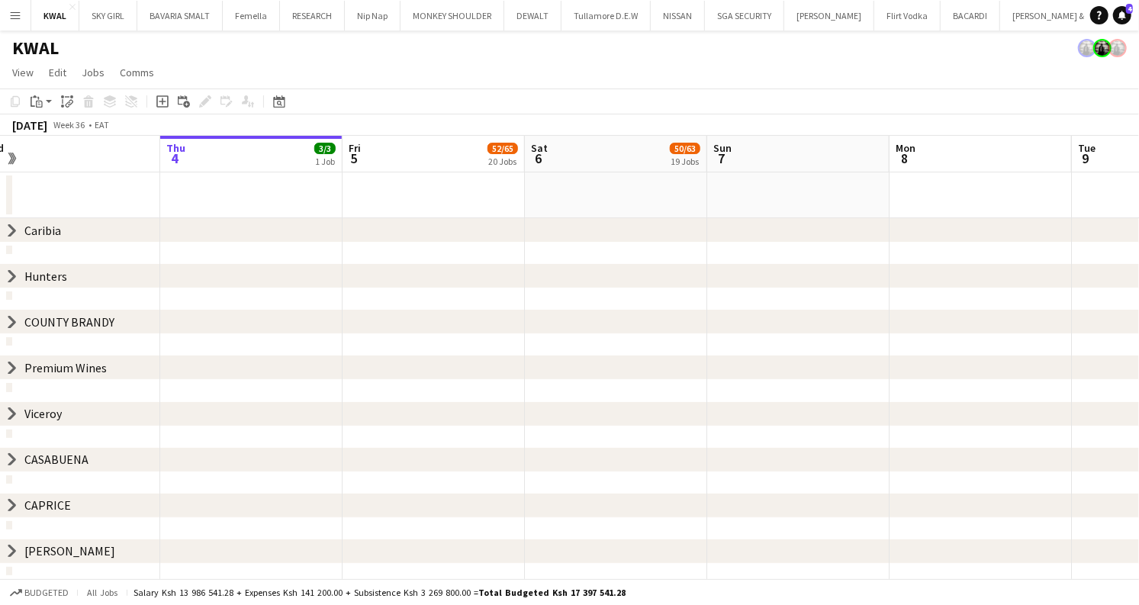
click at [14, 279] on icon "chevron-right" at bounding box center [12, 276] width 12 height 12
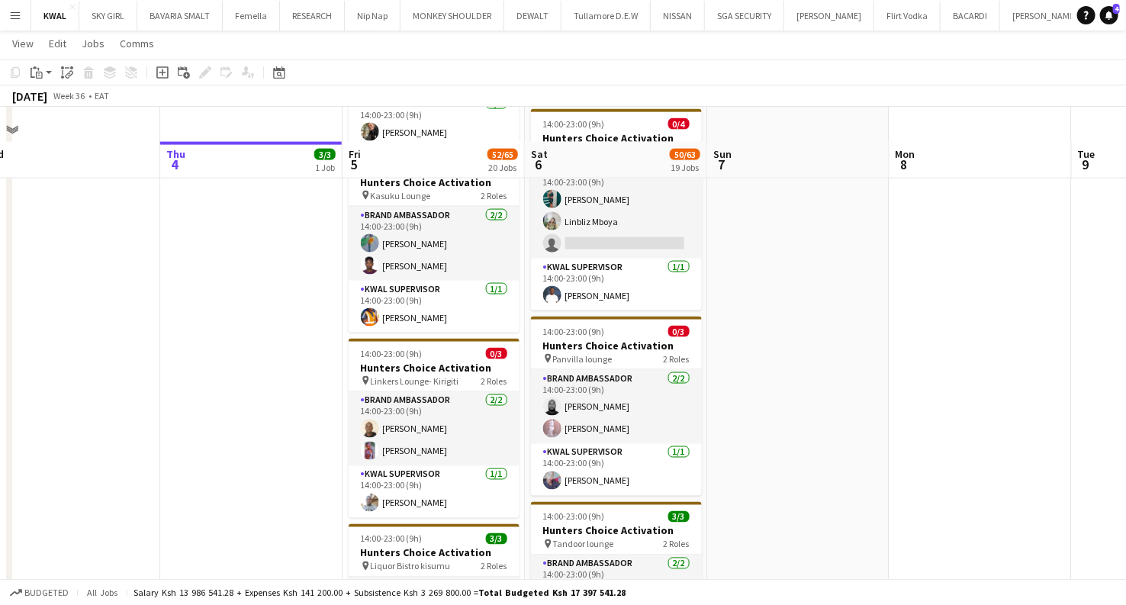
scroll to position [1101, 0]
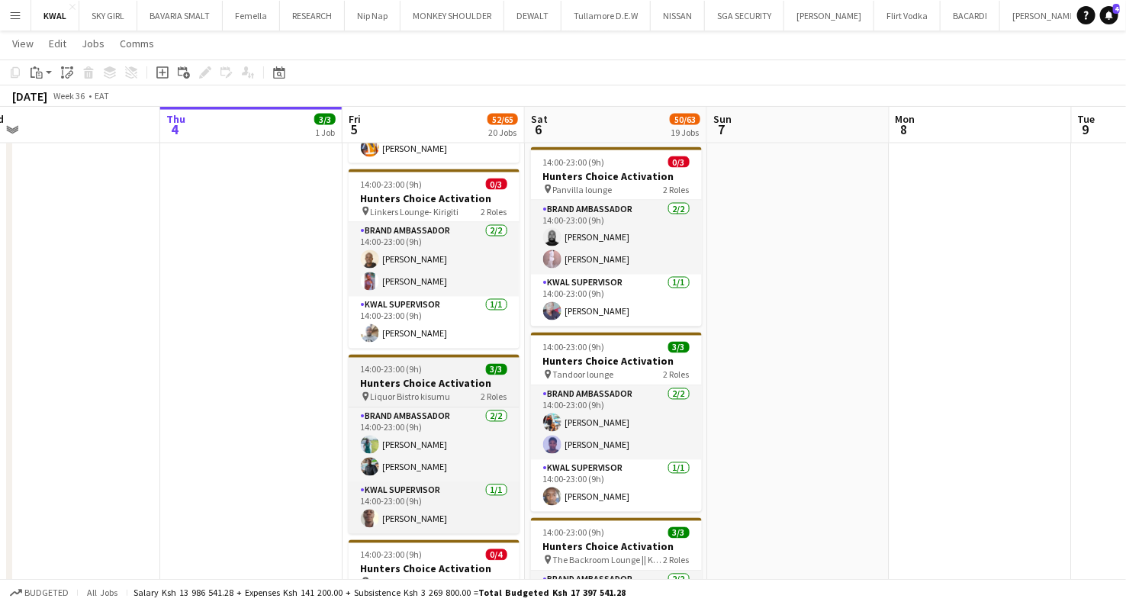
click at [395, 374] on span "14:00-23:00 (9h)" at bounding box center [392, 369] width 62 height 11
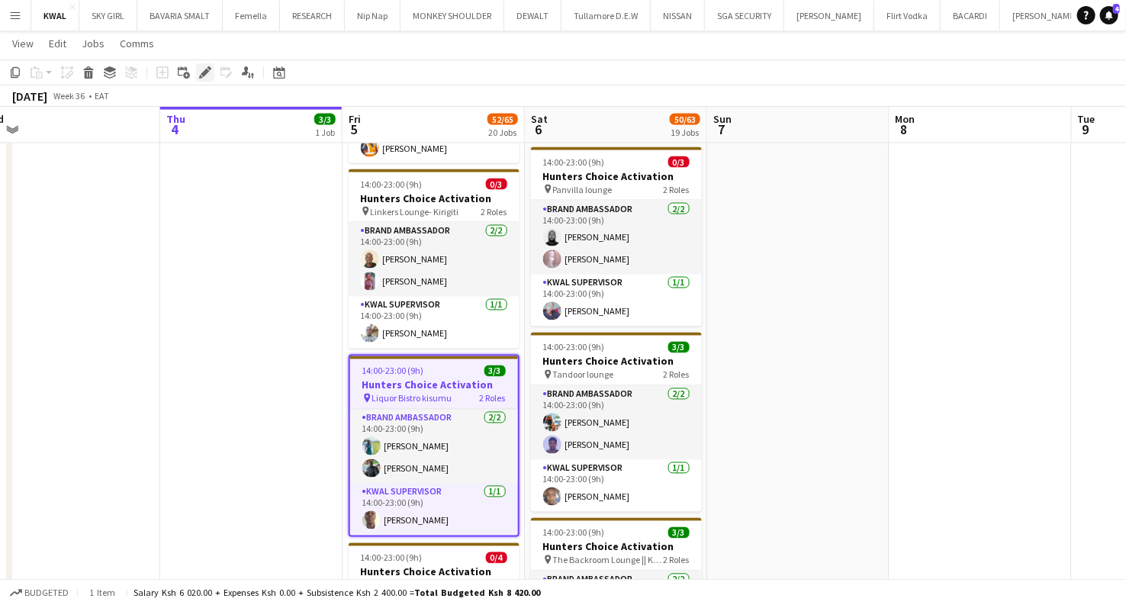
click at [199, 71] on icon "Edit" at bounding box center [205, 72] width 12 height 12
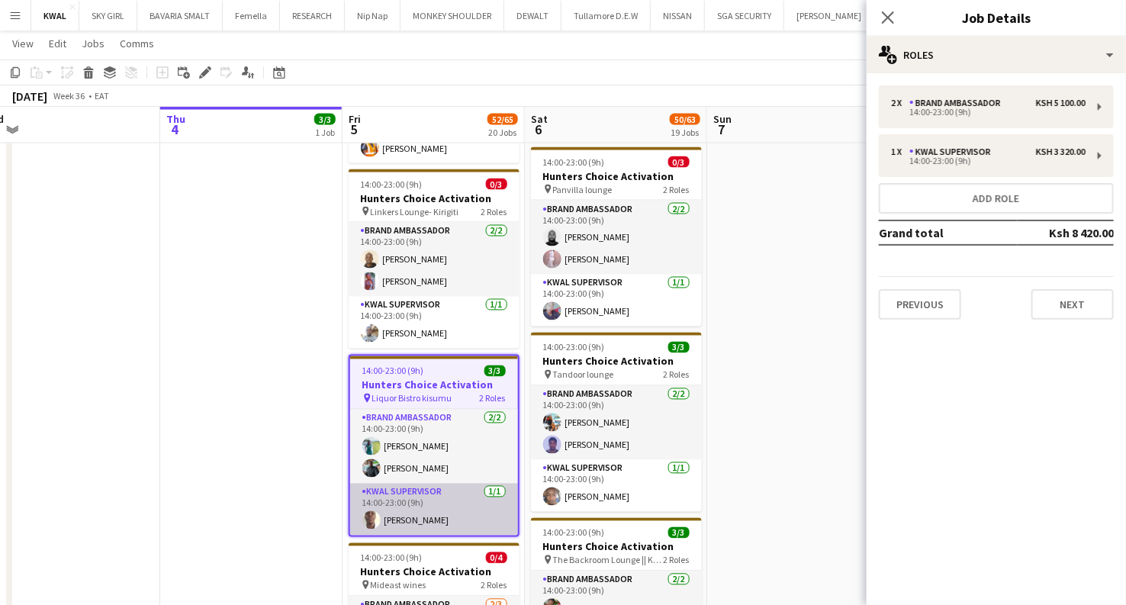
click at [418, 514] on app-card-role "KWAL SUPERVISOR 1/1 14:00-23:00 (9h) Michael Rasugu" at bounding box center [434, 510] width 168 height 52
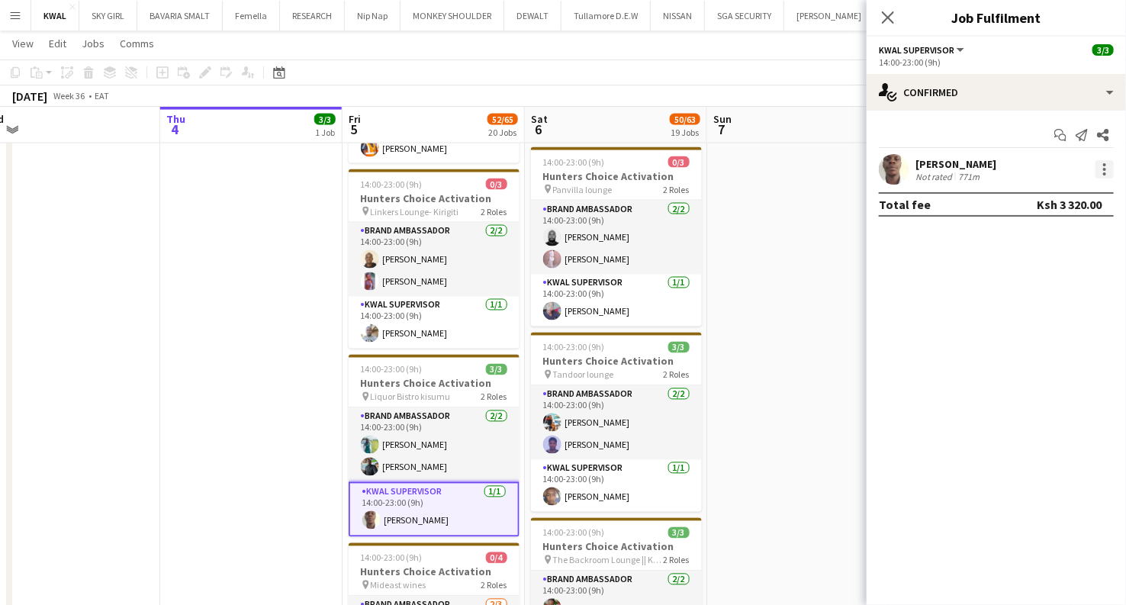
click at [554, 164] on div at bounding box center [1104, 164] width 3 height 3
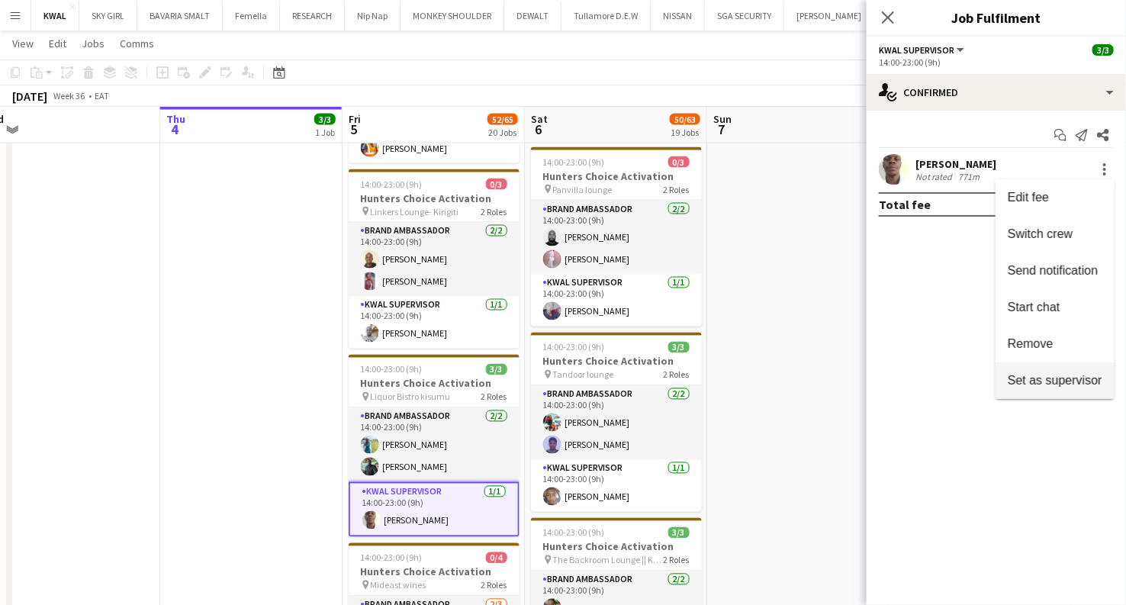
click at [554, 378] on span "Set as supervisor" at bounding box center [1054, 380] width 95 height 13
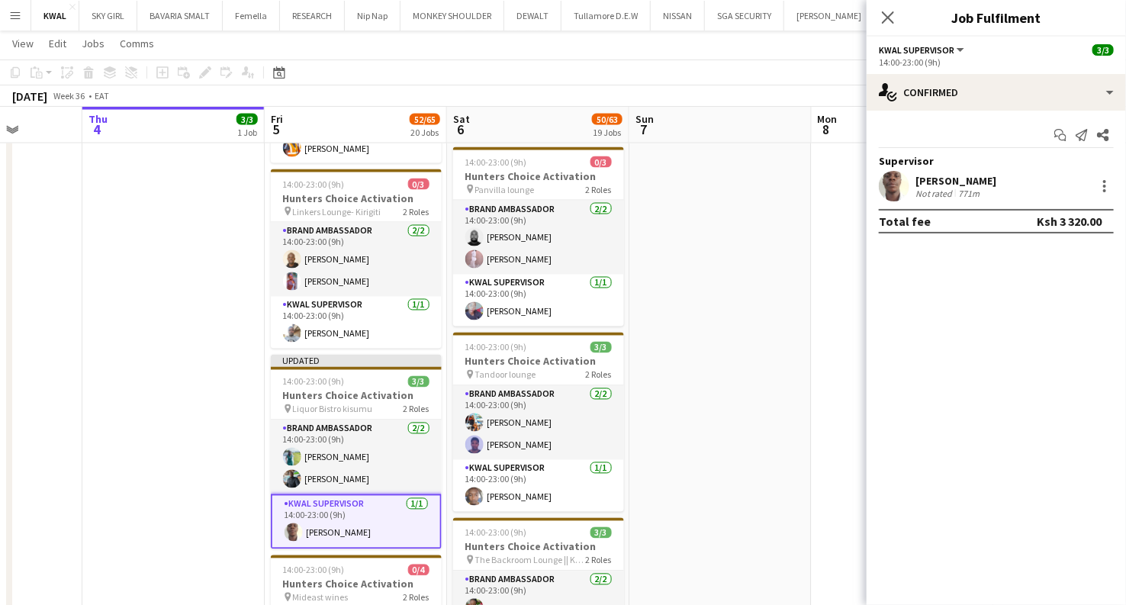
scroll to position [0, 476]
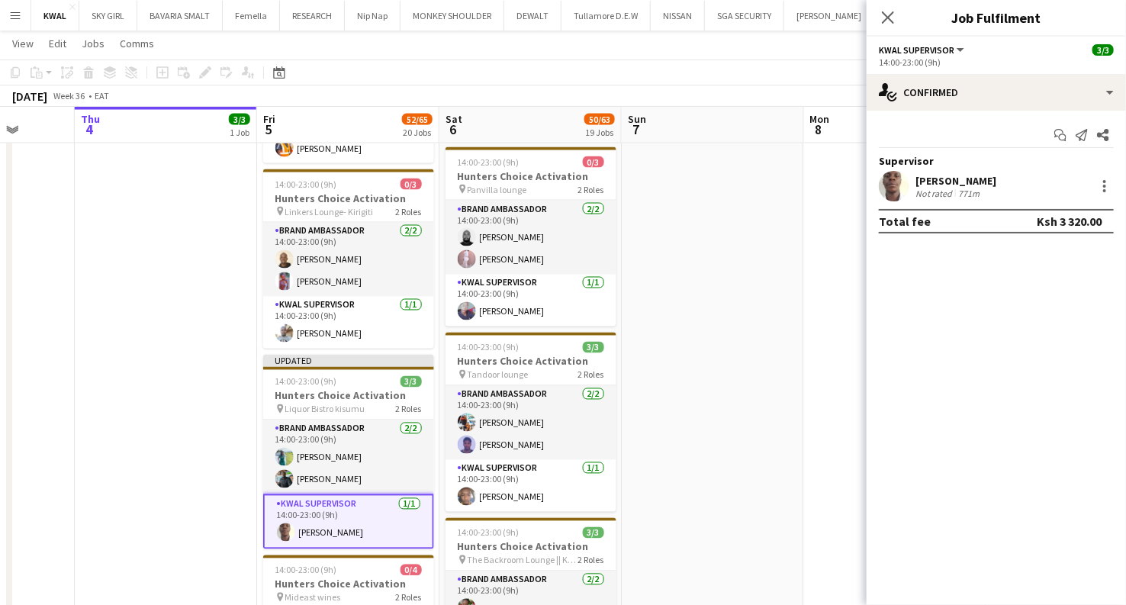
drag, startPoint x: 736, startPoint y: 480, endPoint x: 653, endPoint y: 454, distance: 87.1
click at [554, 466] on app-calendar-viewport "Mon 1 3/3 1 Job Tue 2 Wed 3 Thu 4 3/3 1 Job Fri 5 52/65 20 Jobs Sat 6 50/63 19 …" at bounding box center [563, 306] width 1126 height 2697
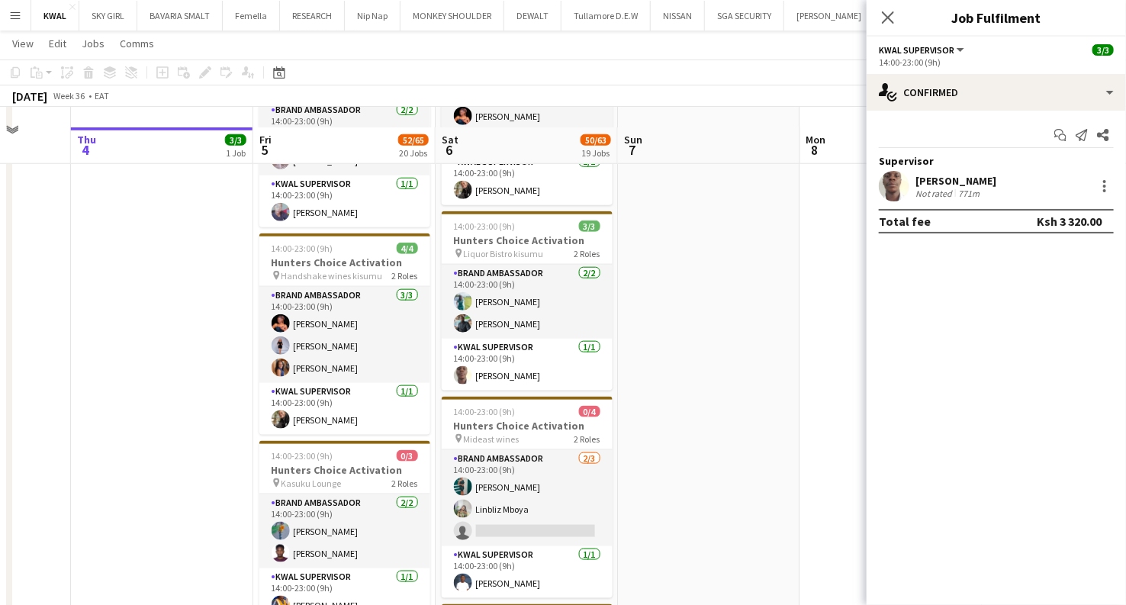
scroll to position [593, 0]
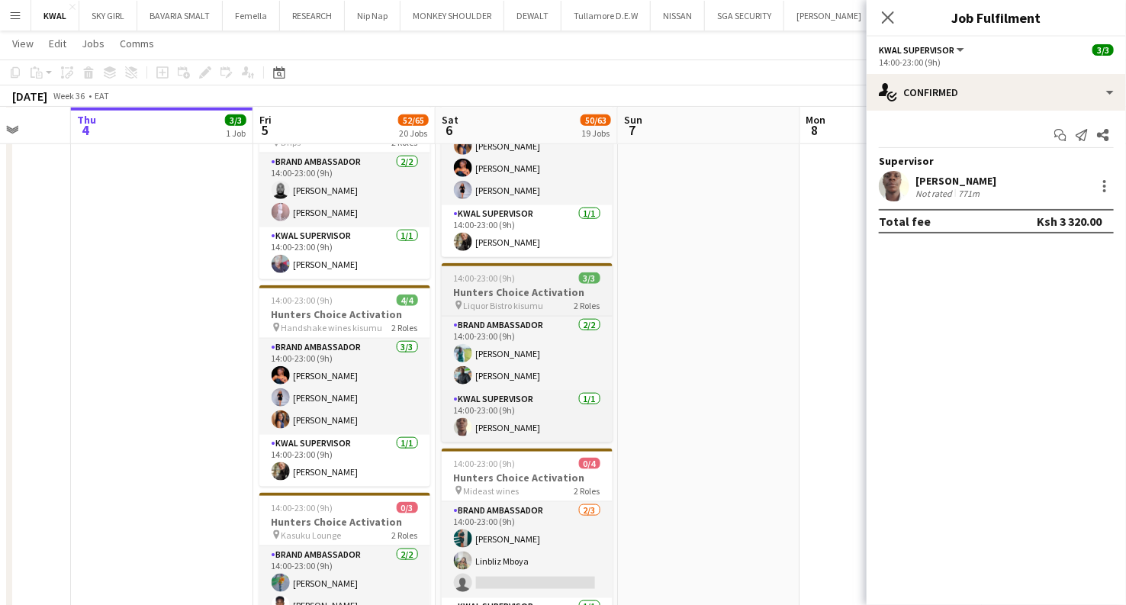
click at [480, 300] on span "Liquor Bistro kisumu" at bounding box center [504, 305] width 80 height 11
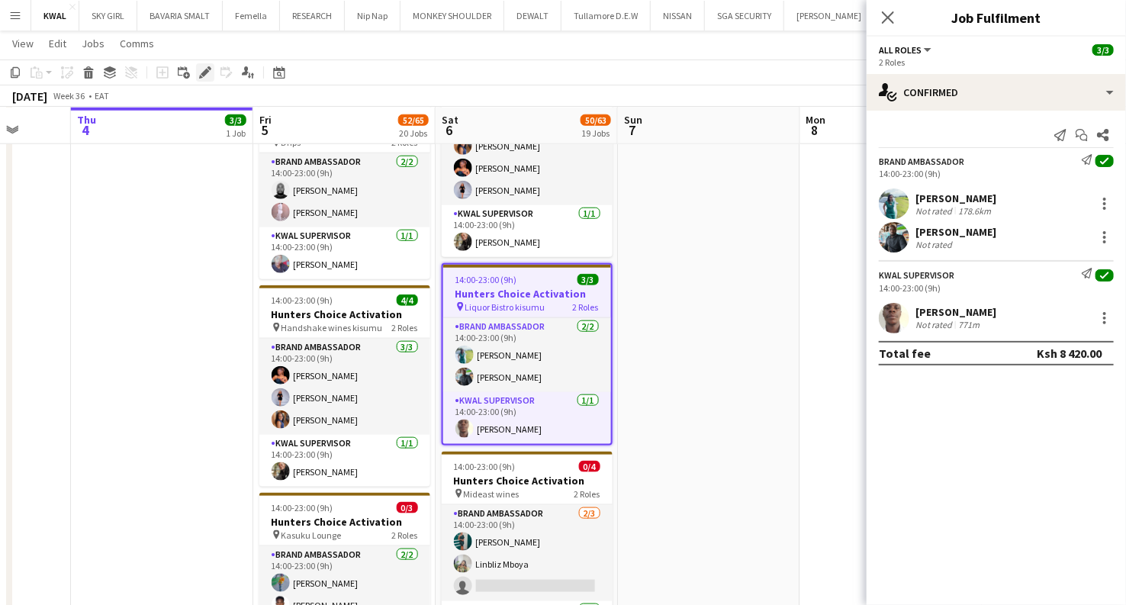
click at [204, 75] on icon at bounding box center [205, 73] width 8 height 8
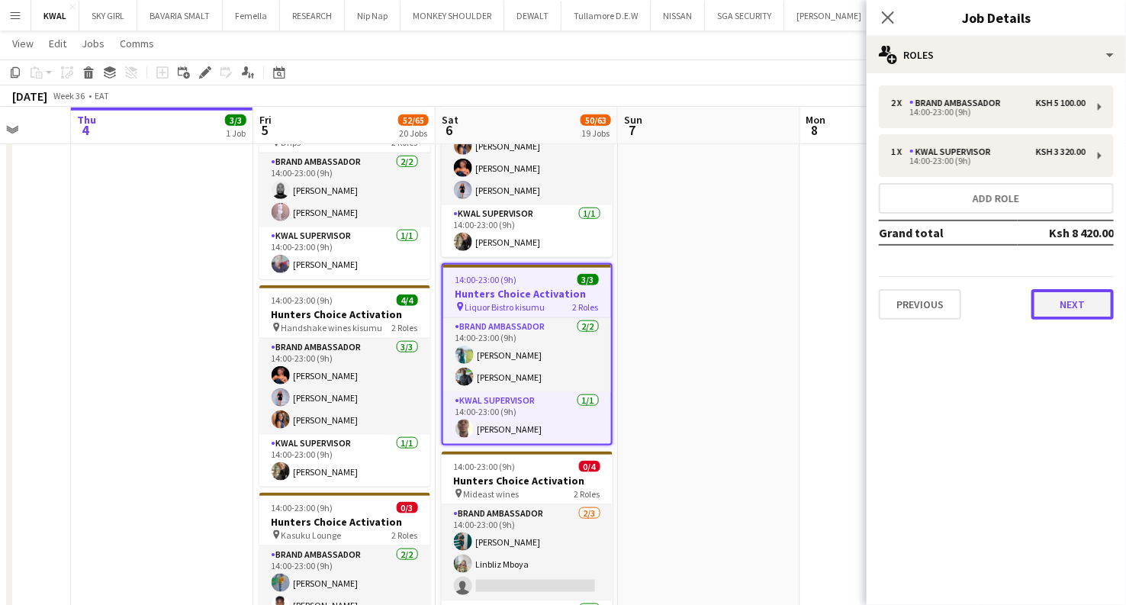
click at [554, 313] on button "Next" at bounding box center [1072, 304] width 82 height 31
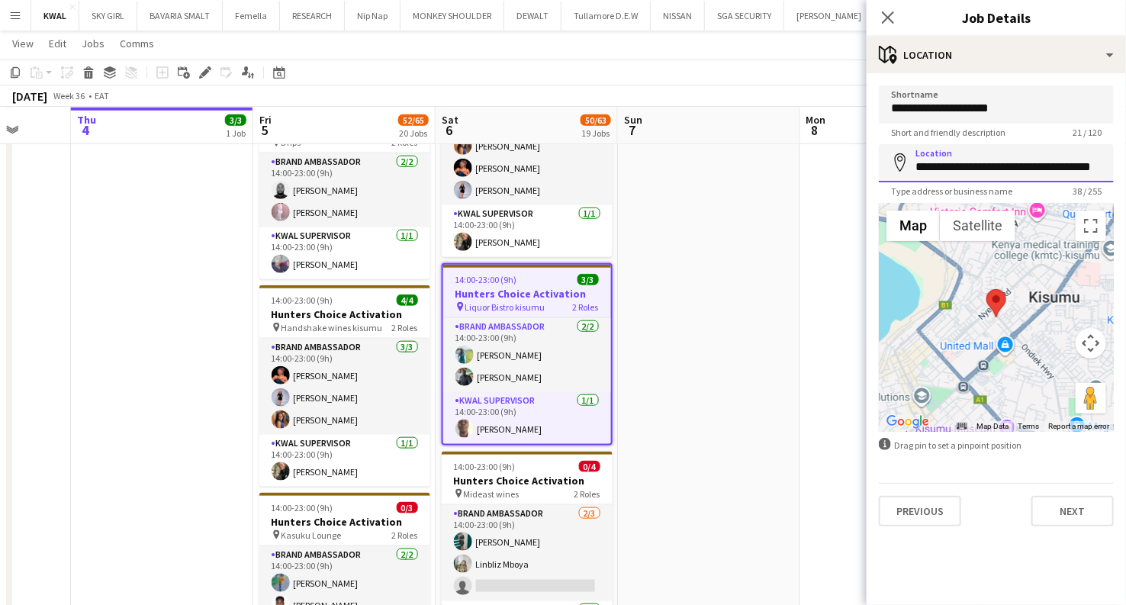
scroll to position [0, 22]
drag, startPoint x: 916, startPoint y: 163, endPoint x: 1138, endPoint y: 136, distance: 223.6
click at [554, 169] on input "**********" at bounding box center [996, 163] width 235 height 38
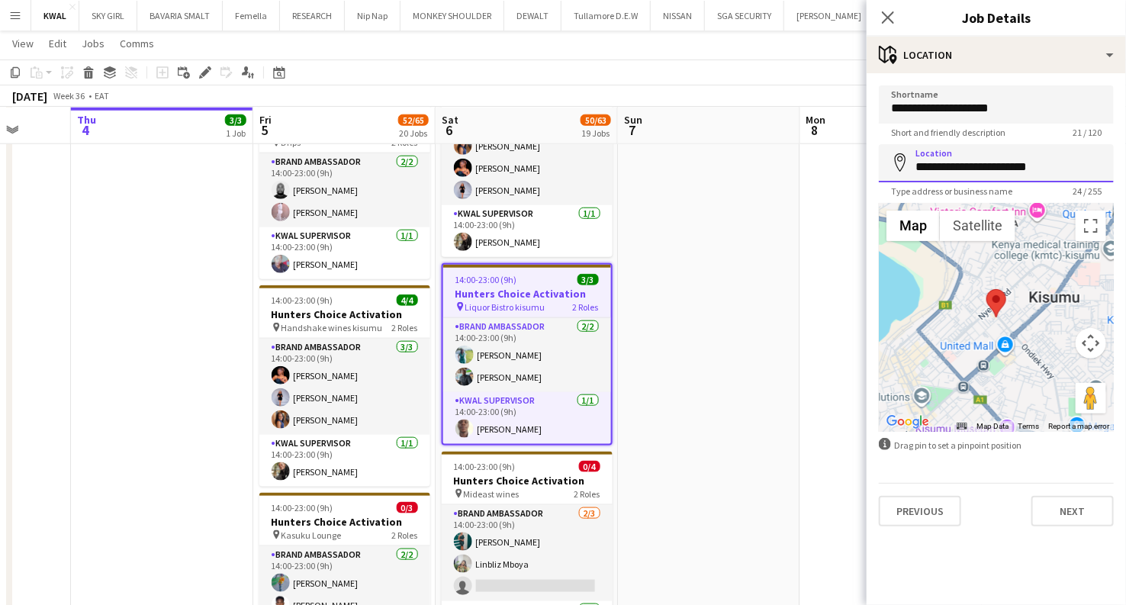
drag, startPoint x: 1016, startPoint y: 171, endPoint x: 897, endPoint y: 174, distance: 119.0
click at [554, 174] on input "**********" at bounding box center [996, 163] width 235 height 38
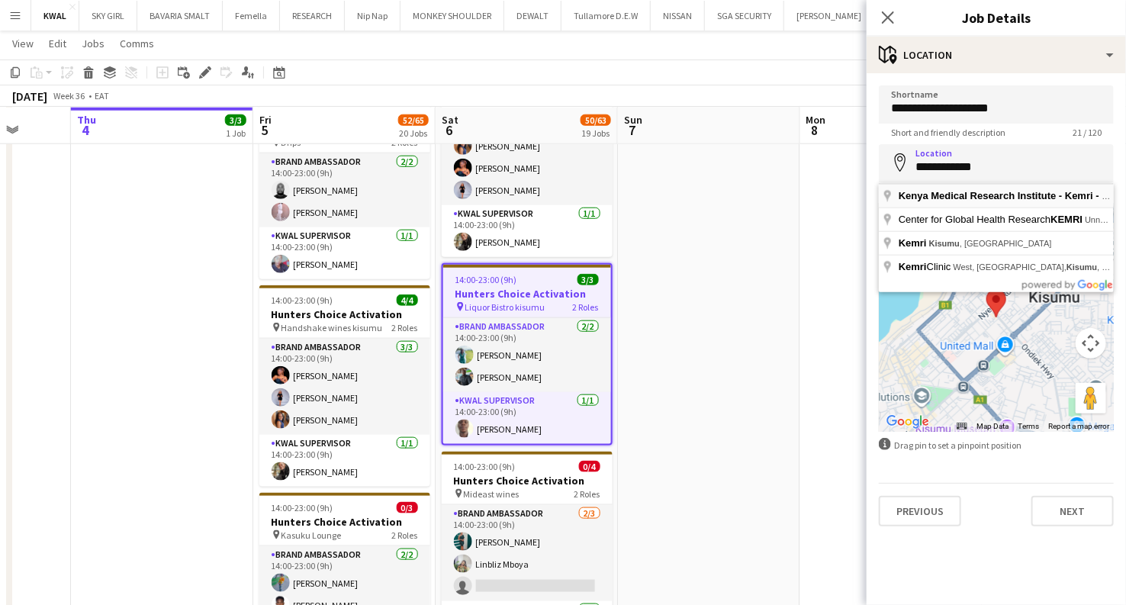
type input "**********"
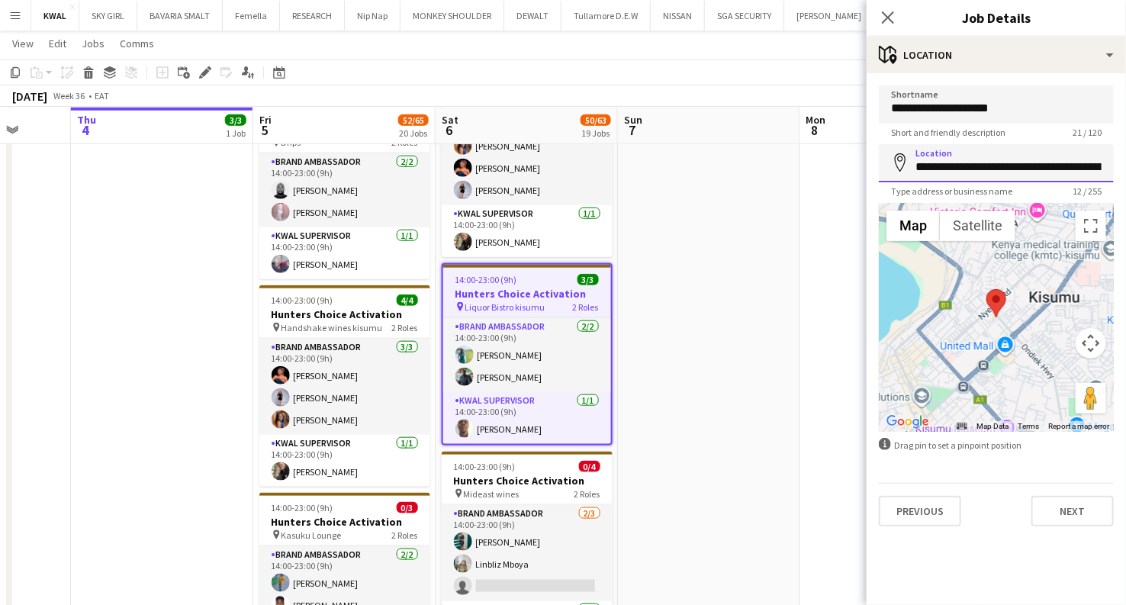
click at [554, 167] on input "**********" at bounding box center [996, 163] width 235 height 38
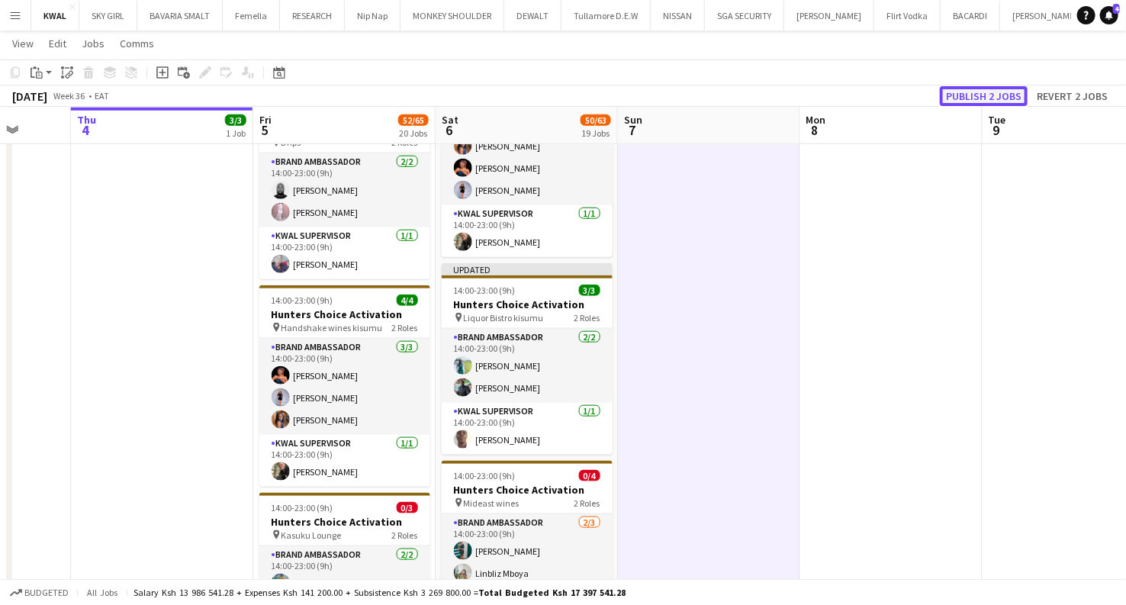
click at [554, 88] on button "Publish 2 jobs" at bounding box center [984, 96] width 88 height 20
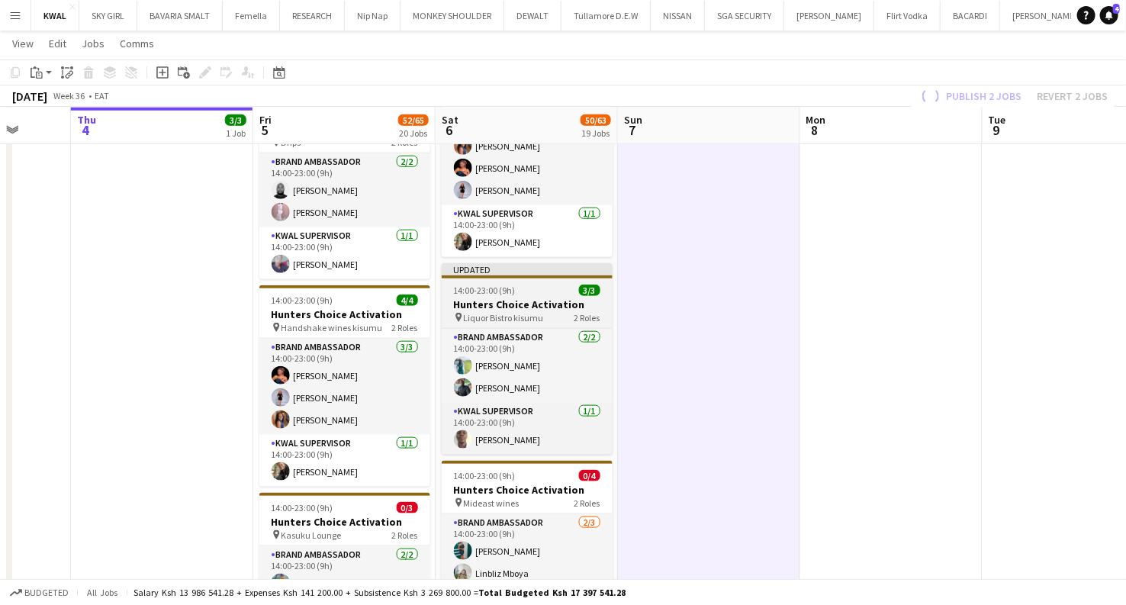
click at [506, 308] on h3 "Hunters Choice Activation" at bounding box center [527, 304] width 171 height 14
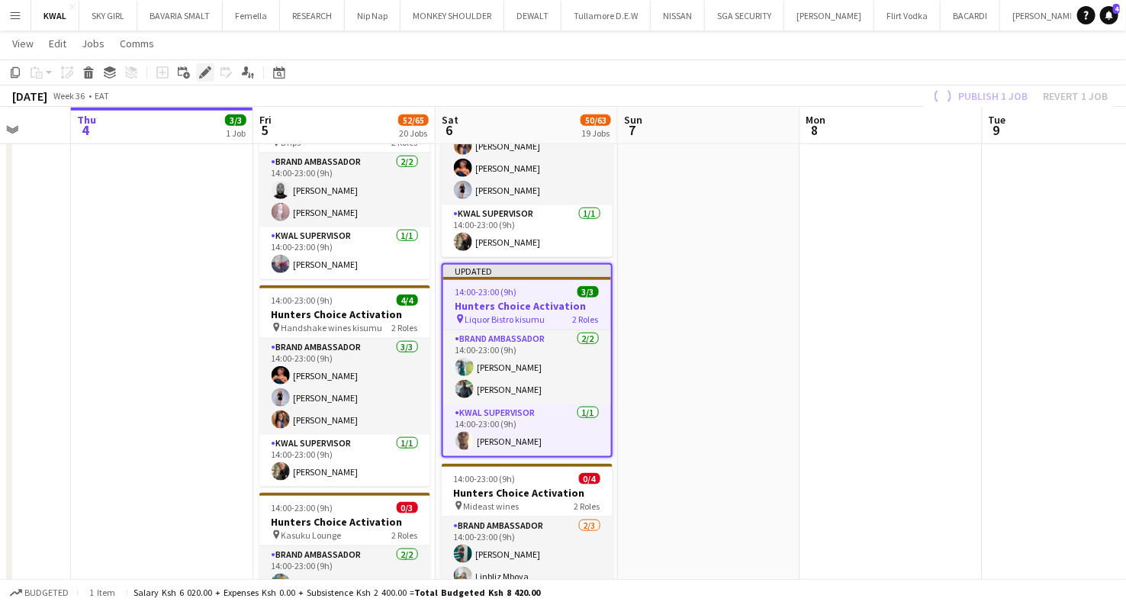
click at [203, 70] on icon "Edit" at bounding box center [205, 72] width 12 height 12
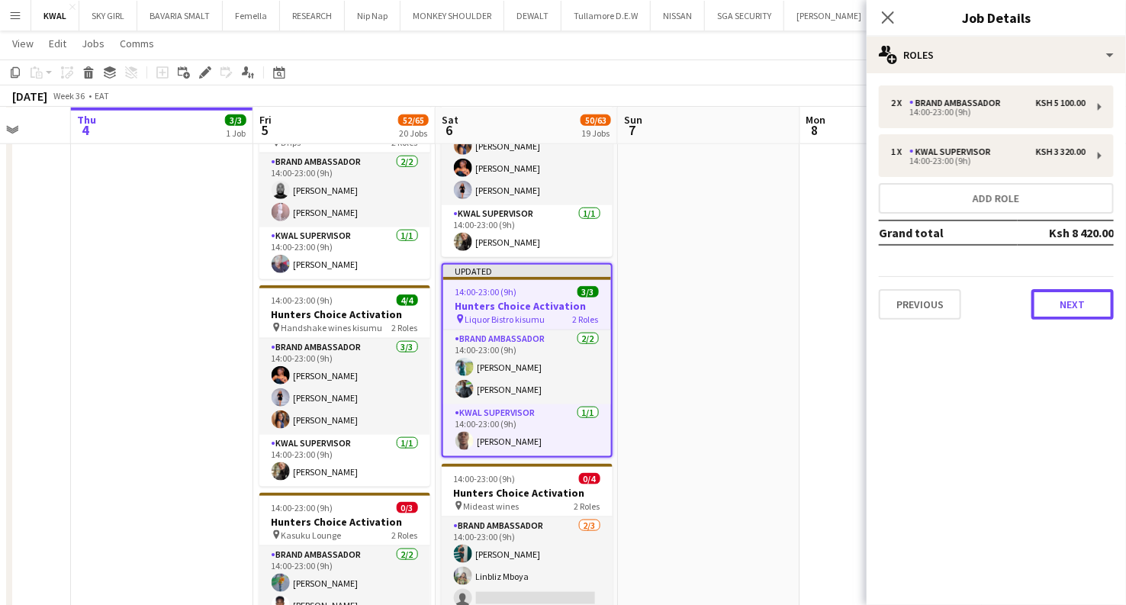
drag, startPoint x: 1074, startPoint y: 305, endPoint x: 1045, endPoint y: 288, distance: 33.9
click at [554, 305] on button "Next" at bounding box center [1072, 304] width 82 height 31
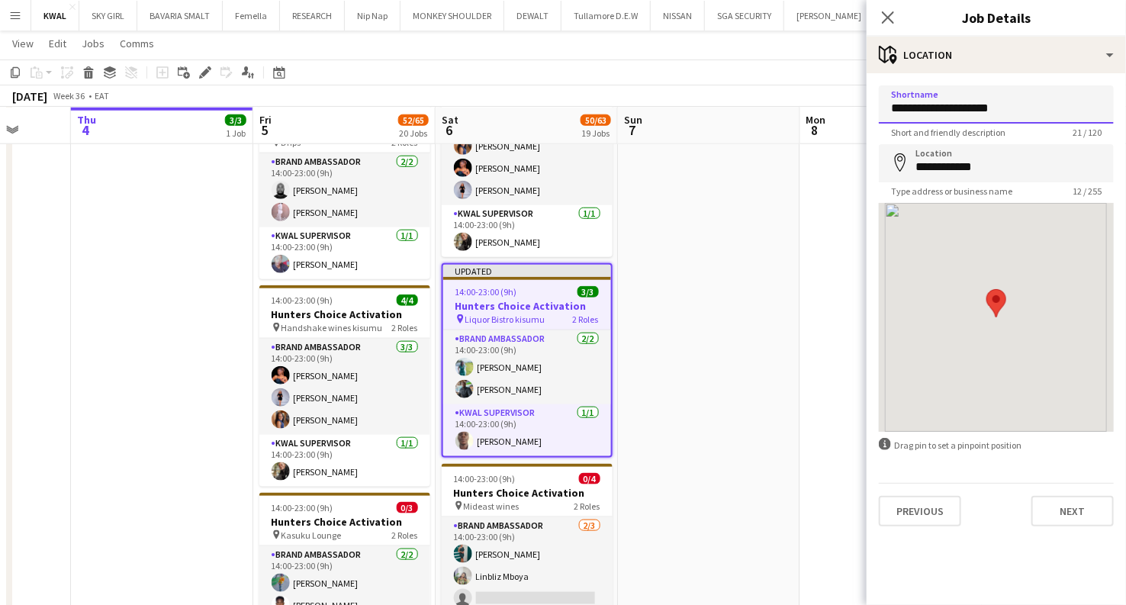
drag, startPoint x: 998, startPoint y: 101, endPoint x: 821, endPoint y: 120, distance: 177.2
type input "**********"
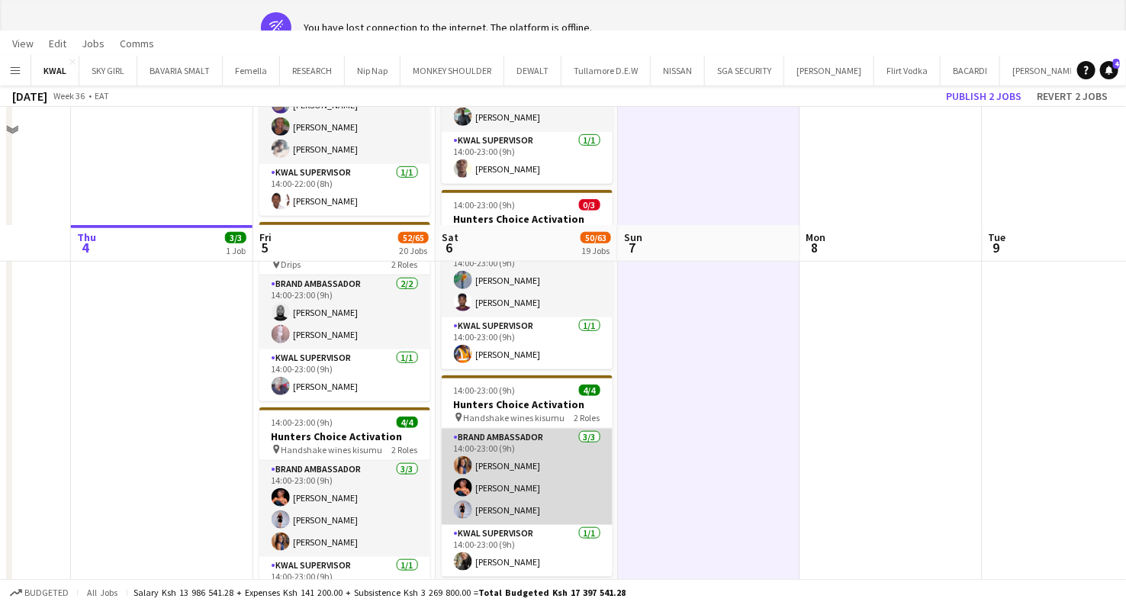
scroll to position [593, 0]
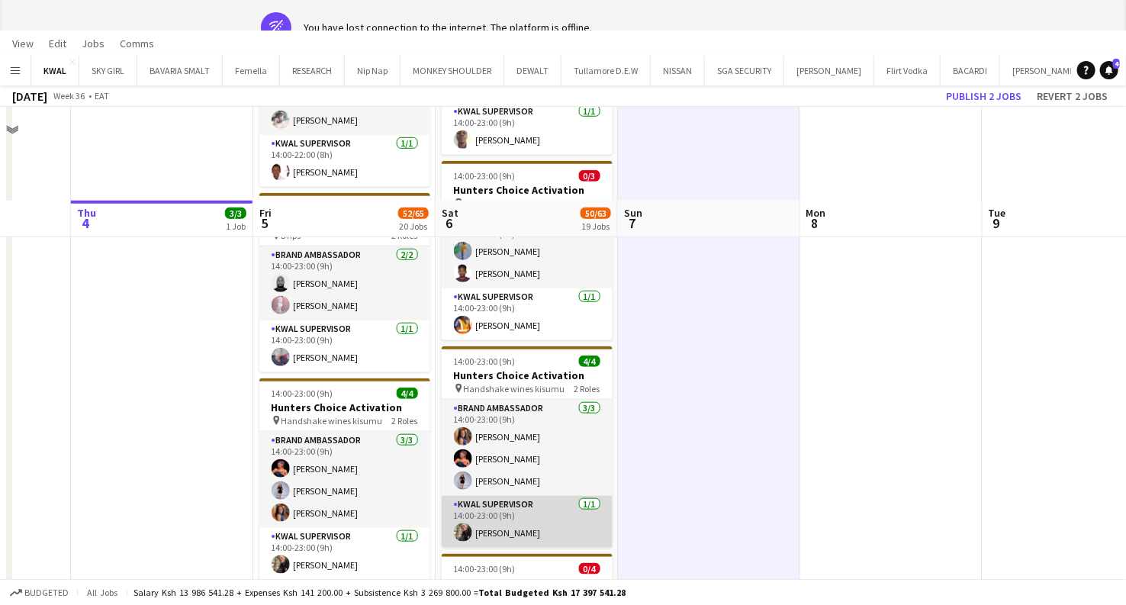
click at [506, 521] on app-card-role "KWAL SUPERVISOR 1/1 14:00-23:00 (9h) Godfrey Oyombe" at bounding box center [527, 522] width 171 height 52
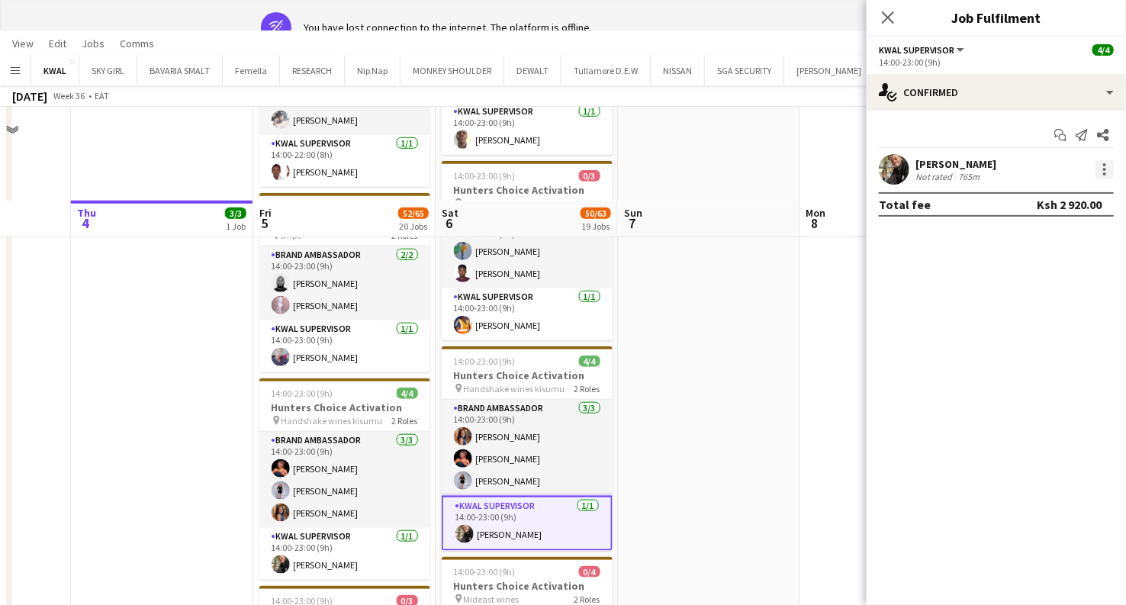
click at [554, 172] on div at bounding box center [1104, 169] width 18 height 18
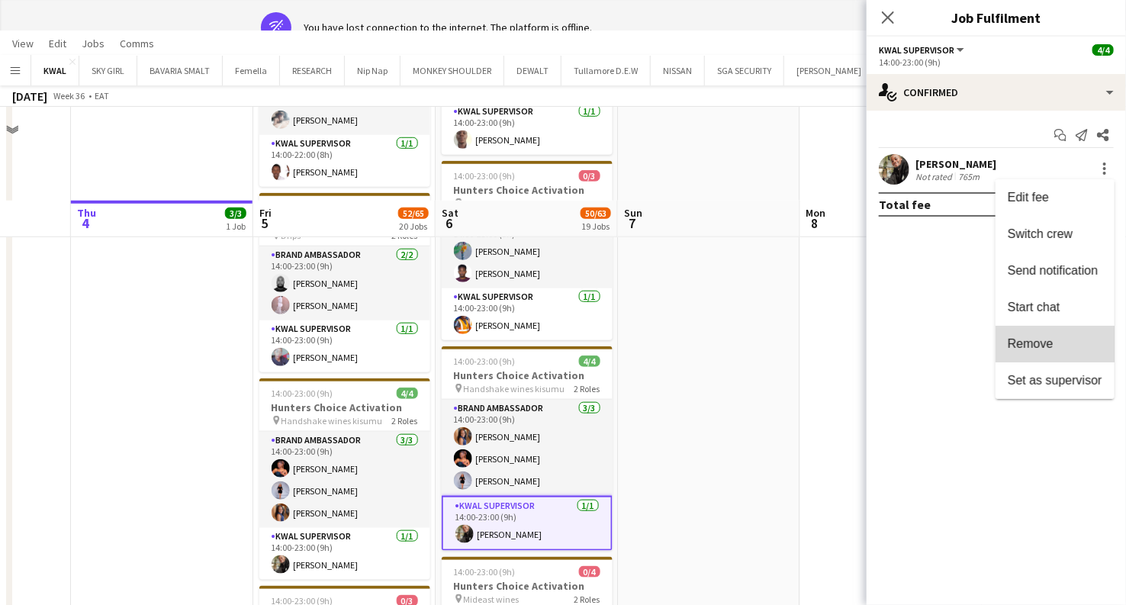
click at [554, 343] on span "Remove" at bounding box center [1030, 343] width 46 height 13
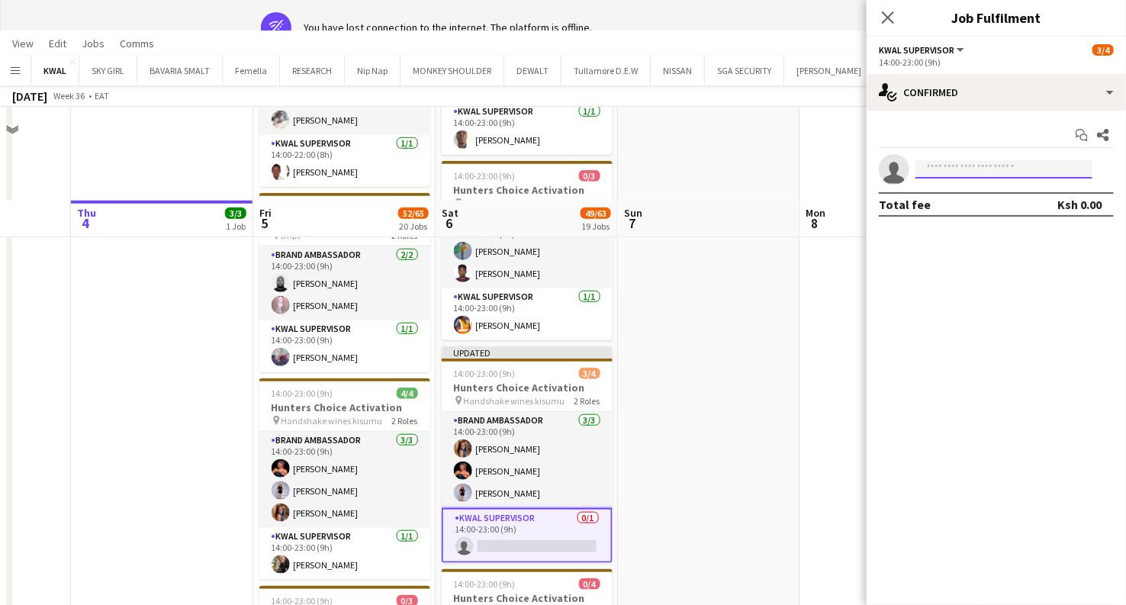
click at [554, 169] on input at bounding box center [1003, 169] width 177 height 18
type input "*"
type input "*******"
drag, startPoint x: 958, startPoint y: 172, endPoint x: 924, endPoint y: 169, distance: 34.4
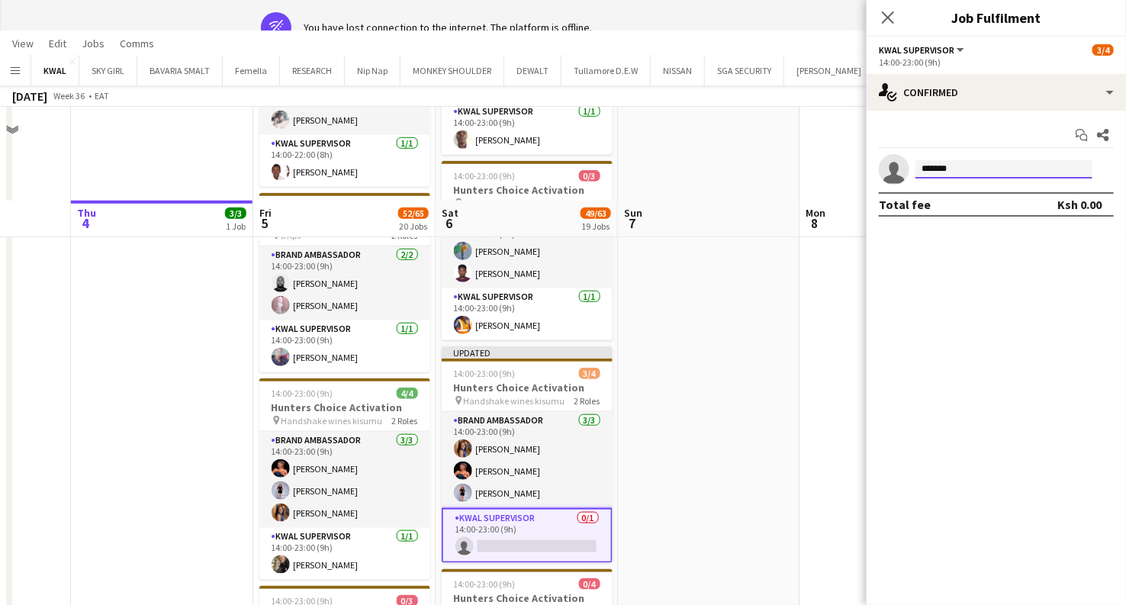
click at [554, 169] on input "*******" at bounding box center [1003, 169] width 177 height 18
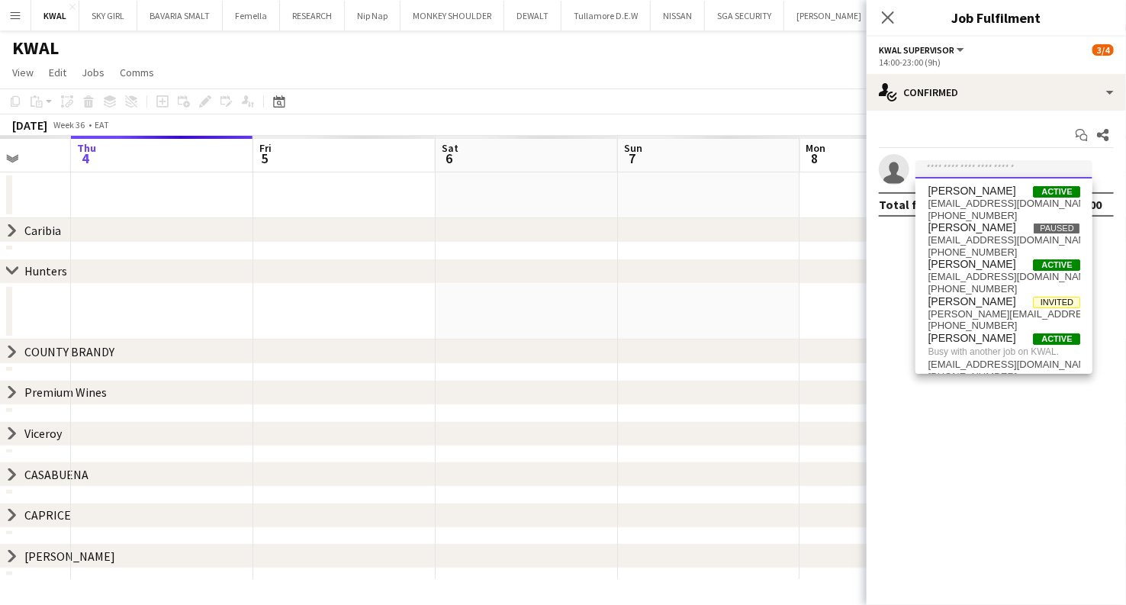
scroll to position [37, 0]
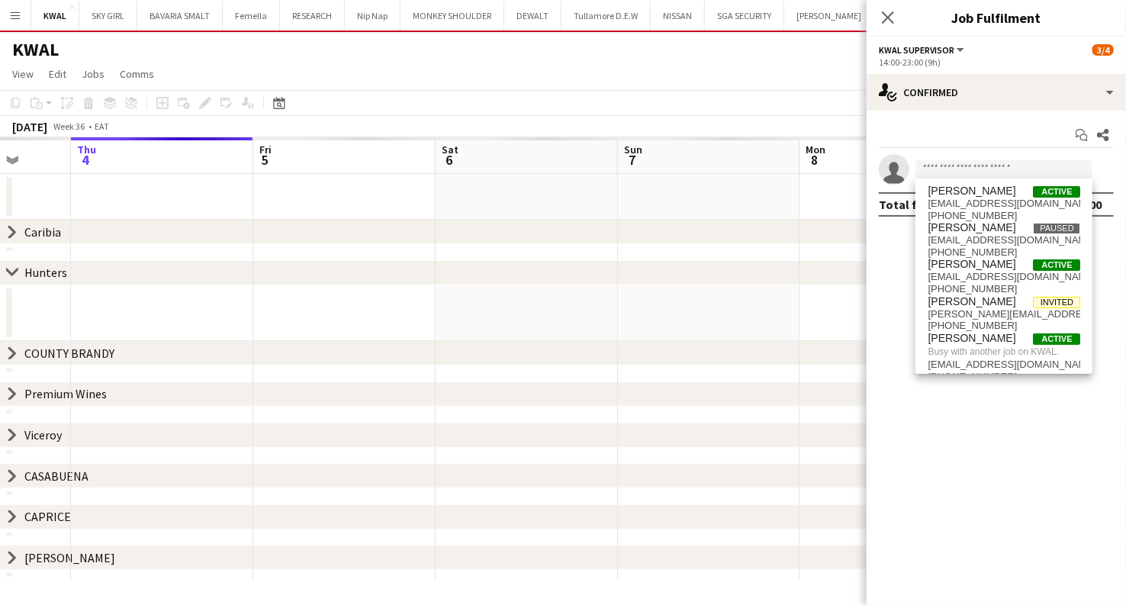
click at [554, 435] on div "chevron-right Viceroy" at bounding box center [563, 435] width 1126 height 24
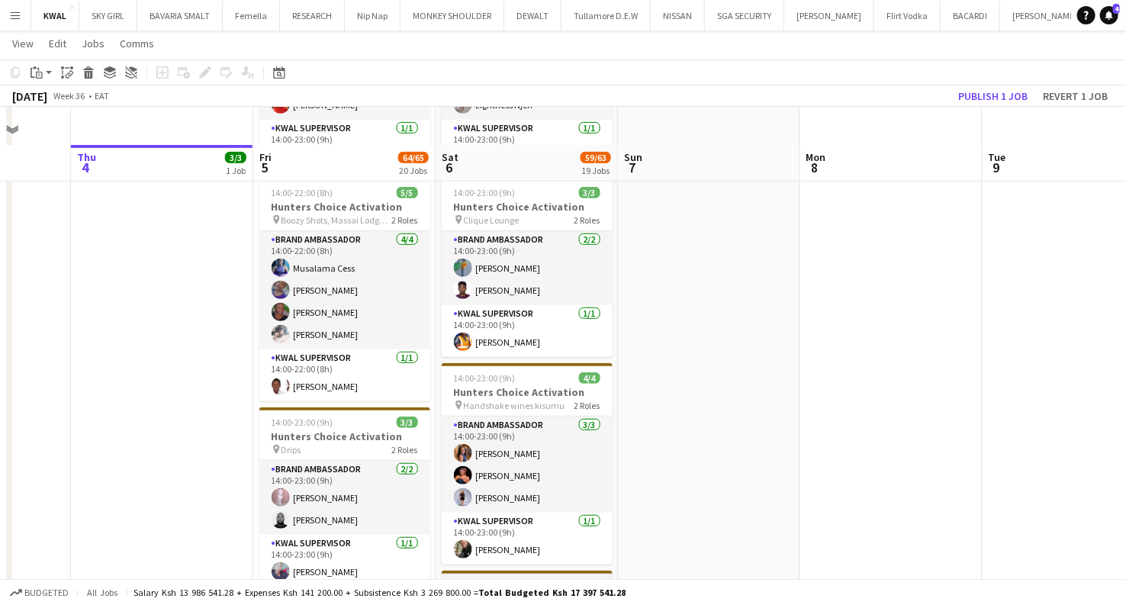
scroll to position [423, 0]
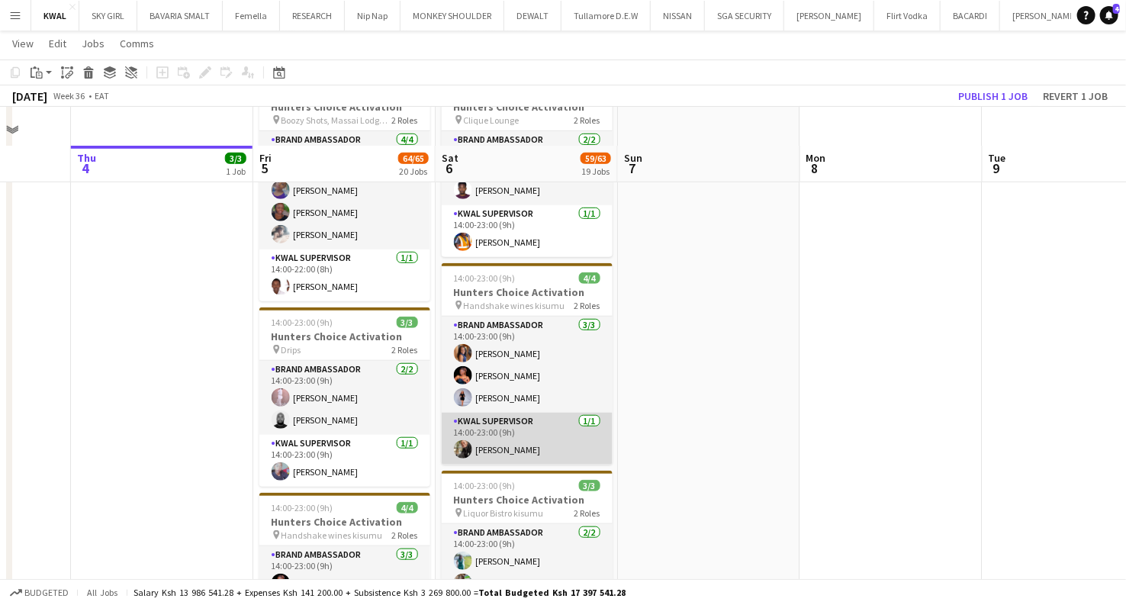
click at [506, 445] on app-card-role "KWAL SUPERVISOR 1/1 14:00-23:00 (9h) Godfrey Oyombe" at bounding box center [527, 439] width 171 height 52
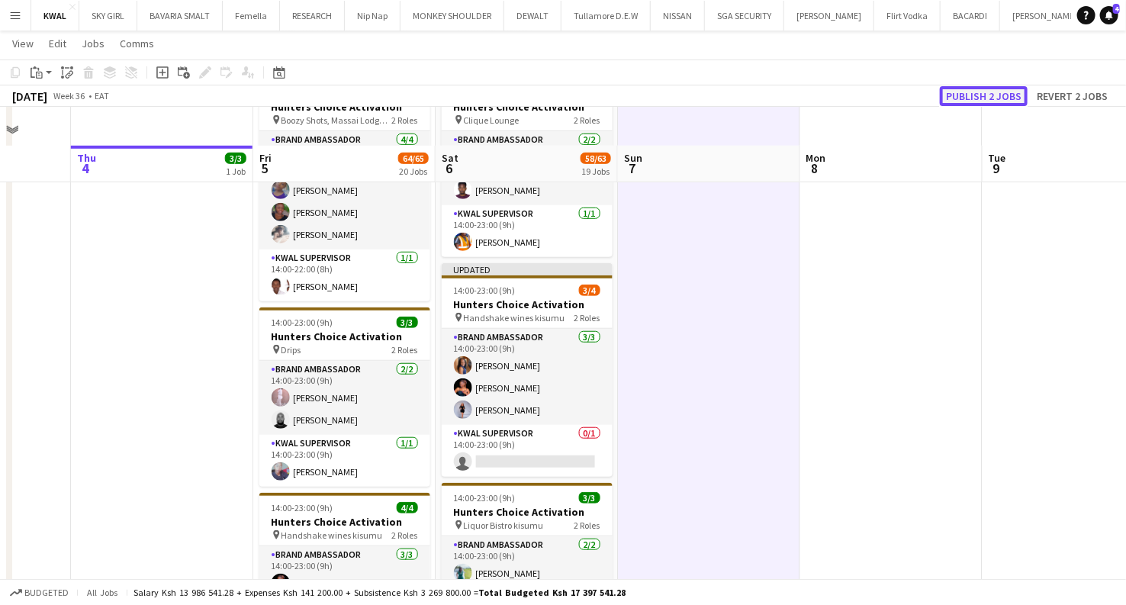
click at [554, 95] on button "Publish 2 jobs" at bounding box center [984, 96] width 88 height 20
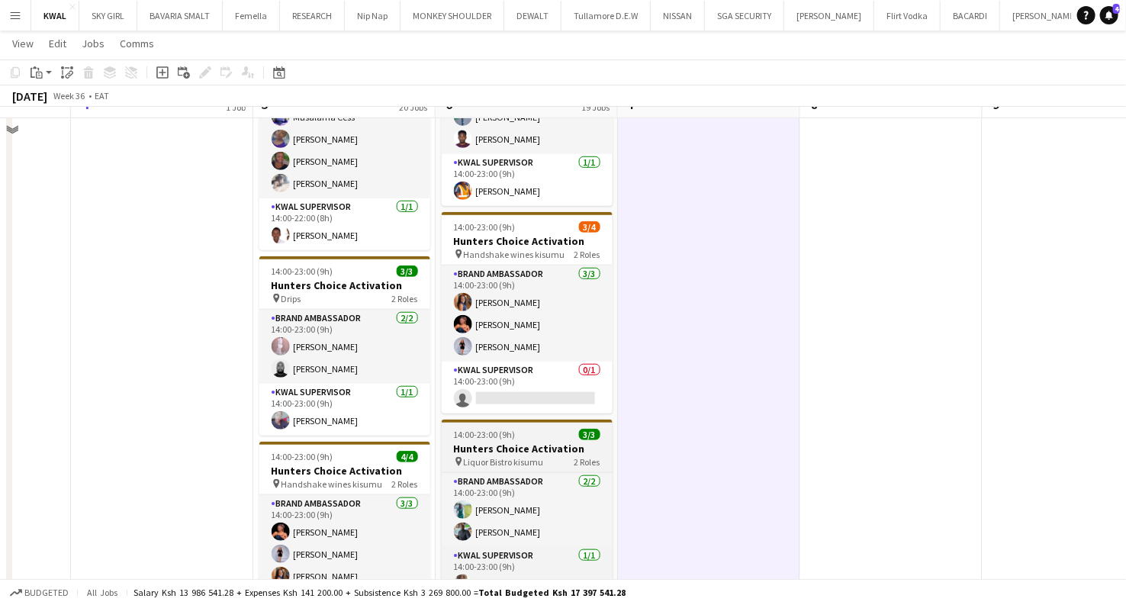
scroll to position [410, 0]
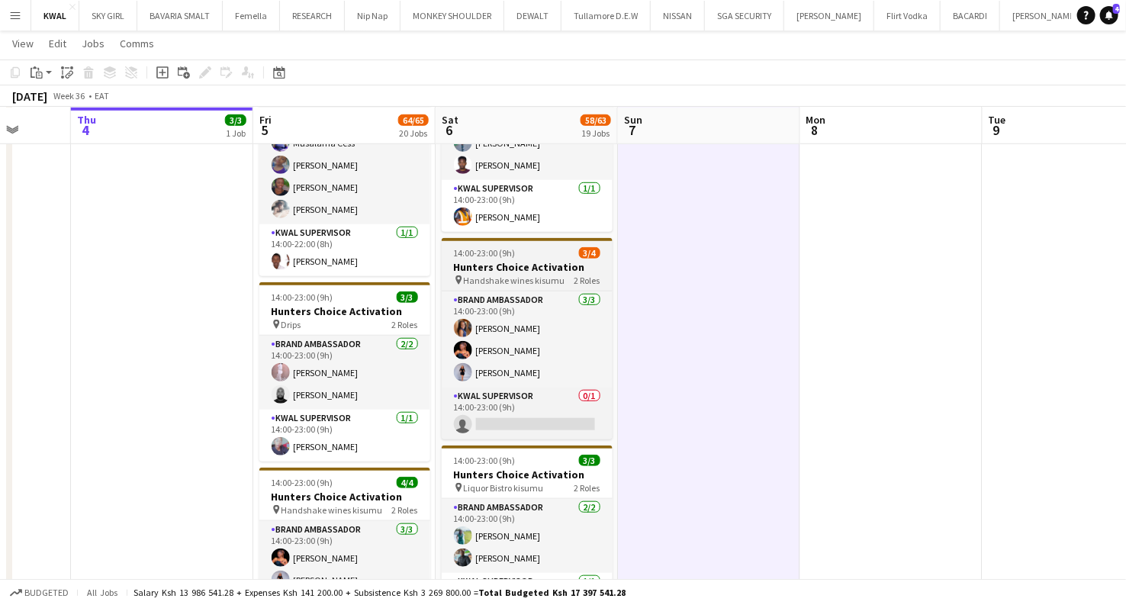
click at [525, 262] on h3 "Hunters Choice Activation" at bounding box center [527, 267] width 171 height 14
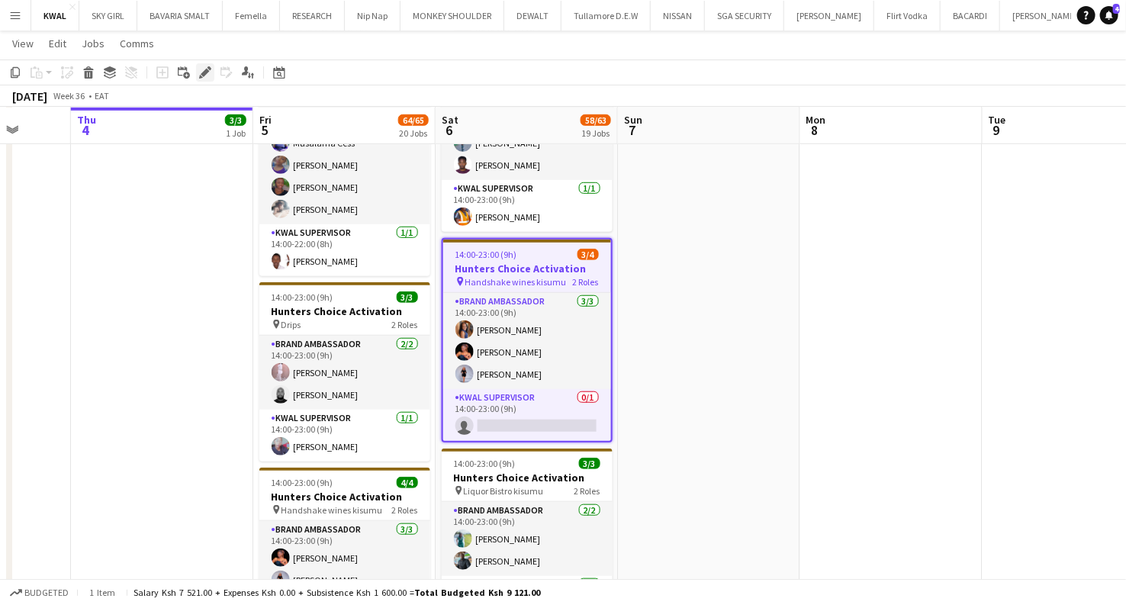
click at [197, 76] on div "Edit" at bounding box center [205, 72] width 18 height 18
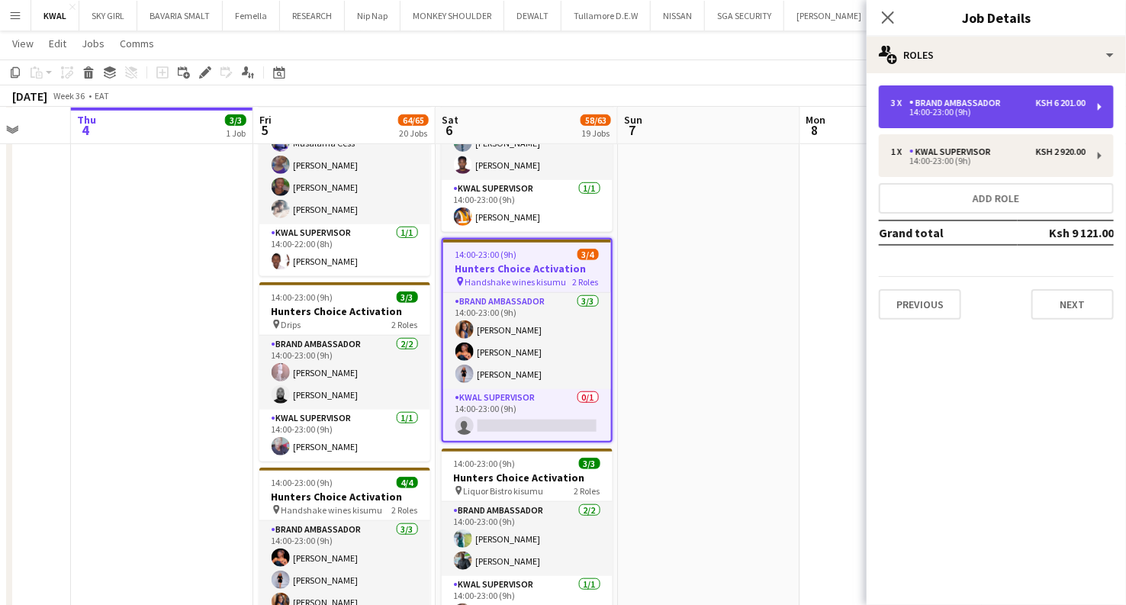
click at [554, 111] on div "14:00-23:00 (9h)" at bounding box center [988, 112] width 194 height 8
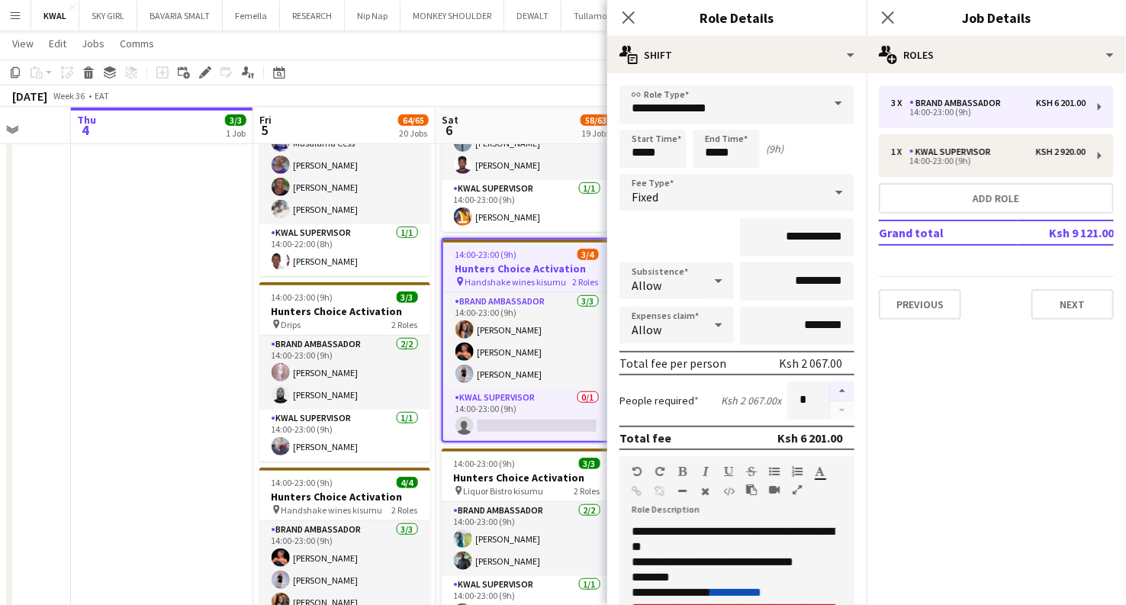
click at [554, 390] on button "button" at bounding box center [842, 391] width 24 height 20
type input "*"
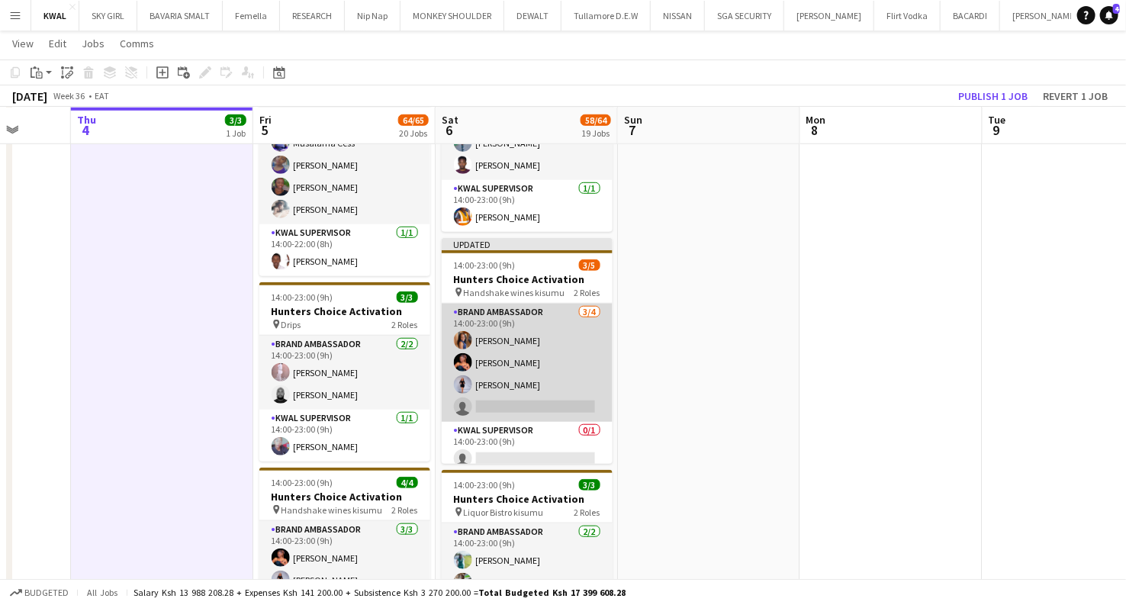
click at [519, 406] on app-card-role "Brand Ambassador 3/4 14:00-23:00 (9h) Yvonne Kisenge MARIA MWENDE Esther Abel s…" at bounding box center [527, 363] width 171 height 118
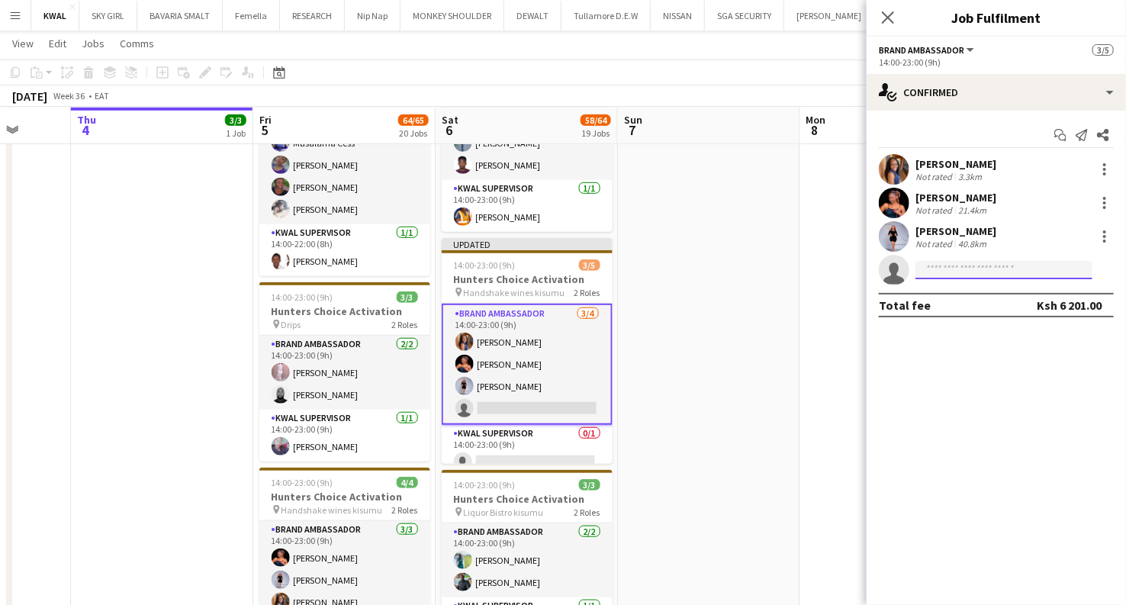
click at [554, 271] on input at bounding box center [1003, 270] width 177 height 18
type input "****"
drag, startPoint x: 959, startPoint y: 270, endPoint x: 863, endPoint y: 288, distance: 97.1
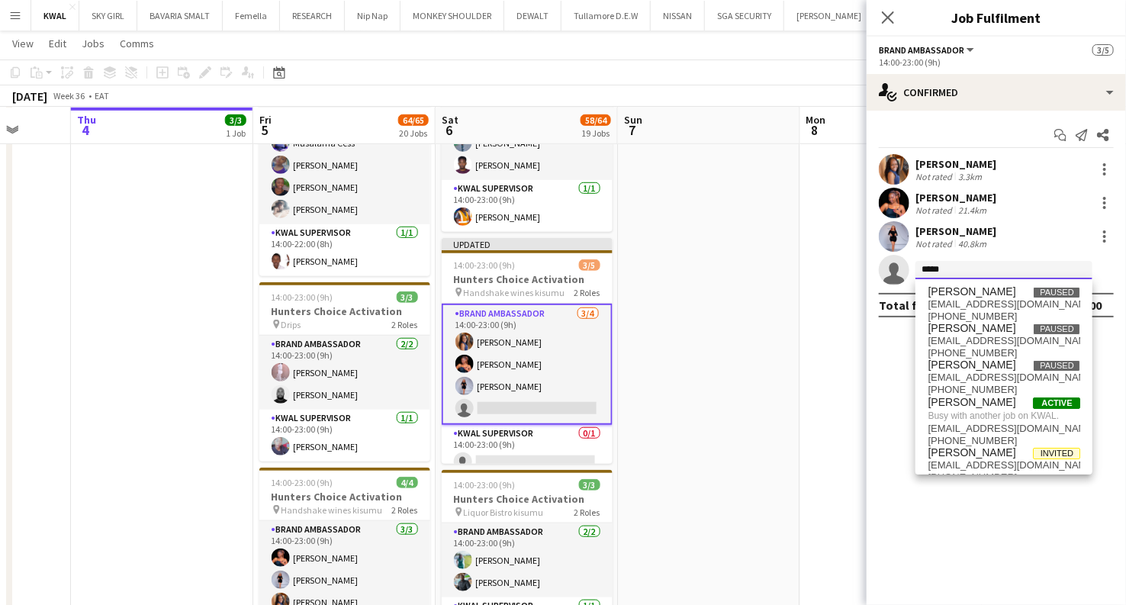
type input "******"
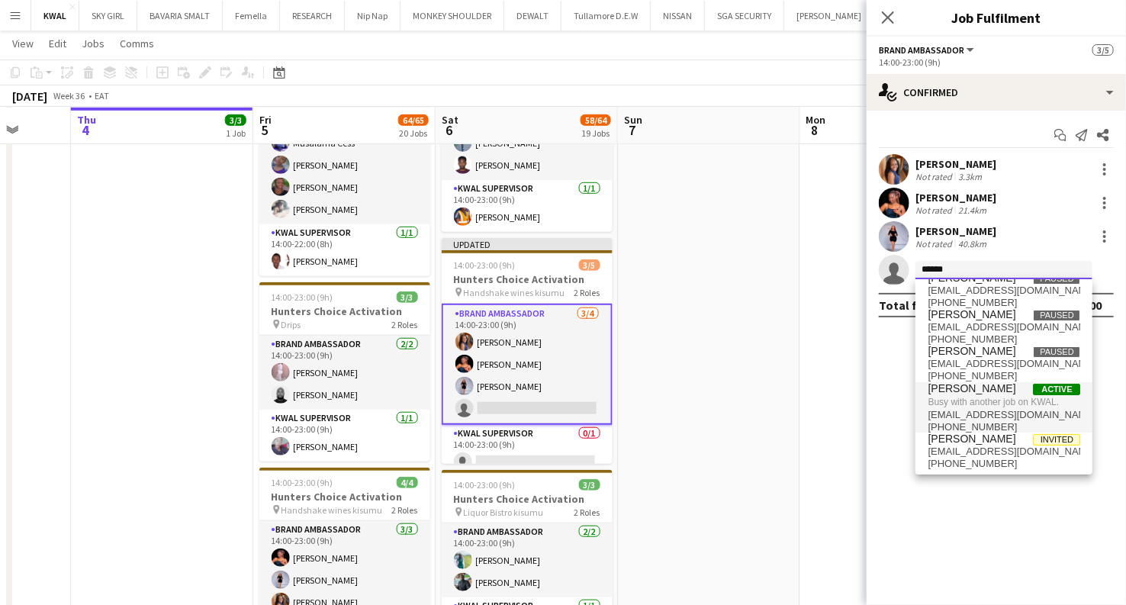
scroll to position [0, 0]
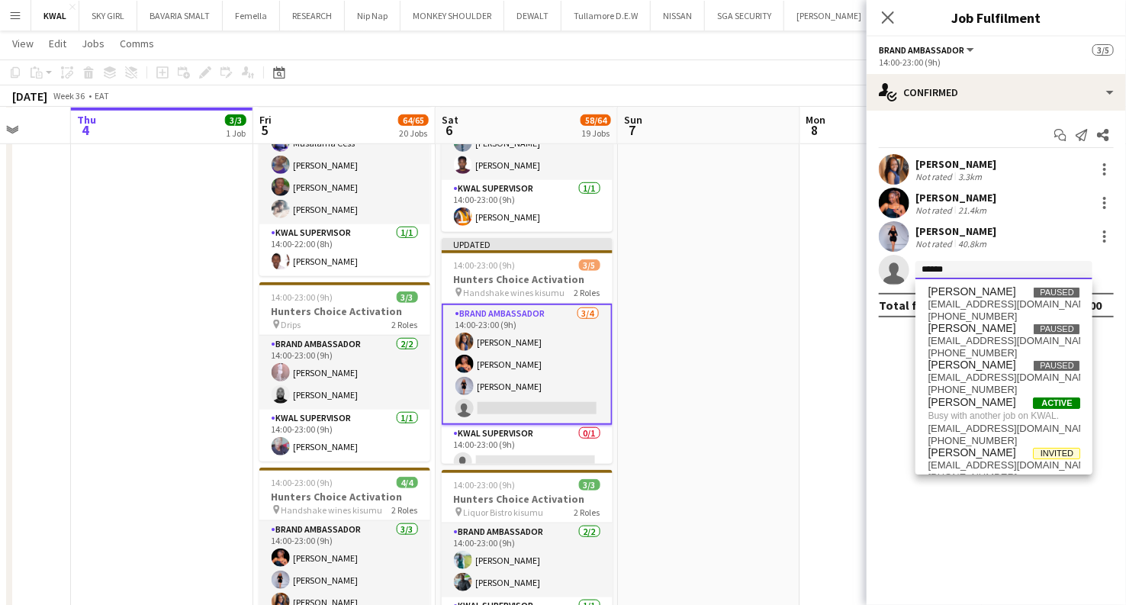
drag, startPoint x: 961, startPoint y: 270, endPoint x: 908, endPoint y: 266, distance: 52.8
click at [554, 266] on app-invite-slot "single-neutral-actions ******" at bounding box center [995, 270] width 259 height 31
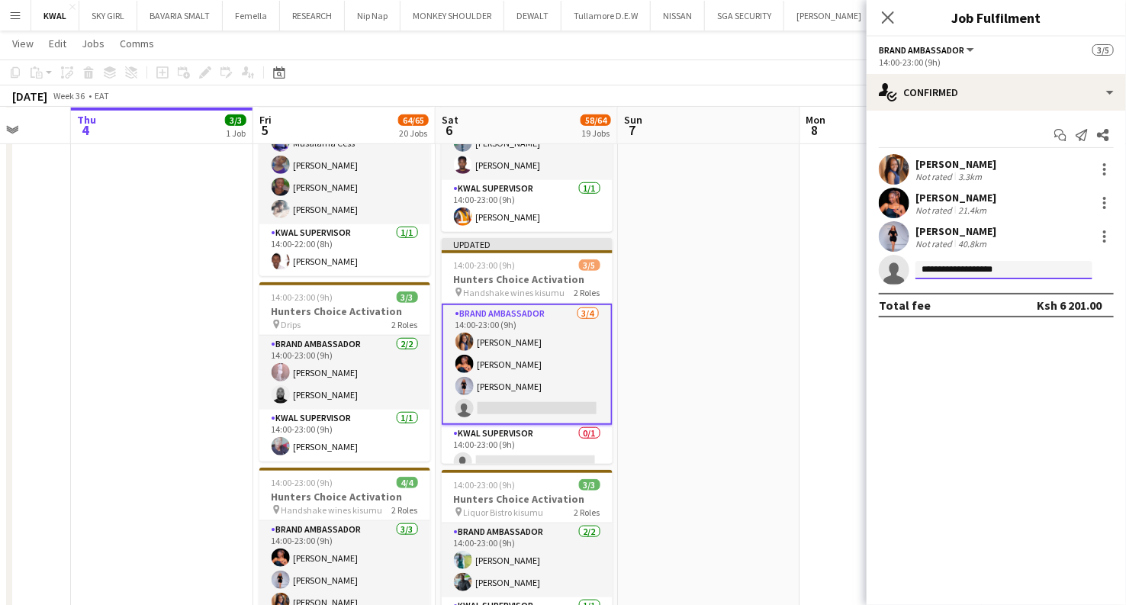
drag, startPoint x: 1024, startPoint y: 271, endPoint x: 896, endPoint y: 291, distance: 129.5
click at [554, 291] on app-confirmed-crew "**********" at bounding box center [995, 235] width 259 height 163
type input "**********"
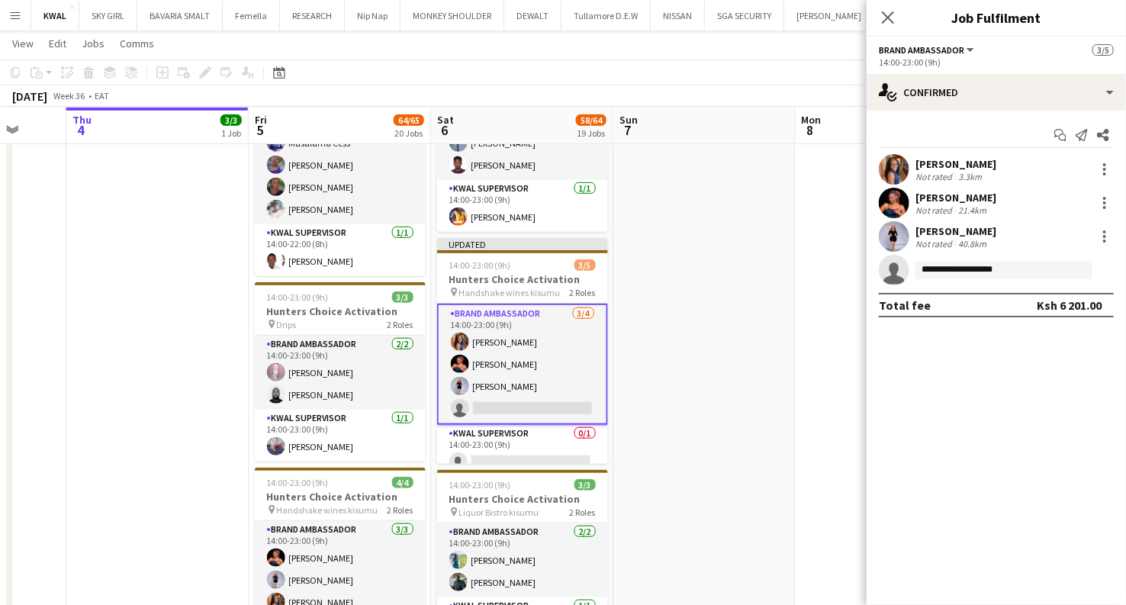
drag, startPoint x: 824, startPoint y: 301, endPoint x: 809, endPoint y: 304, distance: 14.8
click at [10, 133] on app-icon "Expand/collapse" at bounding box center [12, 128] width 12 height 14
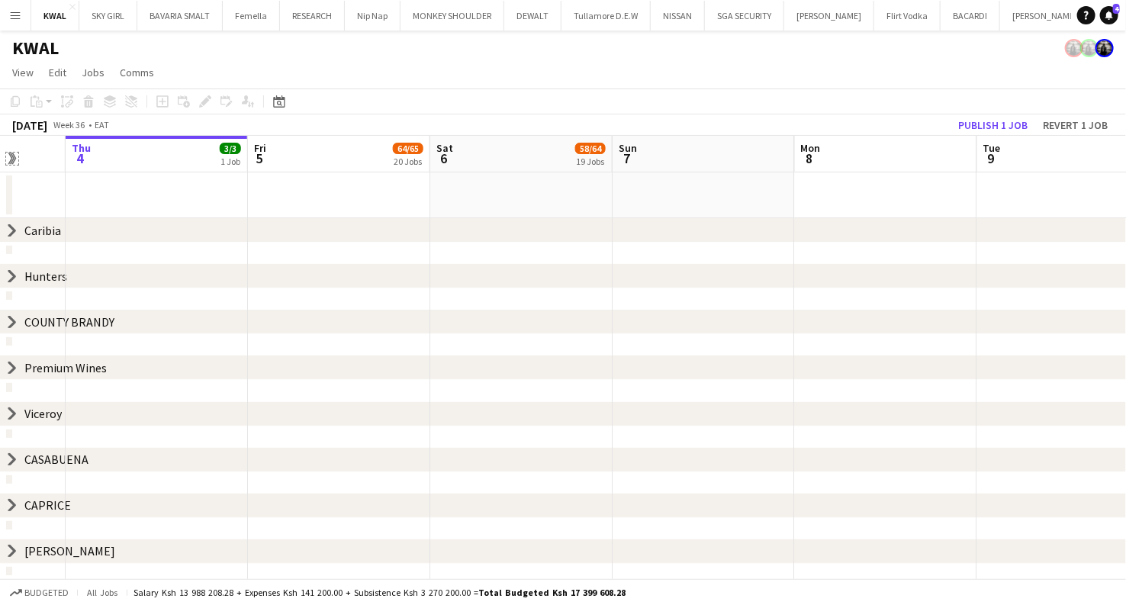
scroll to position [0, 0]
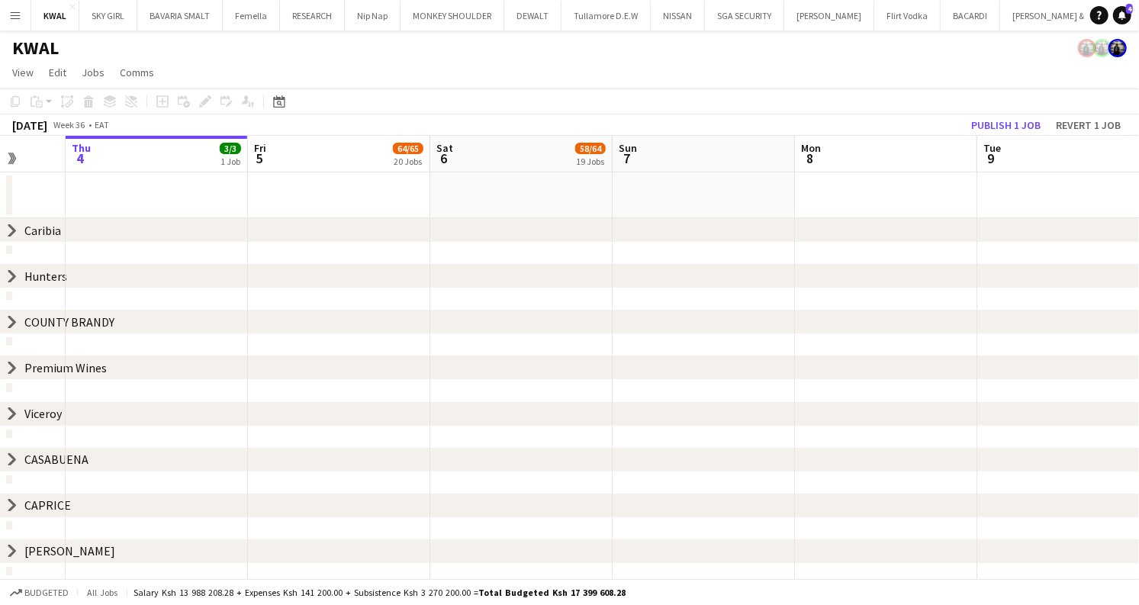
click at [13, 410] on icon at bounding box center [12, 413] width 6 height 11
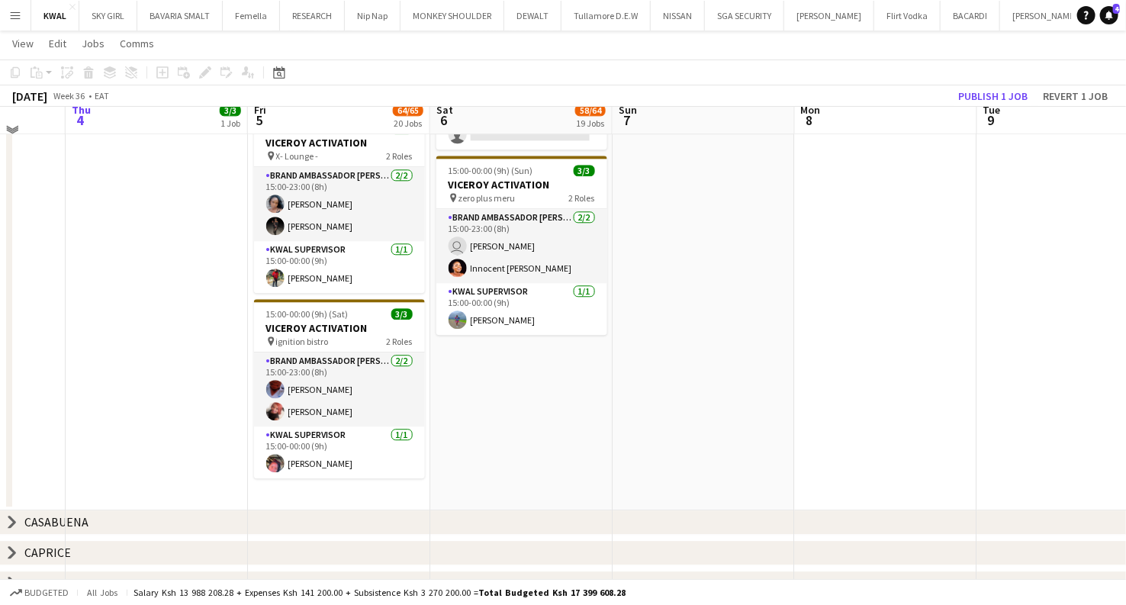
scroll to position [1600, 0]
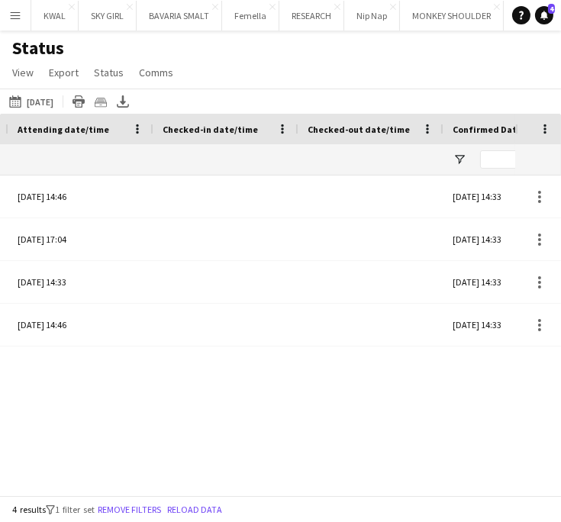
scroll to position [0, 472]
click at [18, 26] on button "Menu" at bounding box center [15, 15] width 31 height 31
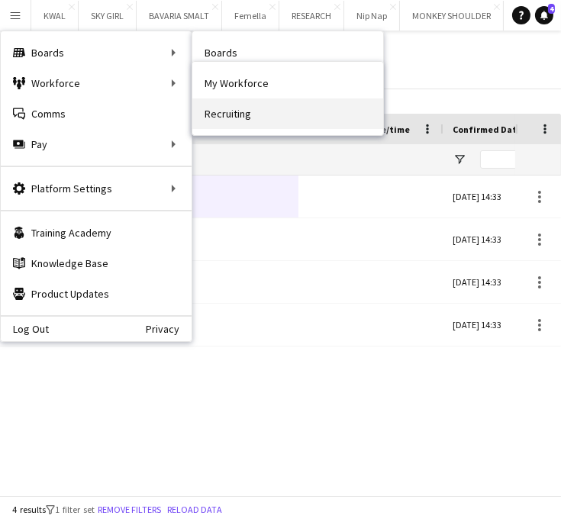
click at [226, 117] on link "Recruiting" at bounding box center [287, 113] width 191 height 31
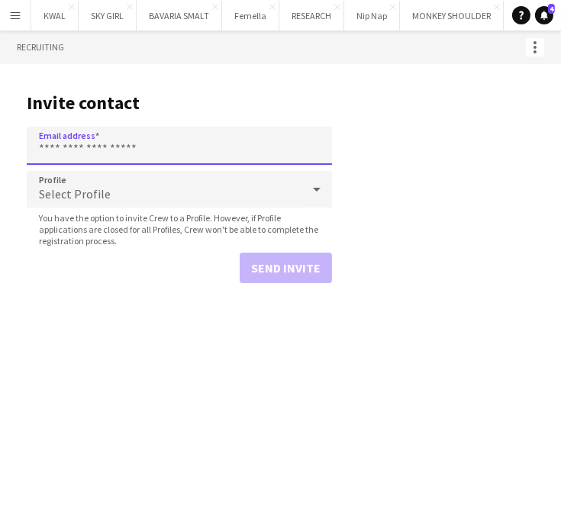
paste input "**********"
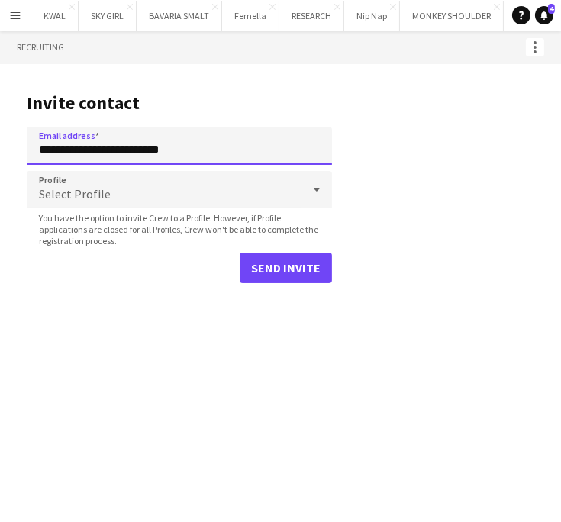
type input "**********"
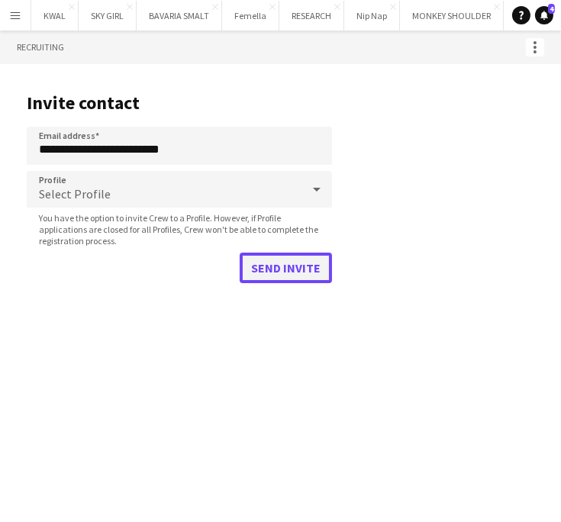
click at [279, 274] on button "Send invite" at bounding box center [285, 267] width 92 height 31
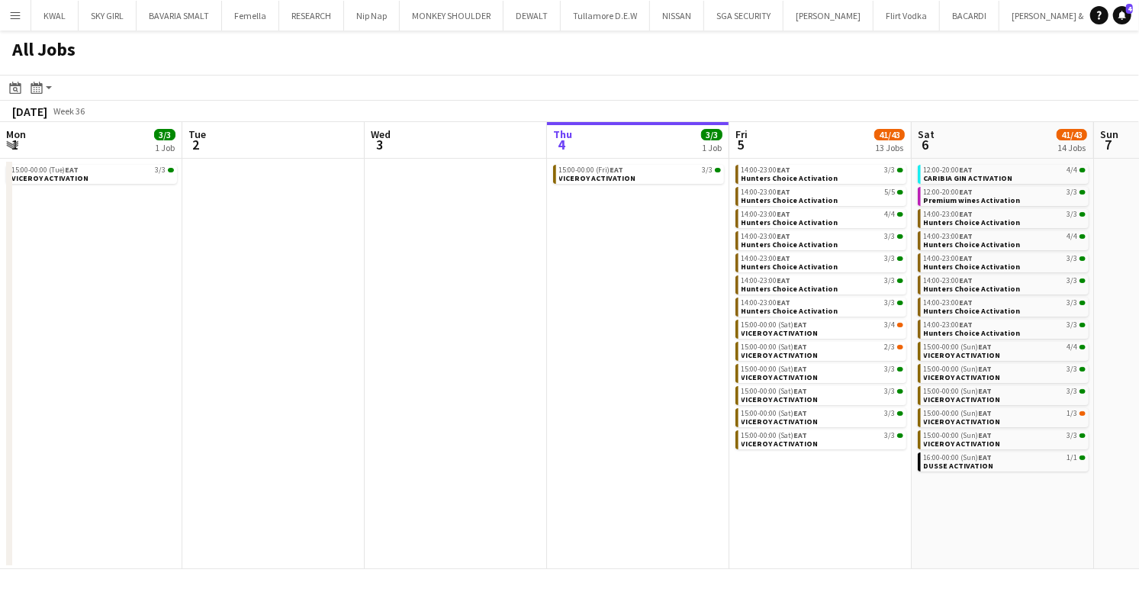
scroll to position [0, 365]
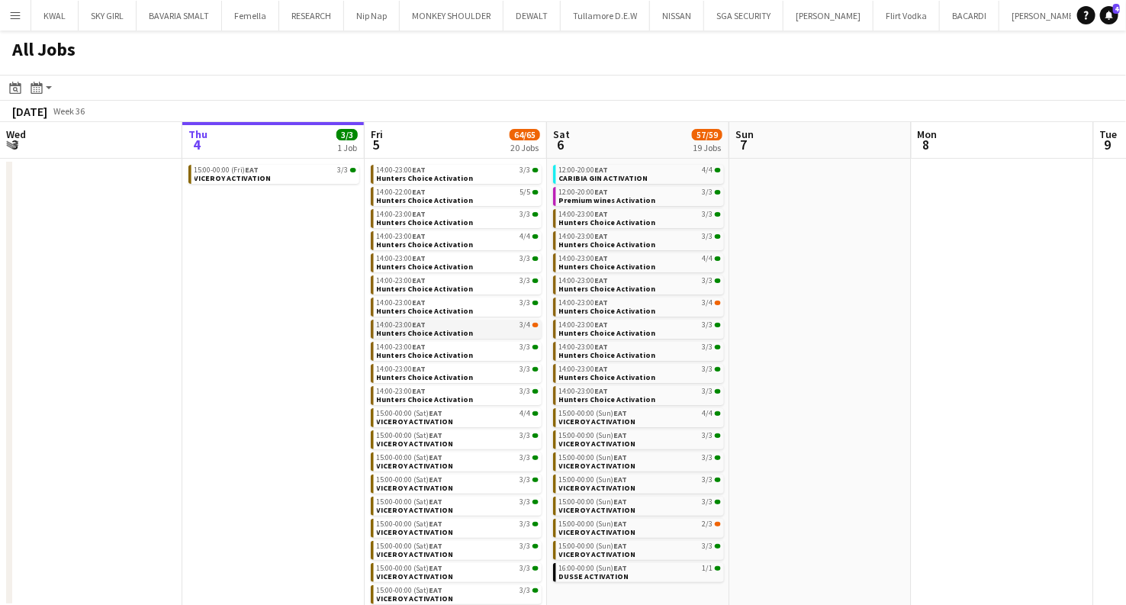
scroll to position [2, 0]
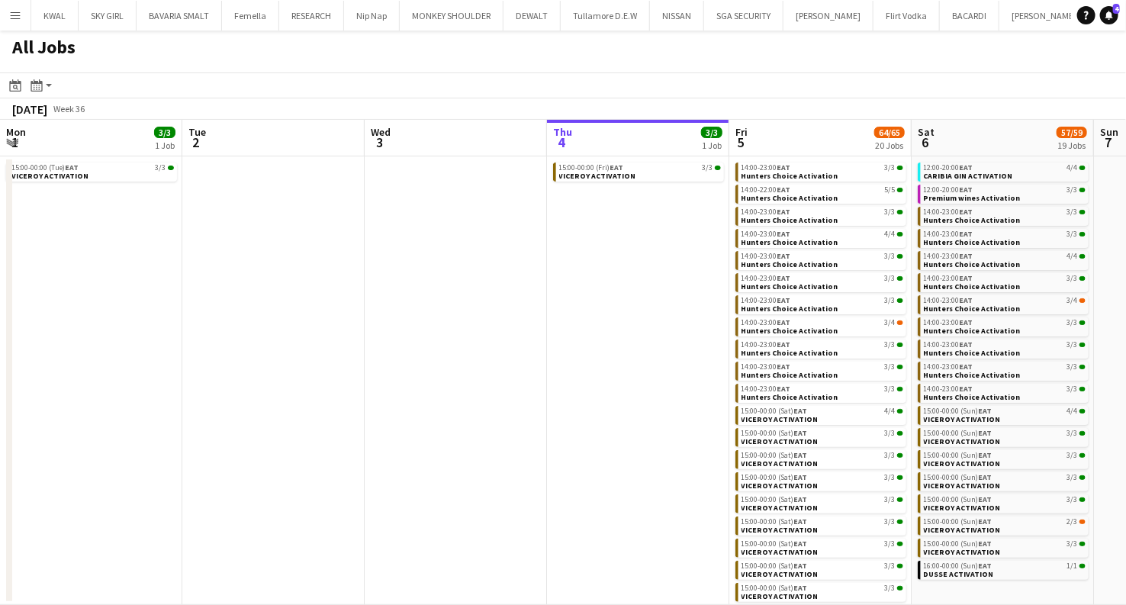
scroll to position [0, 365]
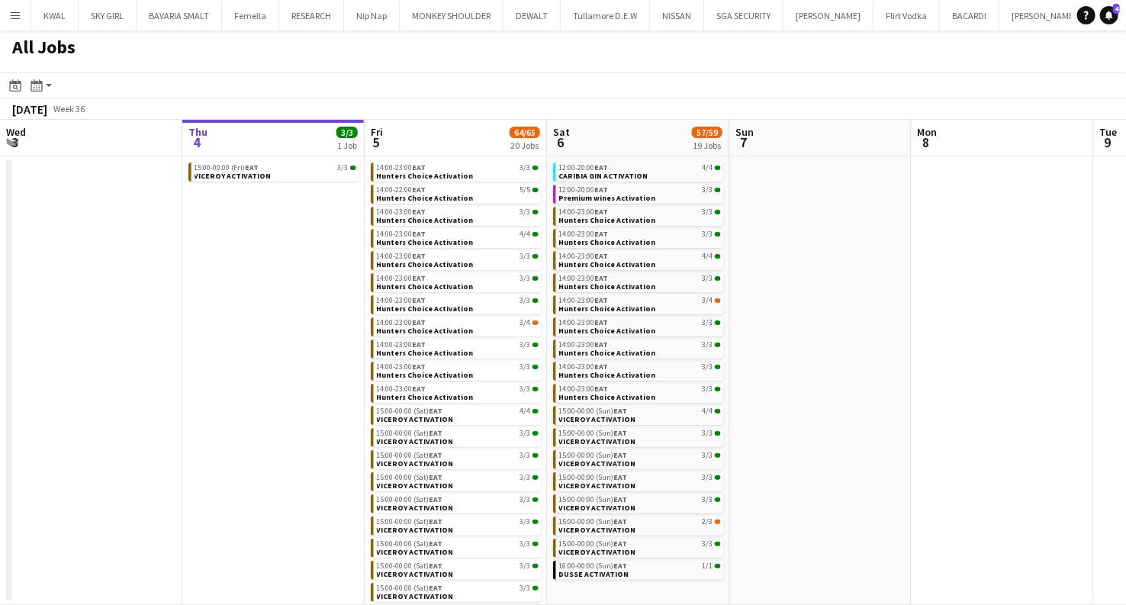
click at [24, 18] on button "Menu" at bounding box center [15, 15] width 31 height 31
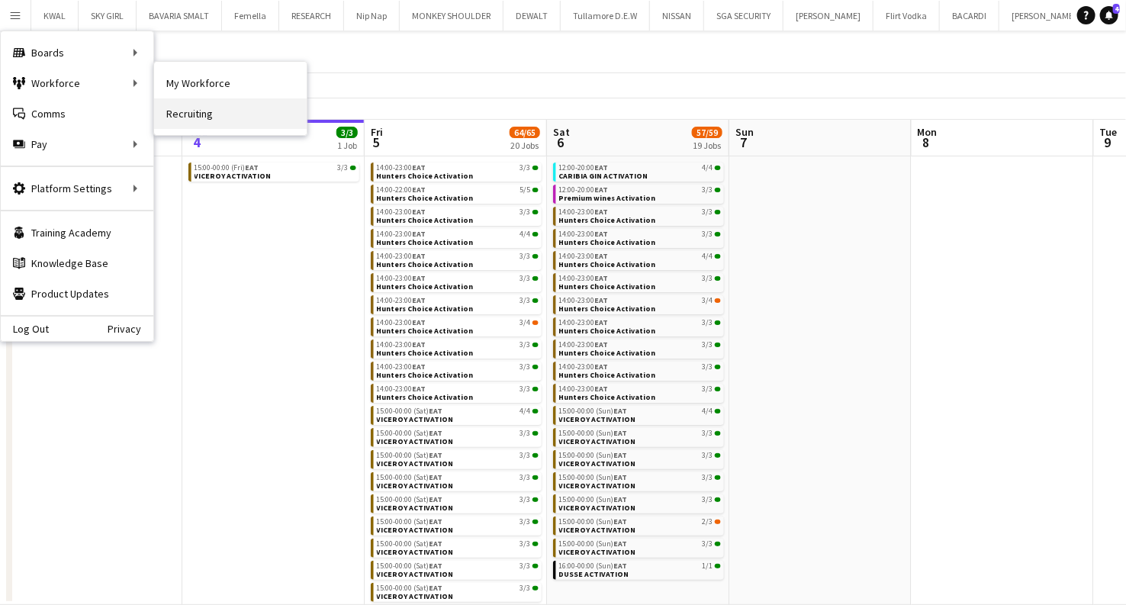
click at [191, 109] on link "Recruiting" at bounding box center [230, 113] width 153 height 31
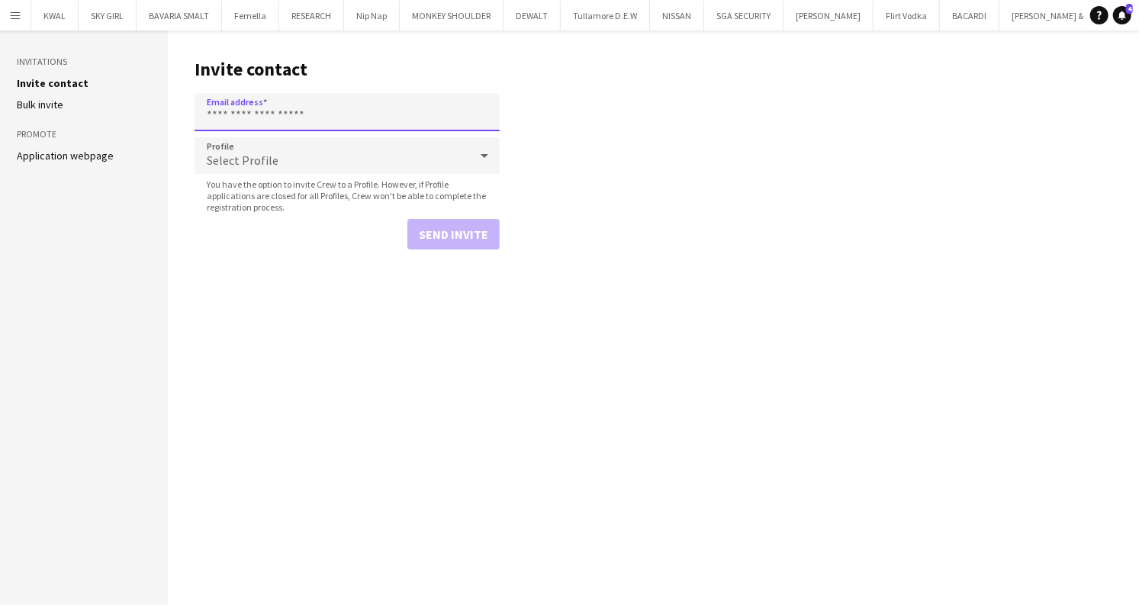
paste input "**********"
type input "**********"
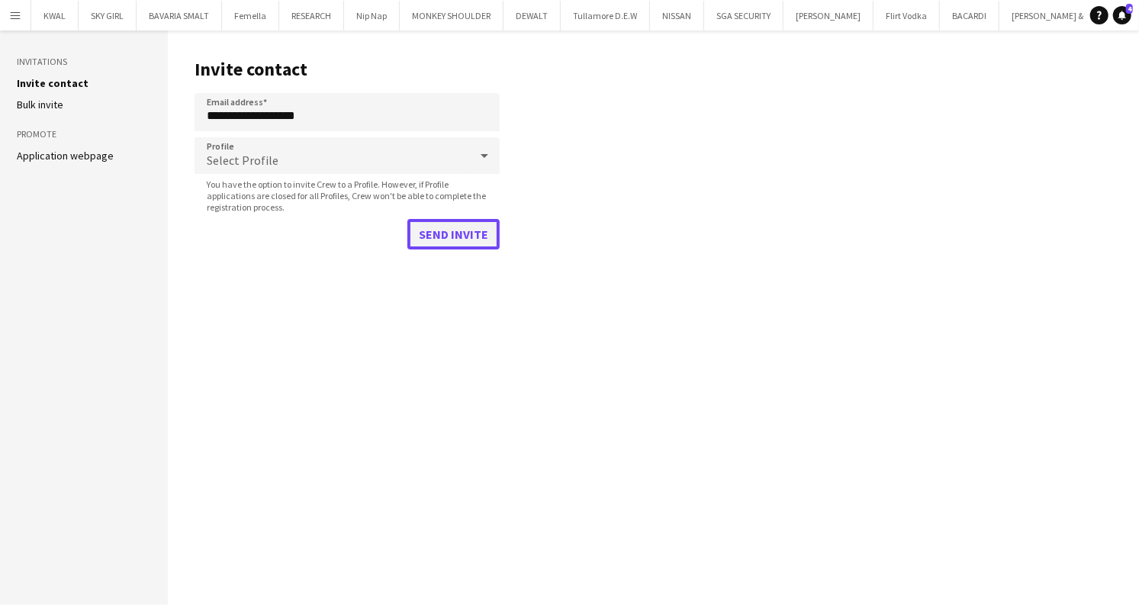
click at [451, 239] on button "Send invite" at bounding box center [453, 234] width 92 height 31
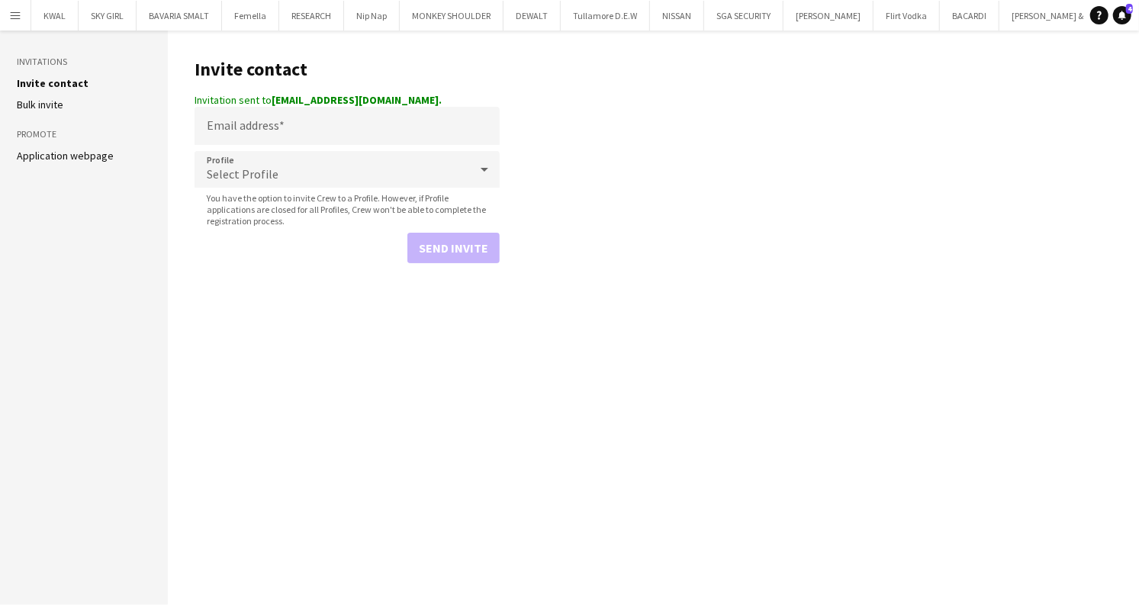
click at [7, 7] on button "Menu" at bounding box center [15, 15] width 31 height 31
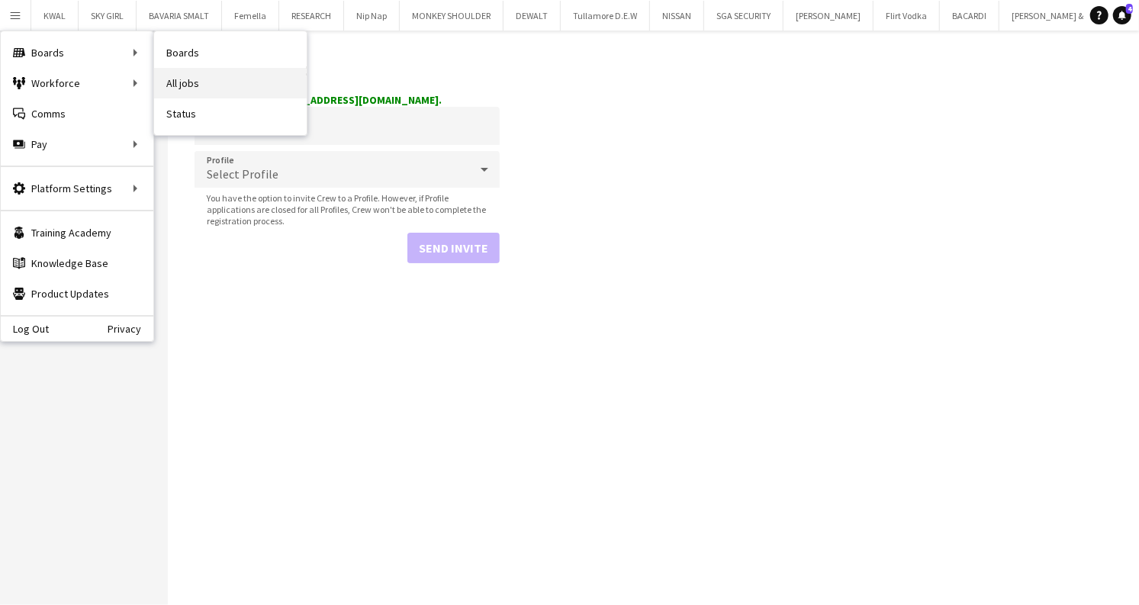
click at [188, 79] on link "All jobs" at bounding box center [230, 83] width 153 height 31
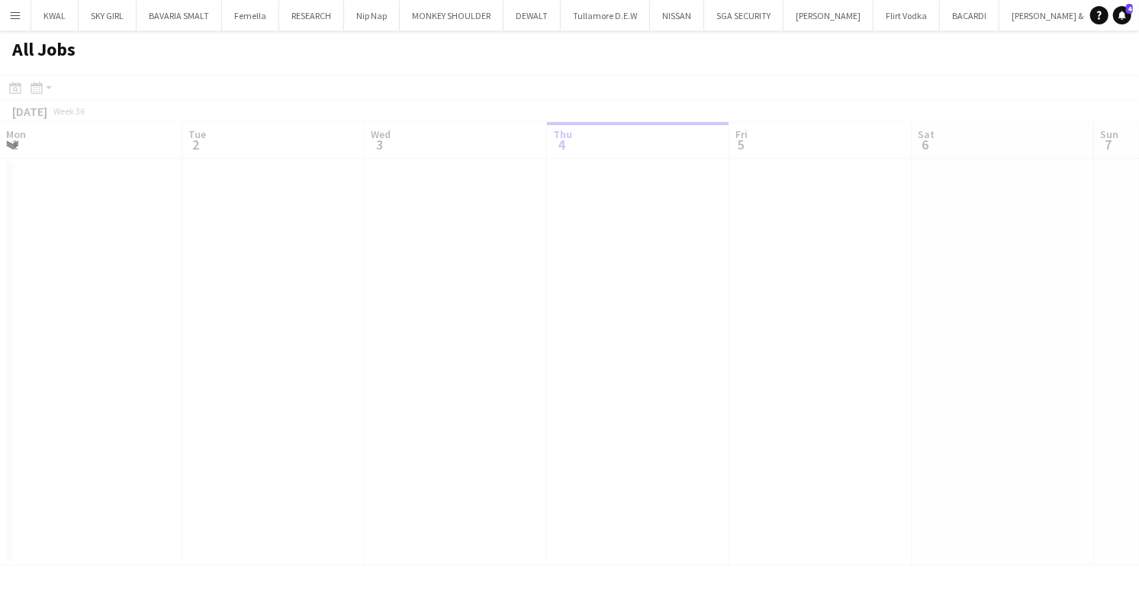
scroll to position [0, 365]
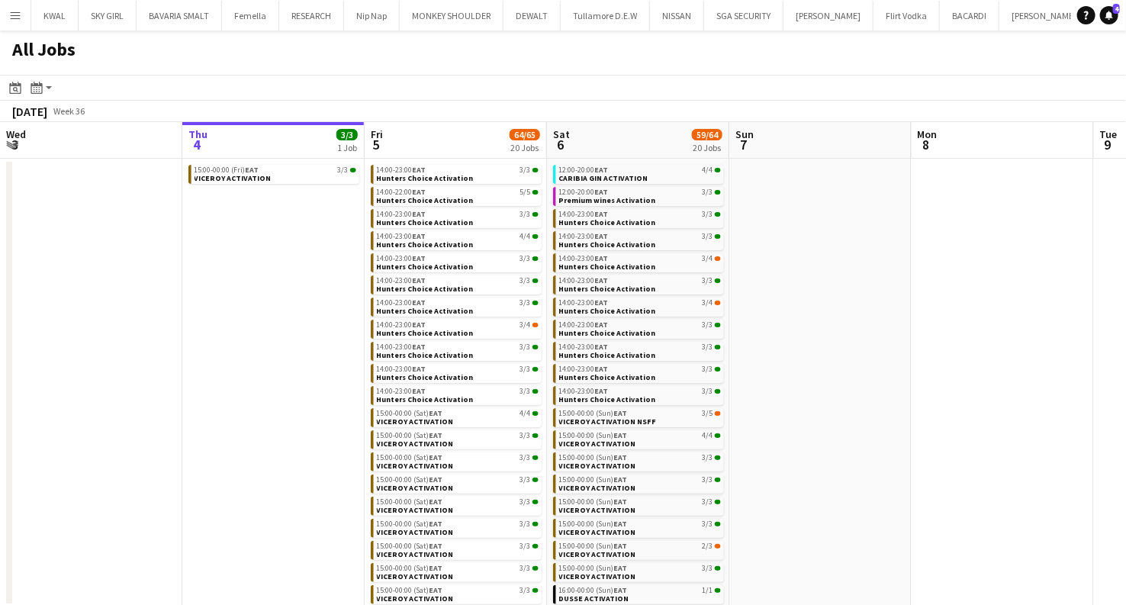
click at [14, 6] on button "Menu" at bounding box center [15, 15] width 31 height 31
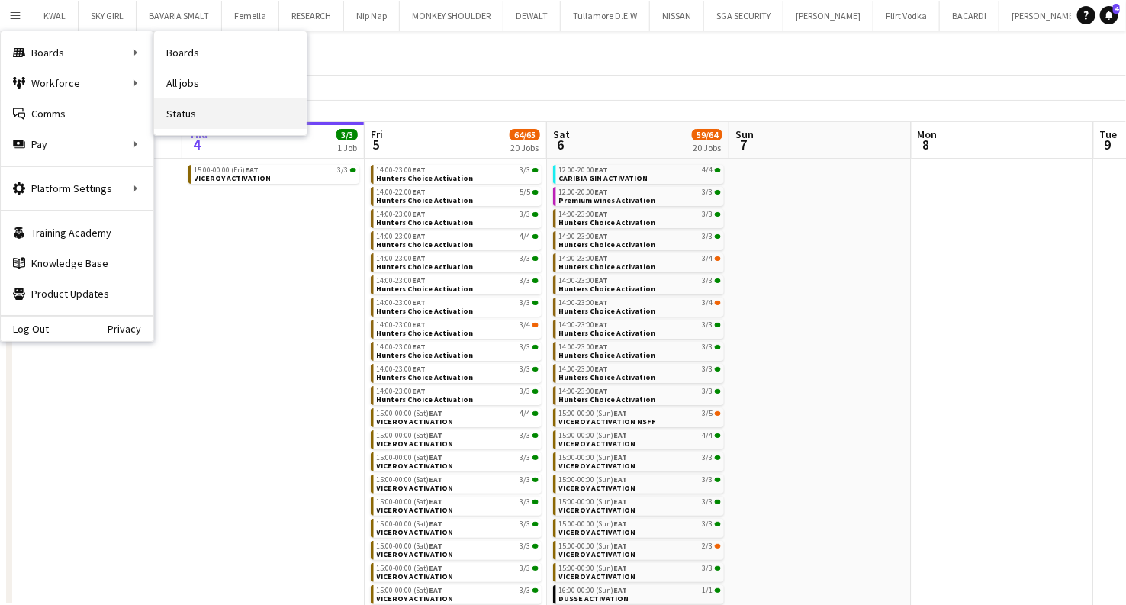
click at [185, 113] on link "Status" at bounding box center [230, 113] width 153 height 31
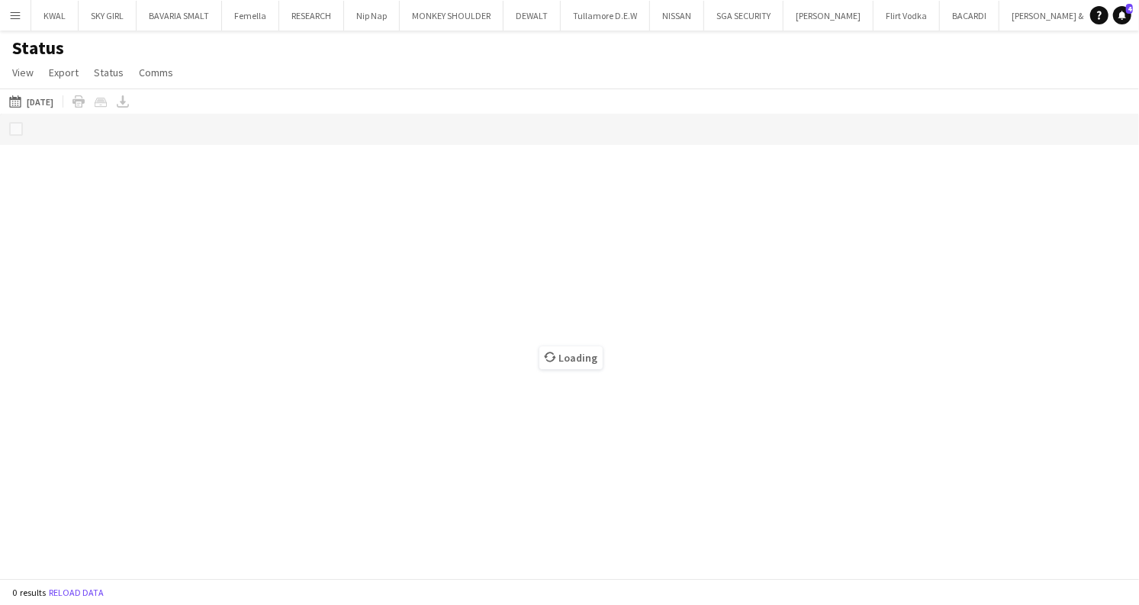
click at [12, 14] on app-icon "Menu" at bounding box center [15, 15] width 12 height 12
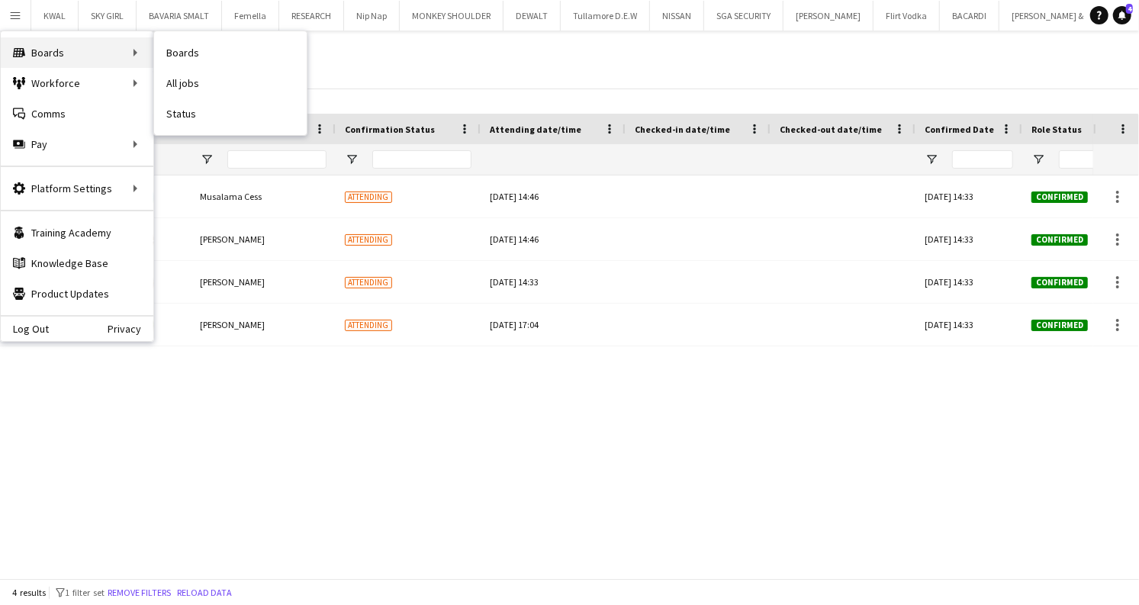
click at [51, 56] on div "Boards Boards" at bounding box center [77, 52] width 153 height 31
click at [178, 53] on link "Boards" at bounding box center [230, 52] width 153 height 31
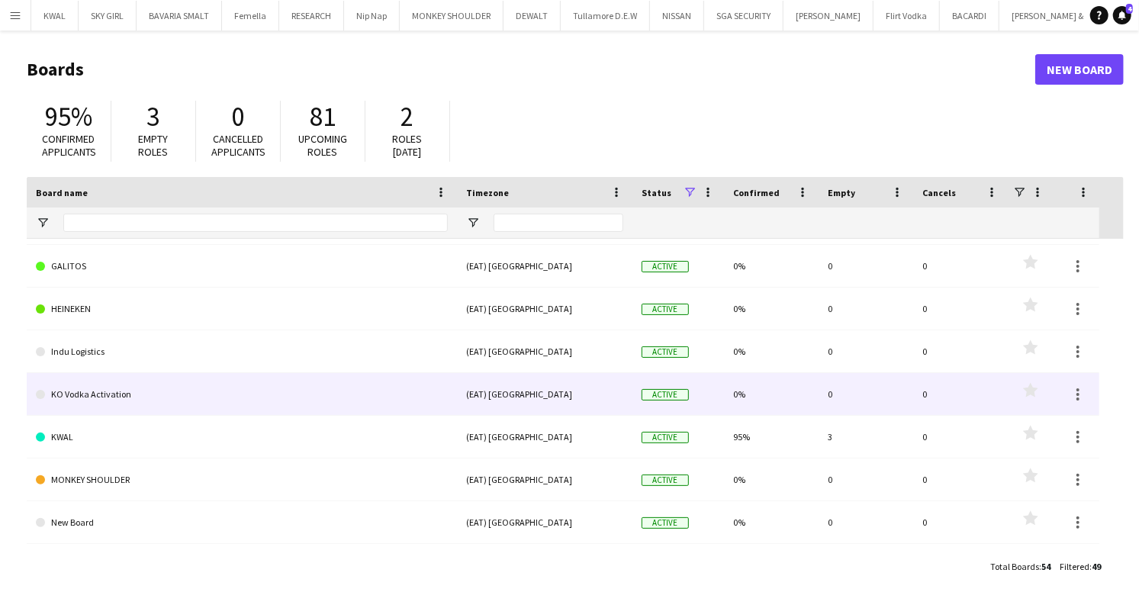
scroll to position [721, 0]
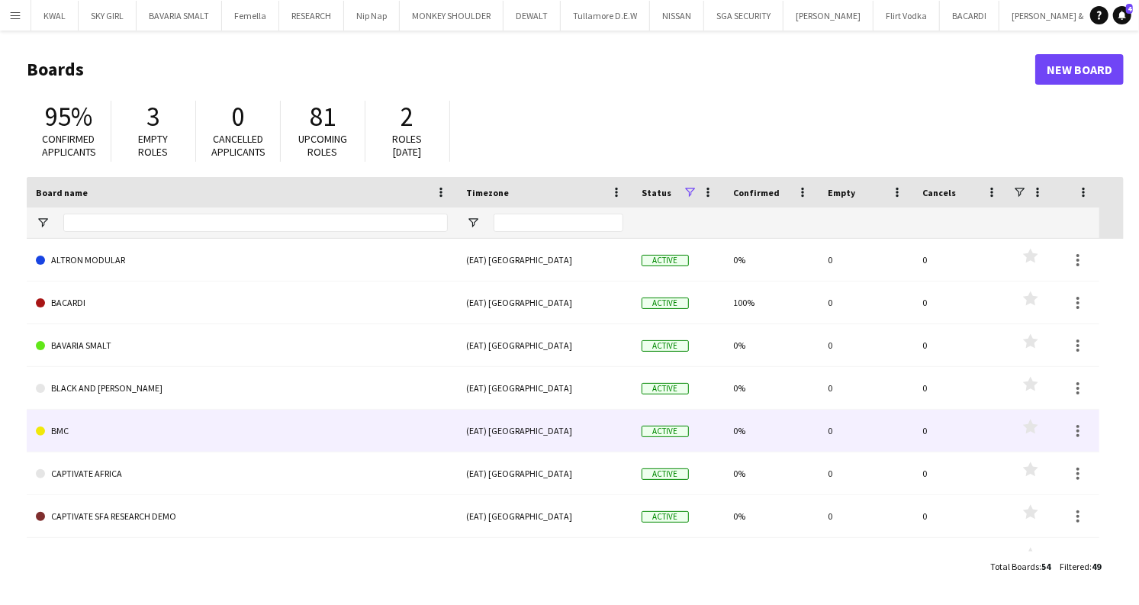
click at [122, 432] on link "BMC" at bounding box center [242, 431] width 412 height 43
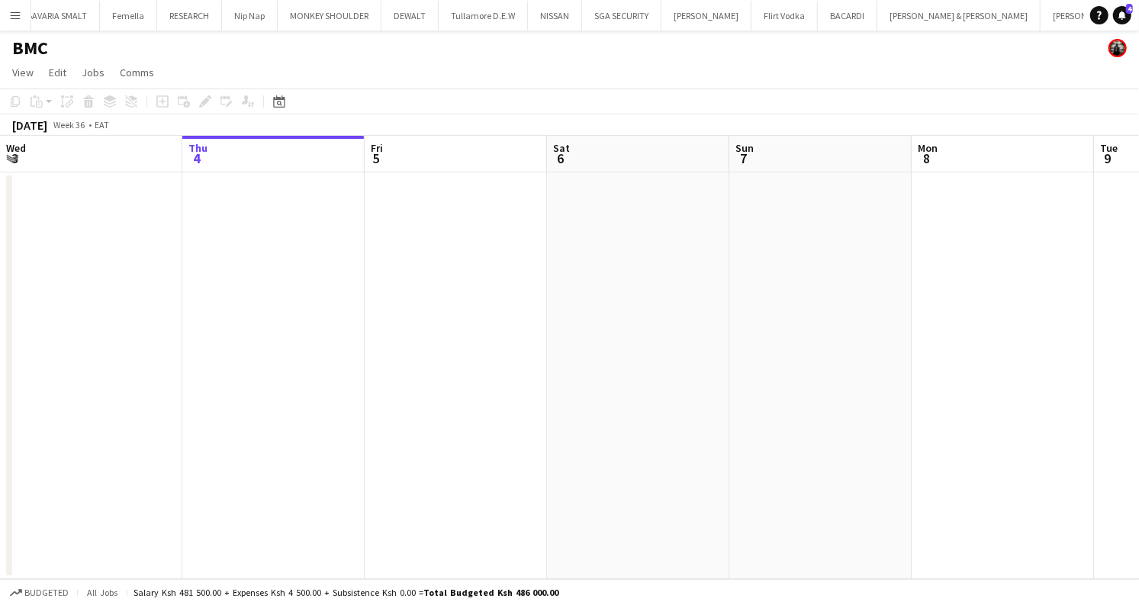
click at [11, 14] on app-icon "Menu" at bounding box center [15, 15] width 12 height 12
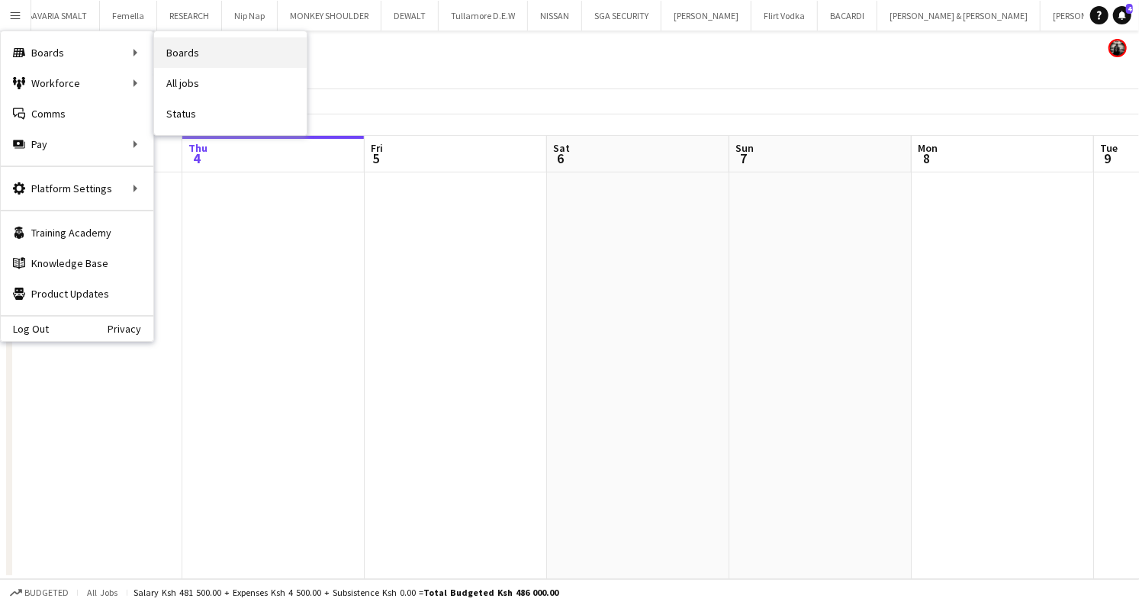
click at [195, 50] on link "Boards" at bounding box center [230, 52] width 153 height 31
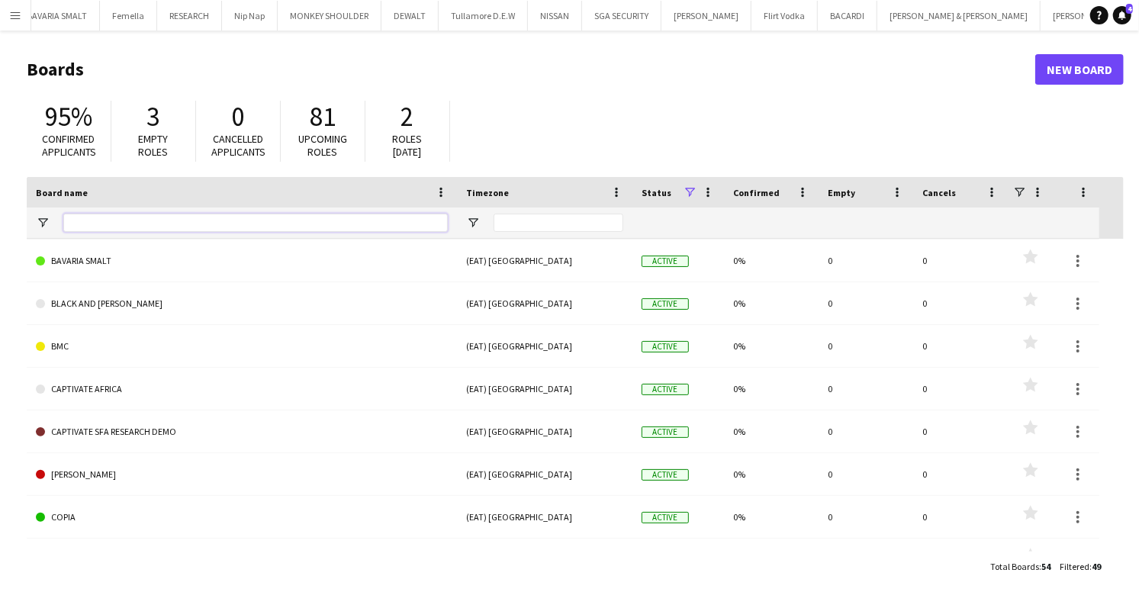
click at [195, 215] on input "Board name Filter Input" at bounding box center [255, 223] width 384 height 18
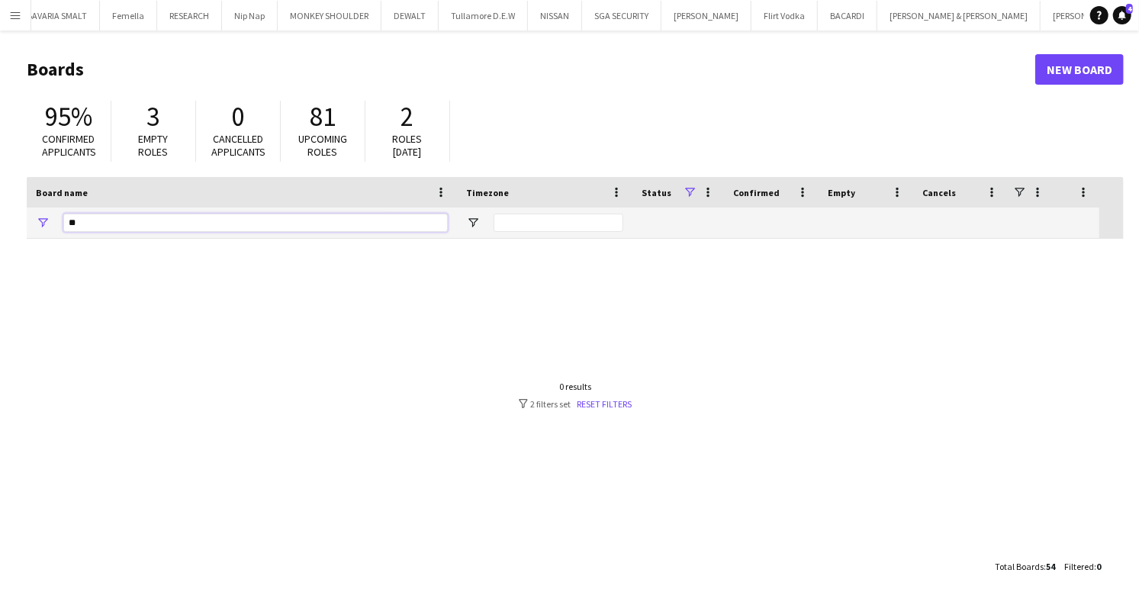
type input "*"
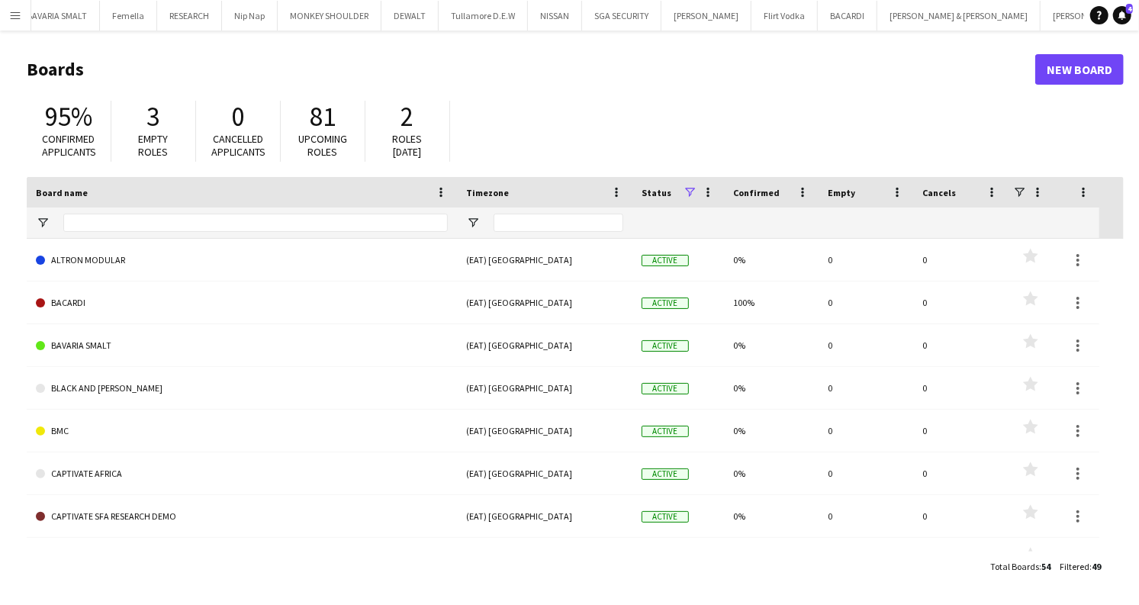
click at [18, 8] on button "Menu" at bounding box center [15, 15] width 31 height 31
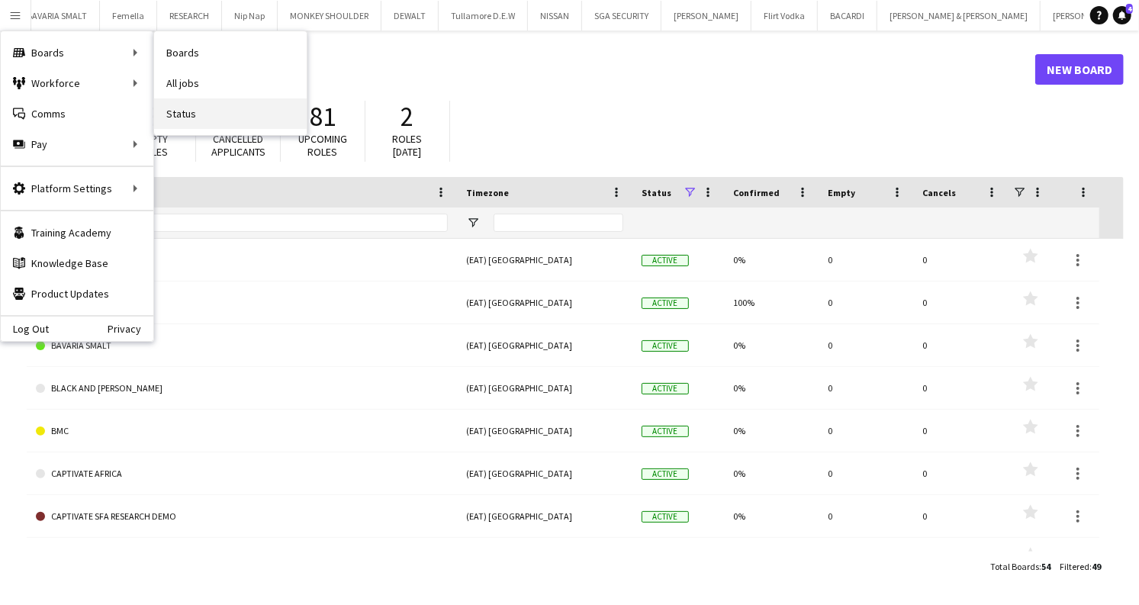
click at [182, 118] on link "Status" at bounding box center [230, 113] width 153 height 31
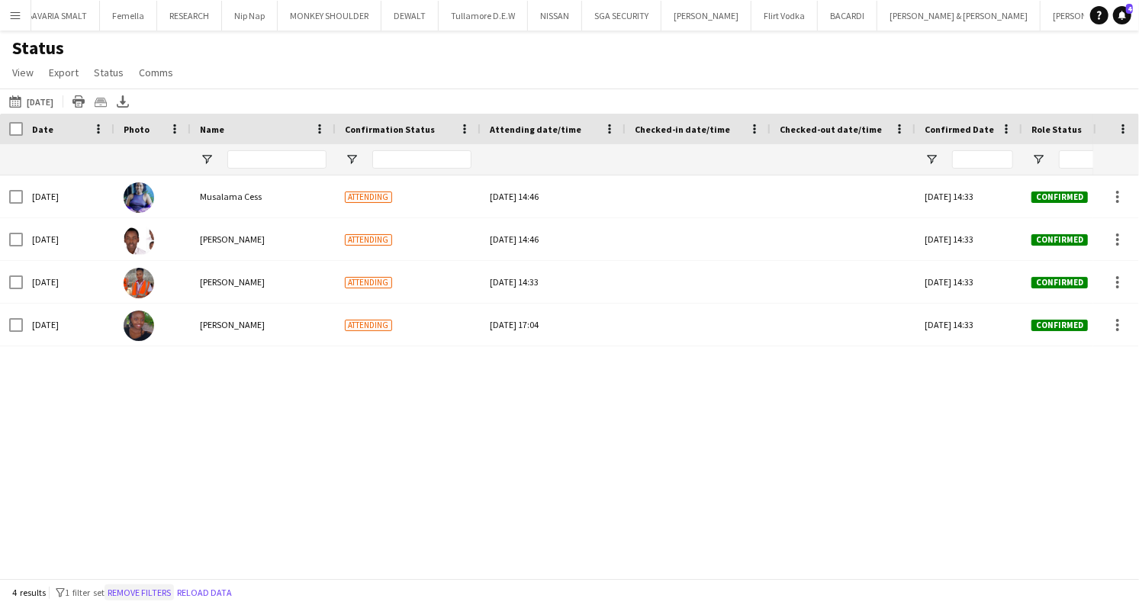
click at [162, 592] on button "Remove filters" at bounding box center [138, 592] width 69 height 17
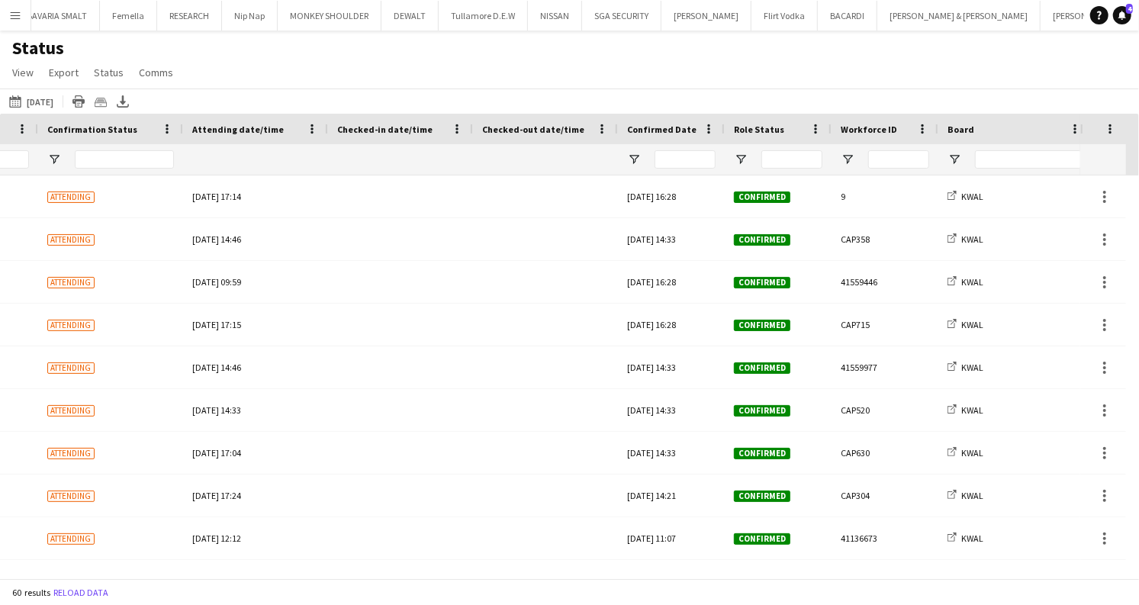
scroll to position [0, 461]
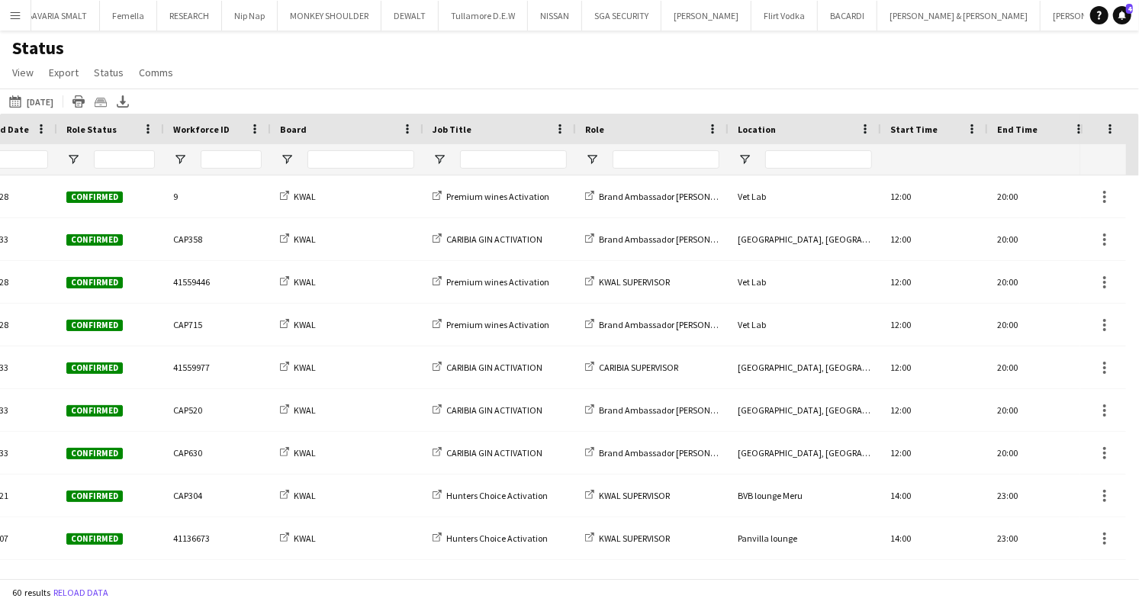
click at [56, 98] on button "[DATE] [DATE]" at bounding box center [31, 101] width 50 height 18
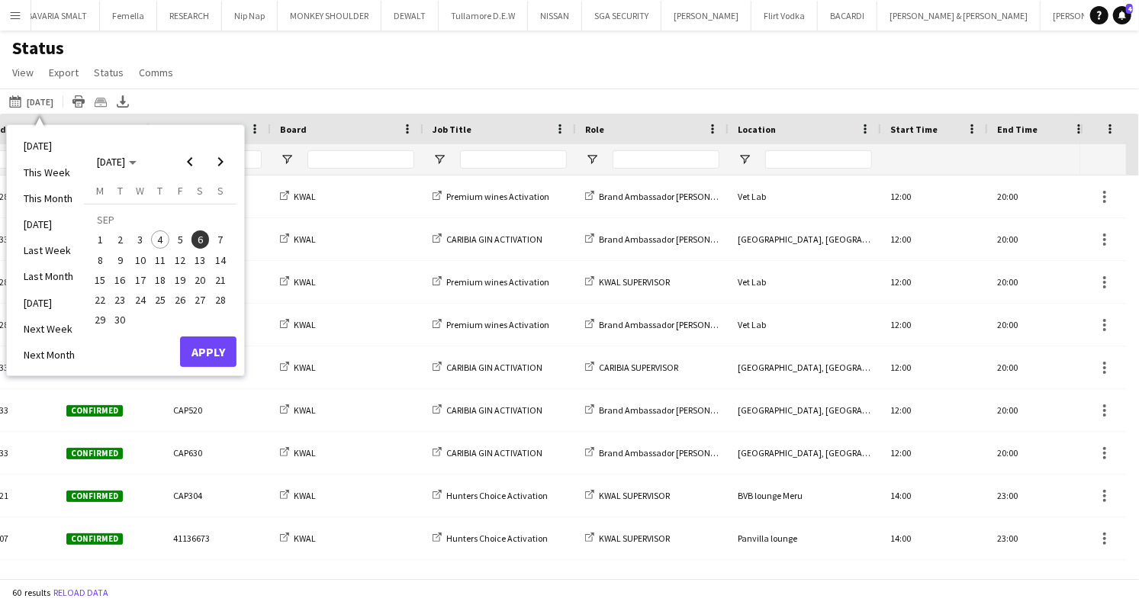
click at [201, 238] on span "6" at bounding box center [200, 239] width 18 height 18
click at [190, 166] on span "Previous month" at bounding box center [190, 161] width 31 height 31
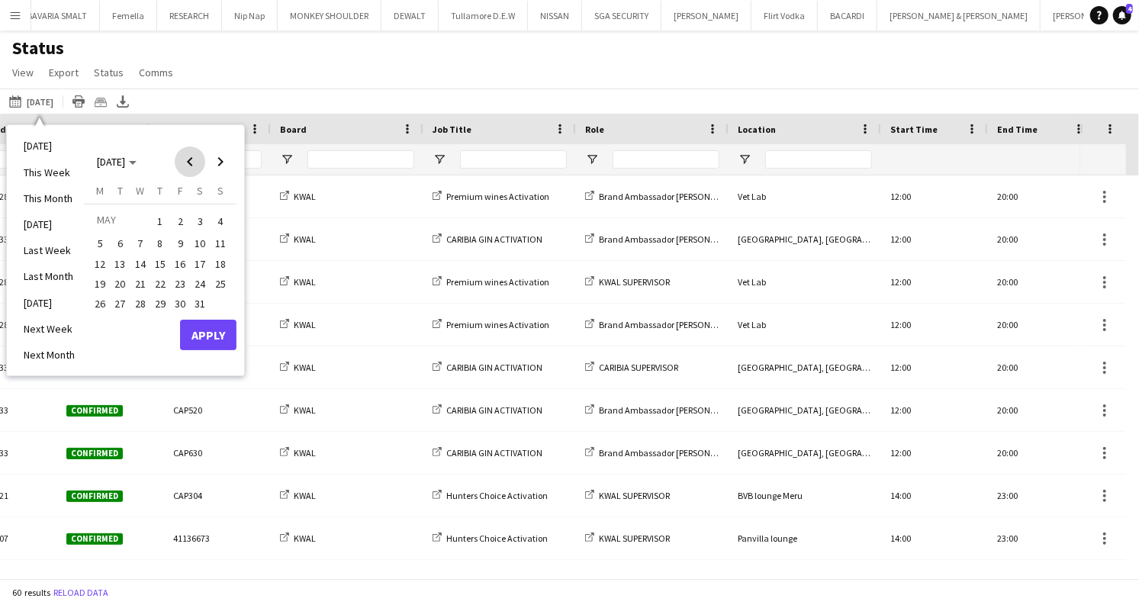
click at [190, 166] on span "Previous month" at bounding box center [190, 161] width 31 height 31
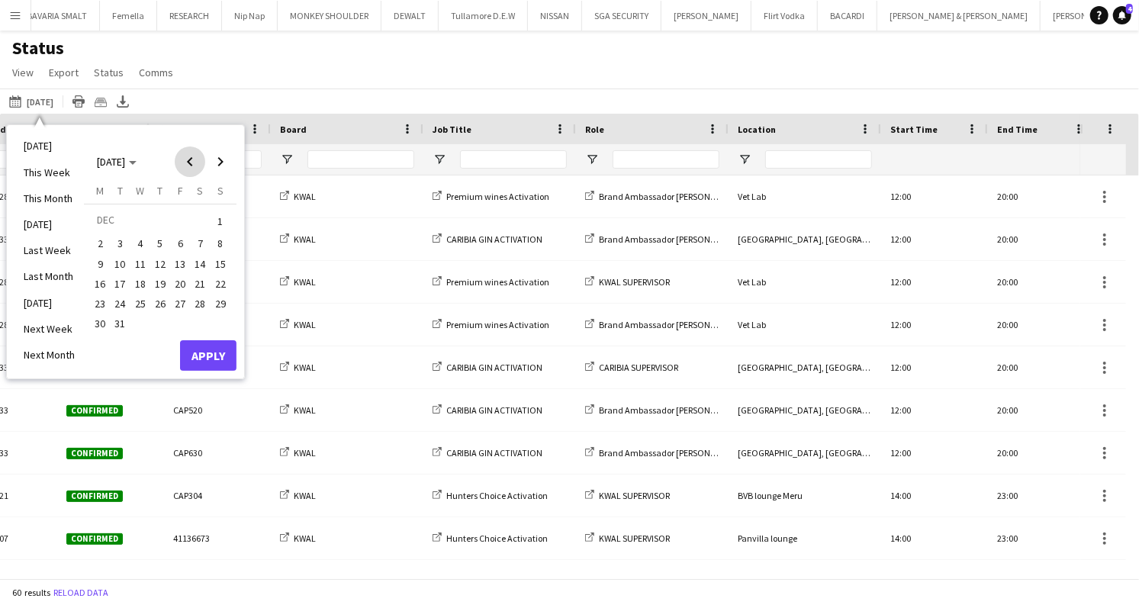
click at [190, 166] on span "Previous month" at bounding box center [190, 161] width 31 height 31
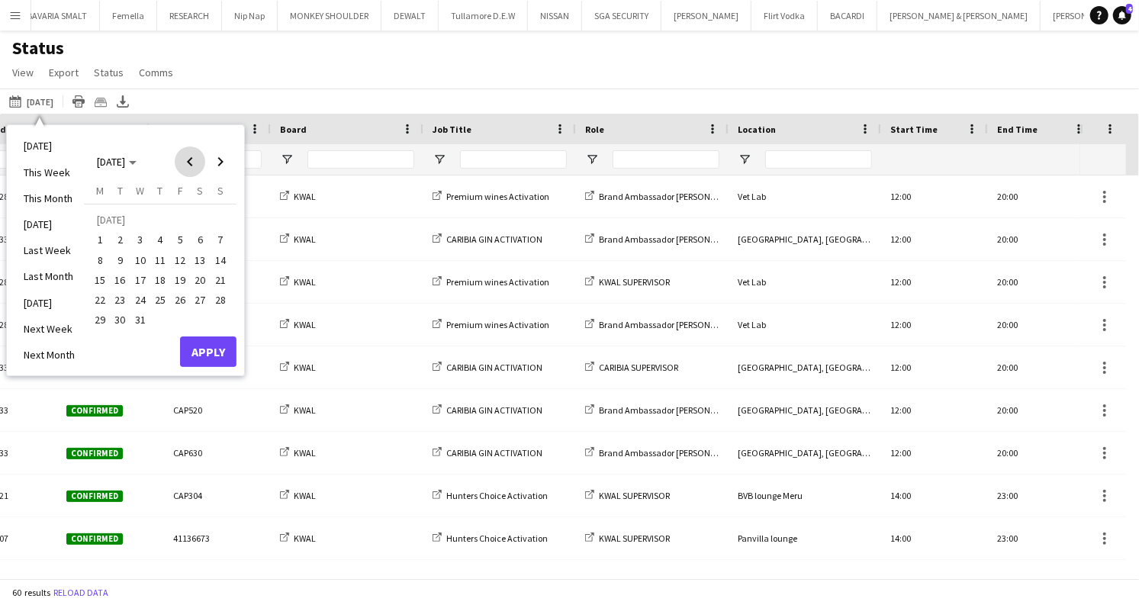
click at [190, 166] on span "Previous month" at bounding box center [190, 161] width 31 height 31
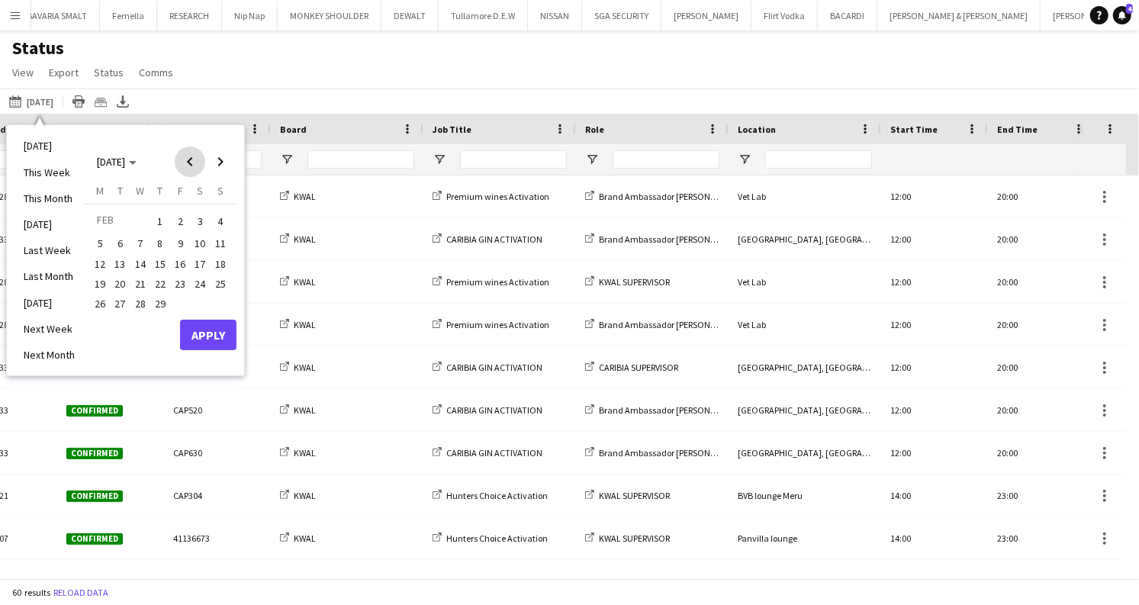
click at [190, 166] on span "Previous month" at bounding box center [190, 161] width 31 height 31
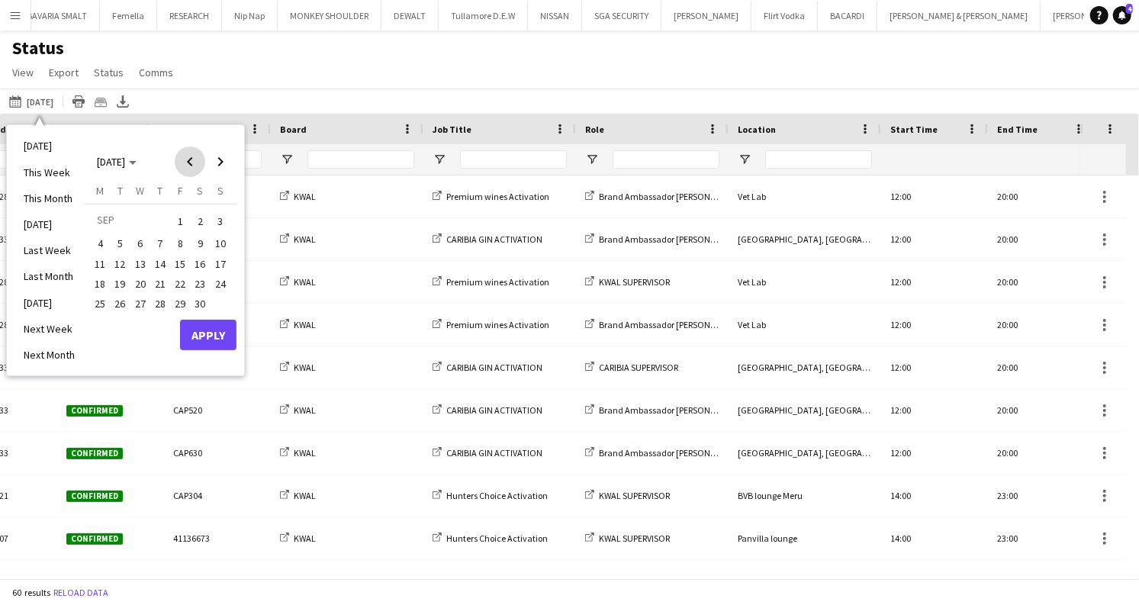
click at [190, 166] on span "Previous month" at bounding box center [190, 161] width 31 height 31
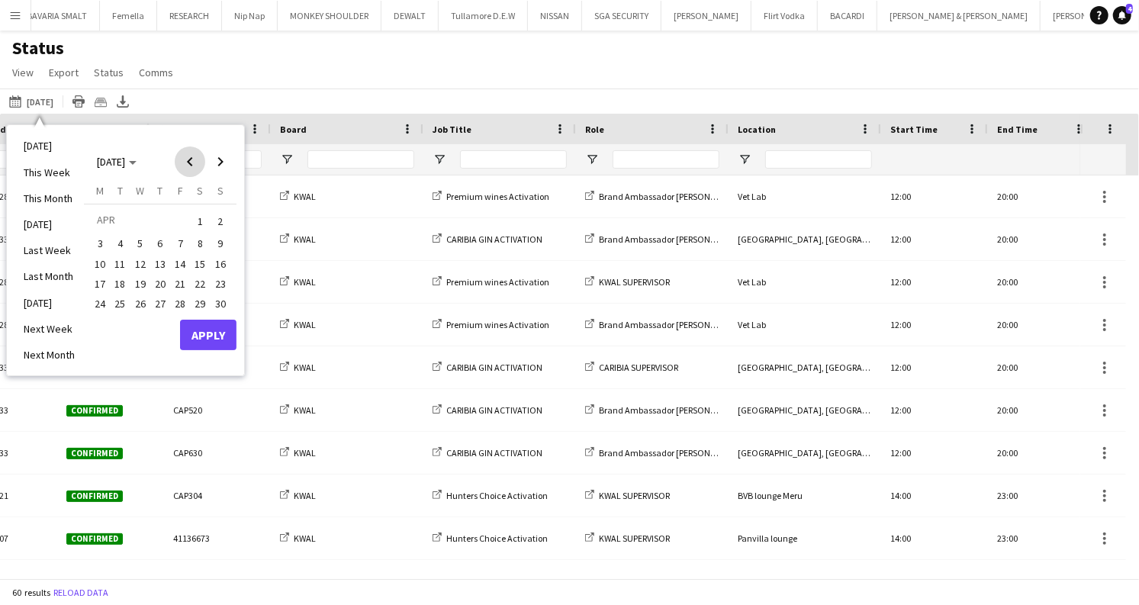
click at [190, 166] on span "Previous month" at bounding box center [190, 161] width 31 height 31
click at [140, 238] on span "1" at bounding box center [140, 239] width 18 height 18
click at [133, 239] on span "1" at bounding box center [140, 239] width 18 height 18
click at [223, 164] on span "Next month" at bounding box center [220, 161] width 31 height 31
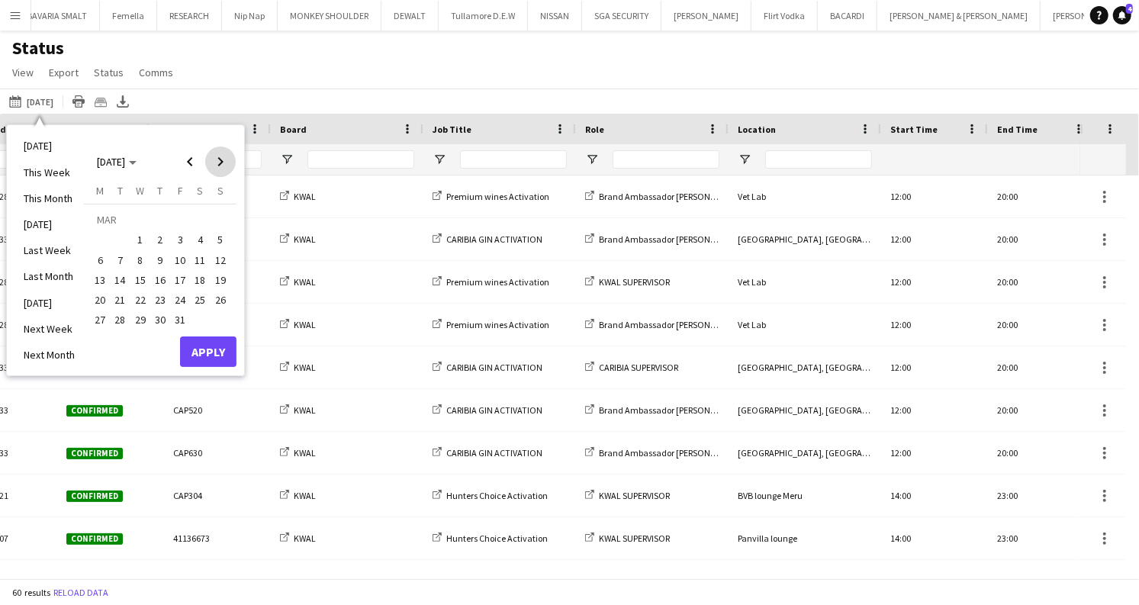
click at [223, 164] on span "Next month" at bounding box center [220, 161] width 31 height 31
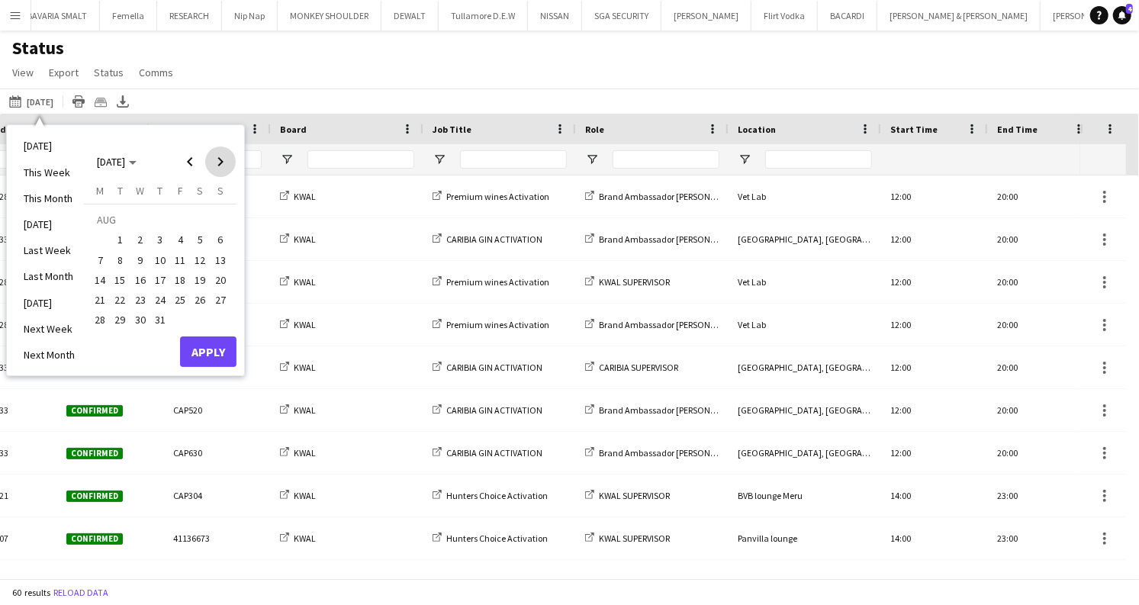
click at [223, 164] on span "Next month" at bounding box center [220, 161] width 31 height 31
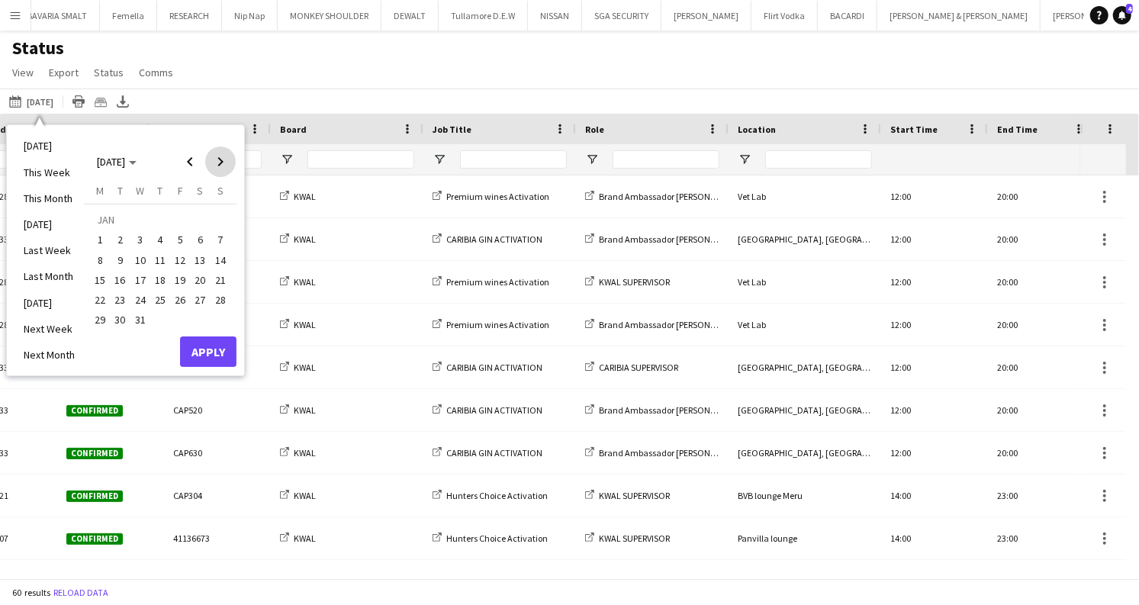
click at [223, 164] on span "Next month" at bounding box center [220, 161] width 31 height 31
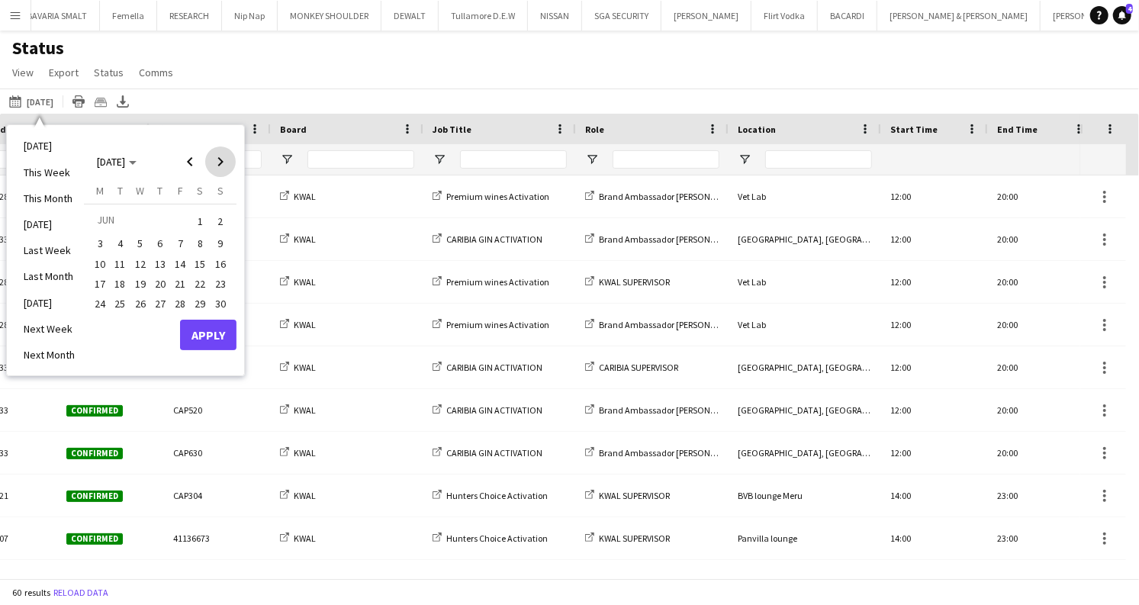
click at [223, 164] on span "Next month" at bounding box center [220, 161] width 31 height 31
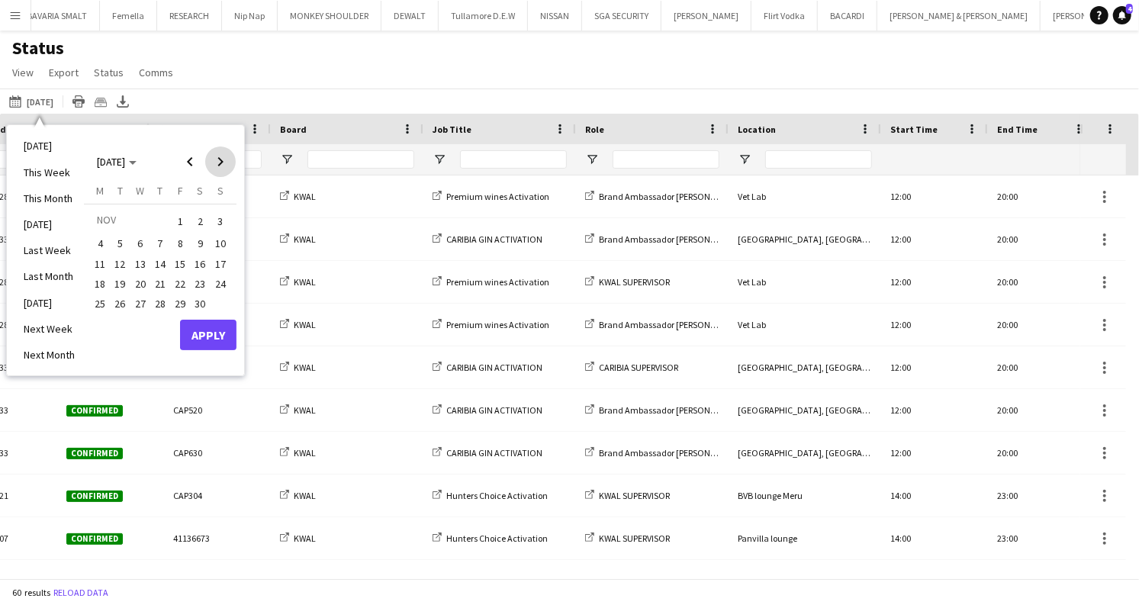
click at [223, 164] on span "Next month" at bounding box center [220, 161] width 31 height 31
click at [219, 163] on span "Next month" at bounding box center [220, 161] width 31 height 31
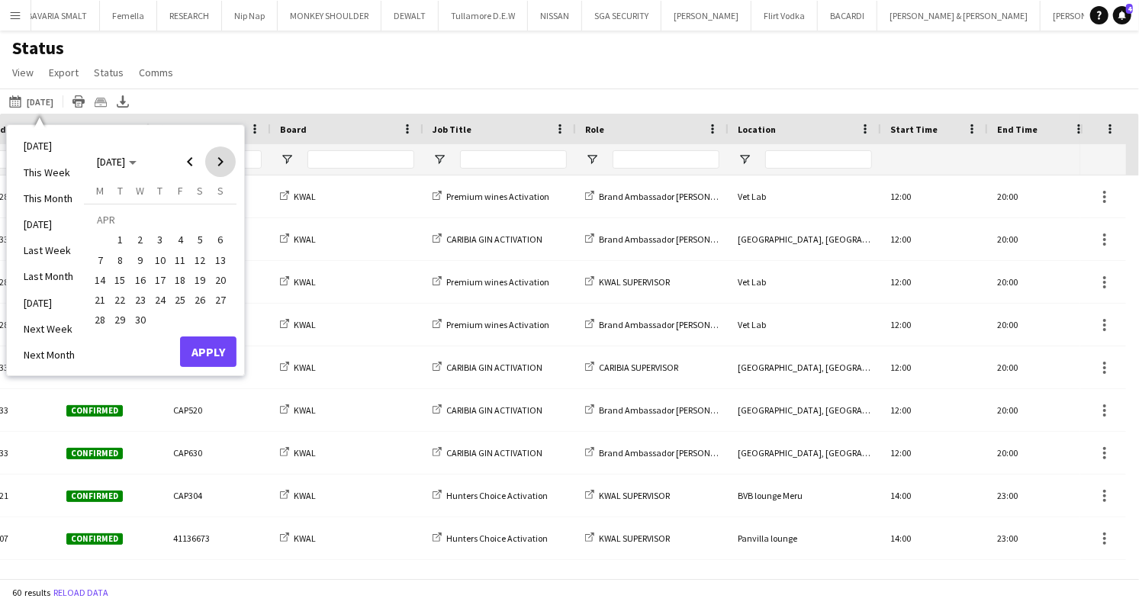
click at [219, 163] on span "Next month" at bounding box center [220, 161] width 31 height 31
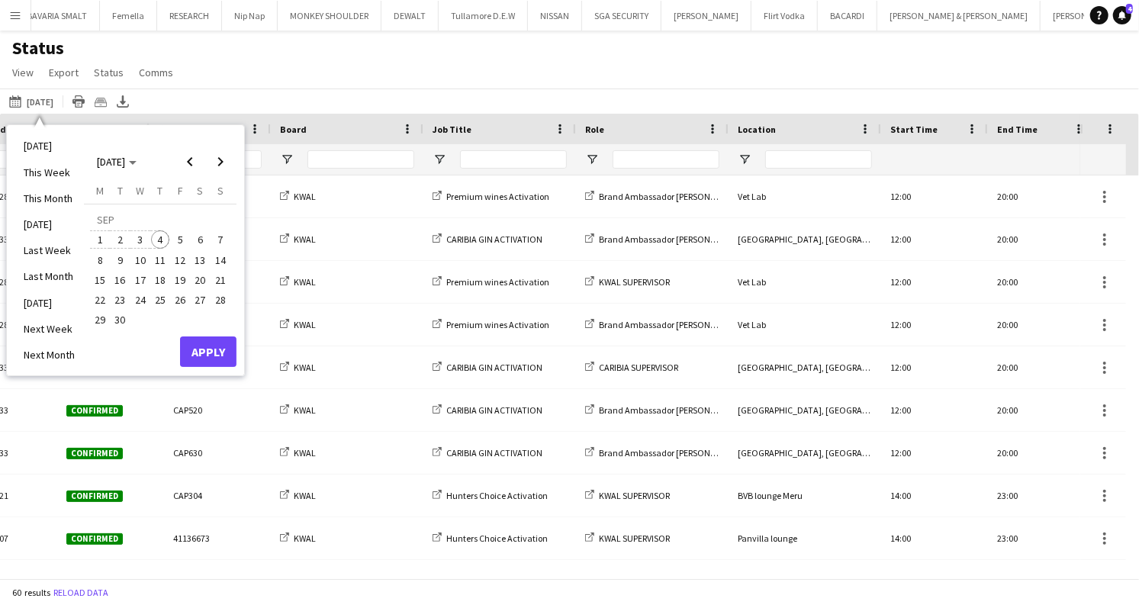
click at [161, 243] on span "4" at bounding box center [160, 239] width 18 height 18
click at [201, 356] on button "Apply" at bounding box center [208, 351] width 56 height 31
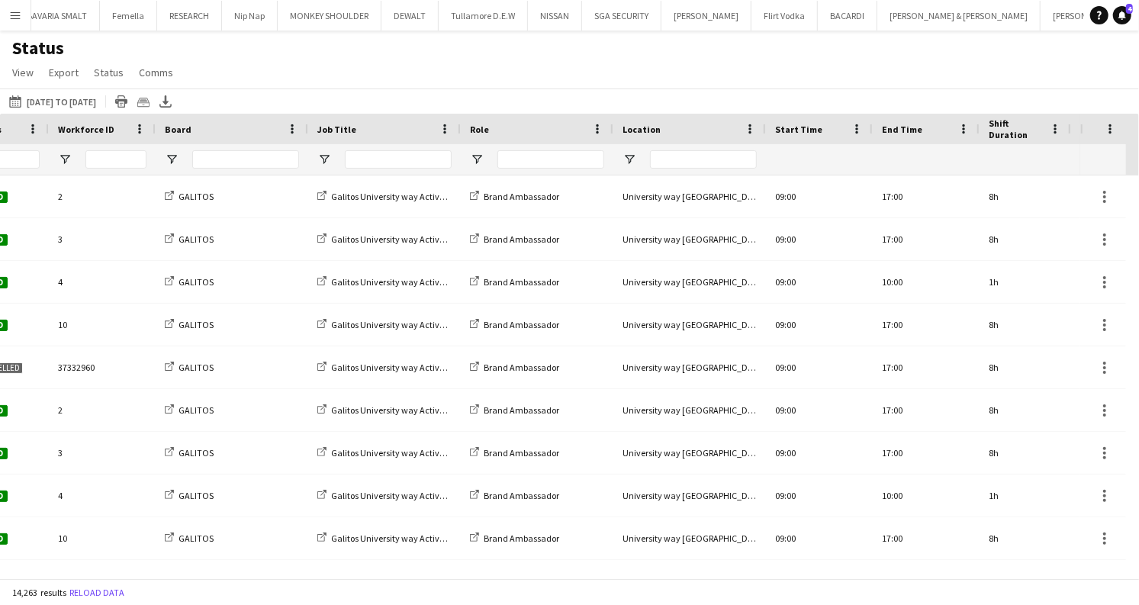
scroll to position [0, 1076]
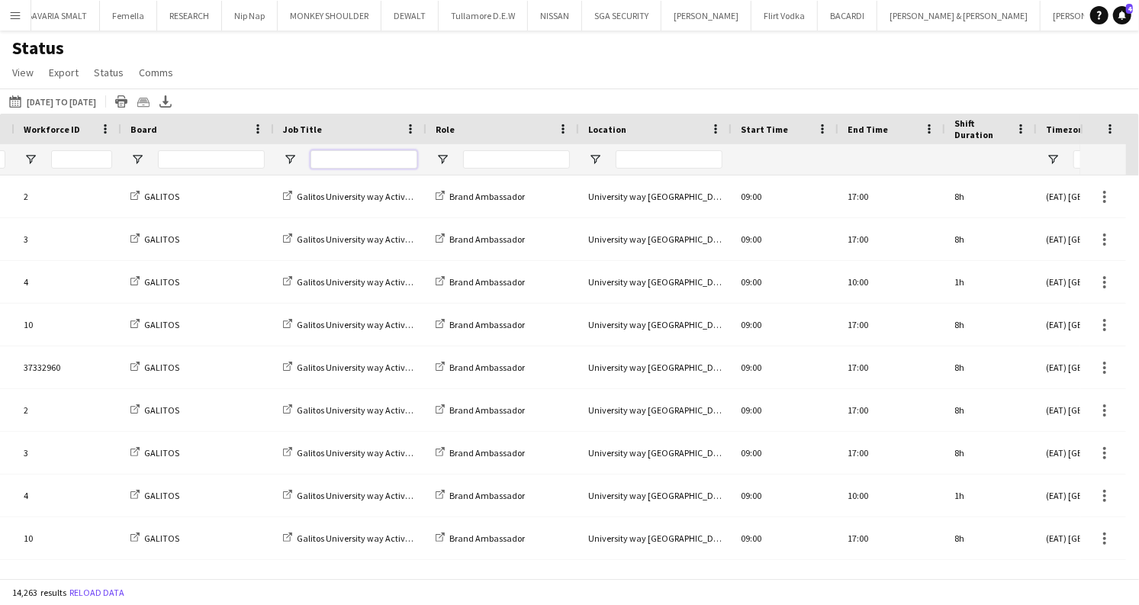
click at [335, 156] on input "Job Title Filter Input" at bounding box center [363, 159] width 107 height 18
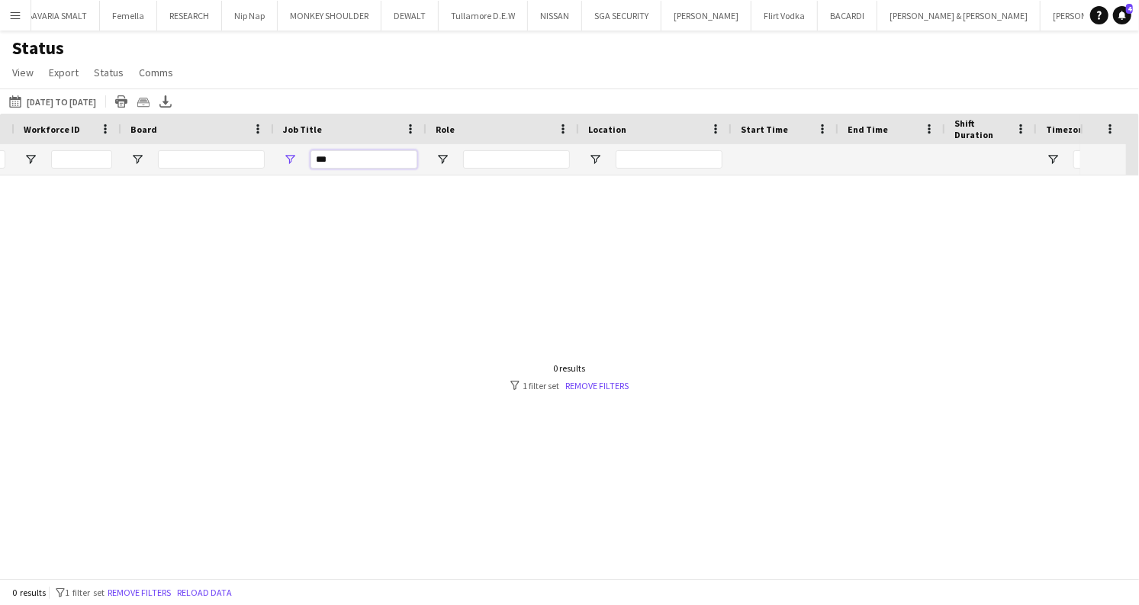
type input "****"
drag, startPoint x: 349, startPoint y: 158, endPoint x: 293, endPoint y: 162, distance: 56.6
click at [293, 162] on div "****" at bounding box center [350, 159] width 153 height 31
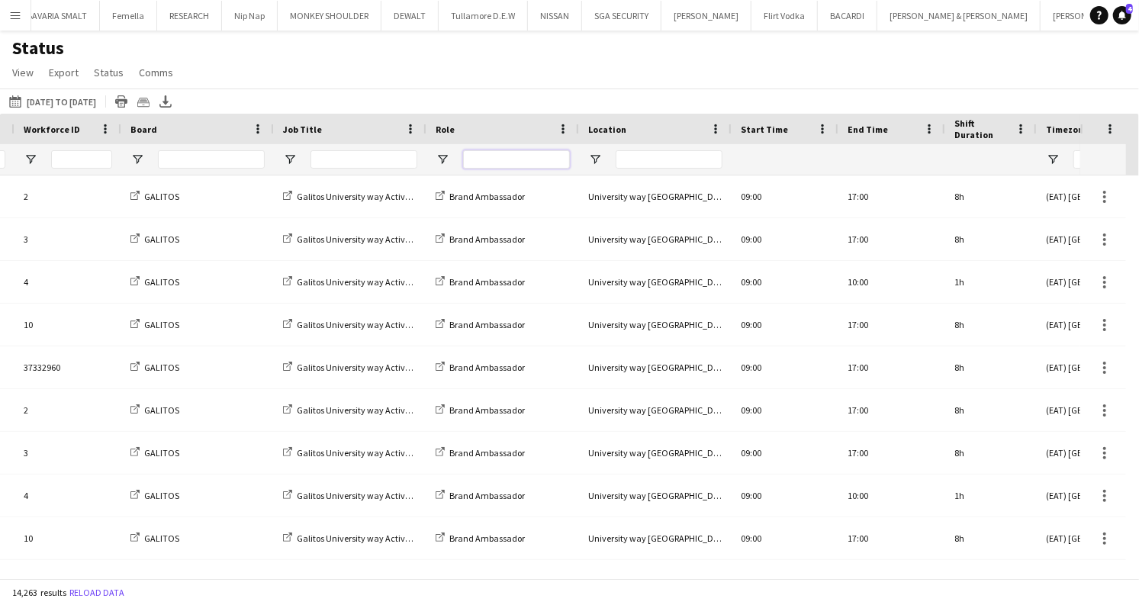
click at [492, 157] on input "Role Filter Input" at bounding box center [516, 159] width 107 height 18
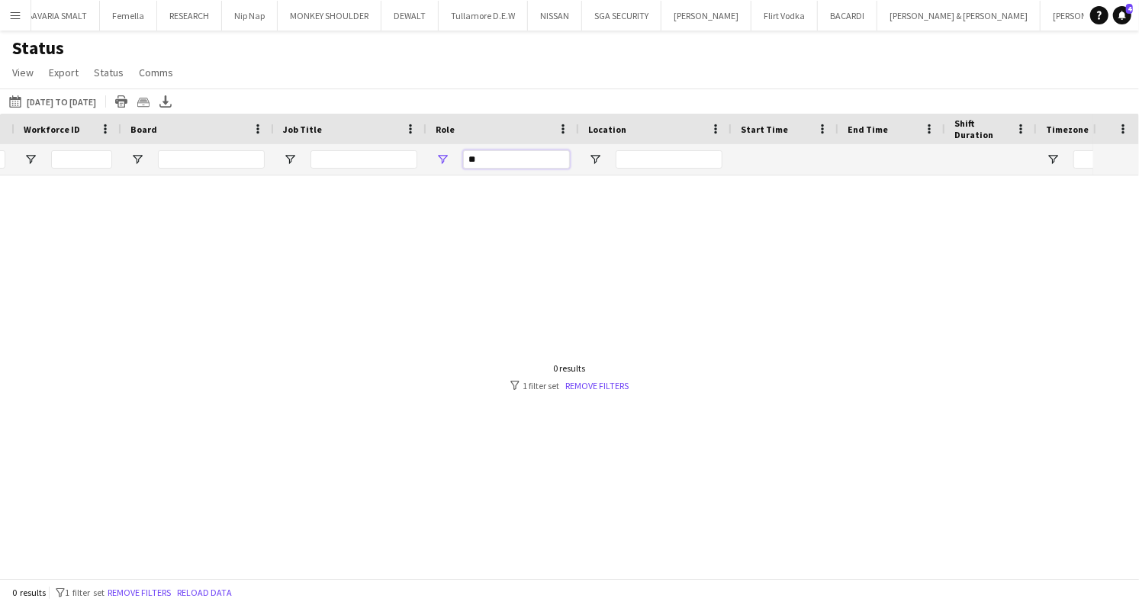
type input "*"
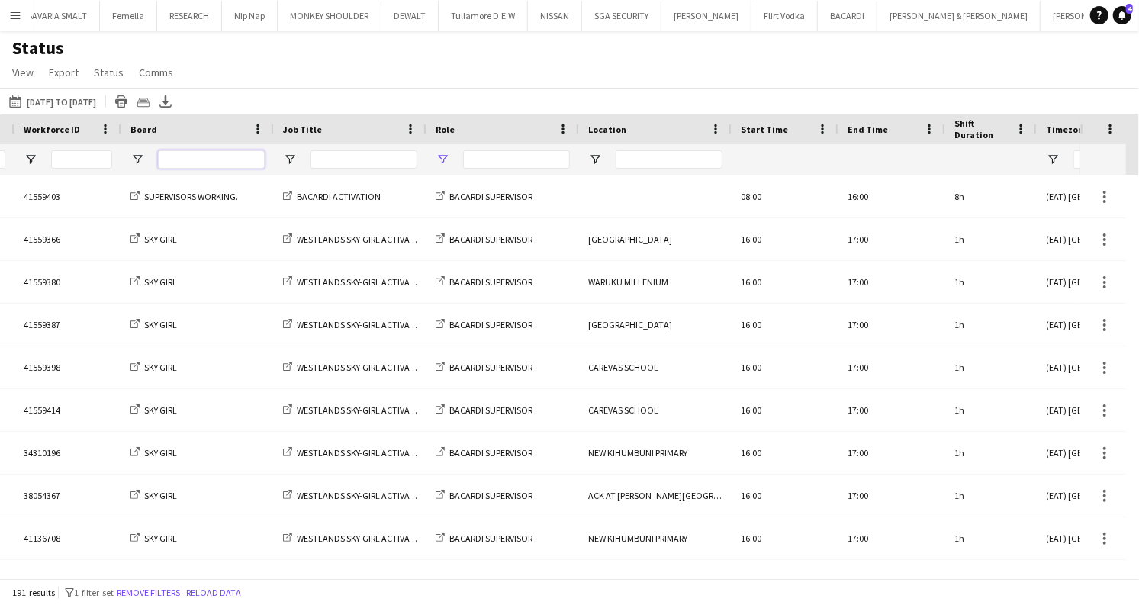
click at [239, 162] on input "Board Filter Input" at bounding box center [211, 159] width 107 height 18
